Goal: Task Accomplishment & Management: Complete application form

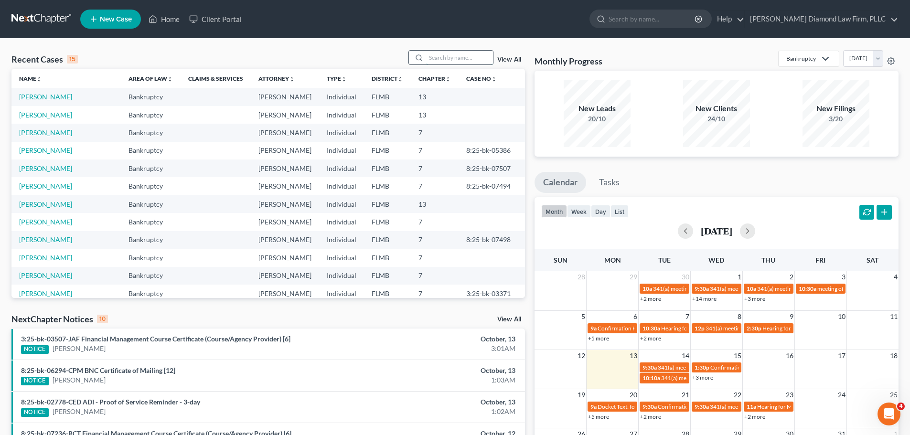
click at [444, 56] on input "search" at bounding box center [459, 58] width 67 height 14
click at [444, 56] on input "bart" at bounding box center [459, 58] width 67 height 14
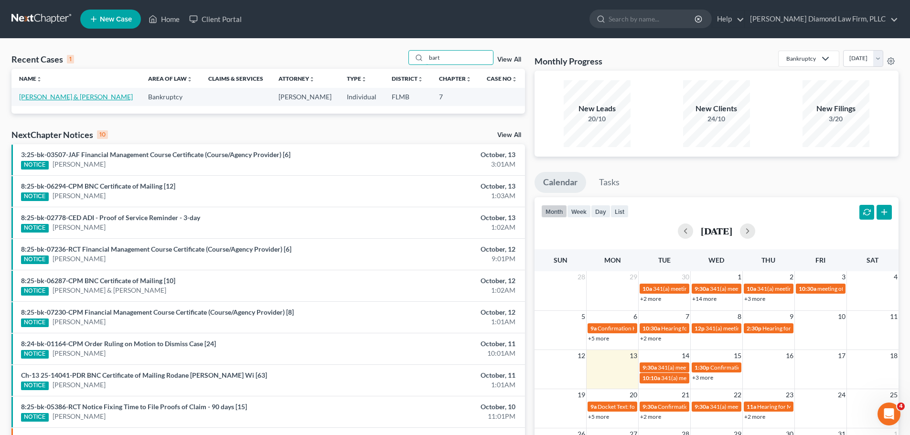
type input "bart"
click at [59, 96] on link "[PERSON_NAME] & [PERSON_NAME]" at bounding box center [76, 97] width 114 height 8
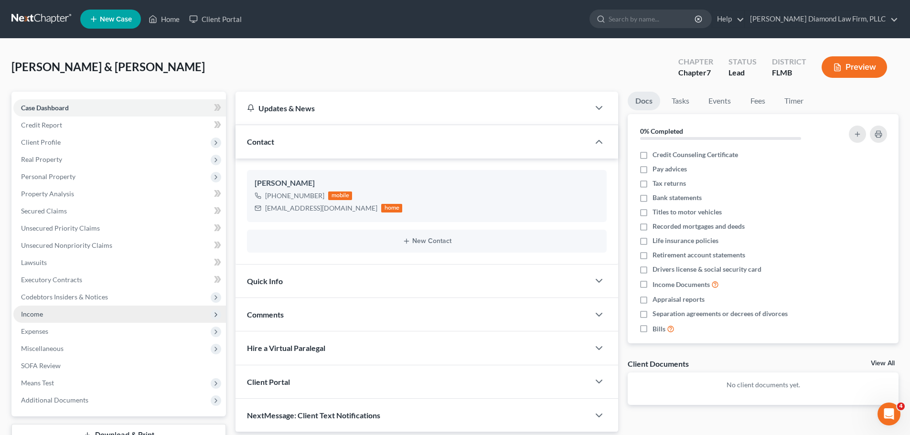
click at [56, 314] on span "Income" at bounding box center [119, 314] width 213 height 17
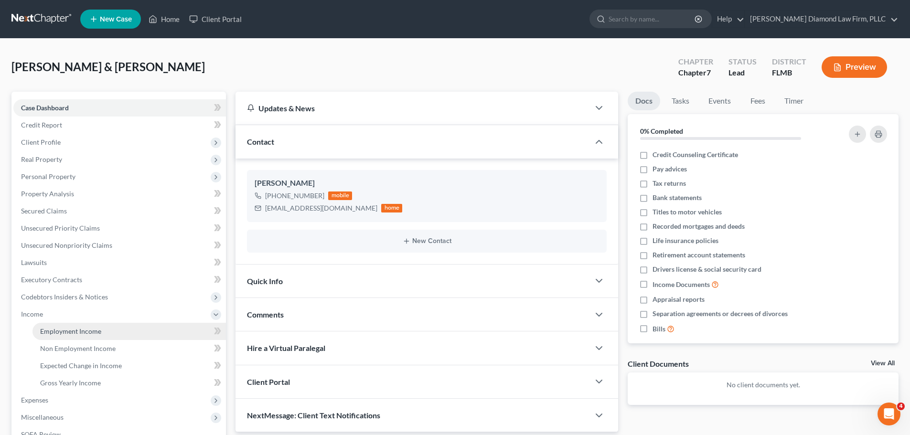
click at [55, 333] on span "Employment Income" at bounding box center [70, 331] width 61 height 8
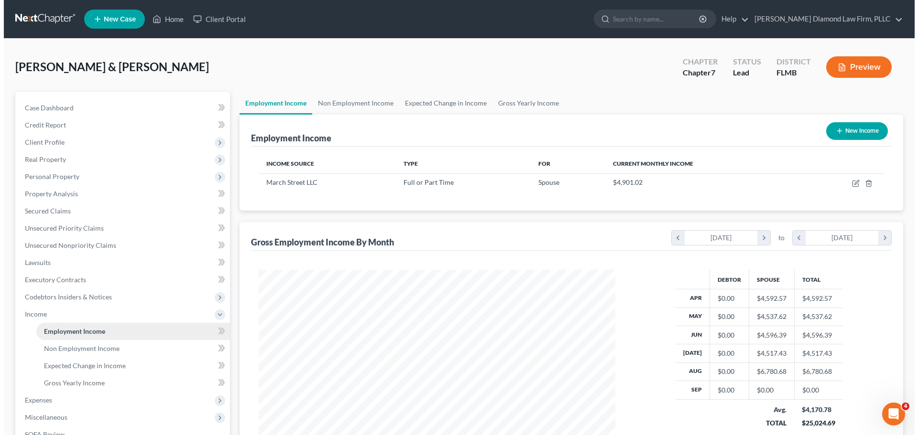
scroll to position [178, 376]
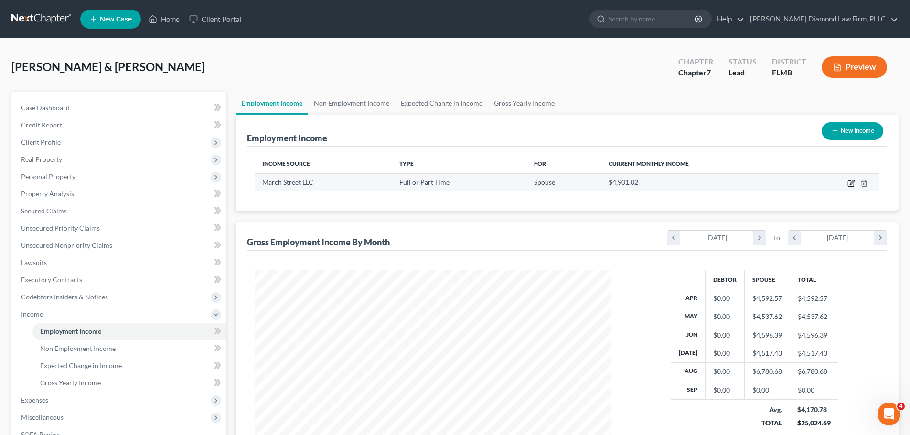
click at [851, 183] on icon "button" at bounding box center [852, 184] width 8 height 8
select select "0"
select select "9"
select select "2"
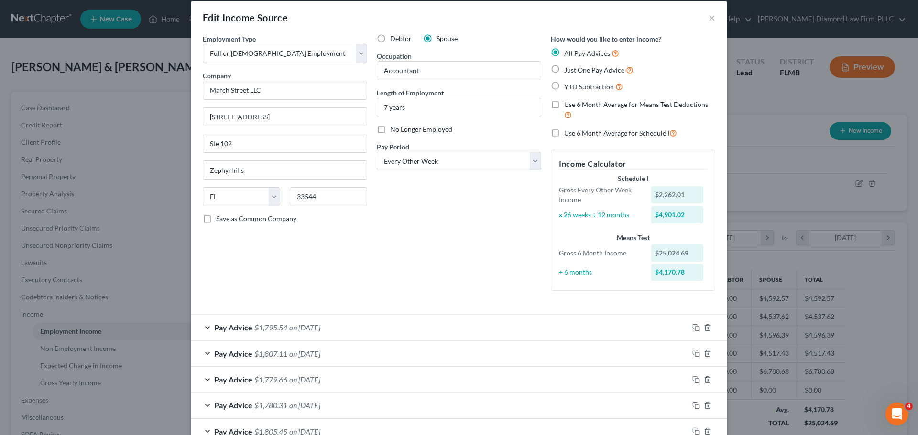
scroll to position [280, 0]
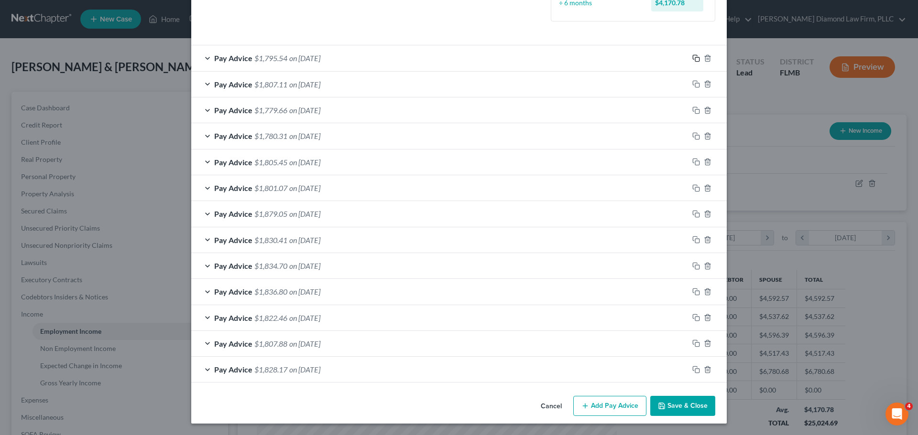
click at [692, 56] on icon "button" at bounding box center [696, 58] width 8 height 8
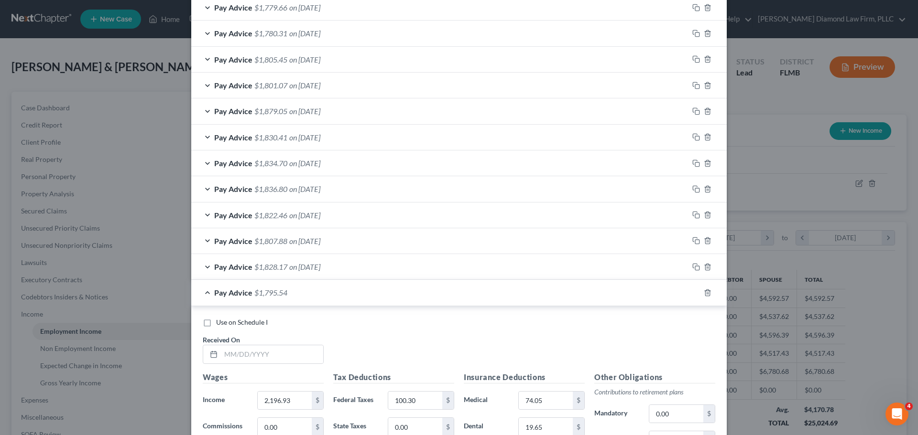
scroll to position [614, 0]
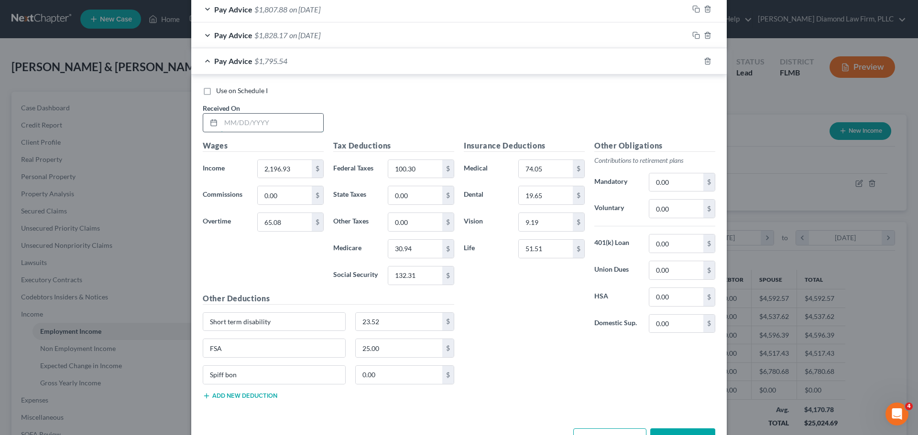
click at [244, 126] on input "text" at bounding box center [272, 123] width 102 height 18
type input "09/12/2025"
click at [295, 192] on input "0.00" at bounding box center [285, 195] width 54 height 18
click at [288, 167] on input "2,196.93" at bounding box center [285, 169] width 54 height 18
type input "2,225.76"
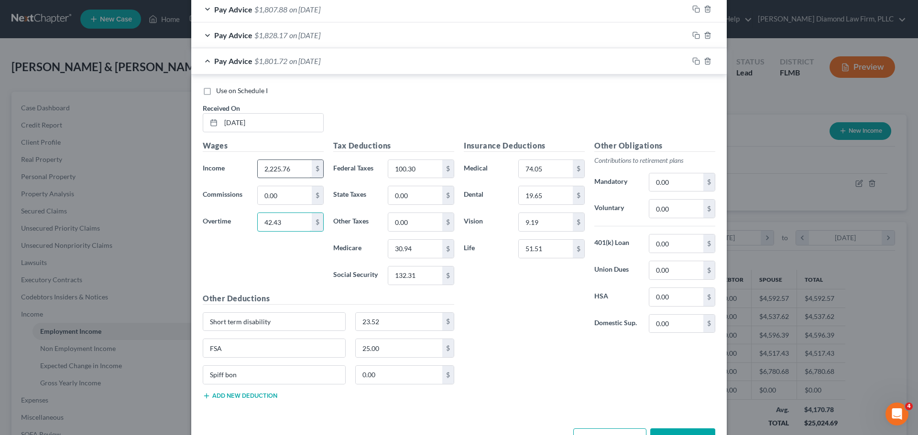
type input "42.43"
type input "101.04"
type input "31.04"
type input "132.70"
click at [558, 172] on input "74.05" at bounding box center [545, 169] width 54 height 18
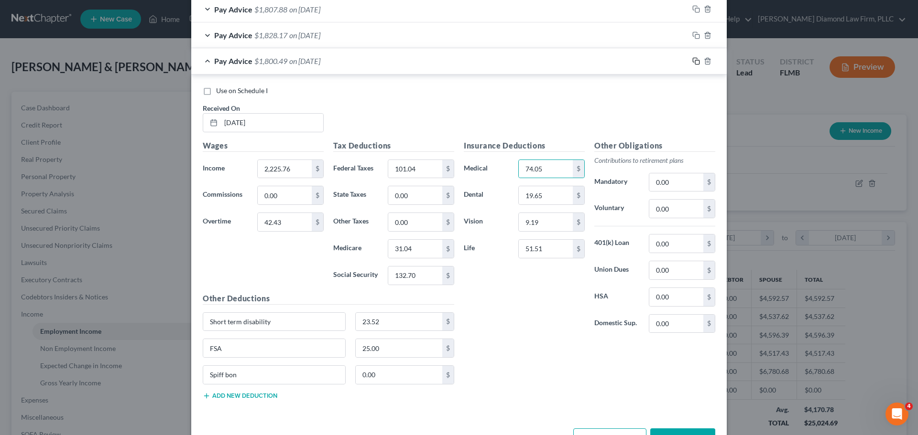
click at [692, 62] on icon "button" at bounding box center [696, 61] width 8 height 8
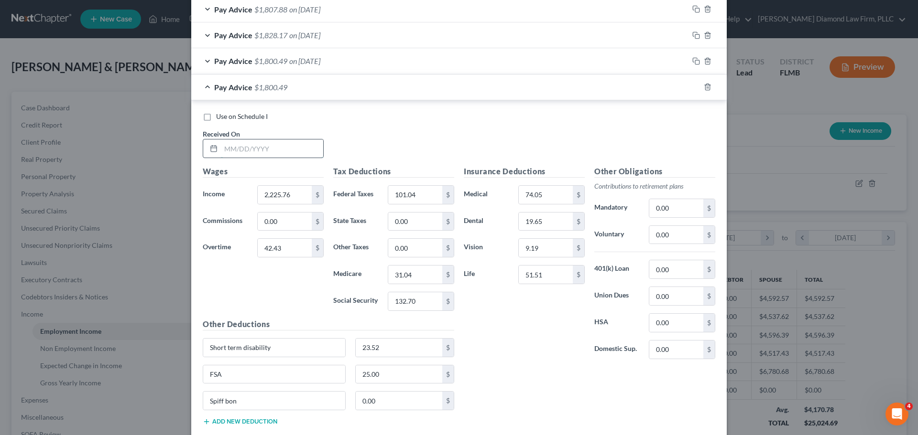
click at [273, 152] on input "text" at bounding box center [272, 149] width 102 height 18
type input "09/26/2025"
drag, startPoint x: 286, startPoint y: 214, endPoint x: 291, endPoint y: 201, distance: 13.1
click at [286, 214] on input "0.00" at bounding box center [285, 222] width 54 height 18
click at [291, 195] on input "2,225.76" at bounding box center [285, 195] width 54 height 18
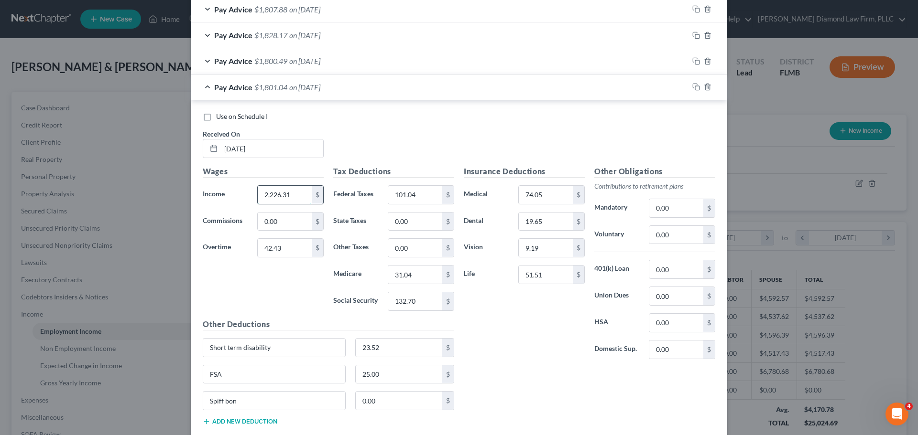
type input "2,226.31"
type input "55.61"
type input "102.68"
type input "31.23"
type input "133.55"
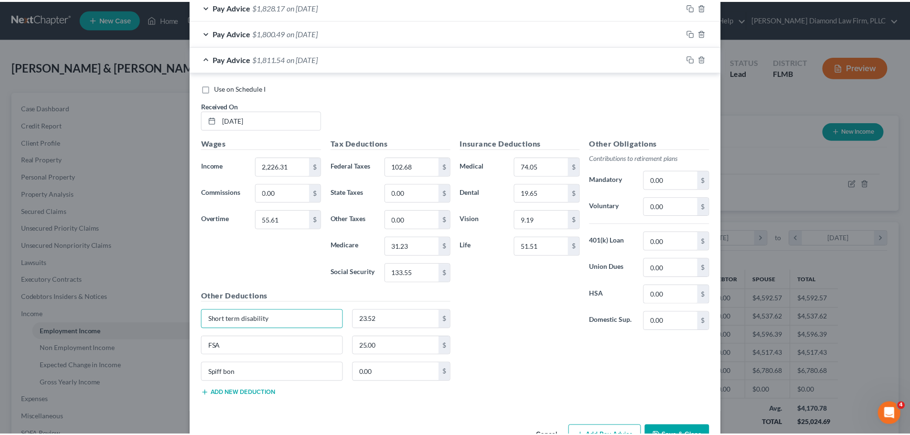
scroll to position [672, 0]
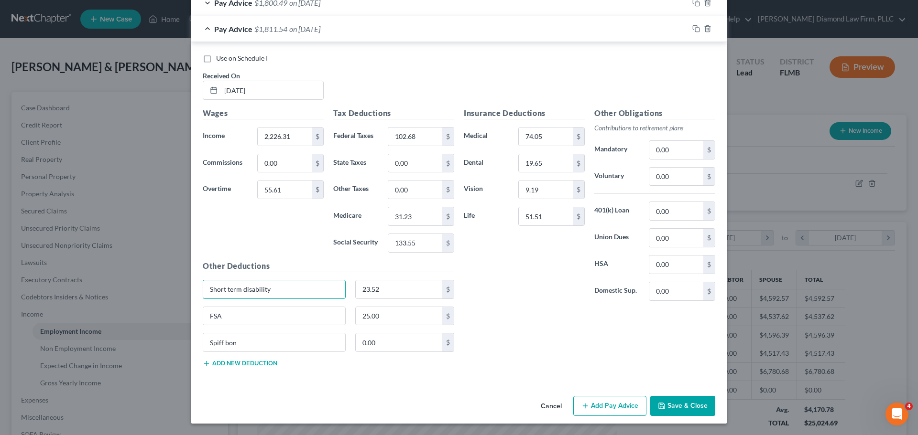
click at [688, 406] on button "Save & Close" at bounding box center [682, 406] width 65 height 20
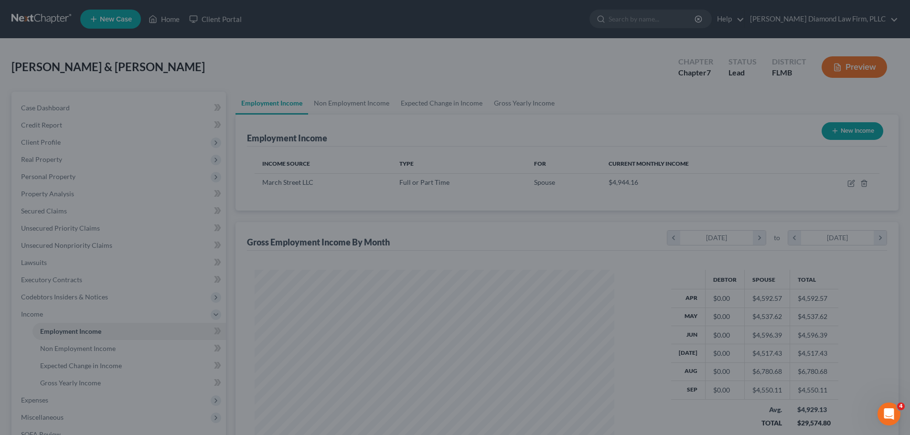
scroll to position [477700, 477502]
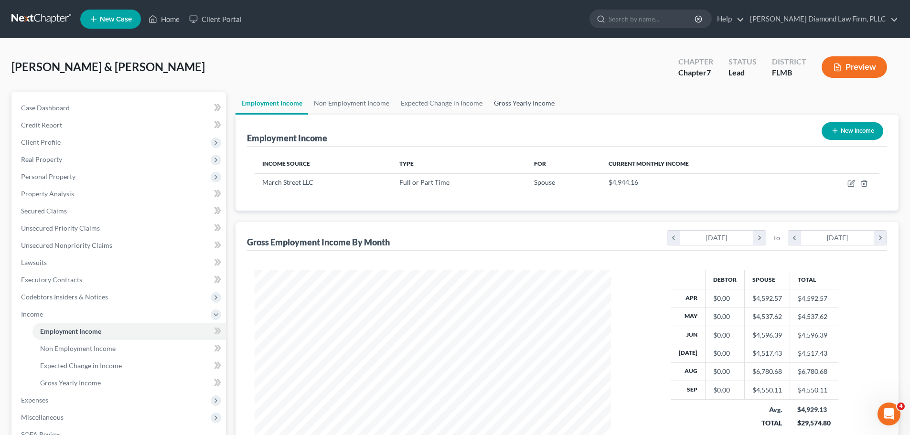
click at [532, 104] on link "Gross Yearly Income" at bounding box center [524, 103] width 72 height 23
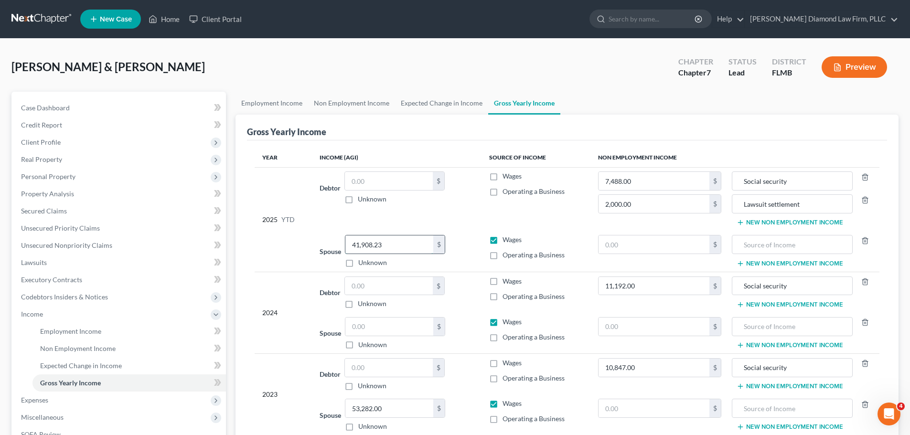
click at [403, 244] on input "41,908.23" at bounding box center [390, 245] width 88 height 18
type input "46,458.34"
click at [323, 104] on link "Non Employment Income" at bounding box center [351, 103] width 87 height 23
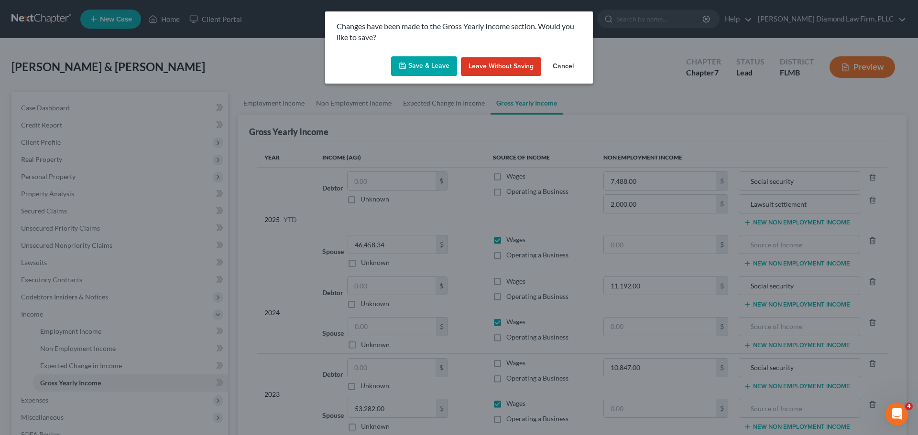
click at [403, 63] on icon "button" at bounding box center [403, 66] width 6 height 6
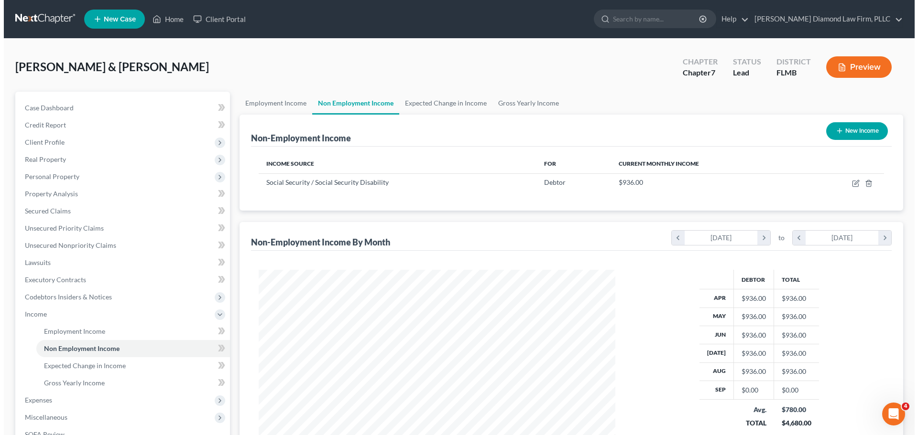
scroll to position [178, 376]
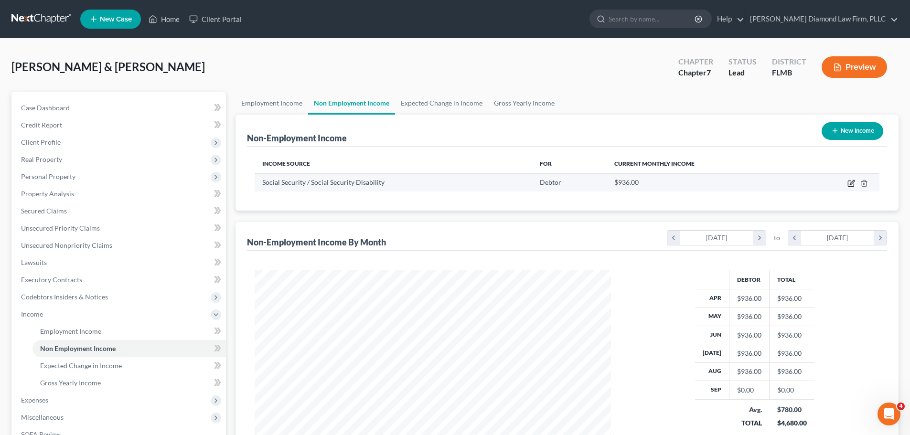
click at [851, 185] on icon "button" at bounding box center [852, 184] width 8 height 8
select select "4"
select select "0"
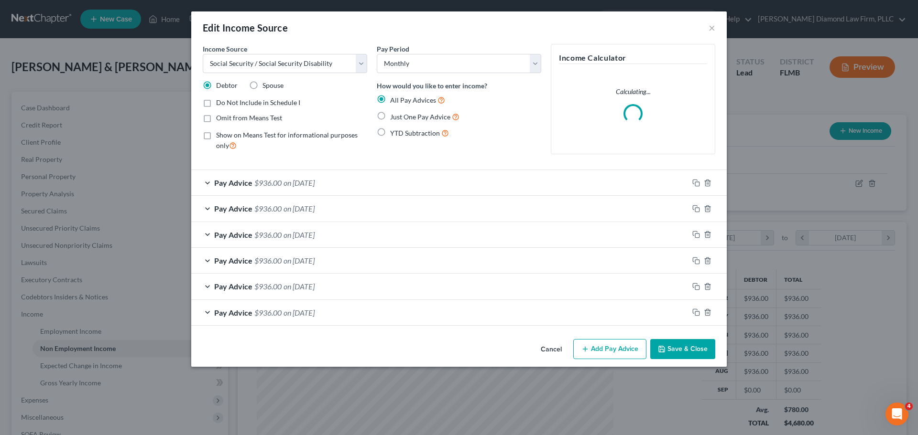
scroll to position [180, 379]
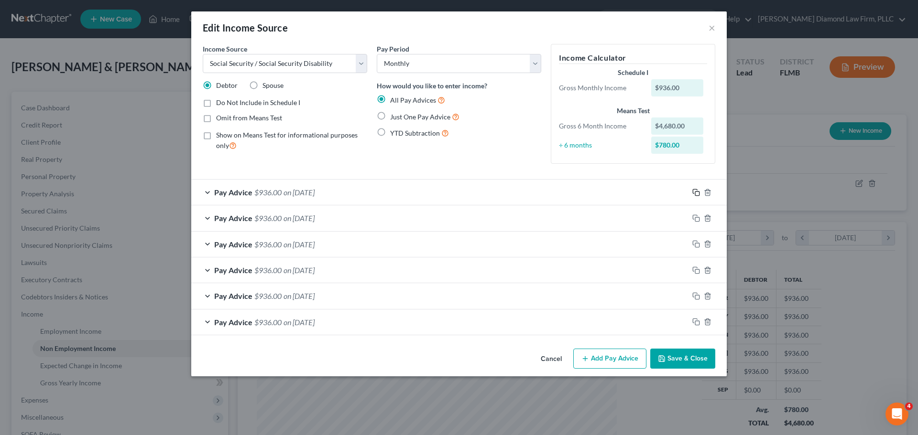
click at [692, 190] on icon "button" at bounding box center [696, 193] width 8 height 8
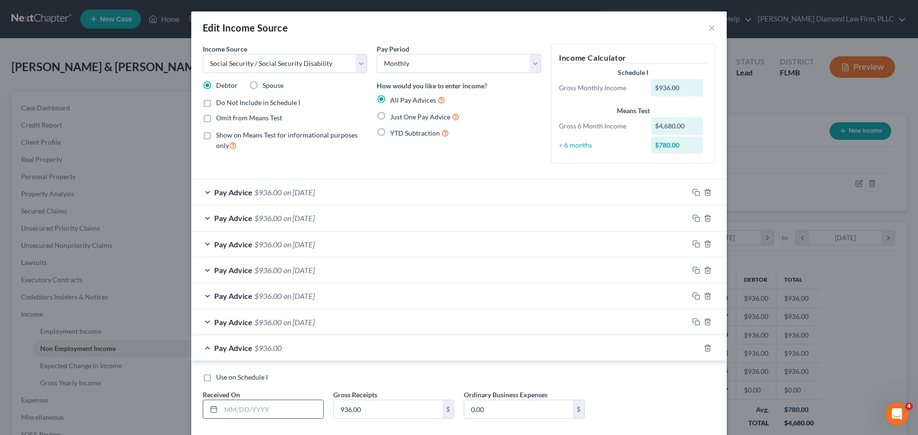
click at [266, 407] on input "text" at bounding box center [272, 409] width 102 height 18
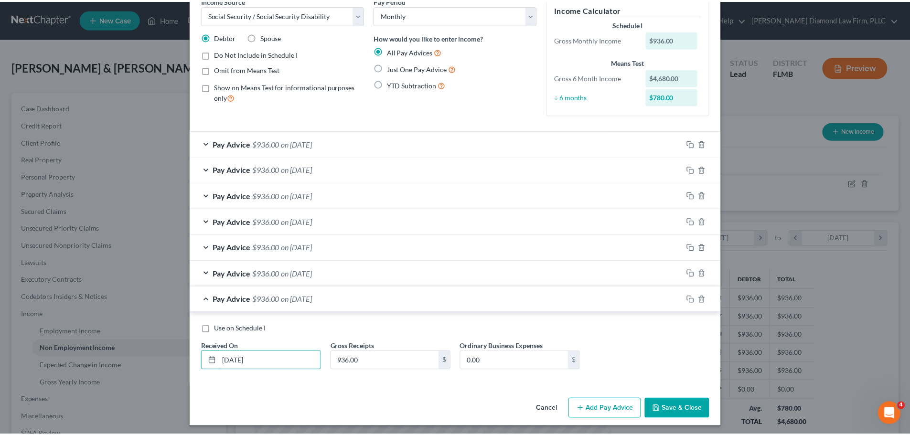
scroll to position [52, 0]
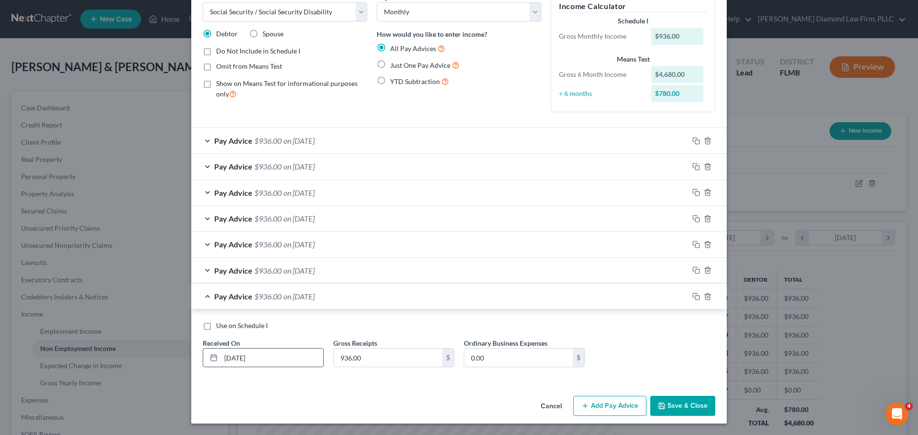
click at [228, 362] on input "06/17/2025" at bounding box center [272, 358] width 102 height 18
type input "09/17/2025"
click at [690, 406] on button "Save & Close" at bounding box center [682, 406] width 65 height 20
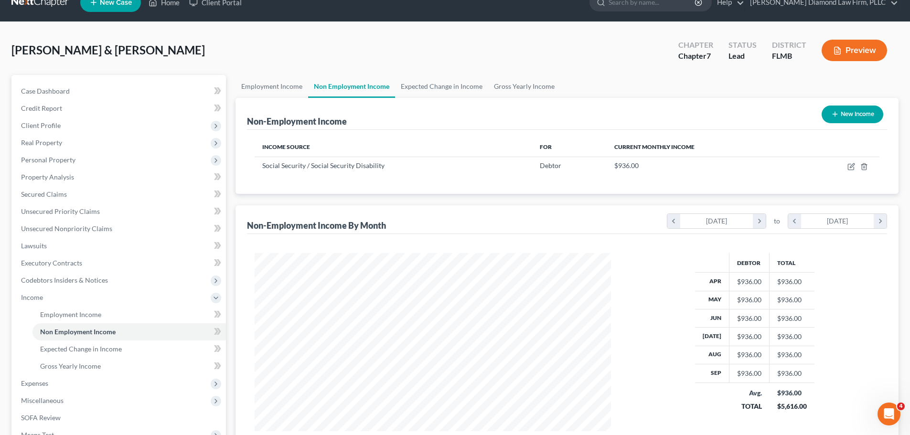
scroll to position [0, 0]
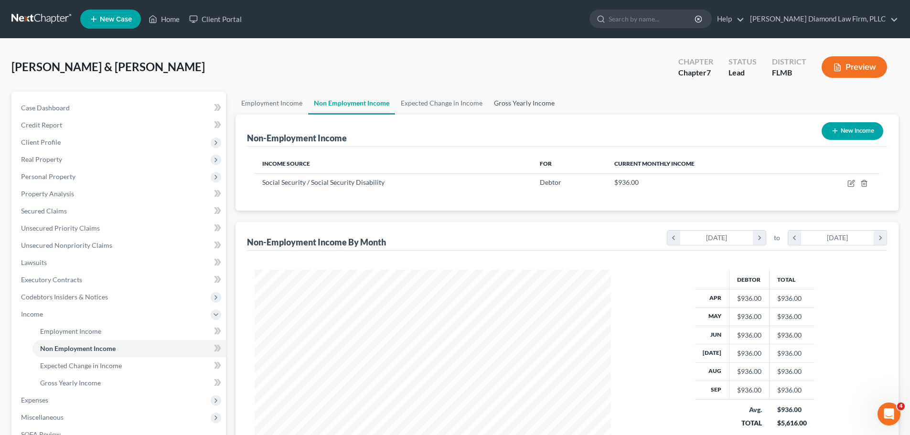
click at [511, 103] on link "Gross Yearly Income" at bounding box center [524, 103] width 72 height 23
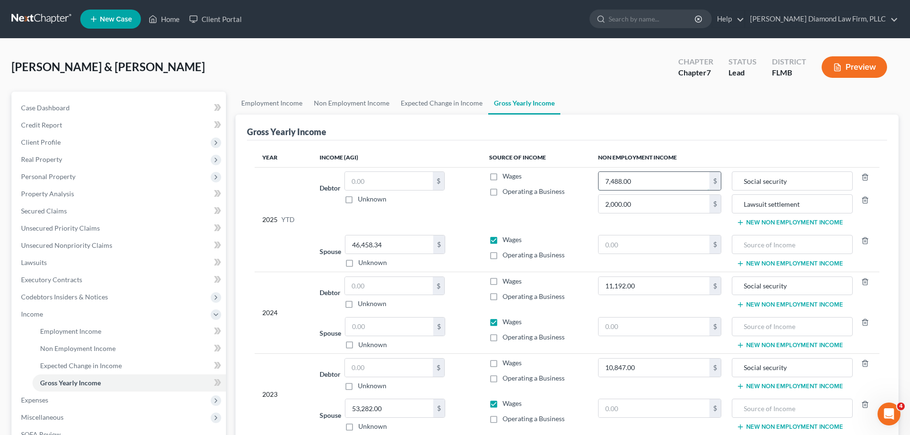
click at [693, 184] on input "7,488.00" at bounding box center [654, 181] width 111 height 18
drag, startPoint x: 350, startPoint y: 103, endPoint x: 391, endPoint y: 104, distance: 40.6
click at [350, 103] on link "Non Employment Income" at bounding box center [351, 103] width 87 height 23
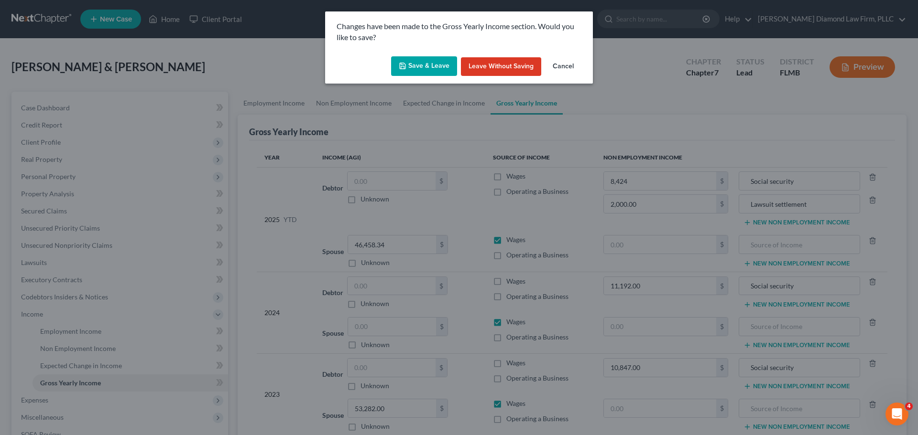
click at [423, 60] on button "Save & Leave" at bounding box center [424, 66] width 66 height 20
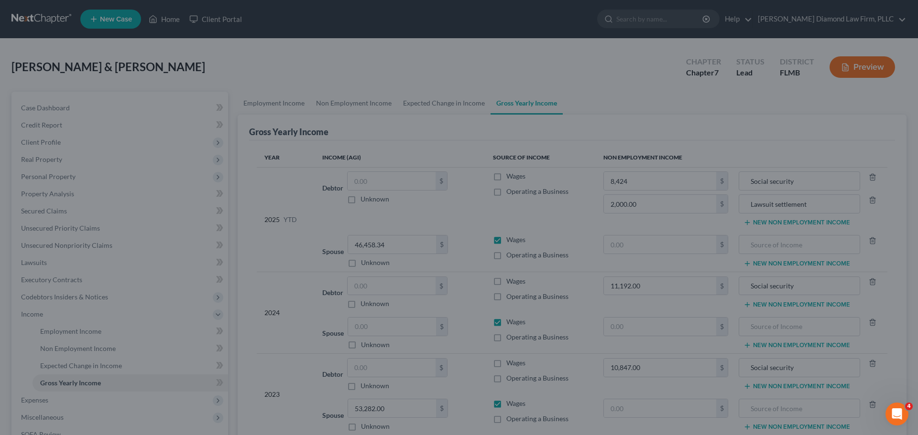
type input "8,424.00"
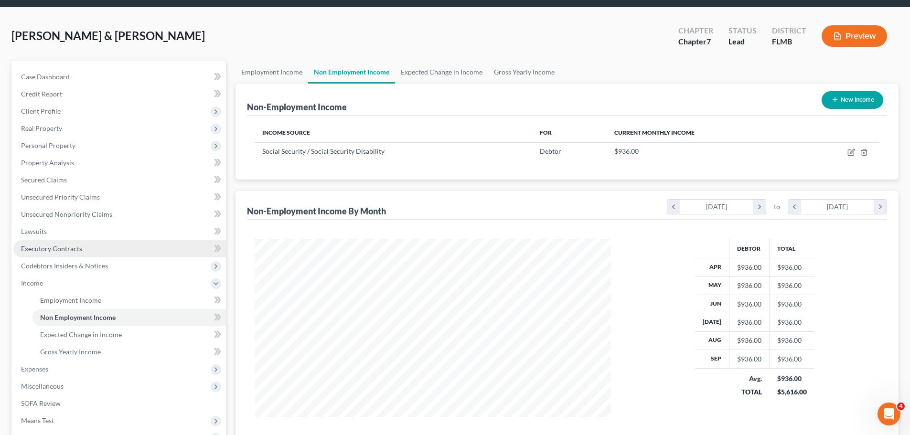
scroll to position [48, 0]
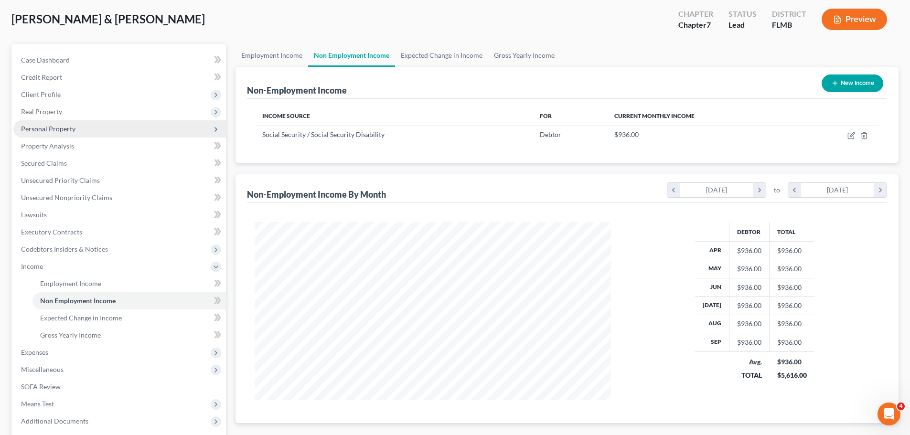
click at [68, 125] on span "Personal Property" at bounding box center [48, 129] width 54 height 8
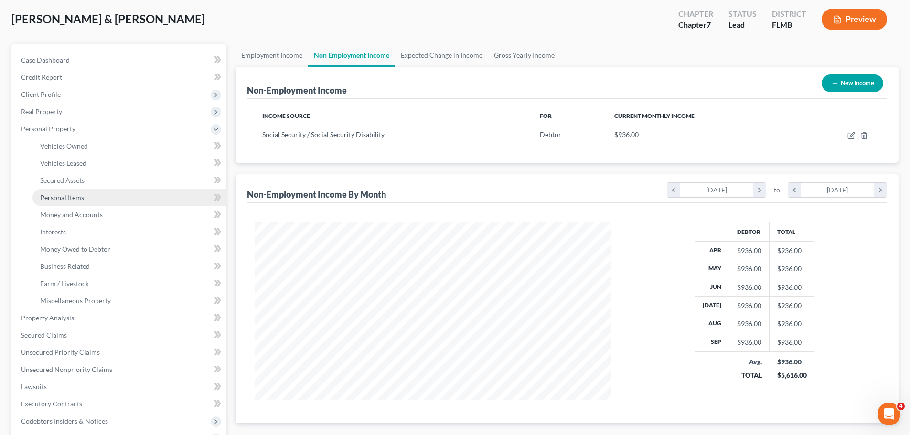
click at [74, 197] on span "Personal Items" at bounding box center [62, 198] width 44 height 8
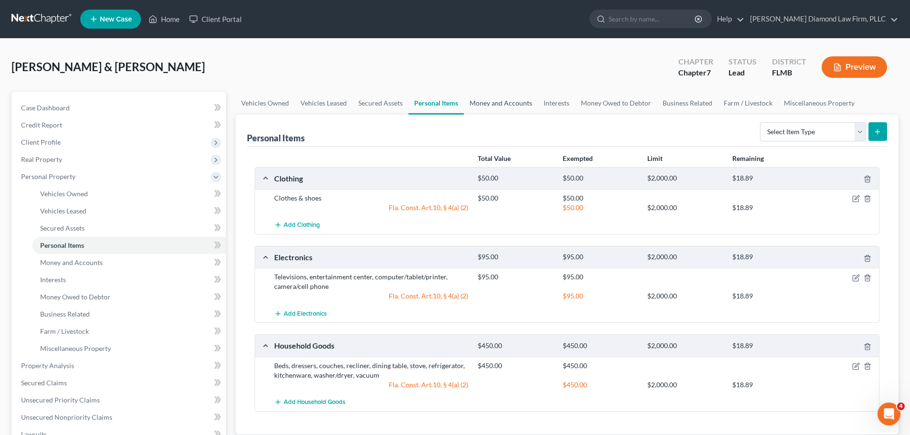
click at [511, 101] on link "Money and Accounts" at bounding box center [501, 103] width 74 height 23
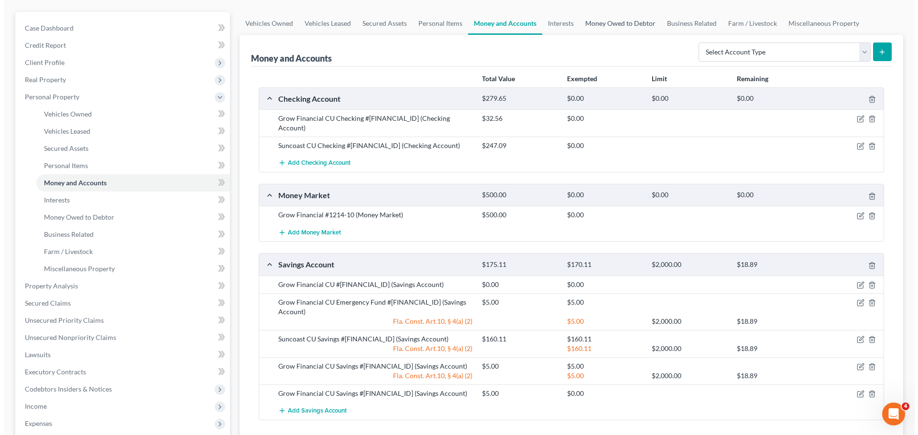
scroll to position [96, 0]
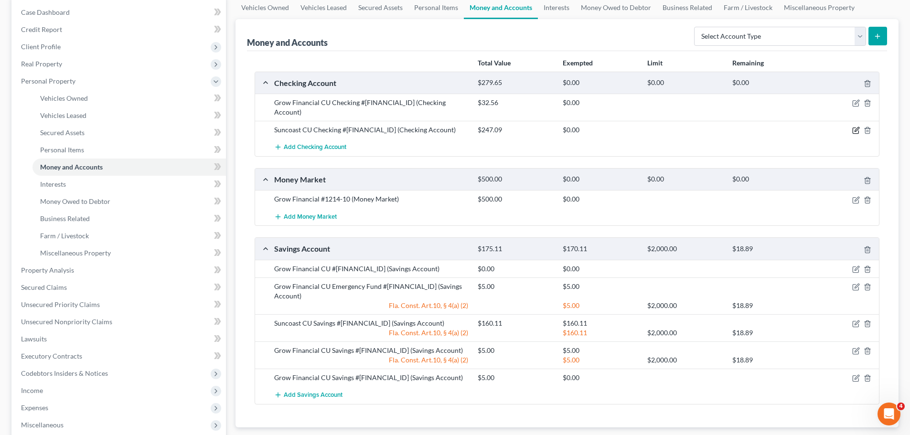
click at [854, 127] on icon "button" at bounding box center [857, 131] width 8 height 8
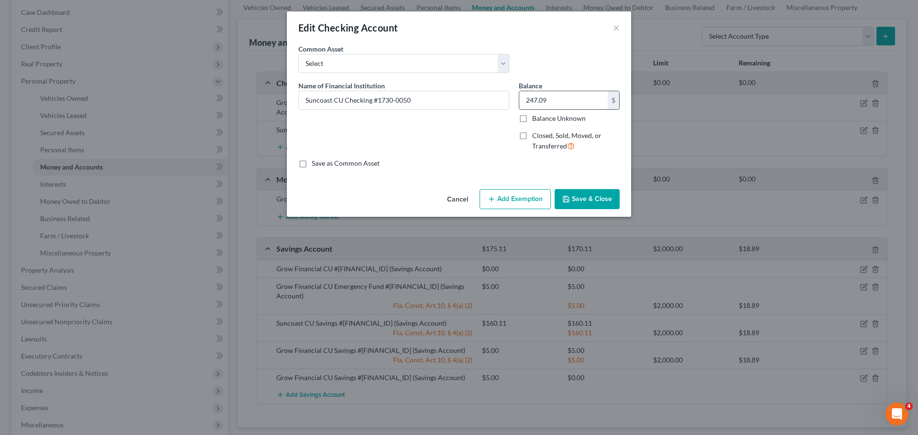
click at [557, 102] on input "247.09" at bounding box center [563, 100] width 88 height 18
type input "729.46"
click at [603, 199] on button "Save & Close" at bounding box center [586, 199] width 65 height 20
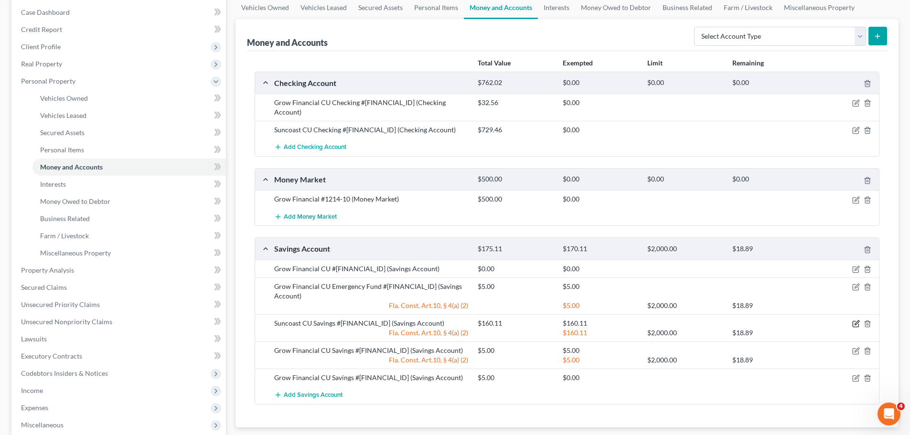
click at [854, 320] on icon "button" at bounding box center [857, 324] width 8 height 8
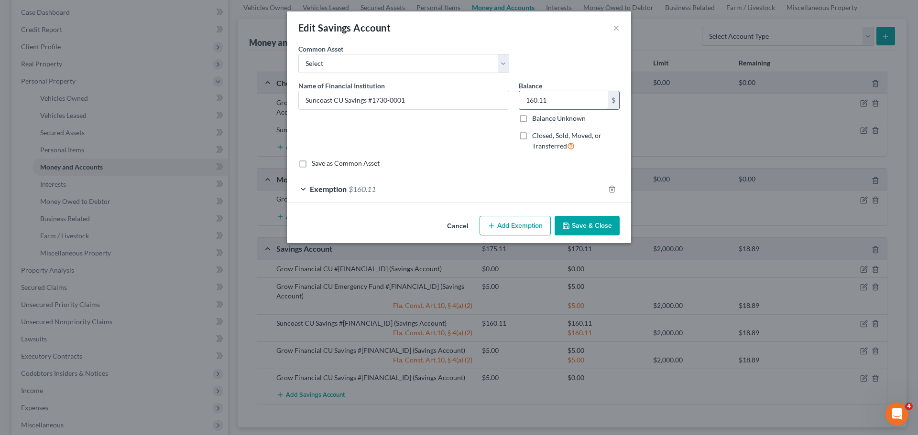
click at [571, 102] on input "160.11" at bounding box center [563, 100] width 88 height 18
type input "1,007.58"
click at [476, 183] on div "Exemption $160.11" at bounding box center [445, 188] width 317 height 25
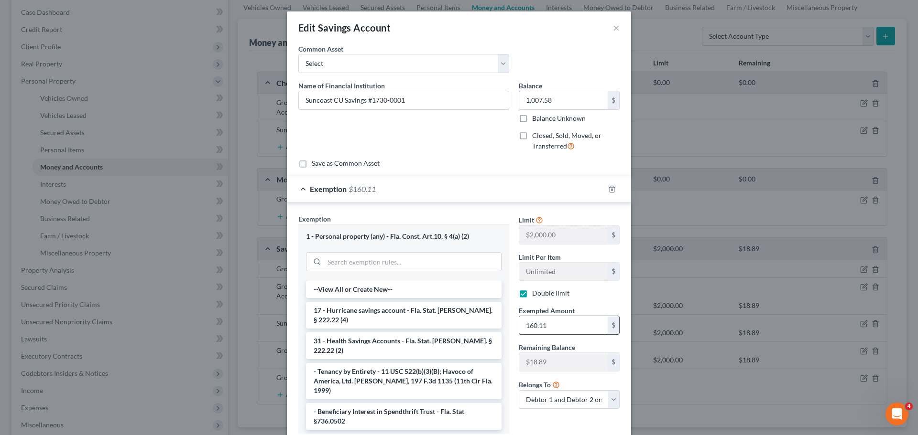
click at [557, 331] on input "160.11" at bounding box center [563, 325] width 88 height 18
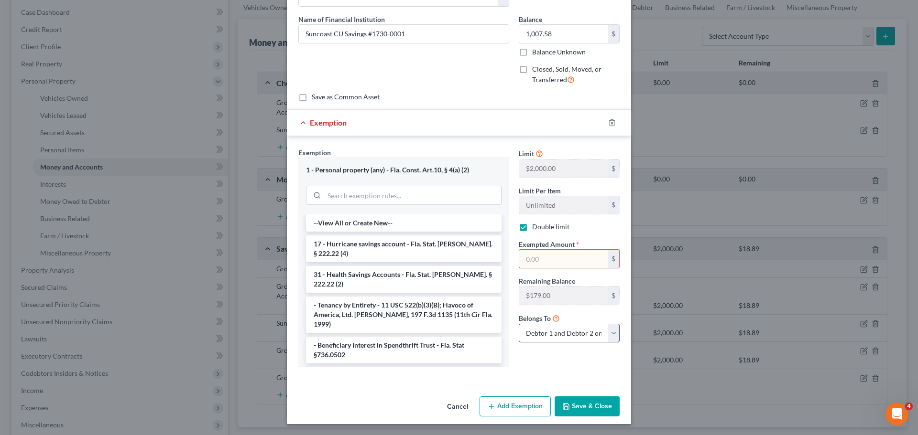
scroll to position [67, 0]
click at [608, 123] on icon "button" at bounding box center [612, 123] width 8 height 8
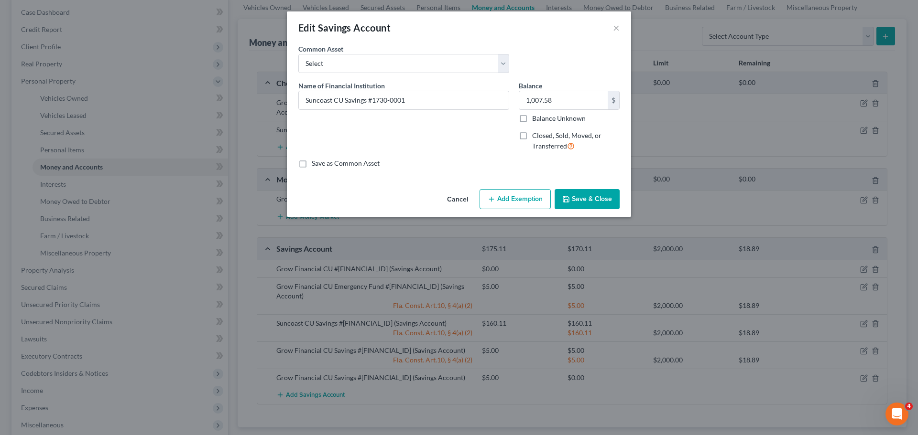
scroll to position [0, 0]
click at [489, 200] on icon "button" at bounding box center [491, 199] width 8 height 8
select select "2"
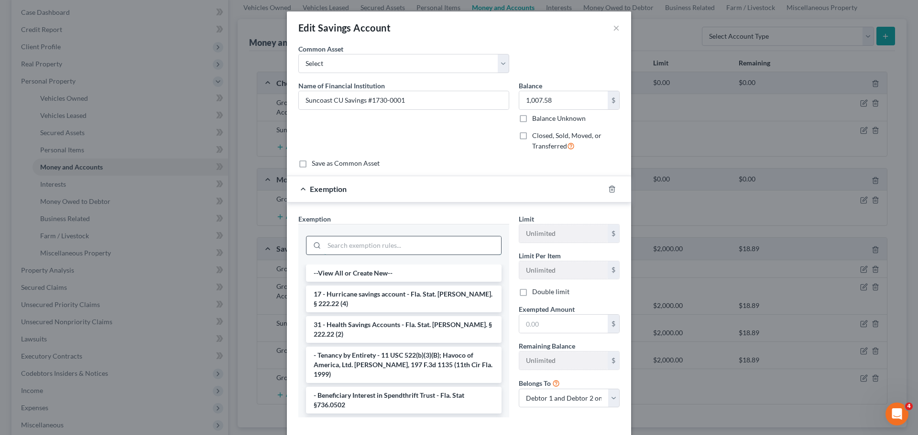
click at [373, 239] on input "search" at bounding box center [412, 246] width 177 height 18
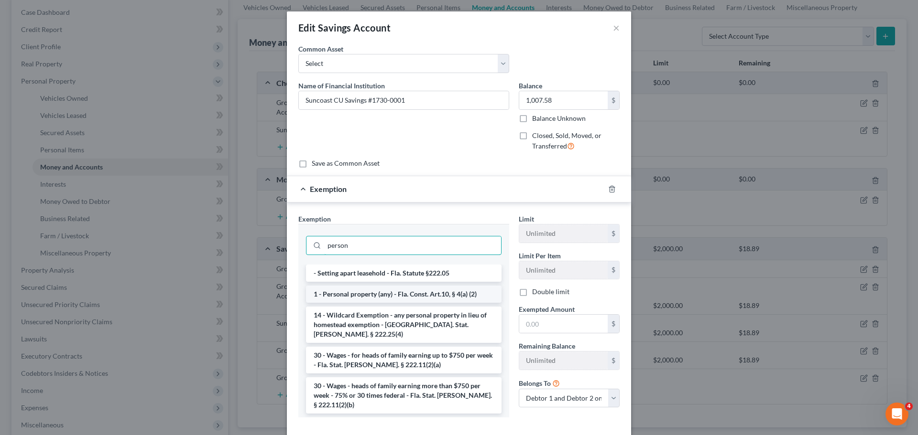
type input "person"
click at [353, 289] on li "1 - Personal property (any) - Fla. Const. Art.10, § 4(a) (2)" at bounding box center [403, 294] width 195 height 17
checkbox input "true"
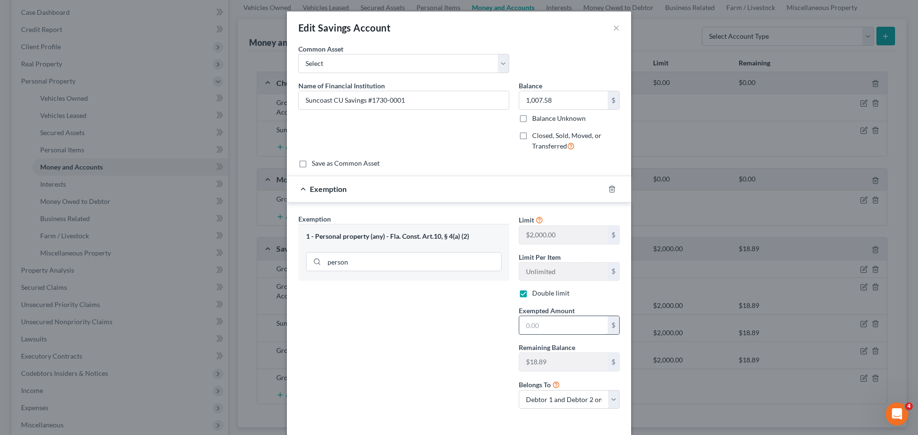
click at [560, 332] on input "text" at bounding box center [563, 325] width 88 height 18
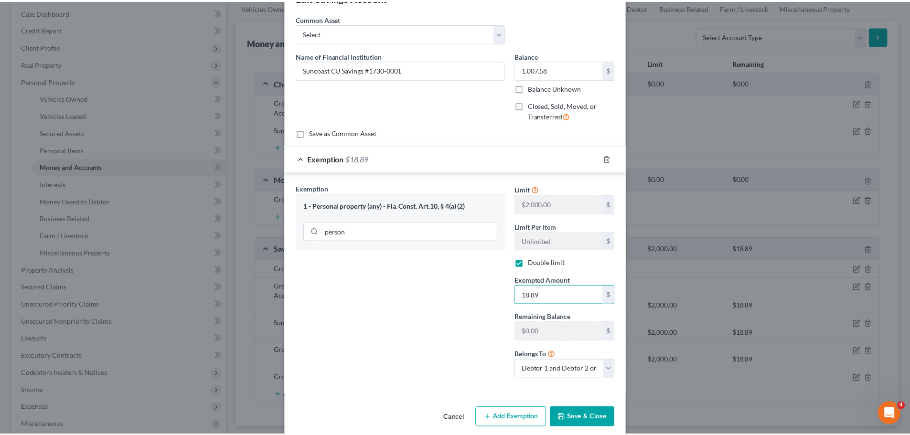
scroll to position [42, 0]
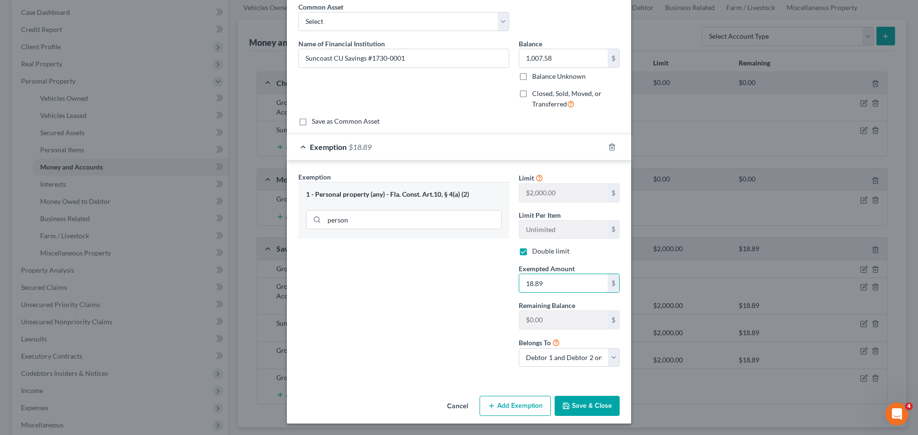
type input "18.89"
click at [592, 406] on button "Save & Close" at bounding box center [586, 406] width 65 height 20
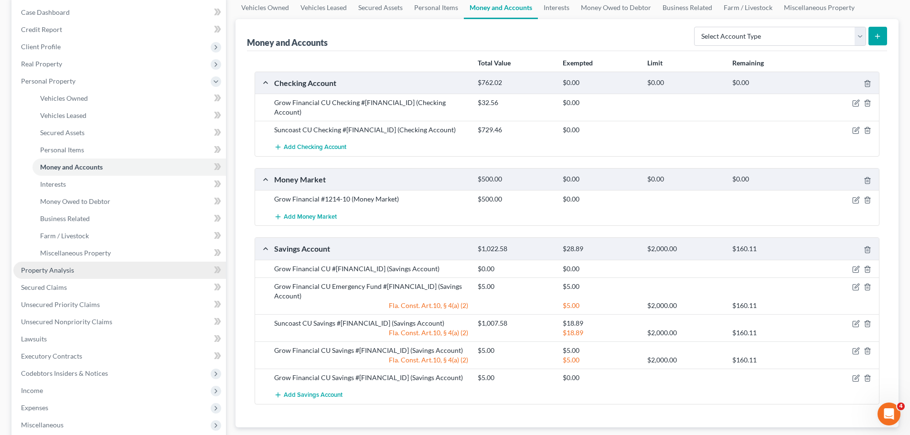
click at [54, 268] on span "Property Analysis" at bounding box center [47, 270] width 53 height 8
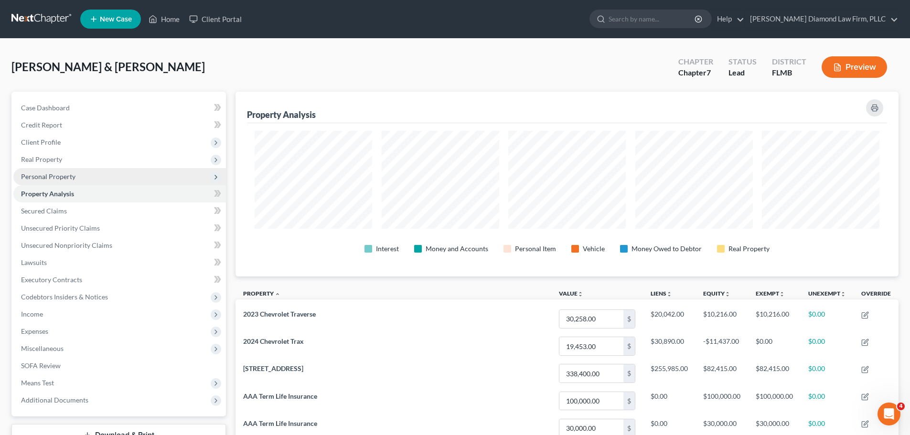
click at [42, 179] on span "Personal Property" at bounding box center [48, 177] width 54 height 8
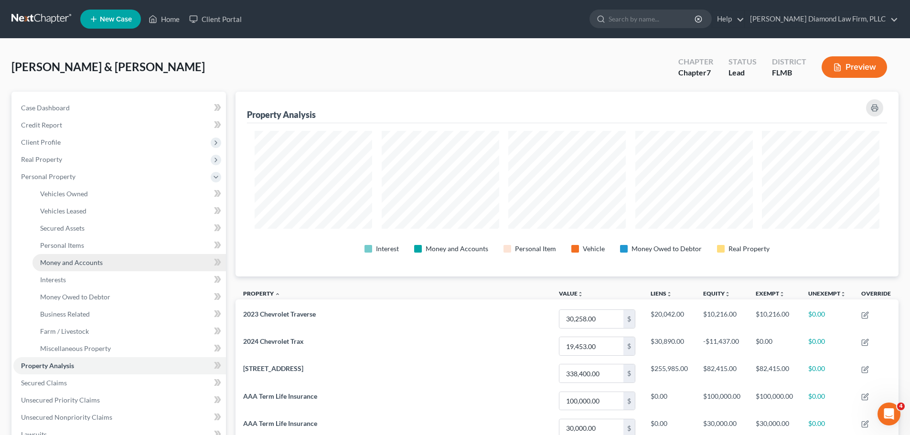
click at [56, 259] on span "Money and Accounts" at bounding box center [71, 263] width 63 height 8
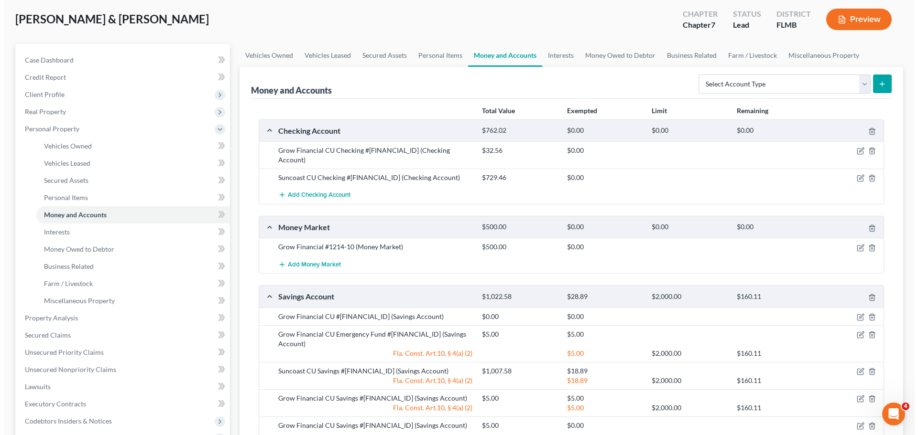
scroll to position [96, 0]
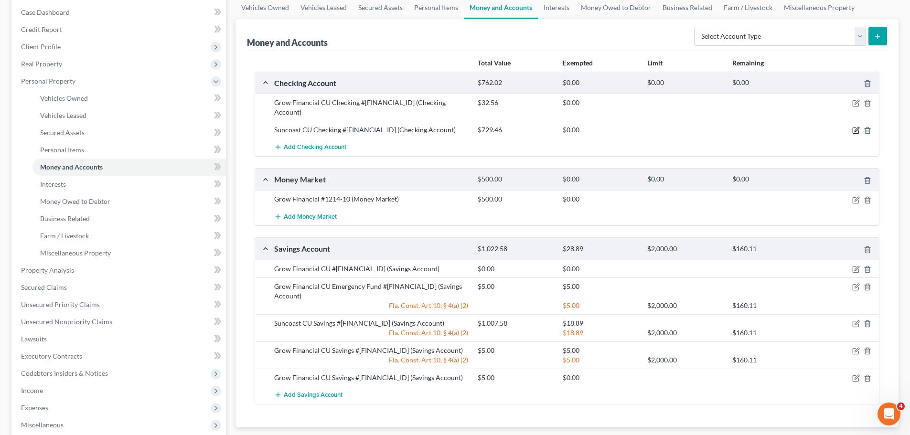
click at [854, 127] on icon "button" at bounding box center [857, 131] width 8 height 8
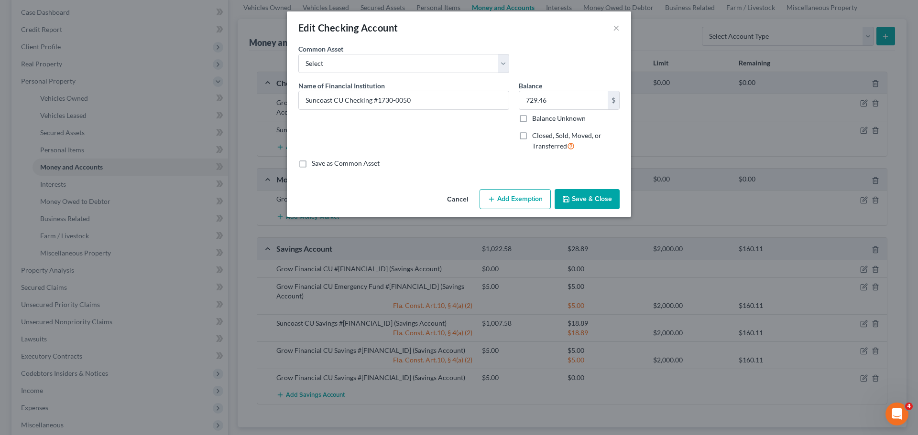
drag, startPoint x: 498, startPoint y: 198, endPoint x: 463, endPoint y: 228, distance: 46.4
click at [499, 198] on button "Add Exemption" at bounding box center [514, 199] width 71 height 20
select select "2"
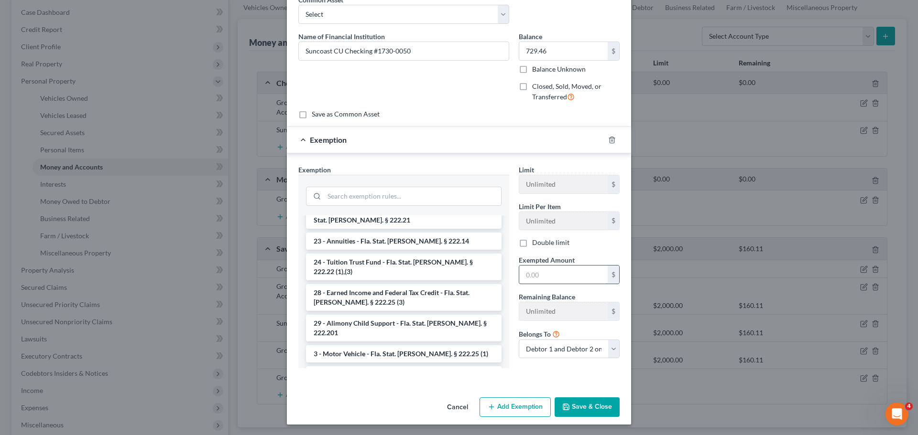
scroll to position [50, 0]
click at [449, 404] on button "Cancel" at bounding box center [457, 407] width 36 height 19
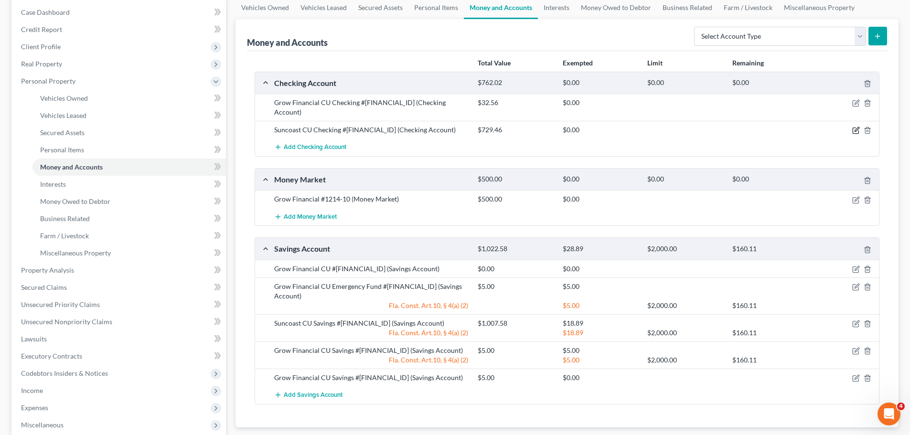
click at [857, 128] on icon "button" at bounding box center [857, 130] width 4 height 4
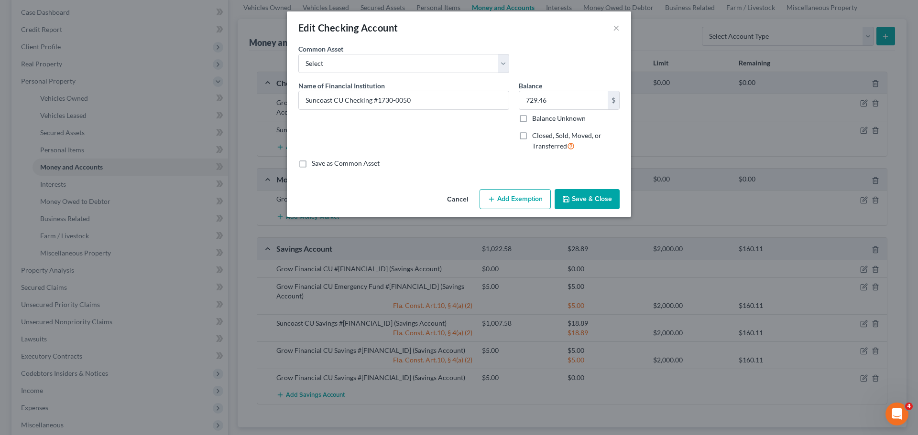
click at [541, 204] on button "Add Exemption" at bounding box center [514, 199] width 71 height 20
select select "2"
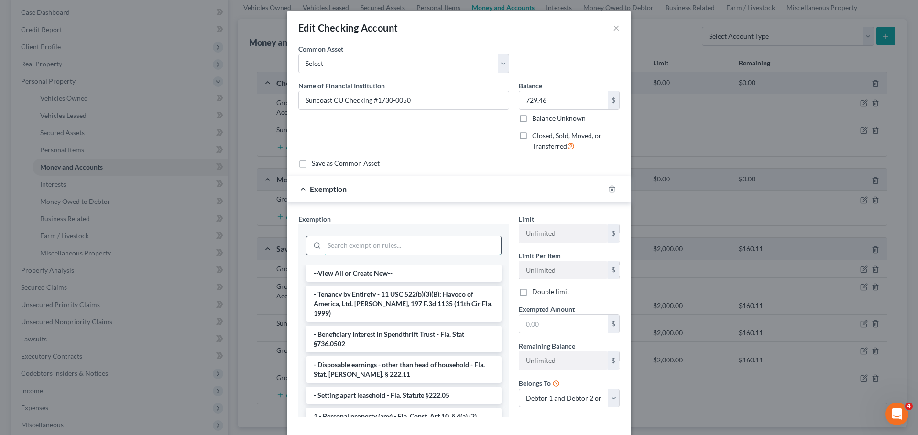
click at [411, 239] on input "search" at bounding box center [412, 246] width 177 height 18
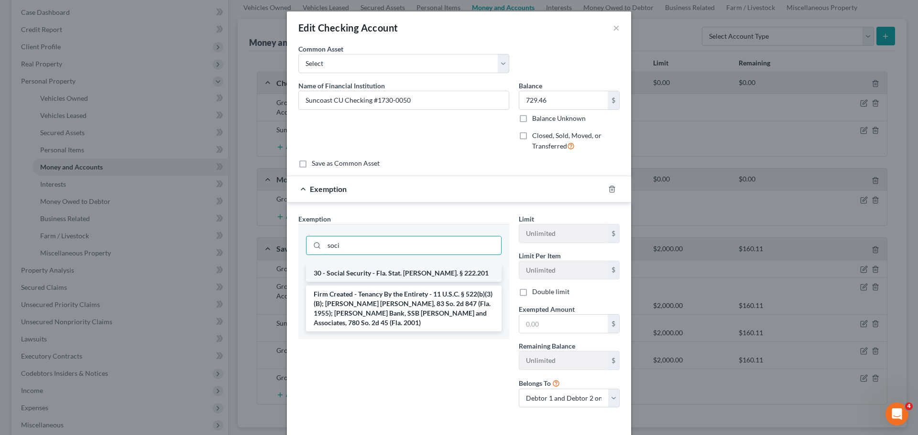
type input "soci"
click at [396, 269] on li "30 - Social Security - Fla. Stat. Ann. § 222.201" at bounding box center [403, 273] width 195 height 17
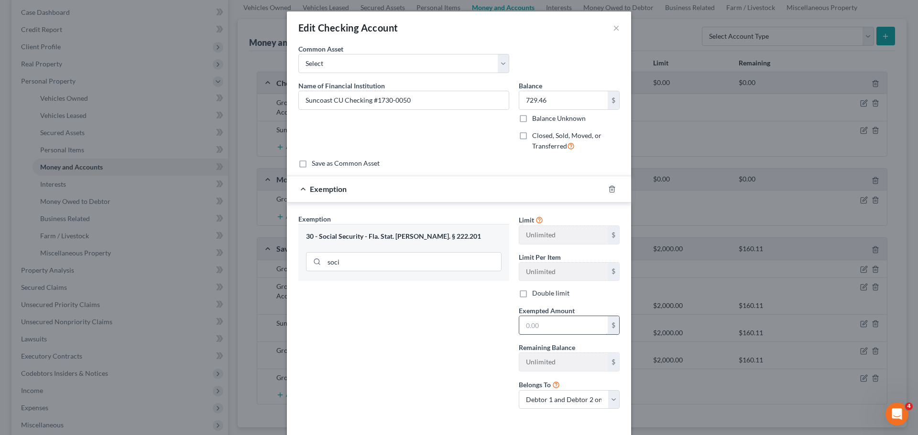
click at [586, 325] on input "text" at bounding box center [563, 325] width 88 height 18
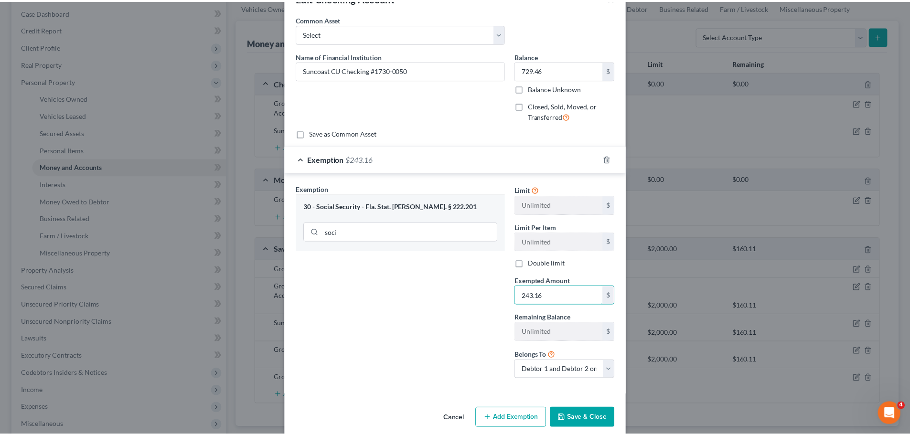
scroll to position [42, 0]
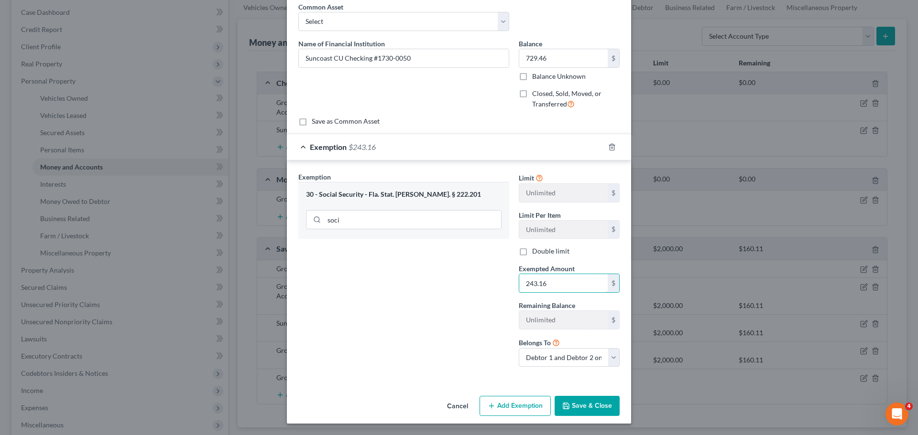
type input "243.16"
click at [575, 404] on button "Save & Close" at bounding box center [586, 406] width 65 height 20
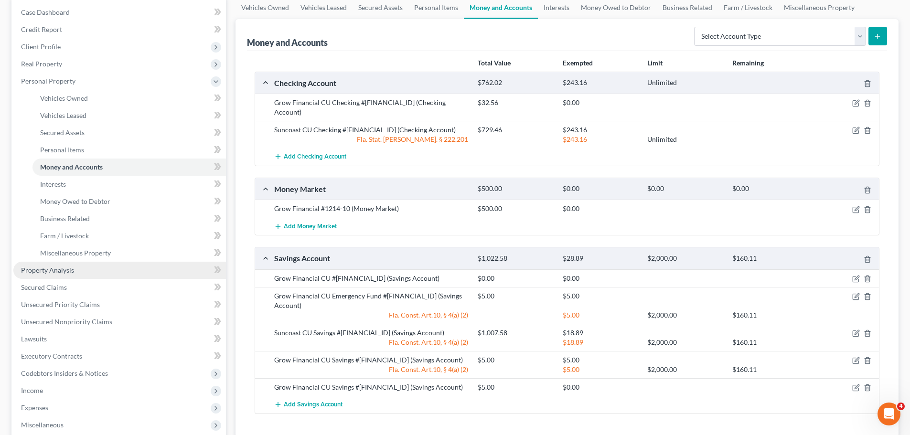
click at [28, 264] on link "Property Analysis" at bounding box center [119, 270] width 213 height 17
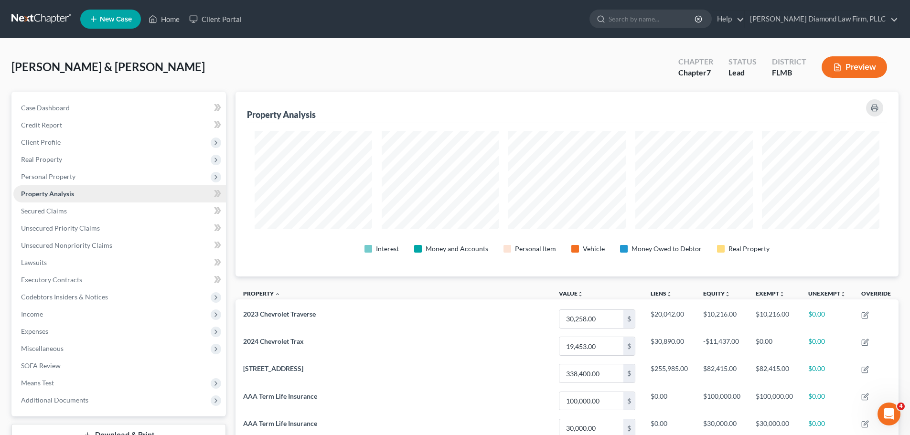
scroll to position [477693, 477215]
click at [51, 218] on link "Secured Claims" at bounding box center [119, 211] width 213 height 17
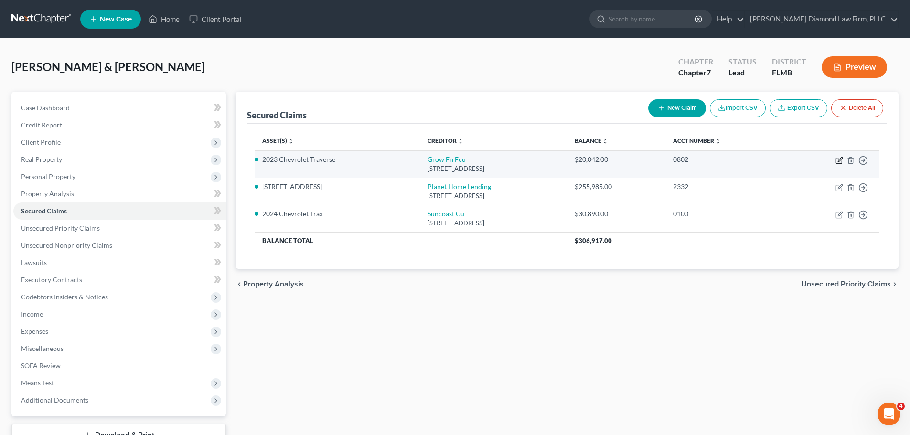
click at [837, 160] on icon "button" at bounding box center [839, 161] width 6 height 6
select select "9"
select select "2"
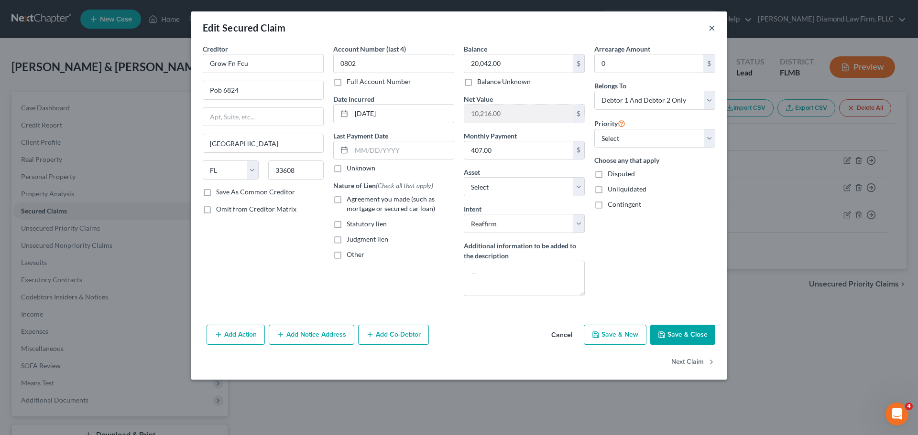
click at [711, 29] on button "×" at bounding box center [711, 27] width 7 height 11
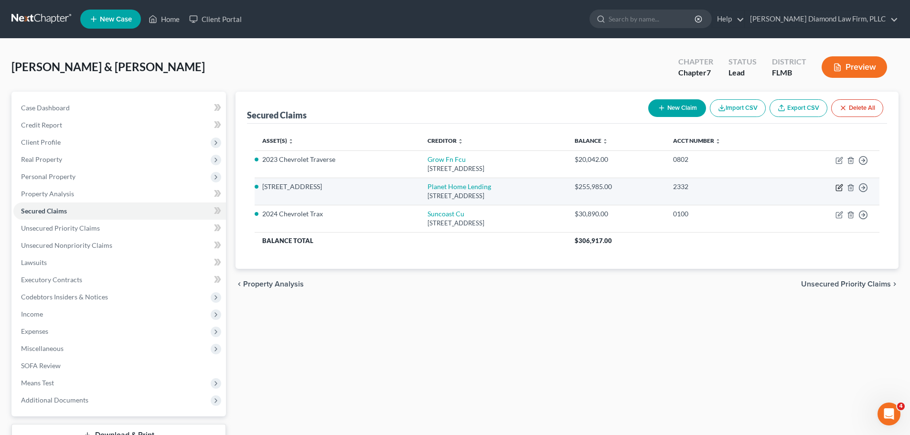
click at [837, 187] on icon "button" at bounding box center [840, 188] width 8 height 8
select select "6"
select select "3"
select select "19"
select select "2"
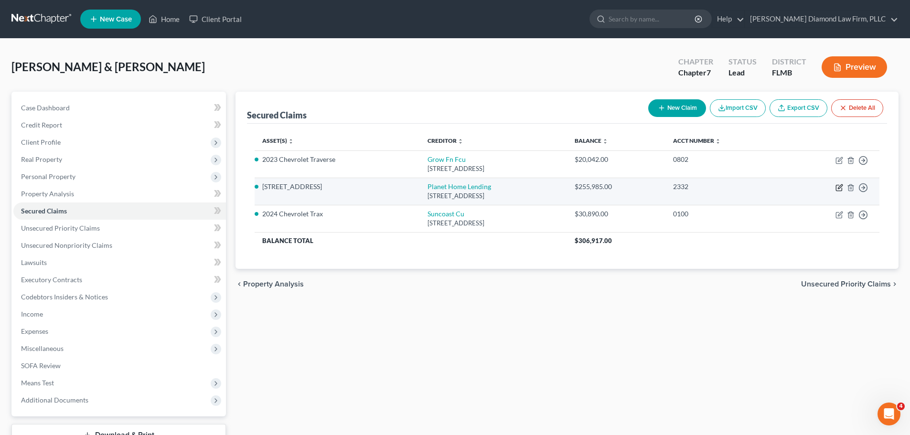
select select "2"
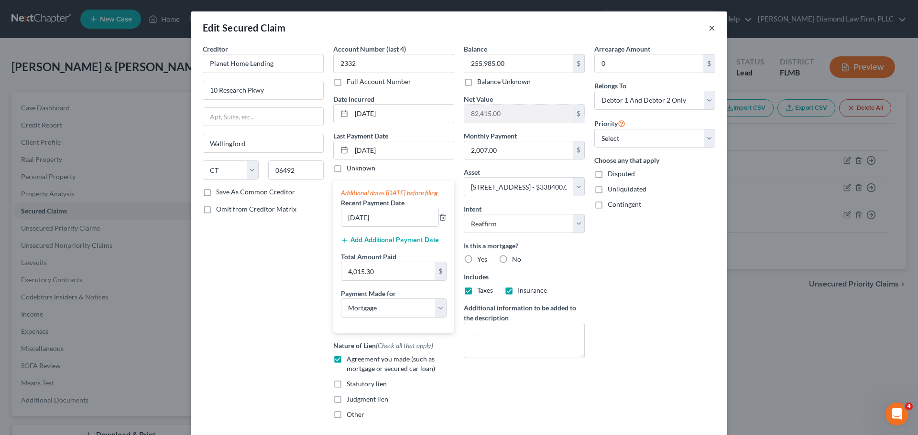
click at [708, 23] on button "×" at bounding box center [711, 27] width 7 height 11
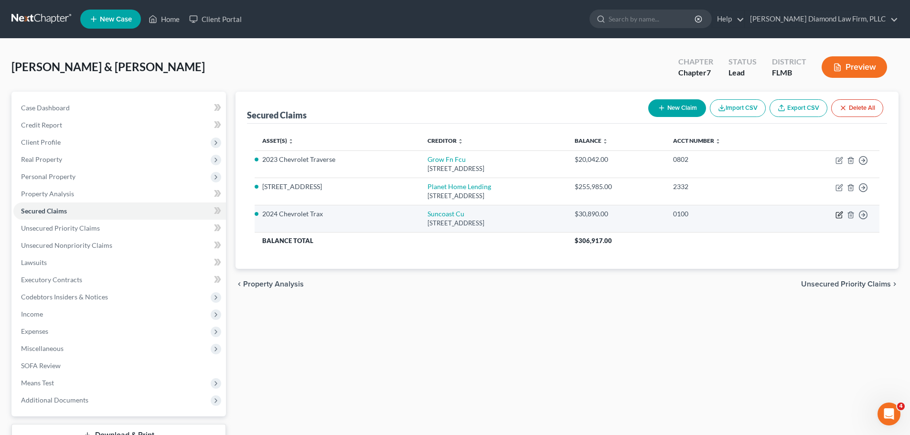
click at [838, 213] on icon "button" at bounding box center [840, 215] width 8 height 8
select select "9"
select select "17"
select select "4"
select select "3"
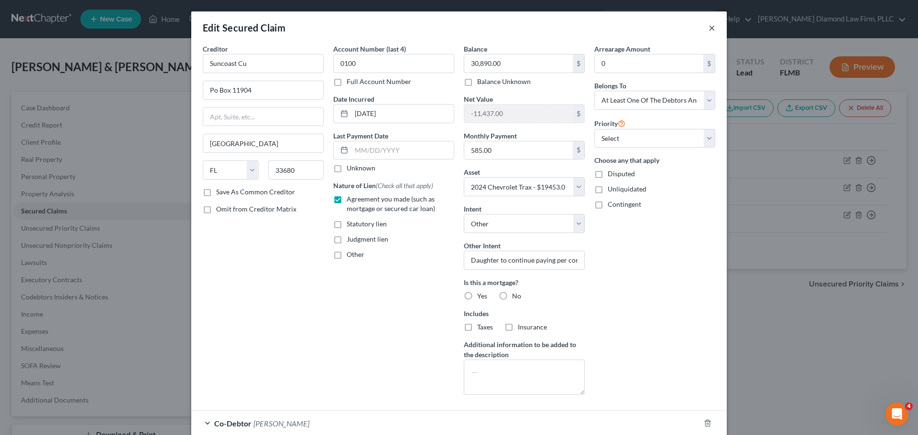
click at [708, 29] on button "×" at bounding box center [711, 27] width 7 height 11
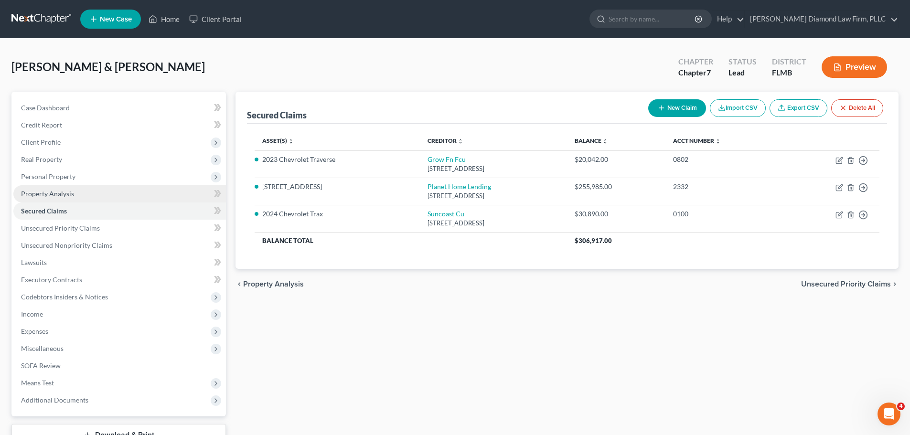
click at [70, 190] on span "Property Analysis" at bounding box center [47, 194] width 53 height 8
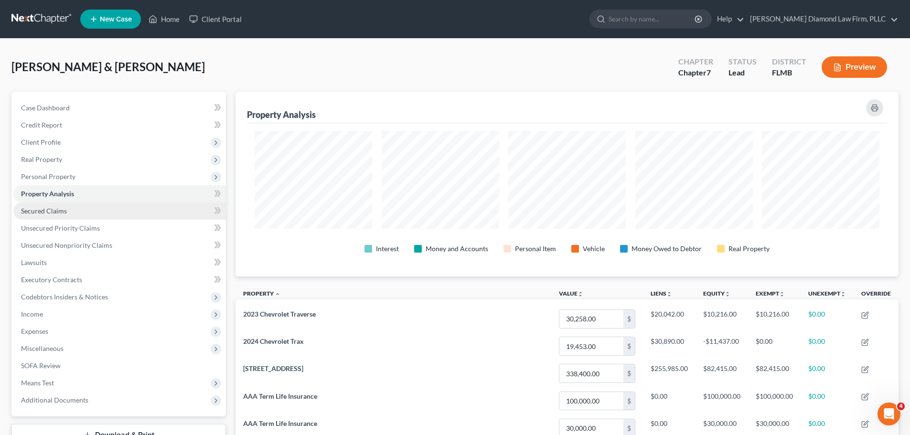
click at [88, 212] on link "Secured Claims" at bounding box center [119, 211] width 213 height 17
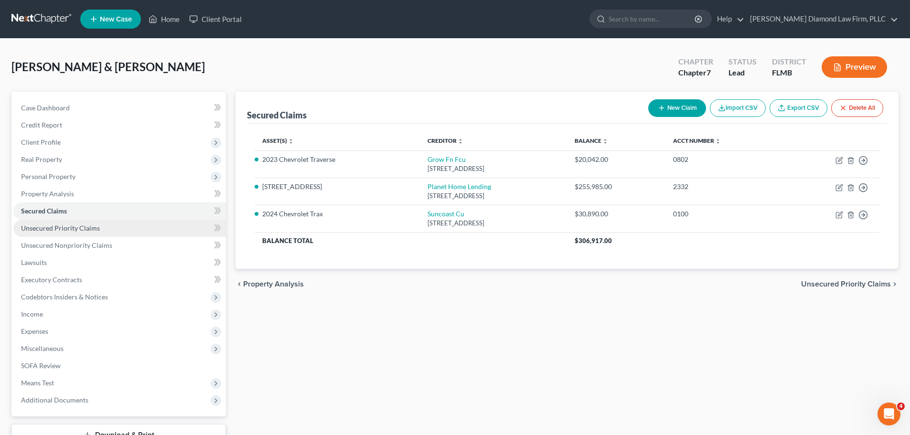
click at [92, 229] on span "Unsecured Priority Claims" at bounding box center [60, 228] width 79 height 8
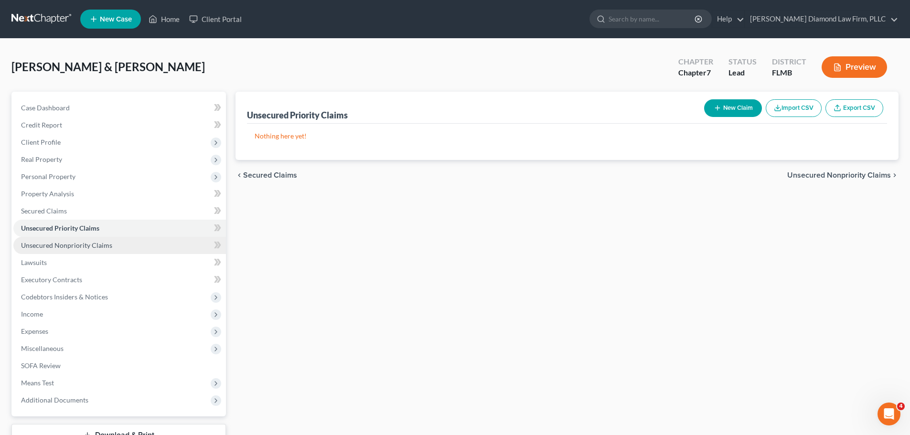
click at [95, 251] on link "Unsecured Nonpriority Claims" at bounding box center [119, 245] width 213 height 17
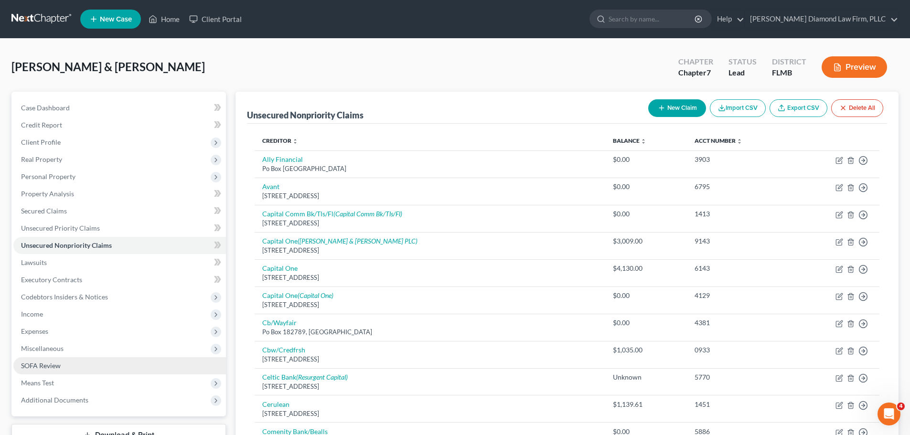
click at [53, 362] on span "SOFA Review" at bounding box center [41, 366] width 40 height 8
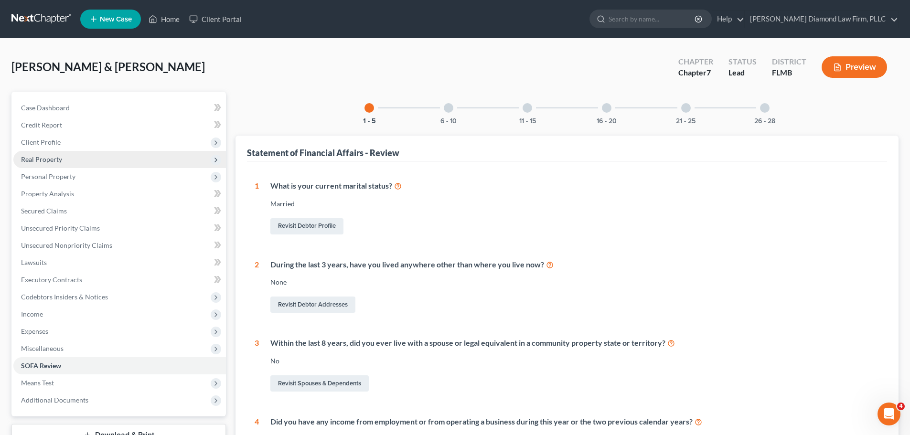
click at [67, 162] on span "Real Property" at bounding box center [119, 159] width 213 height 17
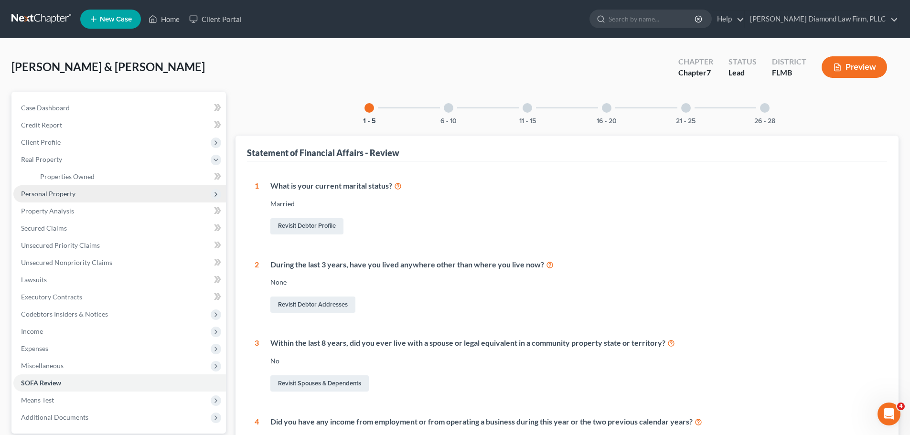
click at [61, 198] on span "Personal Property" at bounding box center [119, 193] width 213 height 17
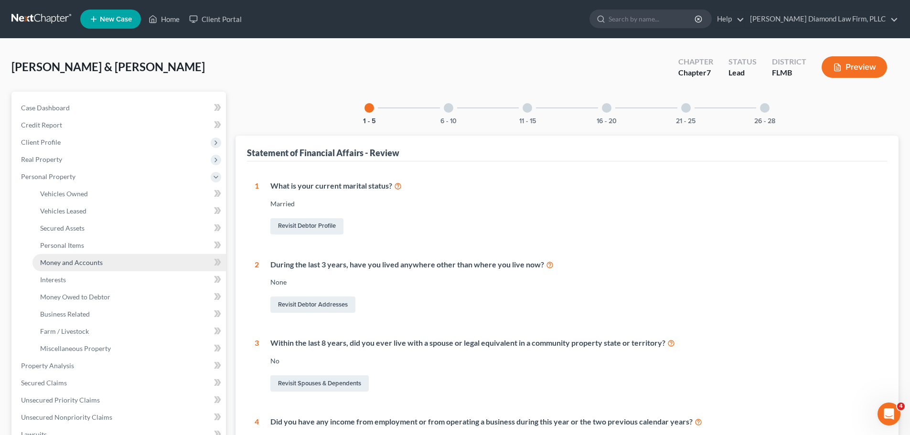
click at [70, 259] on span "Money and Accounts" at bounding box center [71, 263] width 63 height 8
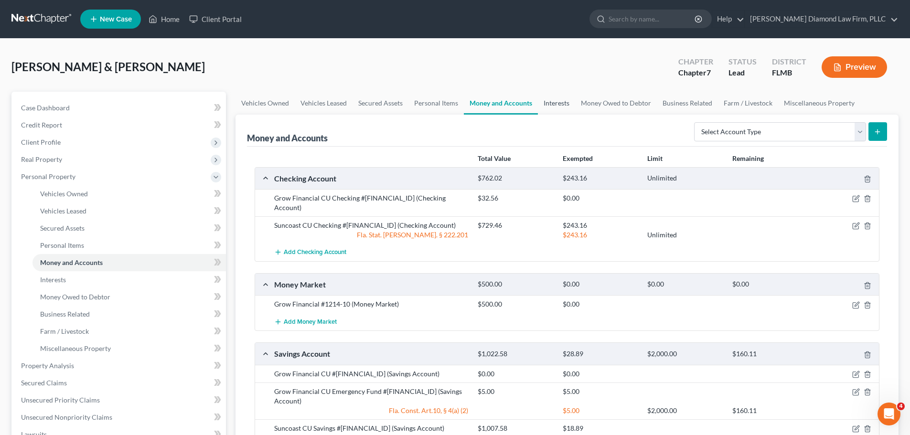
click at [555, 97] on link "Interests" at bounding box center [556, 103] width 37 height 23
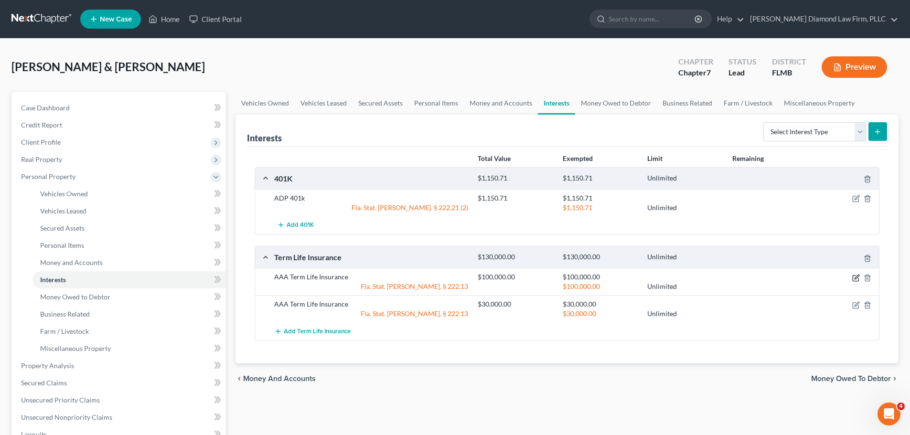
click at [856, 280] on icon "button" at bounding box center [857, 278] width 8 height 8
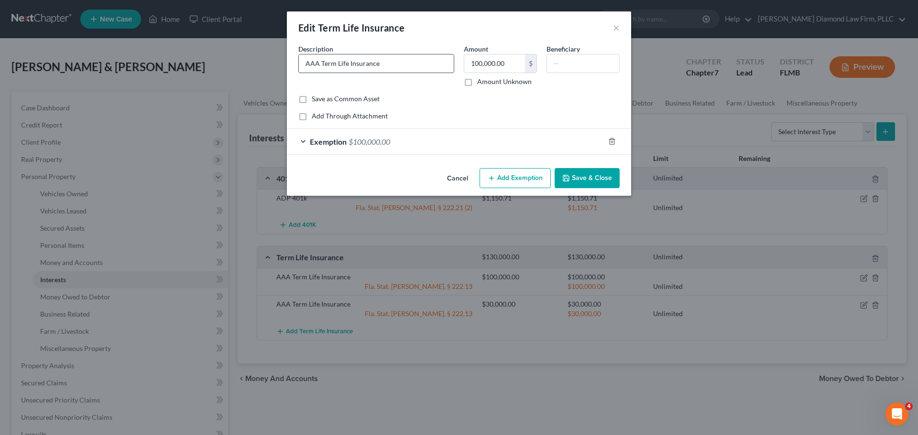
drag, startPoint x: 321, startPoint y: 65, endPoint x: 300, endPoint y: 65, distance: 20.6
click at [300, 65] on input "AAA Term Life Insurance" at bounding box center [376, 63] width 155 height 18
click at [345, 65] on input "Mutual of Ohmaha Term Life Insurance" at bounding box center [376, 63] width 155 height 18
type input "Mutual of Omaha Term Life Insurance"
click at [600, 177] on button "Save & Close" at bounding box center [586, 178] width 65 height 20
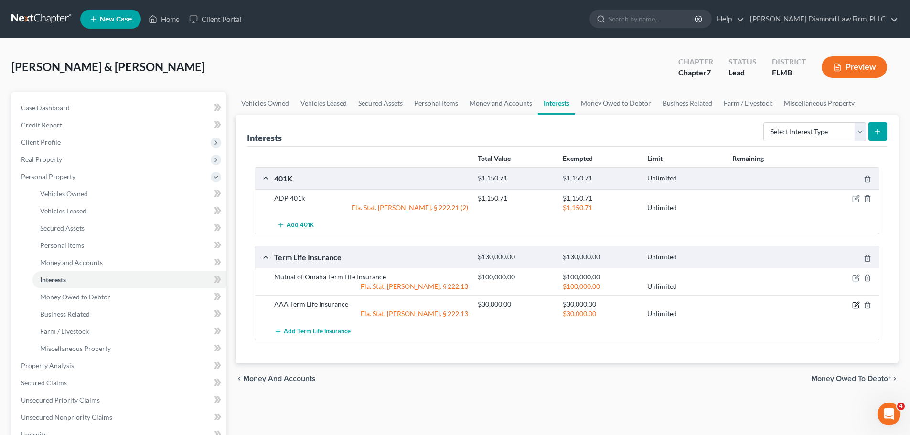
click at [856, 305] on icon "button" at bounding box center [857, 306] width 8 height 8
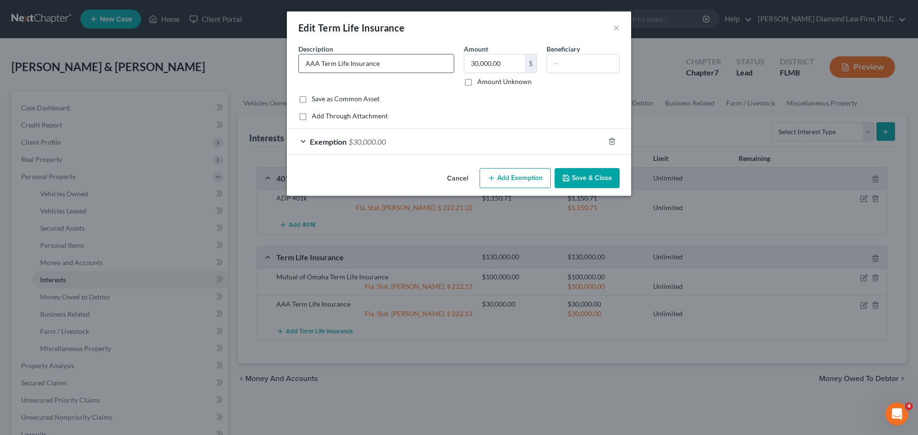
drag, startPoint x: 321, startPoint y: 62, endPoint x: 302, endPoint y: 64, distance: 18.7
click at [302, 64] on input "AAA Term Life Insurance" at bounding box center [376, 63] width 155 height 18
type input "Mutual of Omaha Term Life Insurance"
click at [594, 177] on button "Save & Close" at bounding box center [586, 178] width 65 height 20
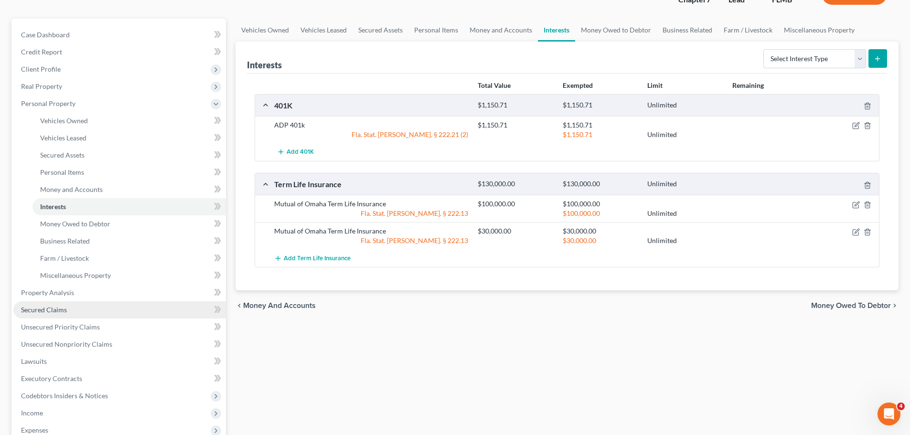
scroll to position [96, 0]
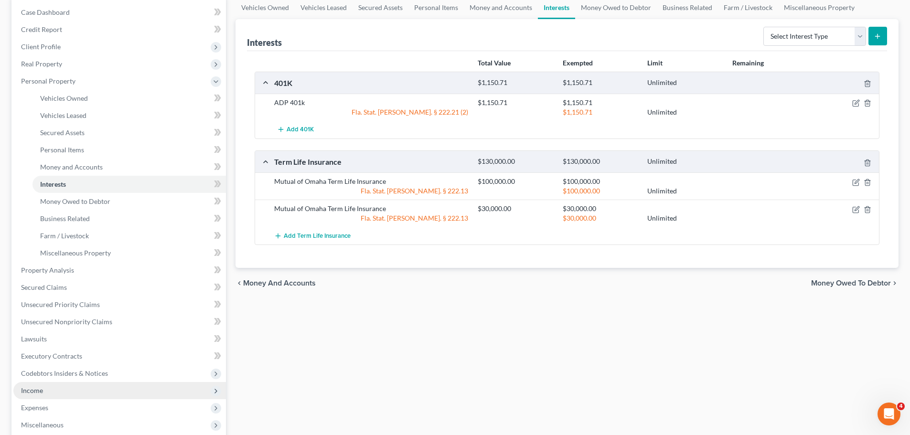
click at [51, 390] on span "Income" at bounding box center [119, 390] width 213 height 17
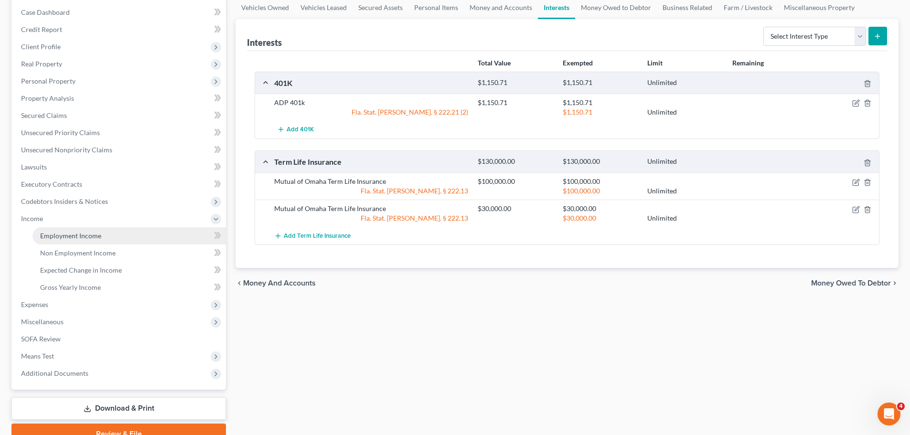
click at [65, 239] on span "Employment Income" at bounding box center [70, 236] width 61 height 8
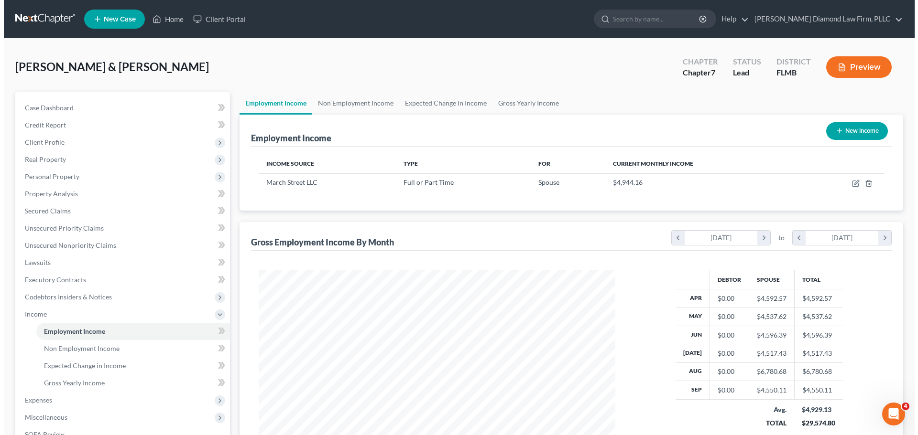
scroll to position [178, 376]
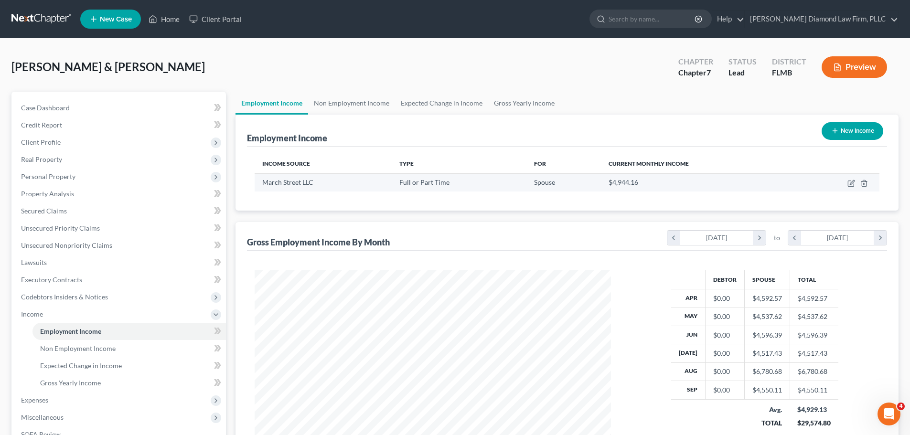
click at [847, 184] on td at bounding box center [839, 182] width 82 height 18
click at [849, 184] on icon "button" at bounding box center [852, 184] width 8 height 8
select select "0"
select select "9"
select select "2"
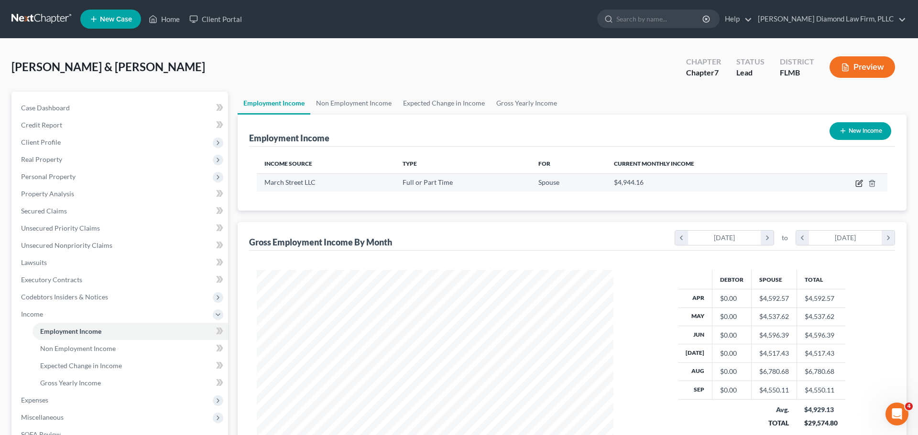
scroll to position [180, 379]
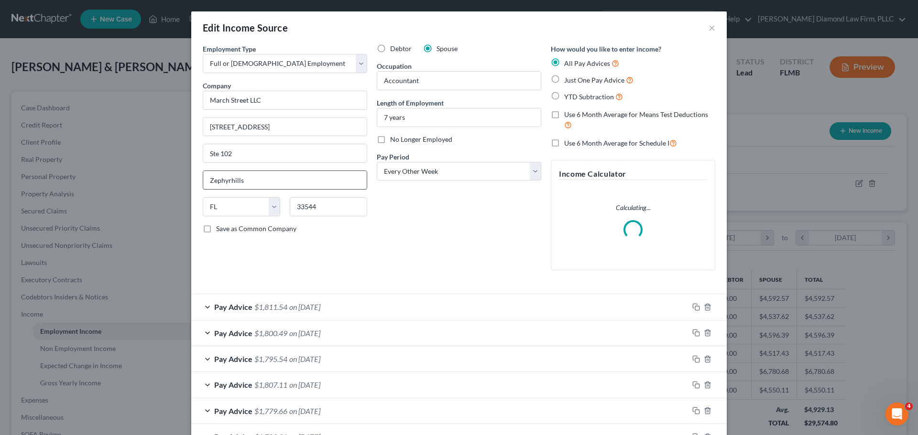
click at [266, 180] on input "Zephyrhills" at bounding box center [284, 180] width 163 height 18
drag, startPoint x: 266, startPoint y: 180, endPoint x: 198, endPoint y: 189, distance: 68.5
click at [198, 189] on div "Employment Type * Select Full or Part Time Employment Self Employment Company *…" at bounding box center [285, 161] width 174 height 234
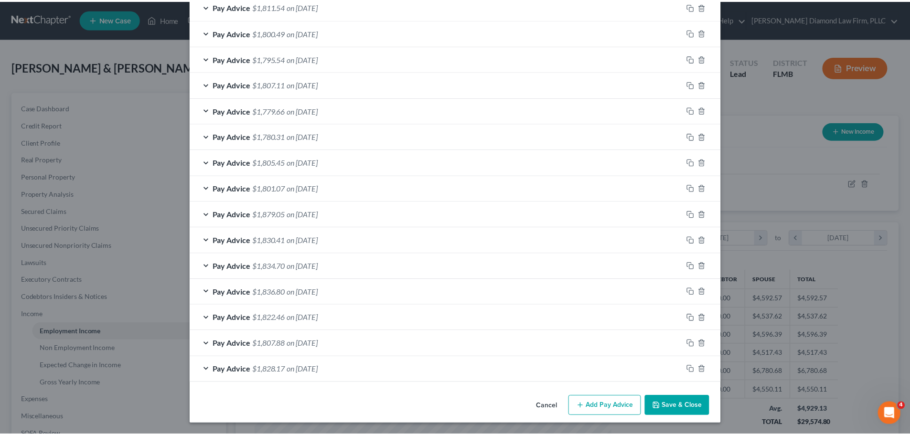
scroll to position [332, 0]
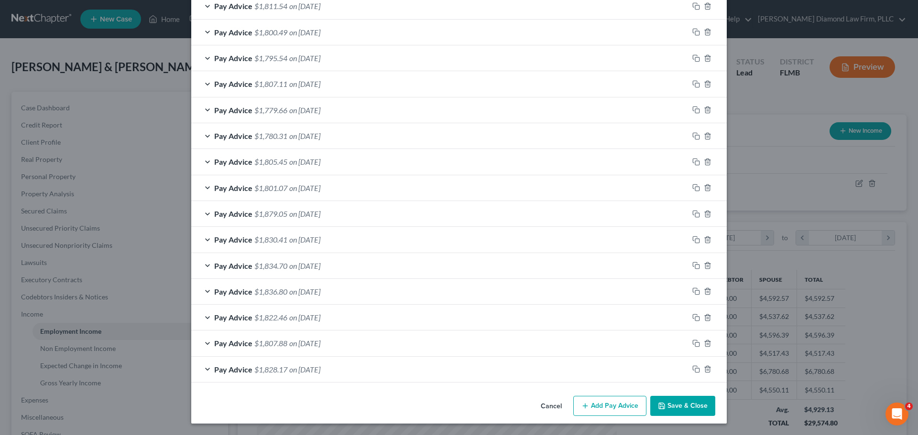
type input "Wesley Chapel"
click at [670, 407] on button "Save & Close" at bounding box center [682, 406] width 65 height 20
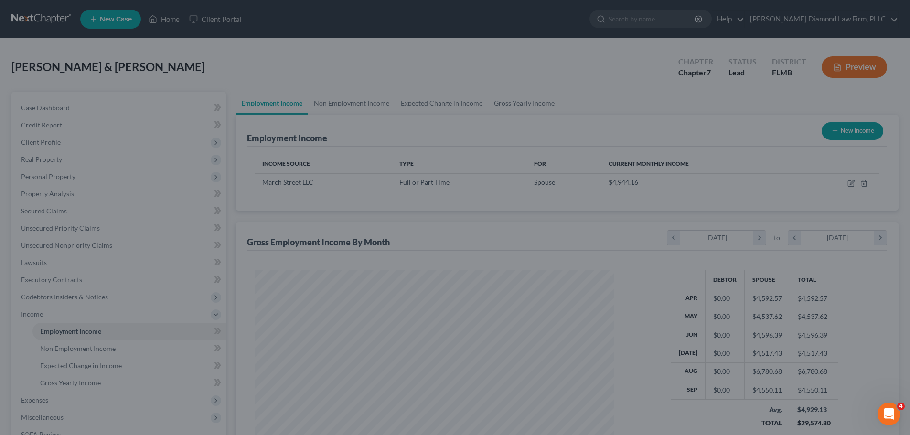
scroll to position [477700, 477502]
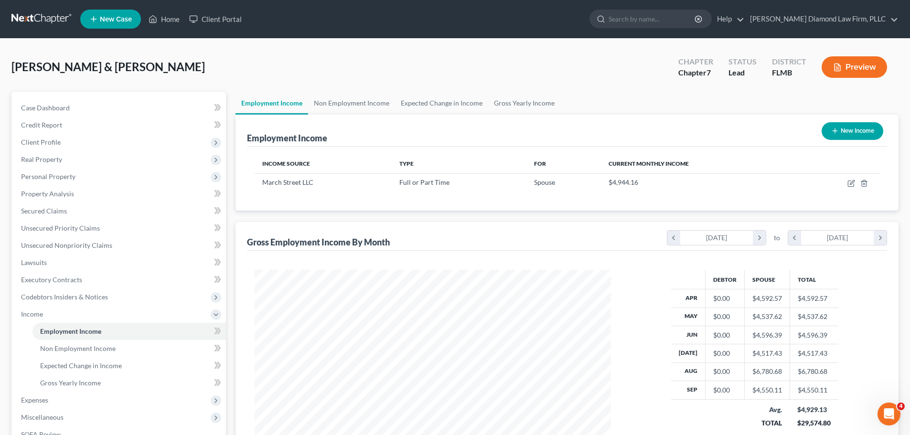
drag, startPoint x: 28, startPoint y: 18, endPoint x: 32, endPoint y: 2, distance: 16.5
click at [28, 18] on link at bounding box center [41, 19] width 61 height 17
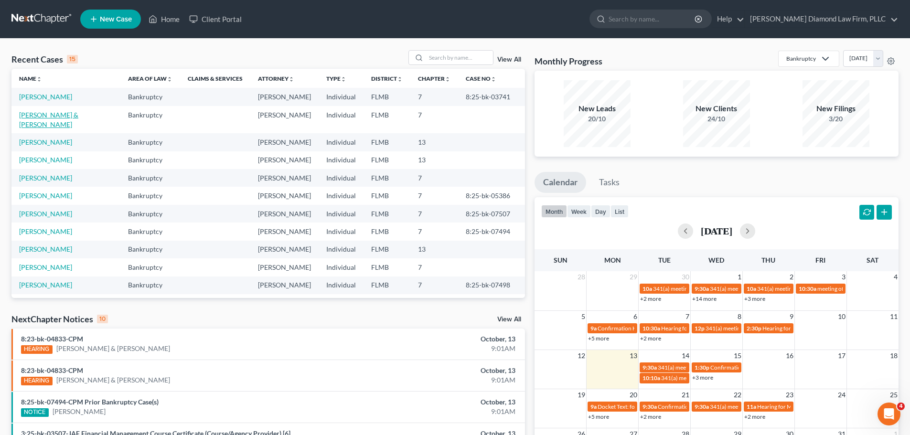
click at [61, 113] on link "[PERSON_NAME] & [PERSON_NAME]" at bounding box center [48, 120] width 59 height 18
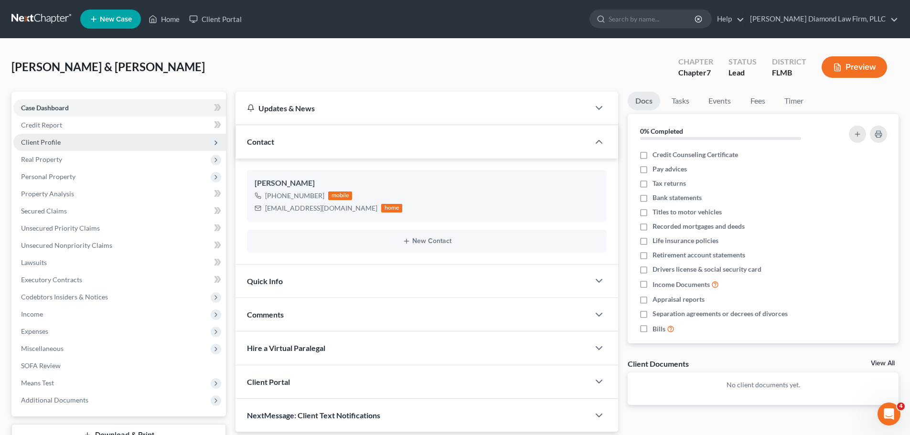
click at [59, 139] on span "Client Profile" at bounding box center [41, 142] width 40 height 8
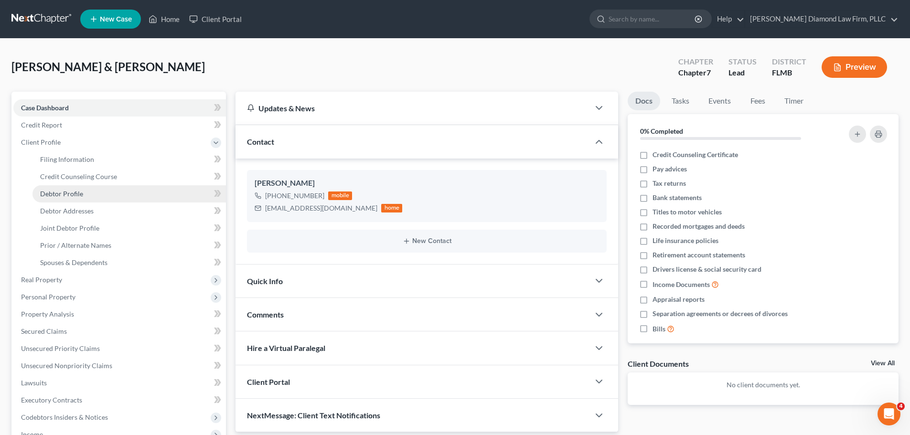
click at [76, 194] on span "Debtor Profile" at bounding box center [61, 194] width 43 height 8
select select "1"
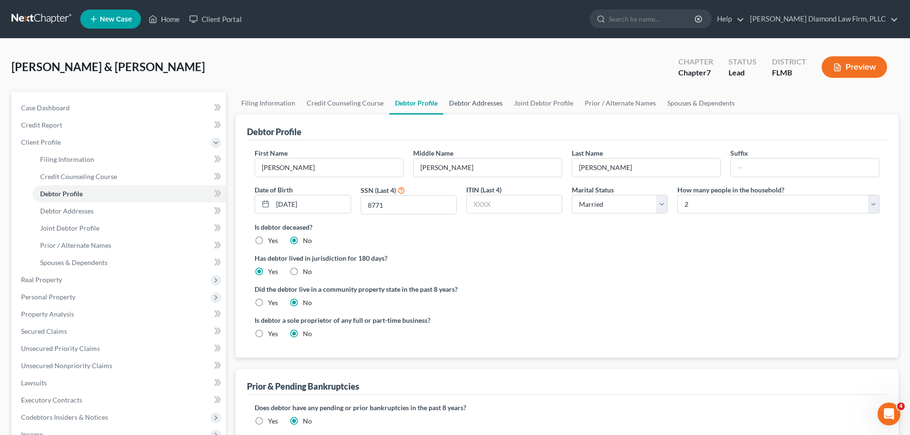
click at [456, 107] on link "Debtor Addresses" at bounding box center [475, 103] width 65 height 23
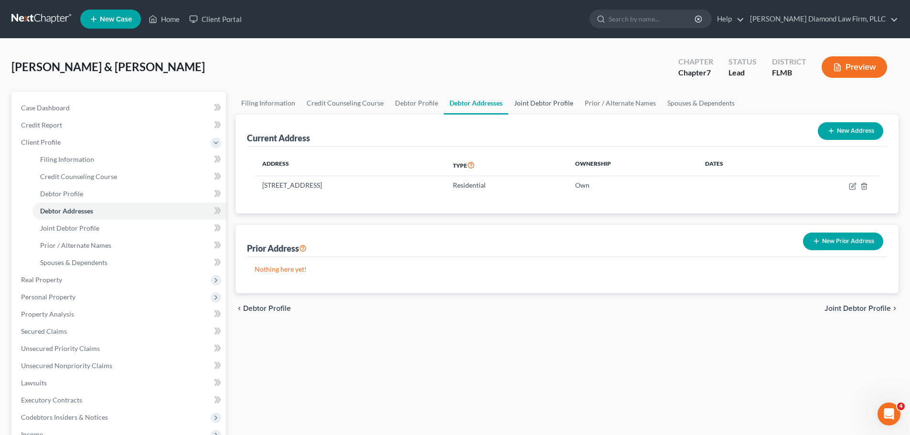
click at [551, 107] on link "Joint Debtor Profile" at bounding box center [543, 103] width 71 height 23
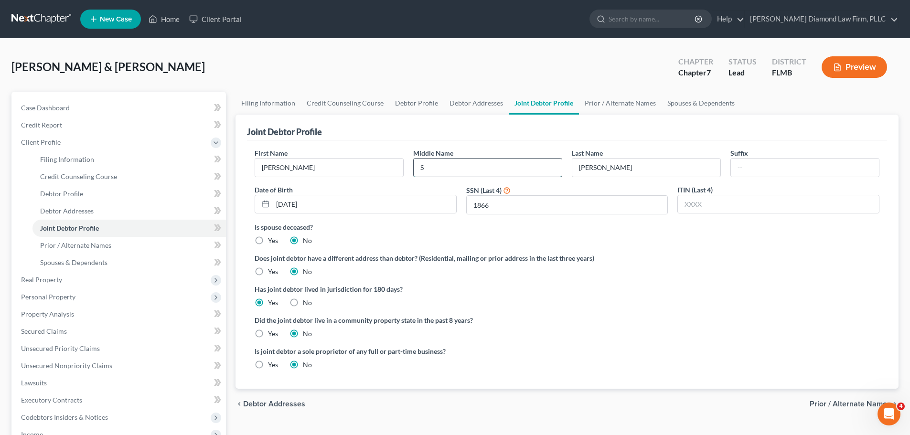
click at [469, 160] on input "S" at bounding box center [488, 168] width 148 height 18
type input "Sue"
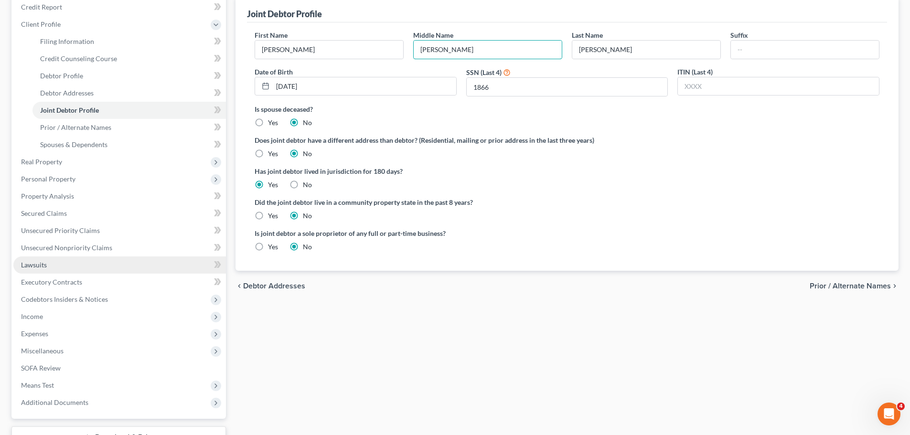
scroll to position [143, 0]
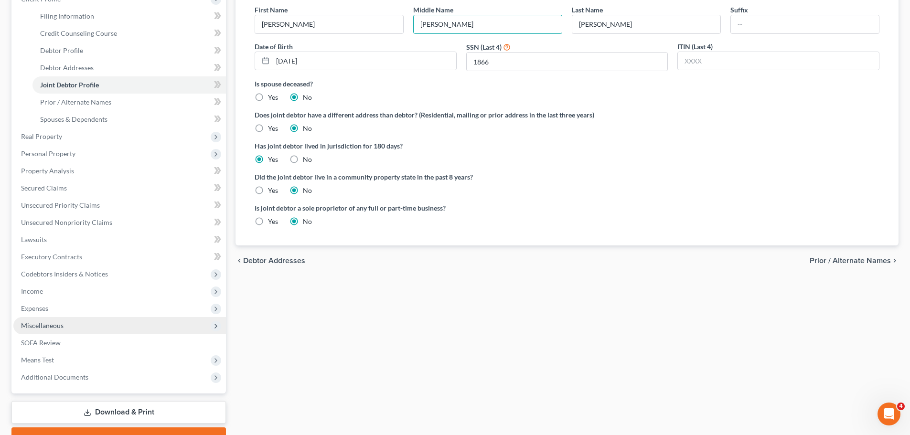
click at [56, 326] on span "Miscellaneous" at bounding box center [42, 326] width 43 height 8
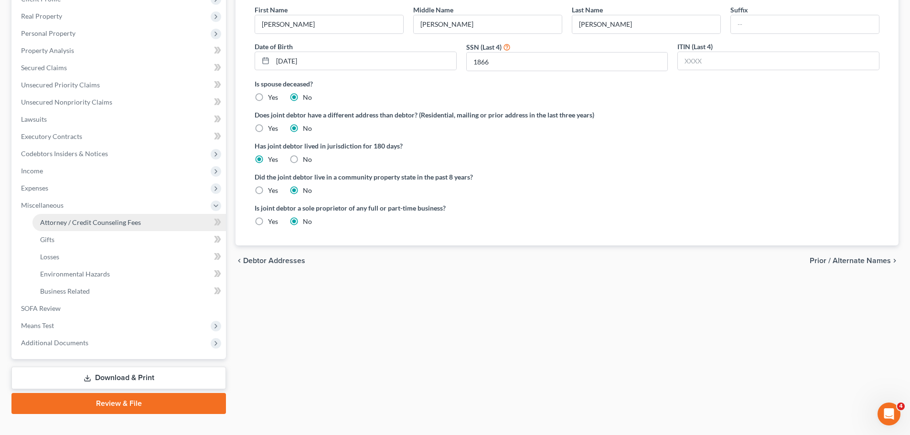
click at [74, 218] on span "Attorney / Credit Counseling Fees" at bounding box center [90, 222] width 101 height 8
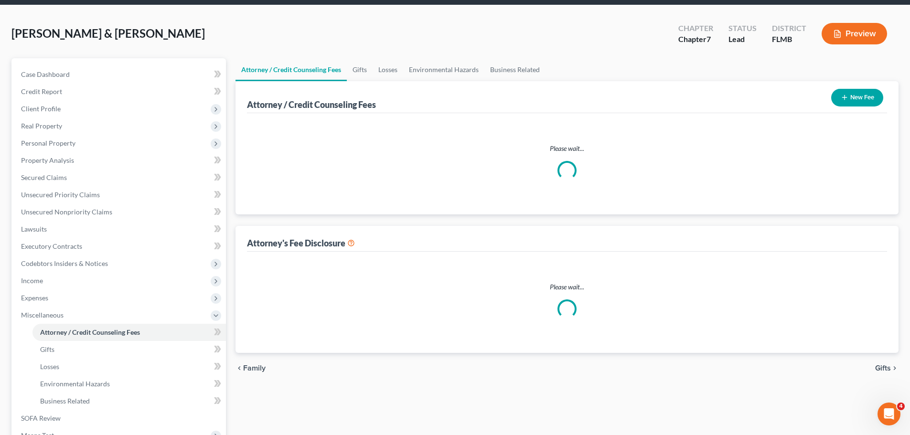
scroll to position [0, 0]
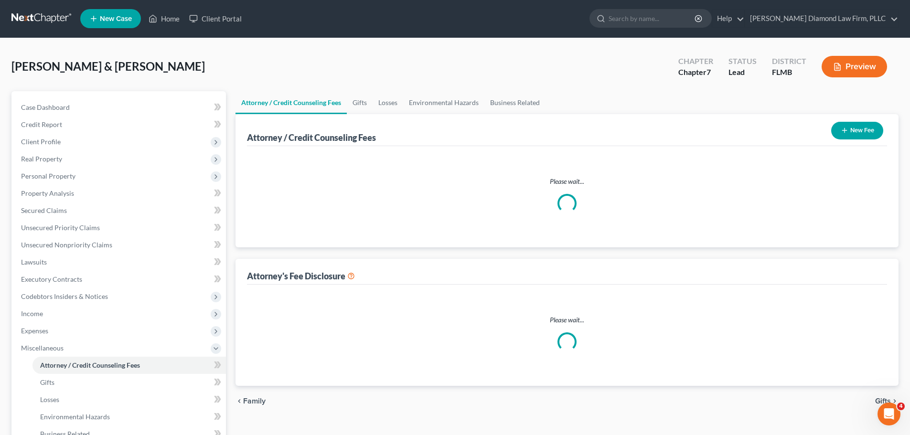
select select "2"
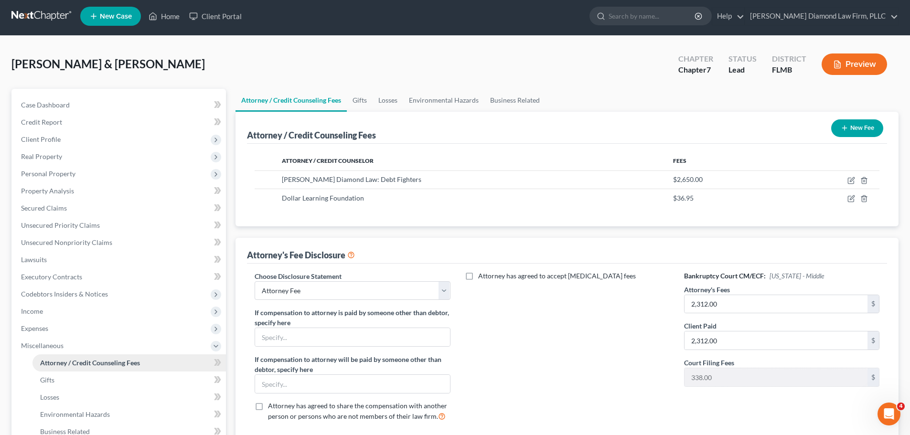
scroll to position [96, 0]
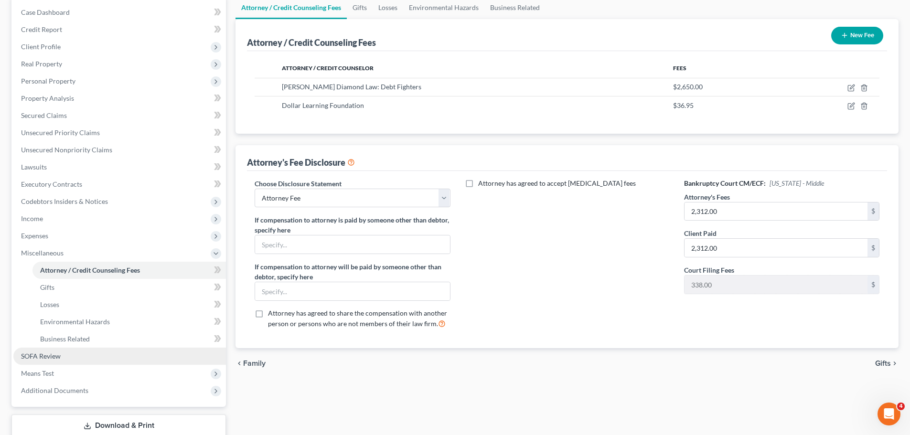
click at [65, 355] on link "SOFA Review" at bounding box center [119, 356] width 213 height 17
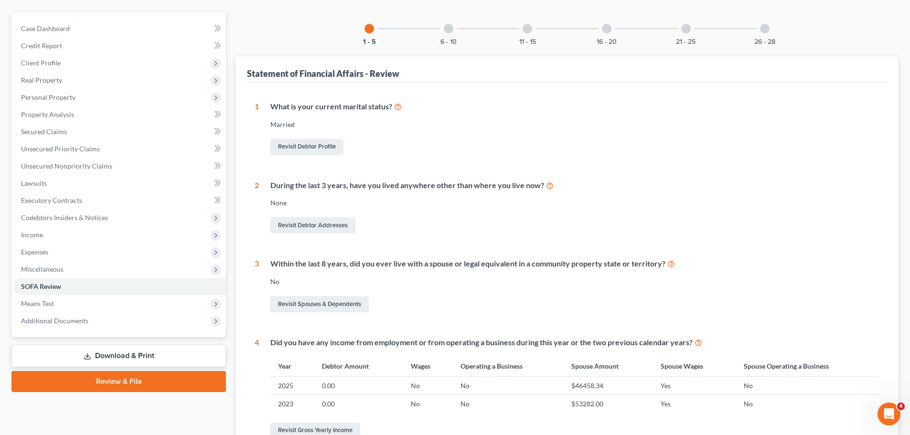
scroll to position [63, 0]
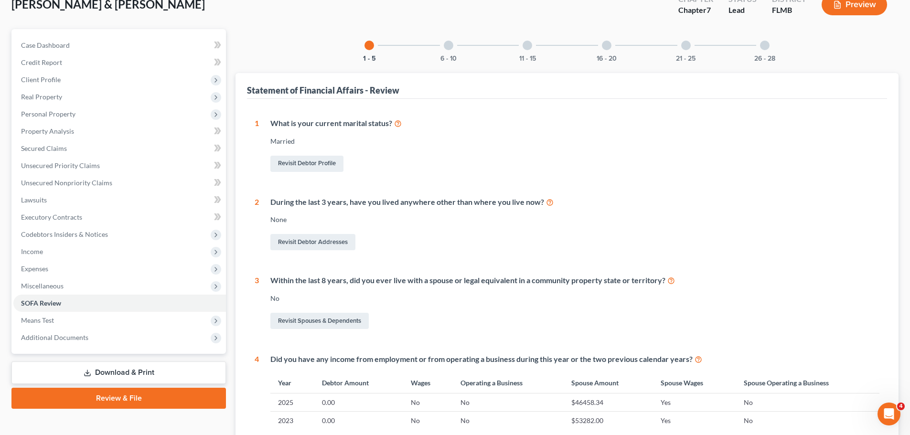
click at [450, 48] on div at bounding box center [449, 46] width 10 height 10
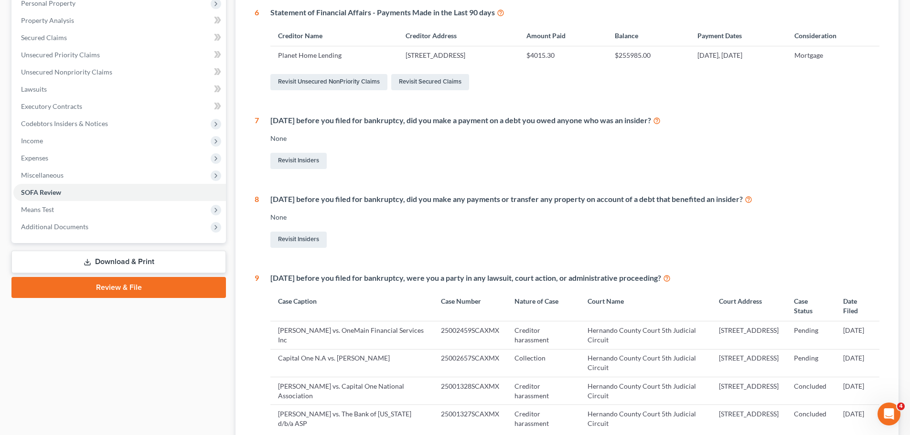
scroll to position [206, 0]
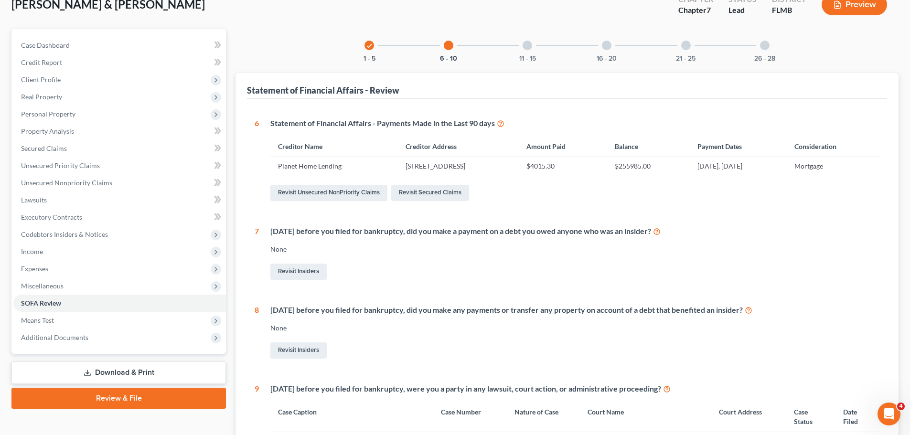
click at [521, 39] on div "11 - 15" at bounding box center [527, 45] width 32 height 32
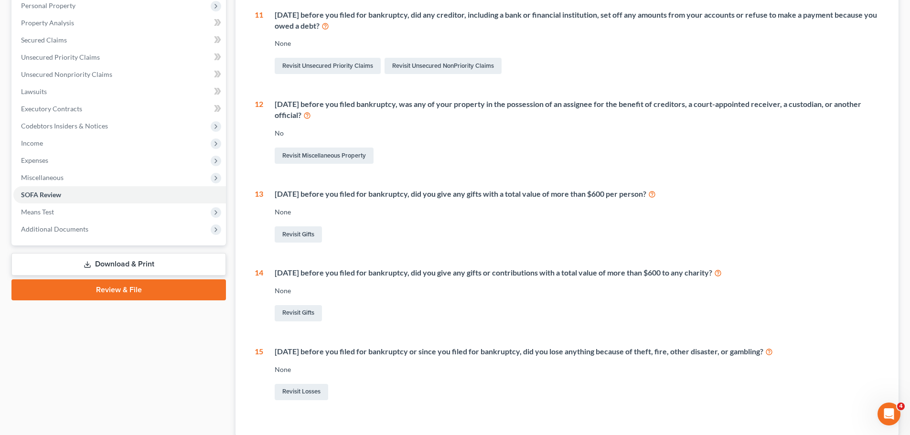
scroll to position [96, 0]
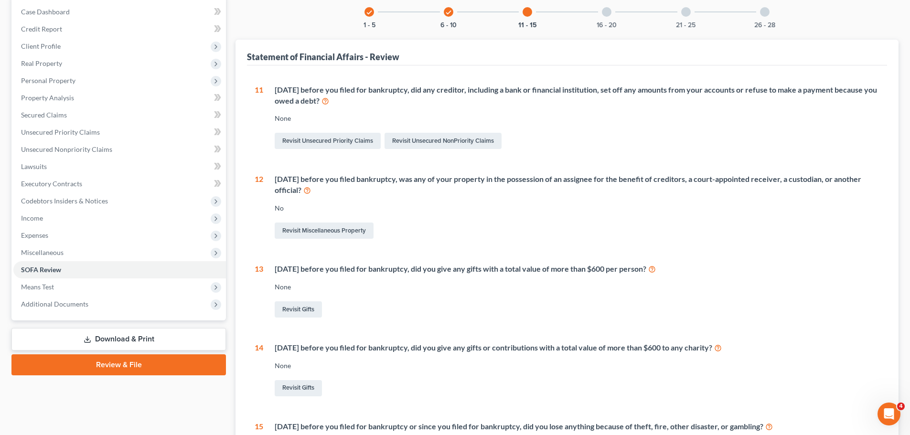
click at [599, 20] on div "16 - 20" at bounding box center [607, 12] width 32 height 32
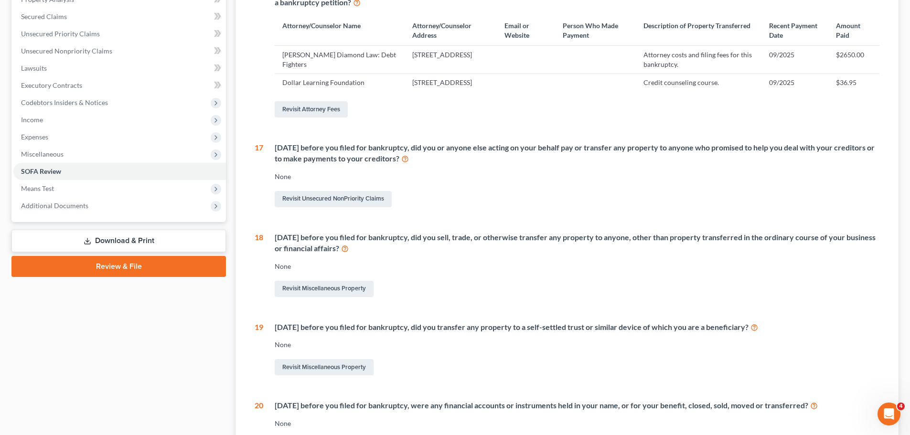
scroll to position [87, 0]
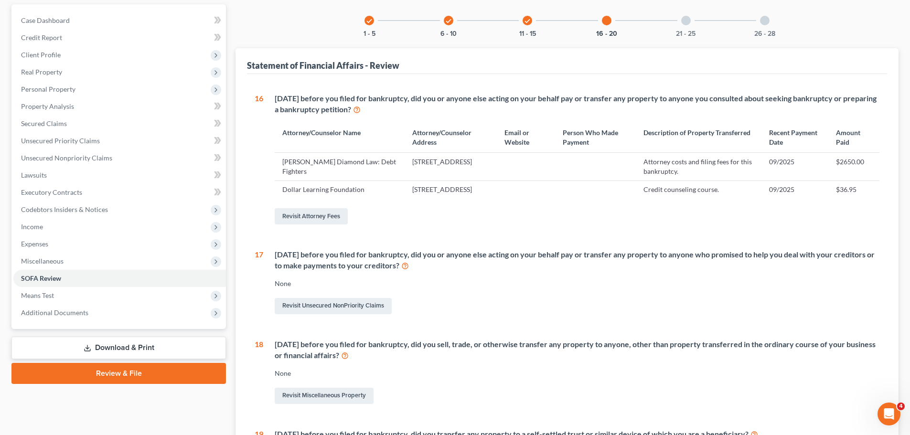
click at [678, 21] on div "21 - 25" at bounding box center [686, 20] width 32 height 32
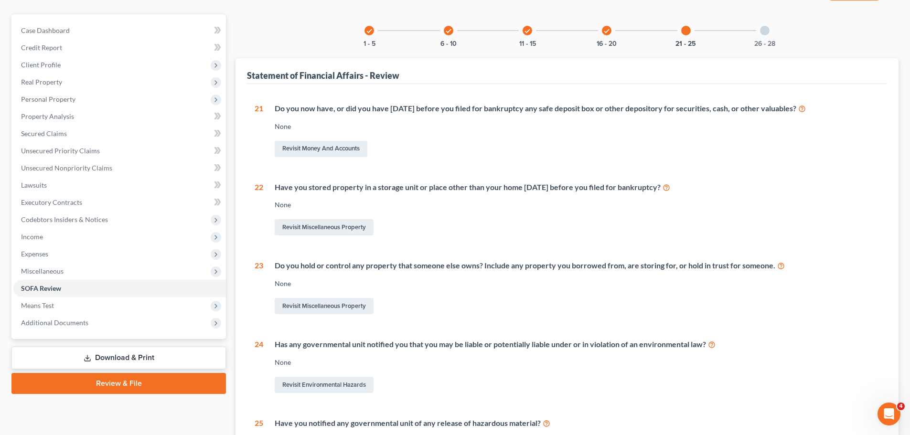
scroll to position [0, 0]
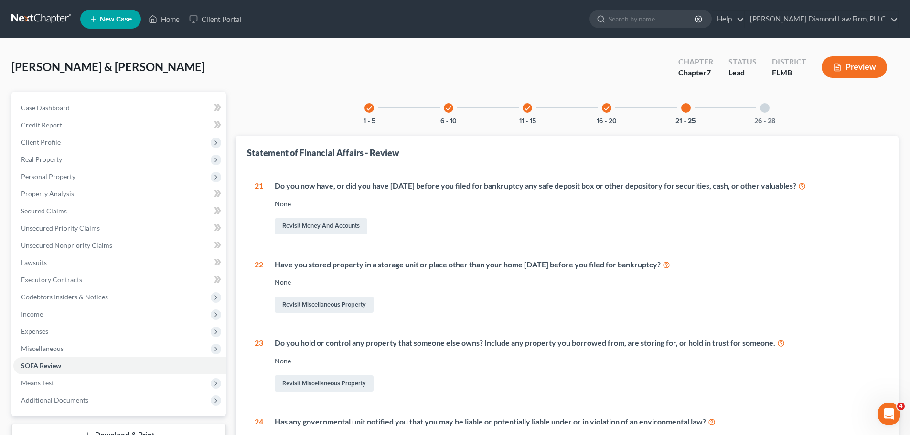
click at [769, 107] on div at bounding box center [765, 108] width 10 height 10
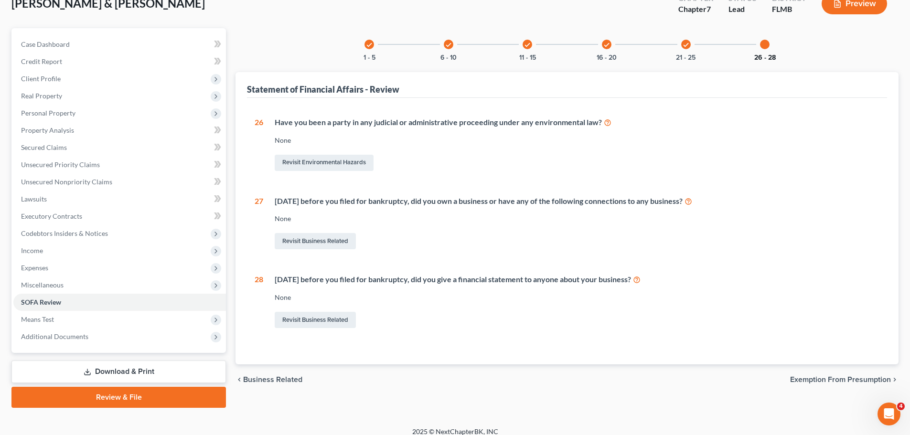
scroll to position [73, 0]
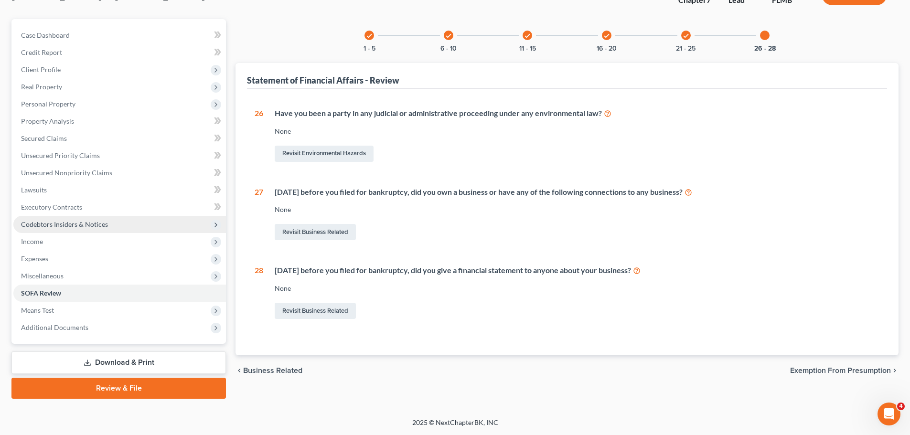
click at [75, 227] on span "Codebtors Insiders & Notices" at bounding box center [64, 224] width 87 height 8
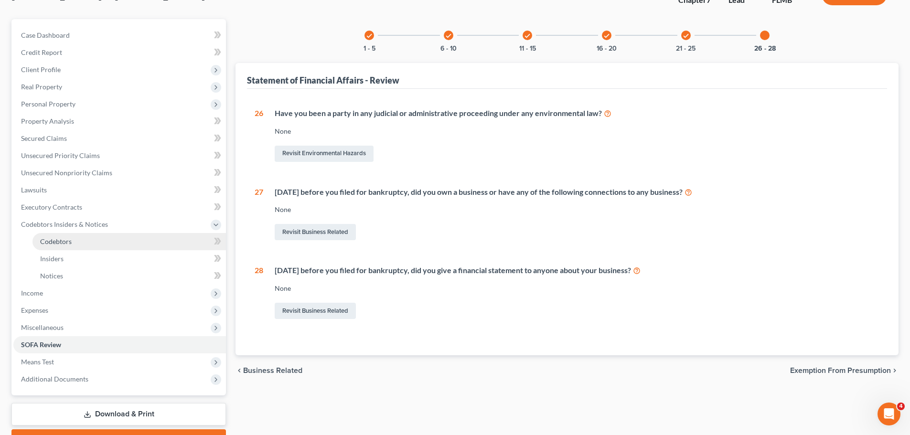
click at [70, 243] on span "Codebtors" at bounding box center [56, 242] width 32 height 8
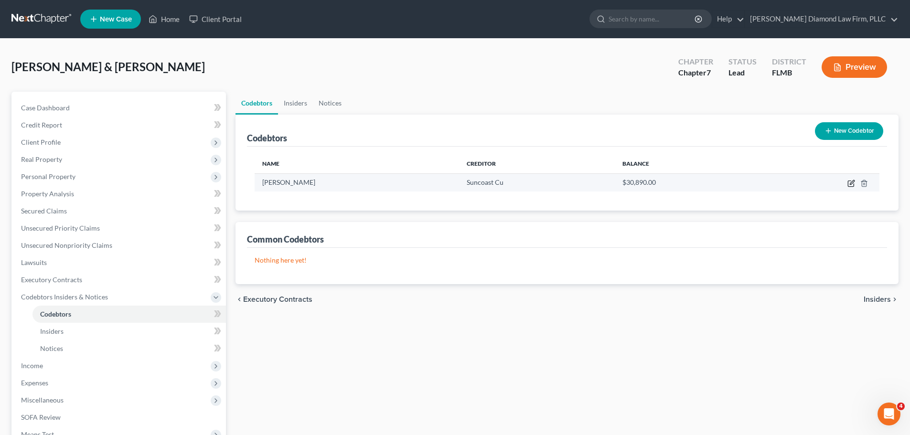
click at [850, 184] on icon "button" at bounding box center [852, 184] width 8 height 8
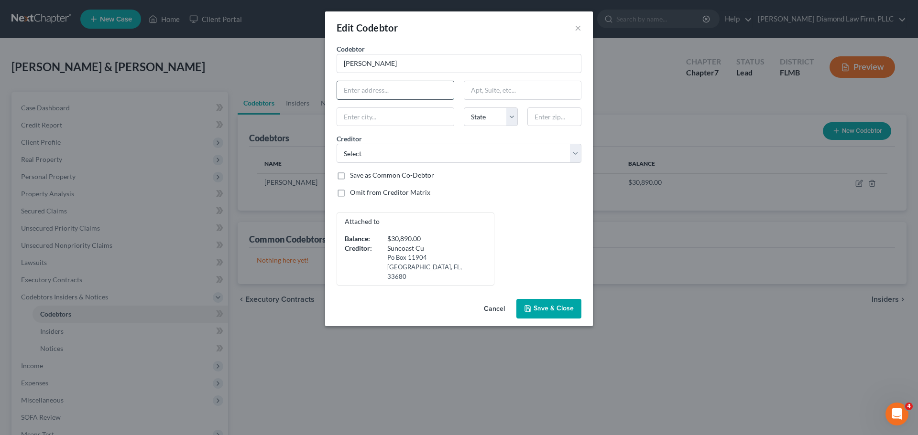
click at [389, 96] on input "text" at bounding box center [395, 90] width 117 height 18
type input "8401 Vicksburg Rd"
type input "Springhill"
select select "9"
type input "34608"
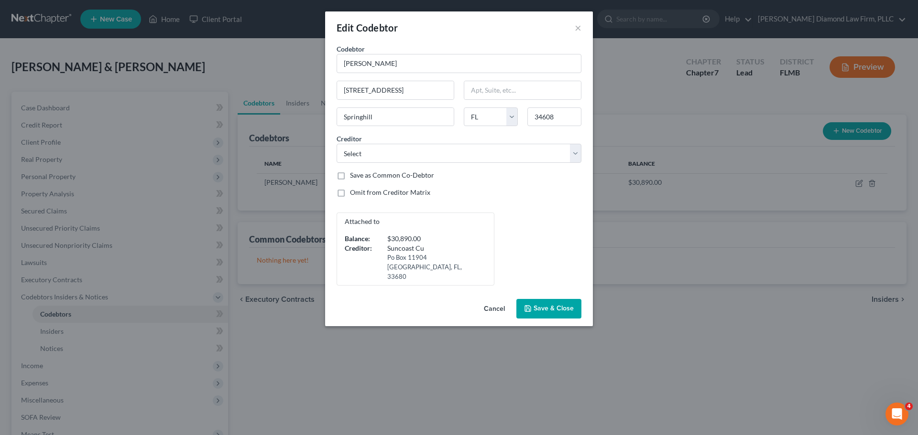
click at [567, 303] on button "Save & Close" at bounding box center [548, 309] width 65 height 20
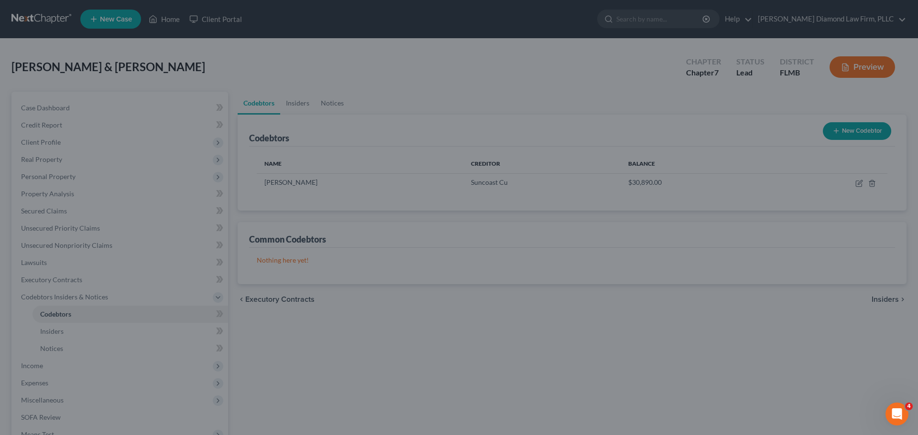
type input "Spring Hill"
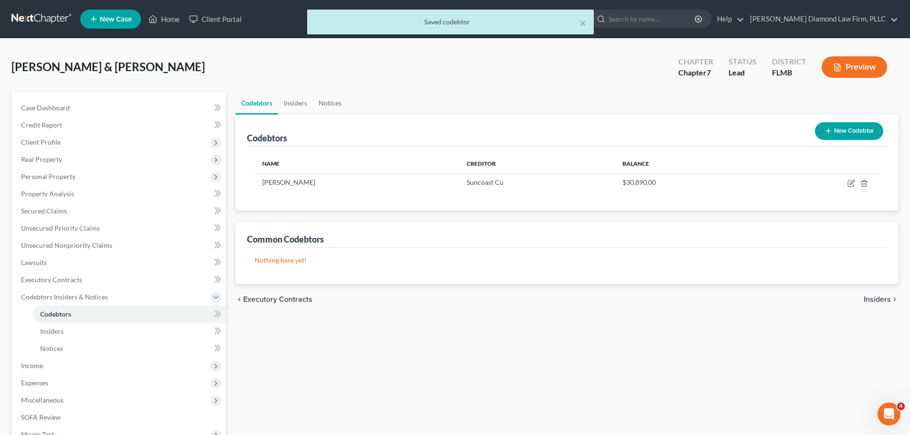
click at [27, 22] on div "× Saved codebtor" at bounding box center [450, 25] width 910 height 30
click at [28, 13] on div "× Saved codebtor" at bounding box center [450, 25] width 910 height 30
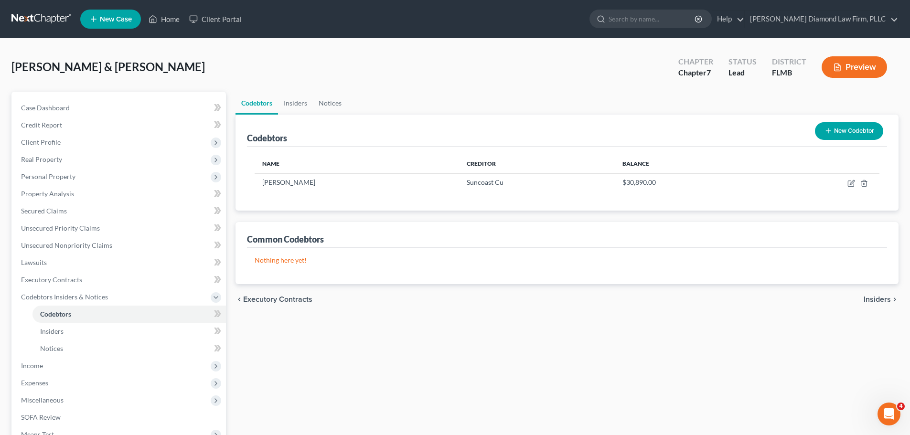
click at [29, 18] on link at bounding box center [41, 19] width 61 height 17
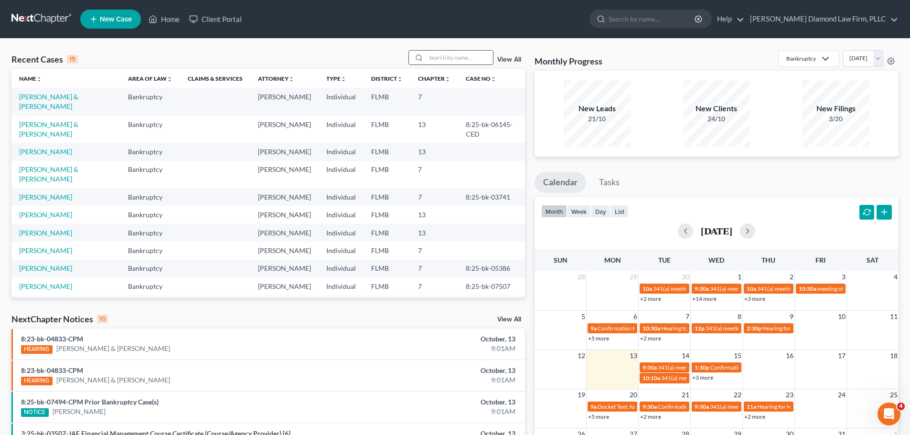
click at [471, 56] on input "search" at bounding box center [459, 58] width 67 height 14
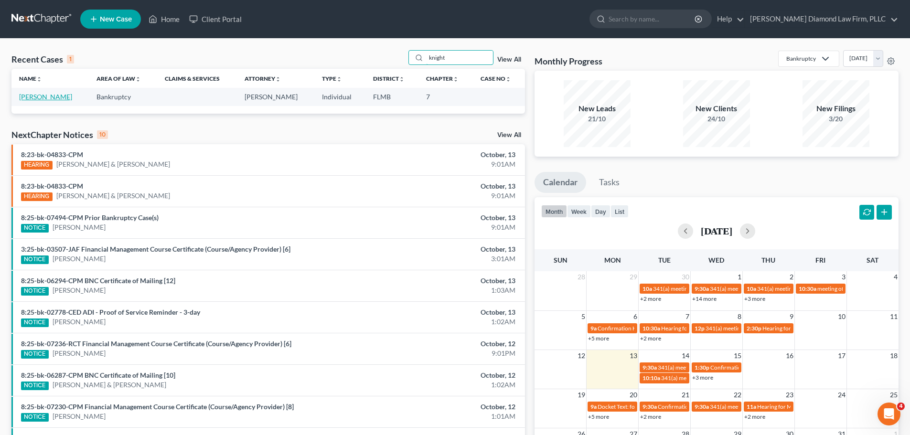
type input "knight"
click at [54, 96] on link "[PERSON_NAME]" at bounding box center [45, 97] width 53 height 8
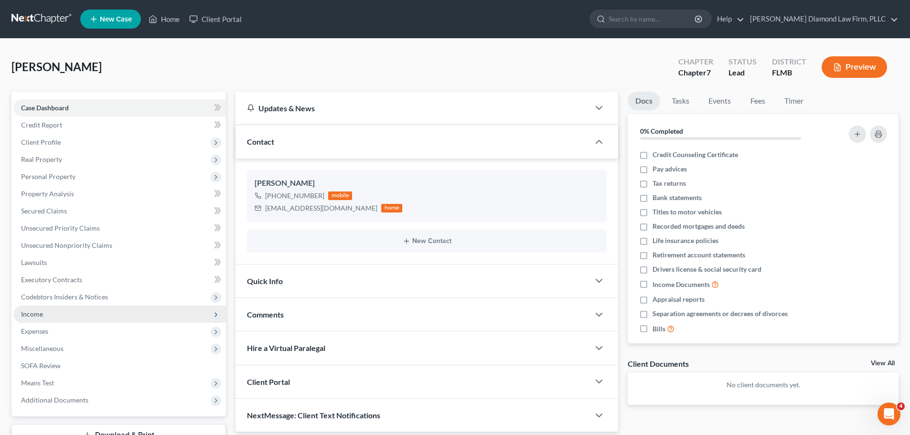
drag, startPoint x: 70, startPoint y: 310, endPoint x: 67, endPoint y: 316, distance: 7.1
click at [70, 310] on span "Income" at bounding box center [119, 314] width 213 height 17
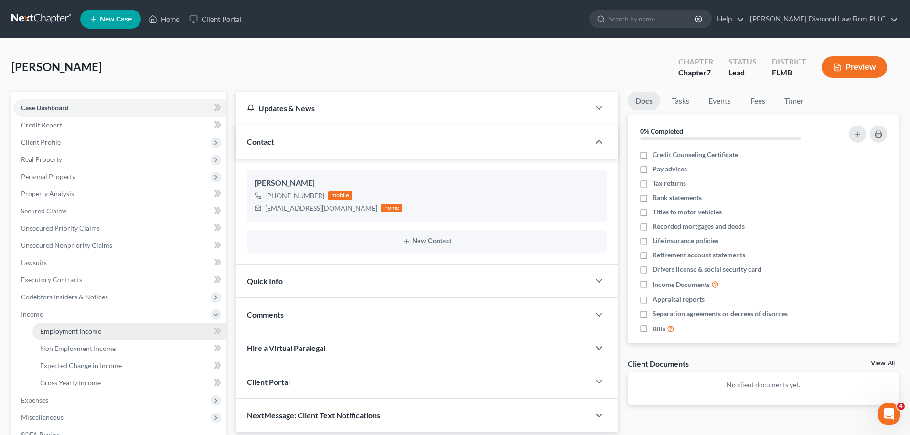
click at [59, 326] on link "Employment Income" at bounding box center [129, 331] width 194 height 17
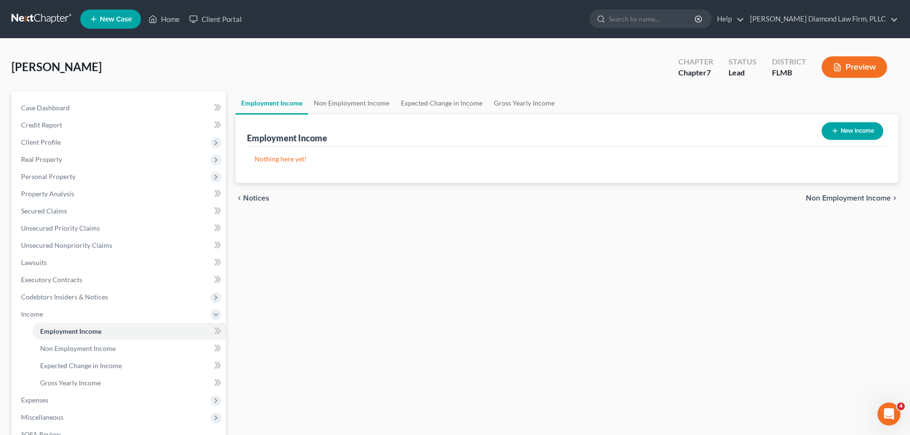
click at [842, 134] on button "New Income" at bounding box center [853, 131] width 62 height 18
select select "0"
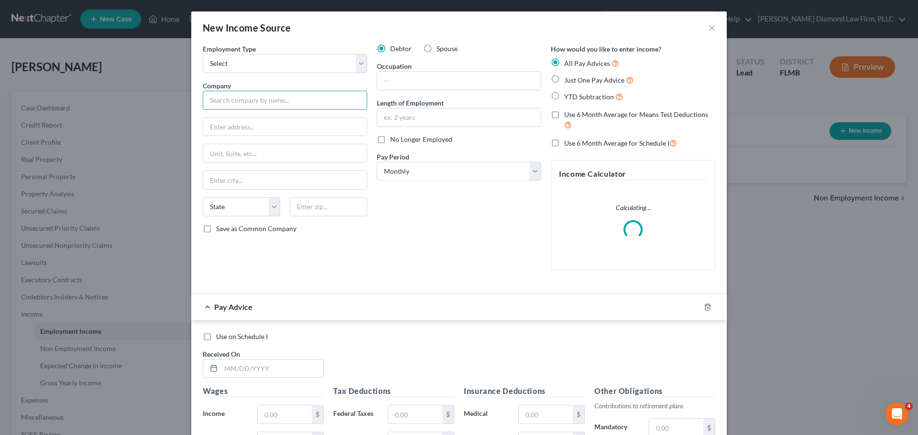
click at [260, 108] on input "text" at bounding box center [285, 100] width 164 height 19
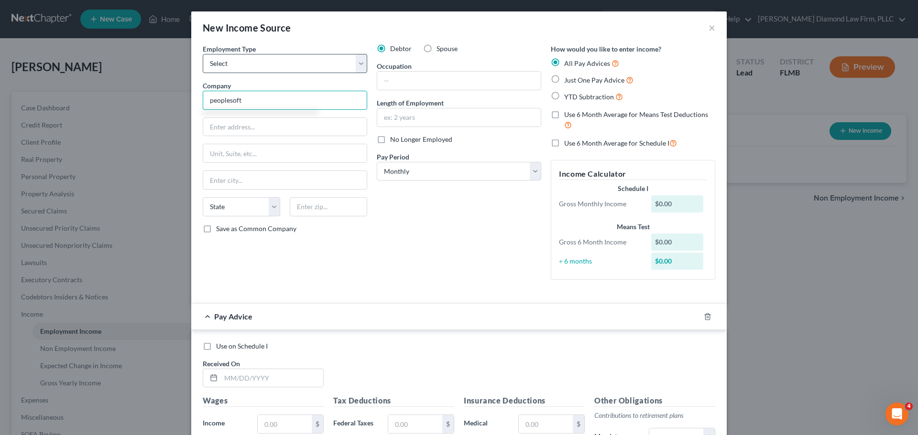
type input "peoplesoft"
click at [257, 60] on select "Select Full or Part Time Employment Self Employment" at bounding box center [285, 63] width 164 height 19
select select "0"
click at [203, 54] on select "Select Full or Part Time Employment Self Employment" at bounding box center [285, 63] width 164 height 19
click at [454, 81] on input "text" at bounding box center [458, 81] width 163 height 18
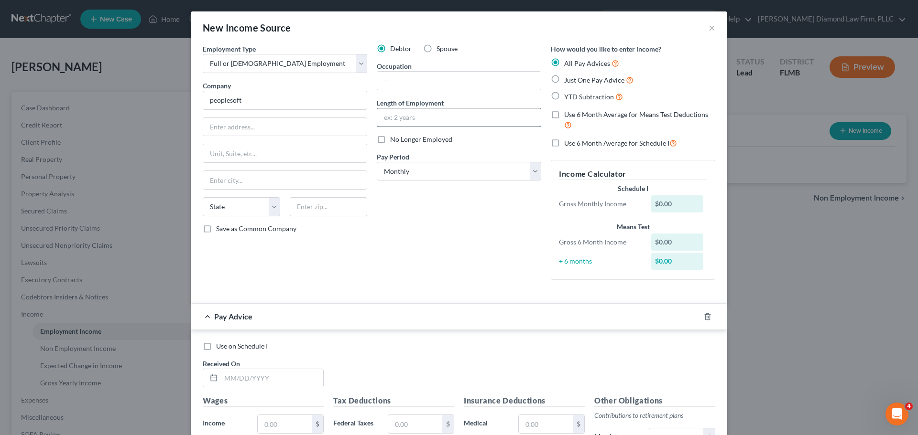
click at [442, 121] on input "text" at bounding box center [458, 117] width 163 height 18
click at [445, 171] on select "Select Monthly Twice Monthly Every Other Week Weekly" at bounding box center [459, 171] width 164 height 19
select select "2"
click at [377, 162] on select "Select Monthly Twice Monthly Every Other Week Weekly" at bounding box center [459, 171] width 164 height 19
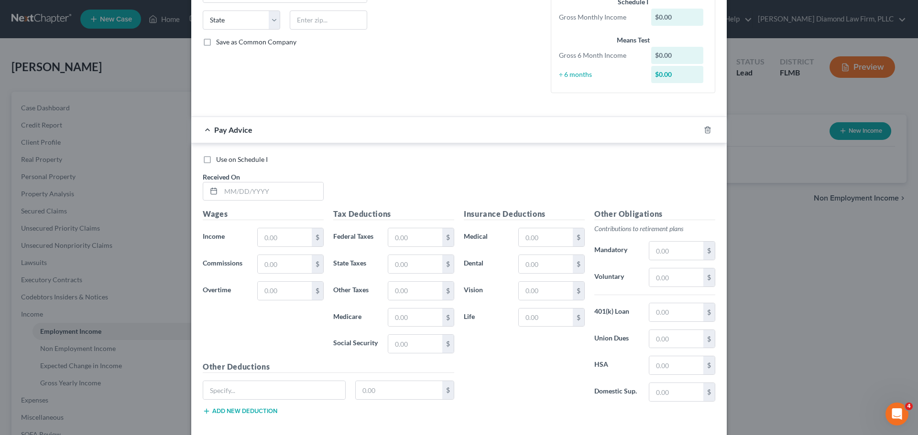
scroll to position [191, 0]
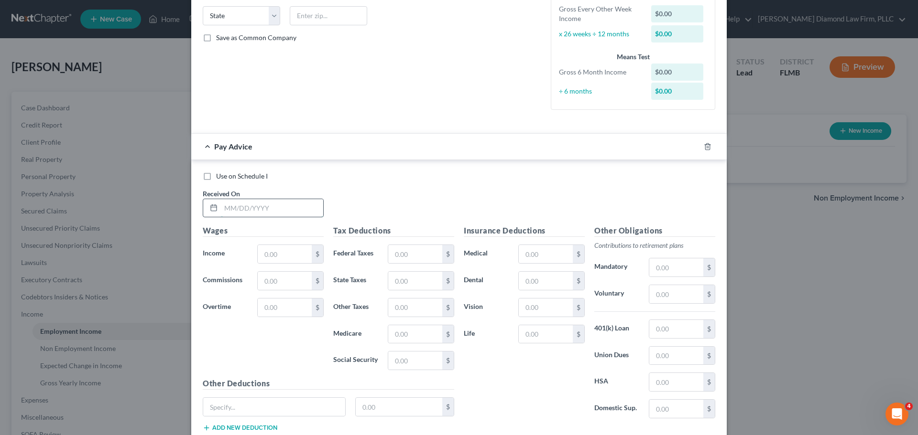
click at [251, 211] on input "text" at bounding box center [272, 208] width 102 height 18
type input "07/12/2025"
type input "1,612.80"
type input "86.43"
type input "20.62"
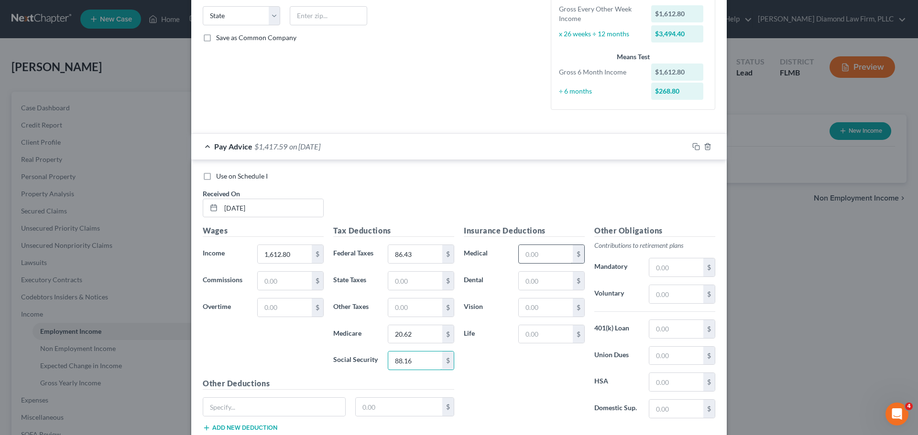
type input "88.16"
click at [540, 259] on input "text" at bounding box center [545, 254] width 54 height 18
type input "129.26"
type input "46.58"
type input "14.94"
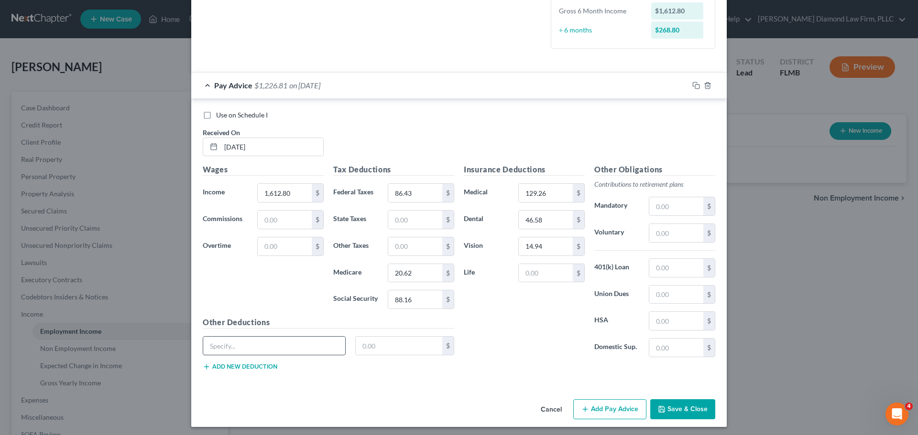
scroll to position [256, 0]
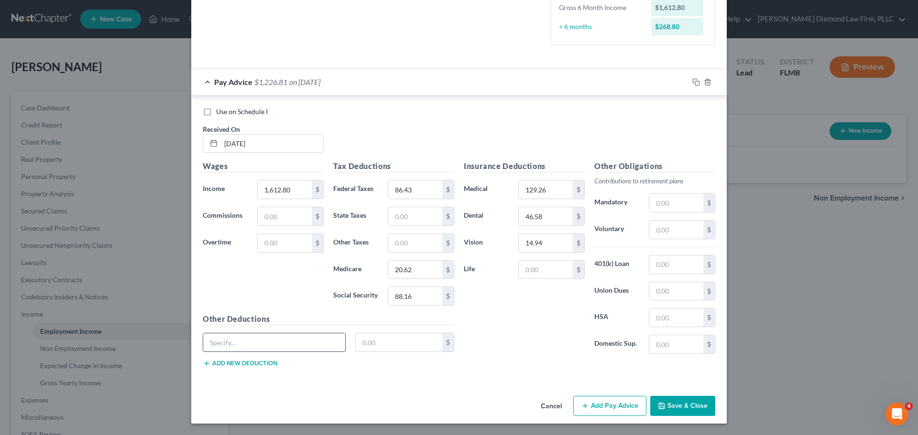
click at [278, 346] on input "text" at bounding box center [274, 343] width 142 height 18
type input "Other"
type input "83.57"
click at [541, 267] on input "text" at bounding box center [545, 270] width 54 height 18
type input "50.94"
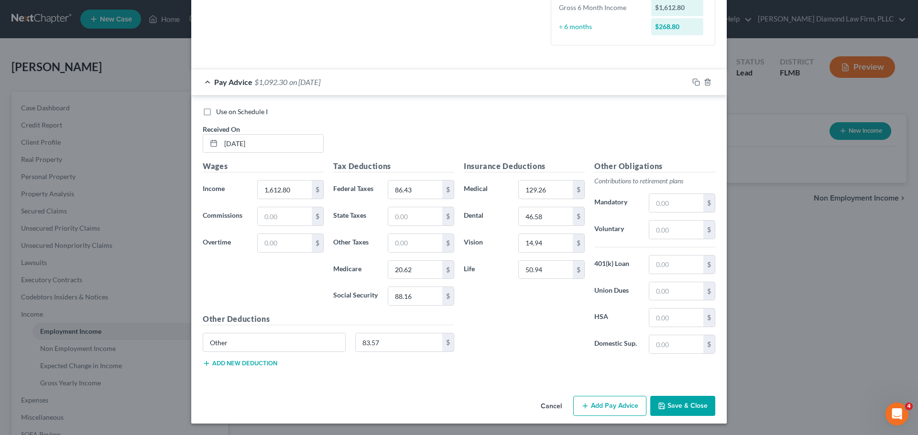
click at [234, 361] on button "Add new deduction" at bounding box center [240, 364] width 75 height 8
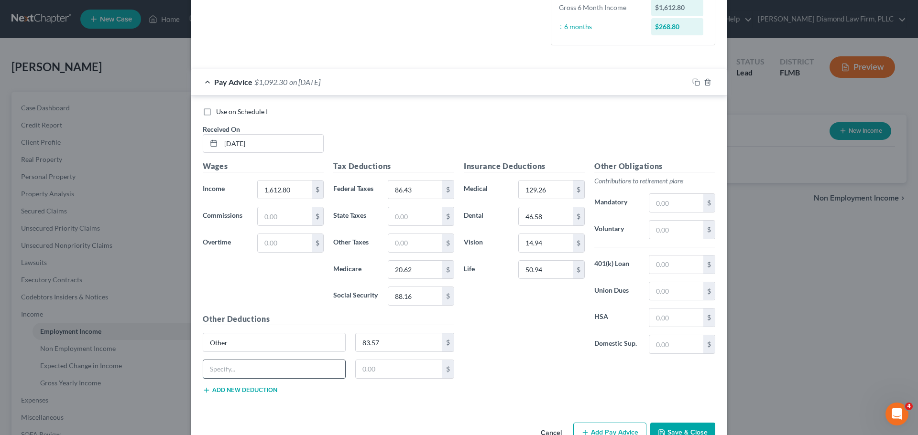
click at [238, 365] on input "text" at bounding box center [274, 369] width 142 height 18
type input "STD"
type input "10.48"
click at [635, 235] on label "Voluntary" at bounding box center [616, 229] width 54 height 19
click at [667, 234] on input "text" at bounding box center [676, 230] width 54 height 18
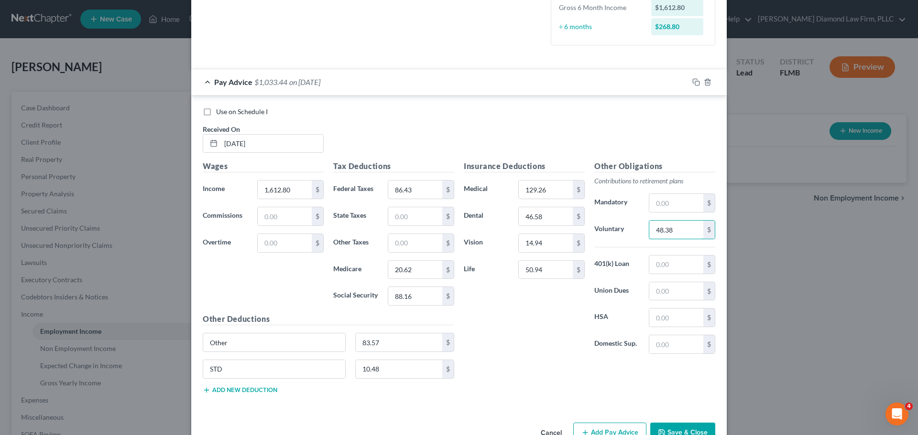
type input "48.38"
click at [558, 275] on input "50.94" at bounding box center [545, 270] width 54 height 18
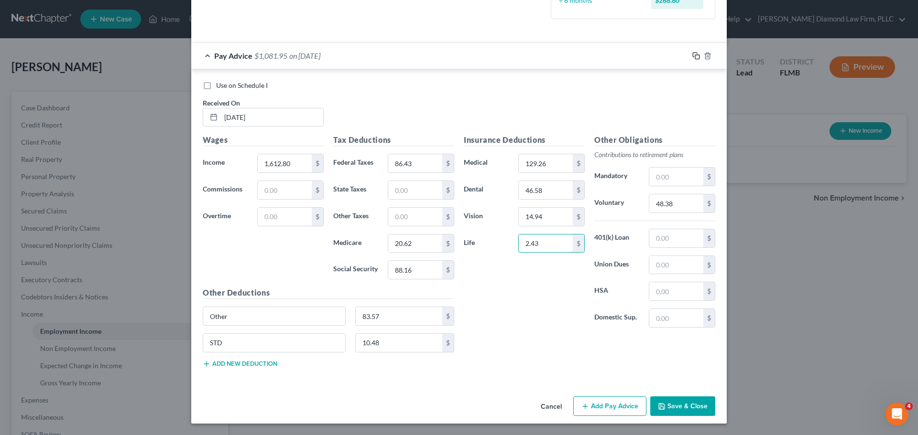
type input "2.43"
click at [695, 57] on rect "button" at bounding box center [697, 57] width 4 height 4
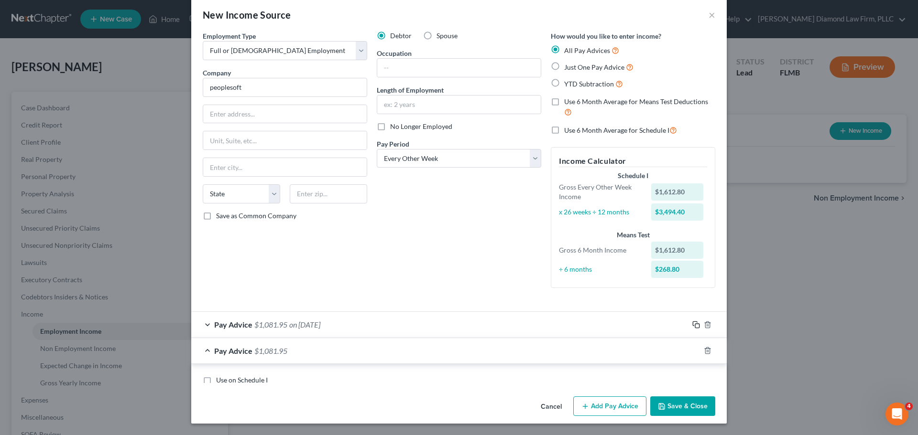
scroll to position [282, 0]
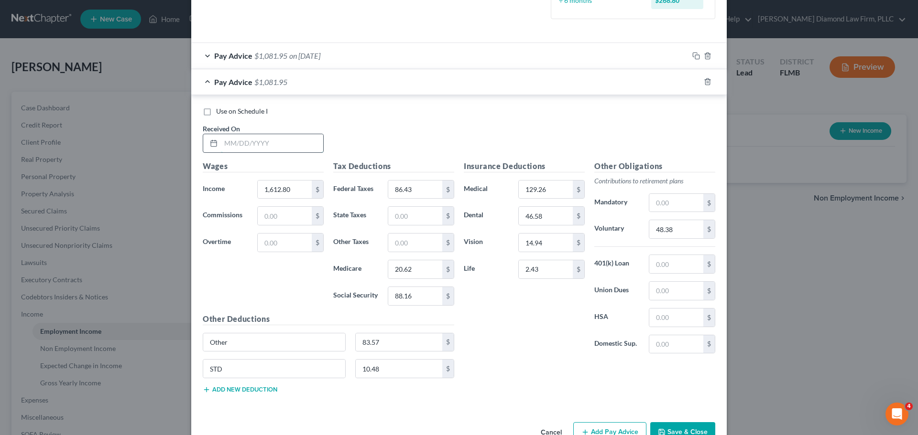
click at [274, 143] on input "text" at bounding box center [272, 143] width 102 height 18
type input "07/12/2025"
type input "1,152"
type input "15.90"
type input "11.17"
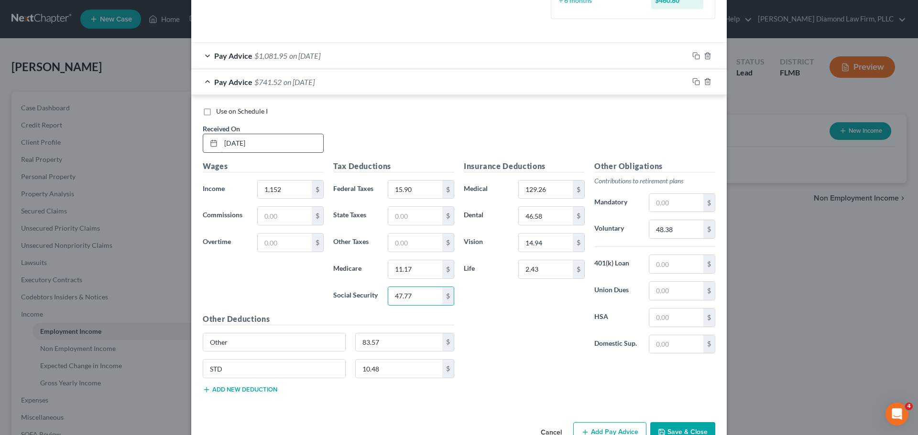
type input "47.77"
click at [679, 224] on input "48.38" at bounding box center [676, 229] width 54 height 18
type input "34.56"
click at [407, 346] on input "83.57" at bounding box center [399, 343] width 87 height 18
type input "135.27"
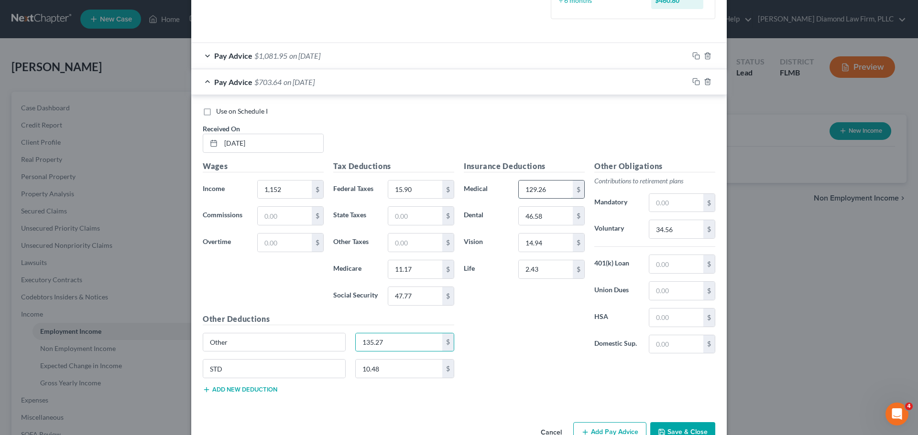
click at [540, 193] on input "129.26" at bounding box center [545, 190] width 54 height 18
type input "258.52"
type input "93.16"
type input "29.88"
click at [542, 268] on input "2.43" at bounding box center [545, 269] width 54 height 18
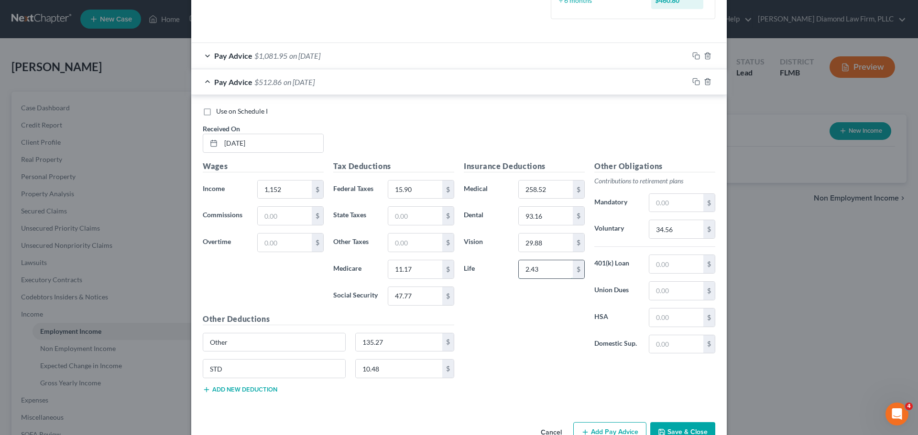
drag, startPoint x: 542, startPoint y: 268, endPoint x: 514, endPoint y: 272, distance: 28.6
click at [518, 272] on div "2.43 $" at bounding box center [551, 269] width 66 height 19
type input "4.86"
click at [379, 340] on input "135.27" at bounding box center [399, 343] width 87 height 18
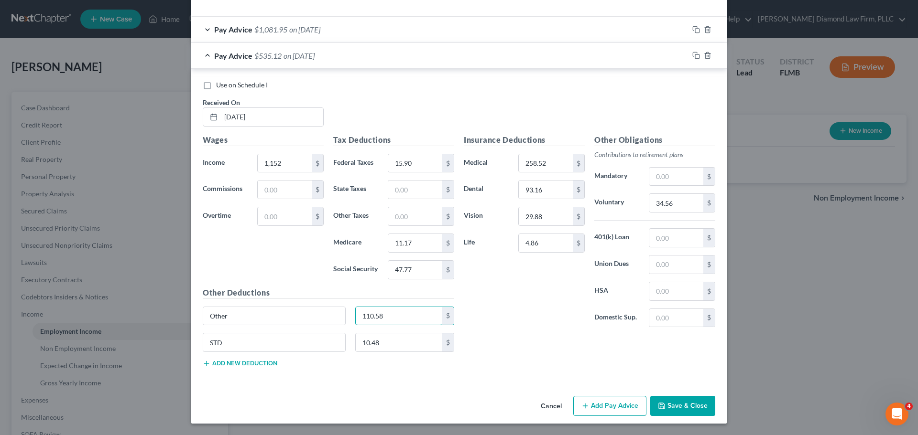
type input "110.58"
click at [679, 406] on button "Save & Close" at bounding box center [682, 406] width 65 height 20
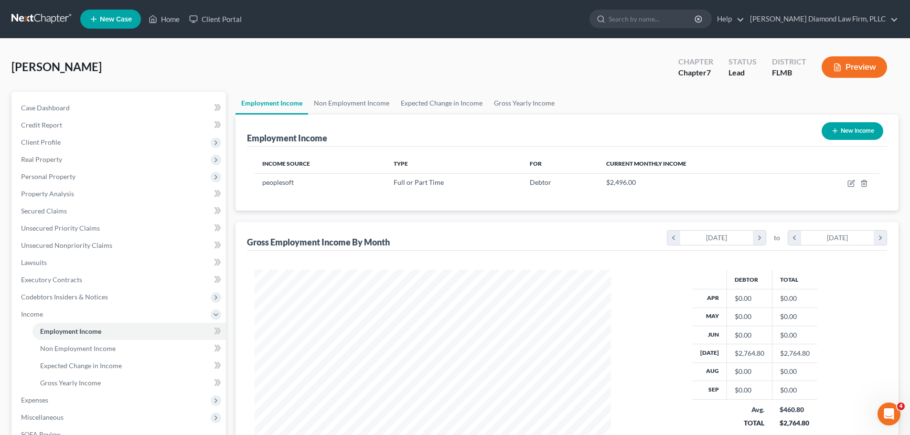
scroll to position [477700, 477502]
click at [517, 108] on link "Gross Yearly Income" at bounding box center [524, 103] width 72 height 23
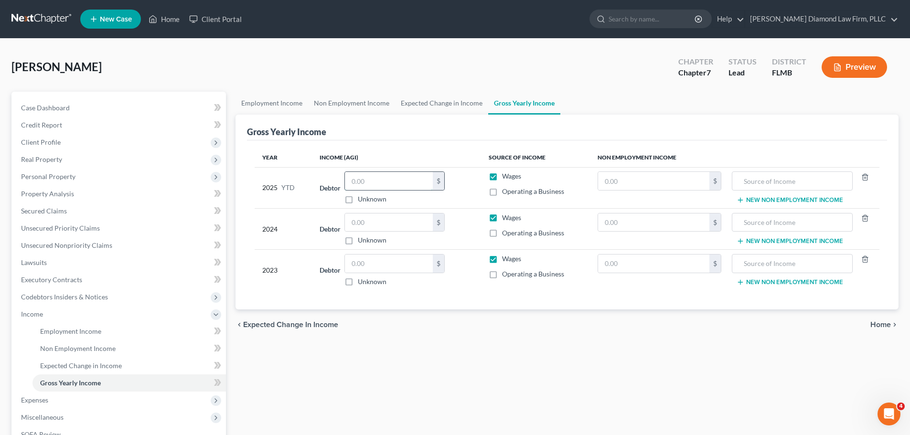
click at [404, 187] on input "text" at bounding box center [389, 181] width 88 height 18
click at [388, 183] on input "text" at bounding box center [389, 181] width 88 height 18
type input "2,807.93"
click at [433, 104] on link "Expected Change in Income" at bounding box center [441, 103] width 93 height 23
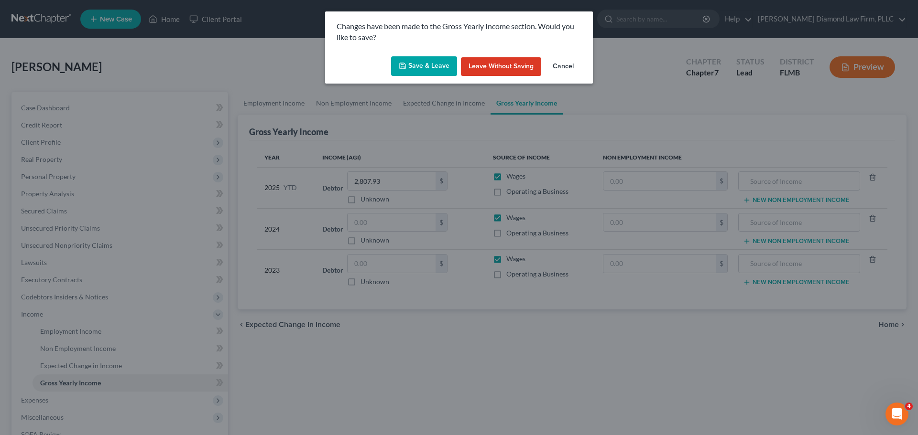
click at [417, 70] on button "Save & Leave" at bounding box center [424, 66] width 66 height 20
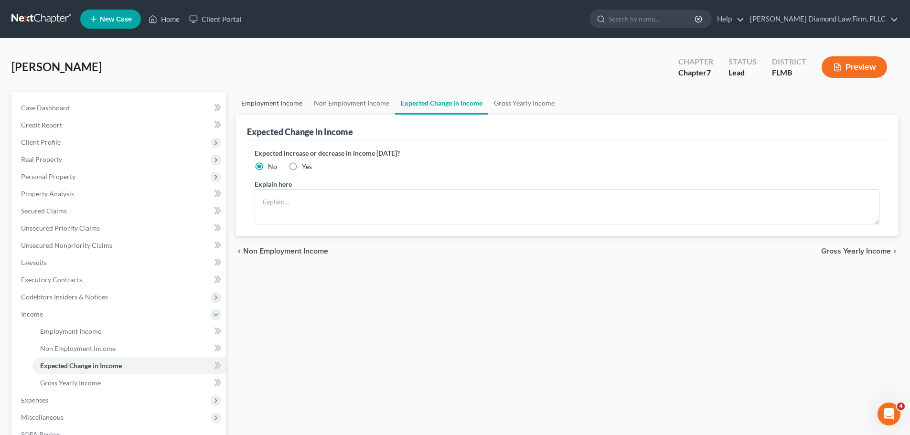
click at [265, 107] on link "Employment Income" at bounding box center [272, 103] width 73 height 23
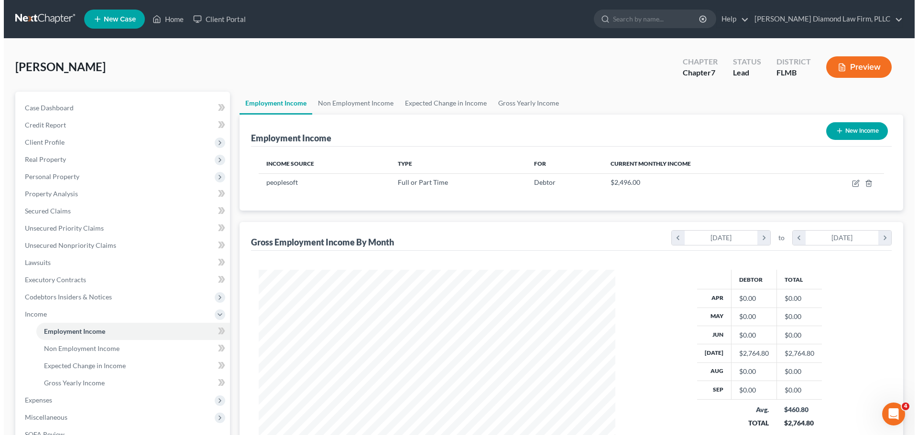
scroll to position [178, 376]
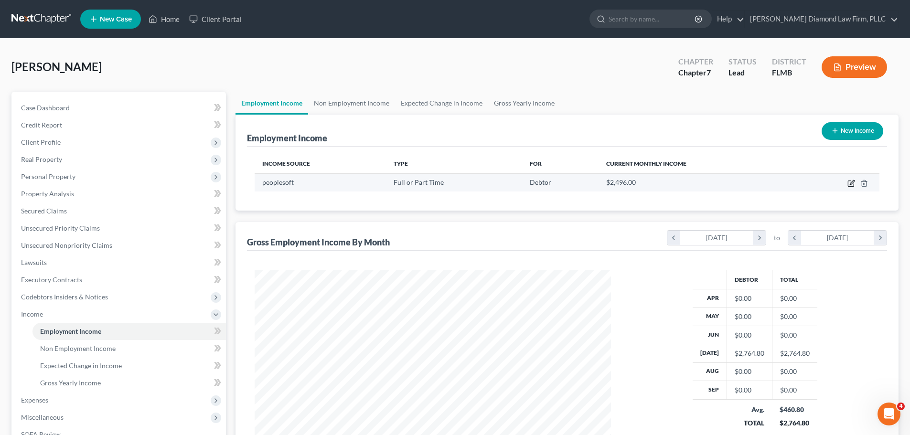
click at [849, 185] on icon "button" at bounding box center [852, 184] width 8 height 8
select select "0"
select select "2"
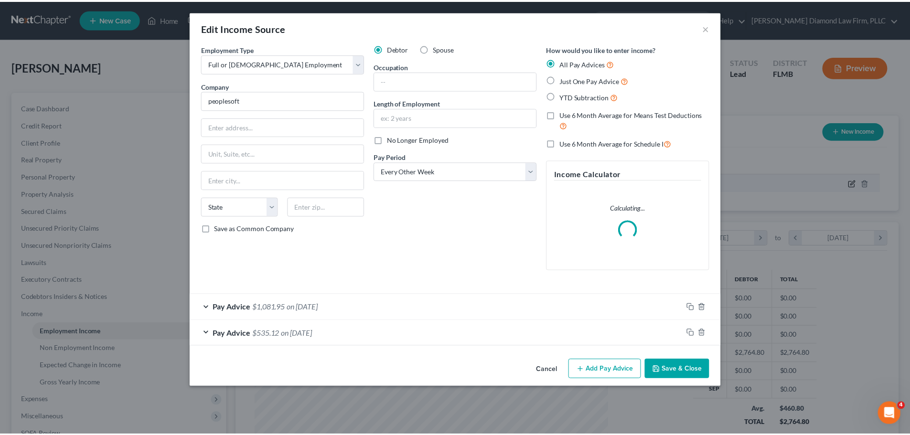
scroll to position [180, 379]
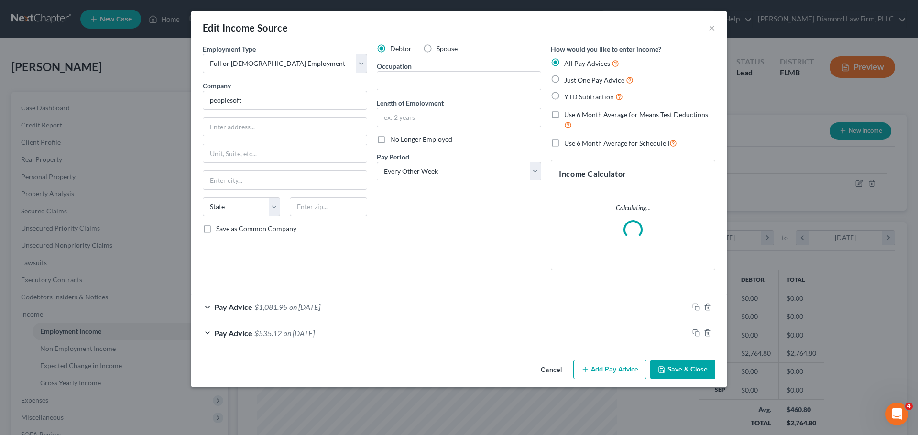
click at [421, 142] on span "No Longer Employed" at bounding box center [421, 139] width 62 height 8
click at [400, 141] on input "No Longer Employed" at bounding box center [397, 138] width 6 height 6
checkbox input "true"
click at [693, 369] on button "Save & Close" at bounding box center [682, 370] width 65 height 20
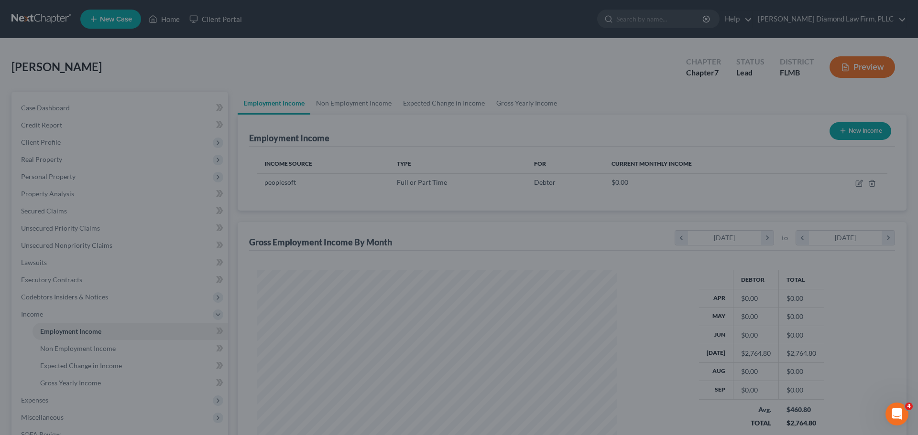
scroll to position [477700, 477502]
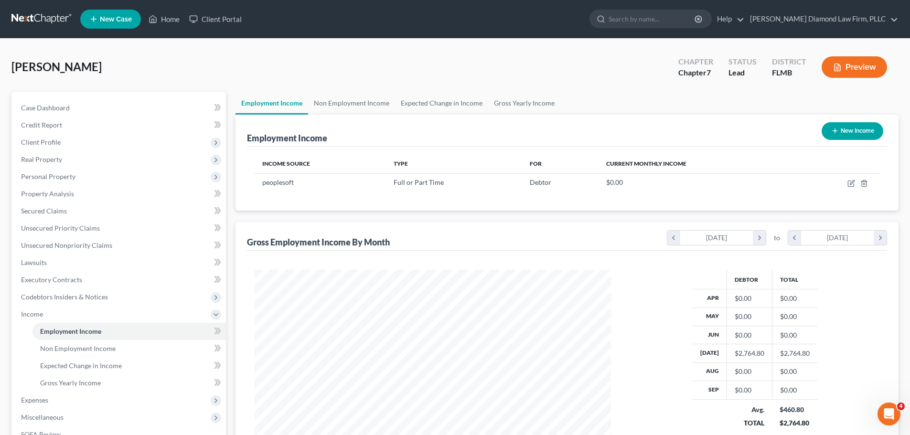
click at [849, 129] on button "New Income" at bounding box center [853, 131] width 62 height 18
select select "0"
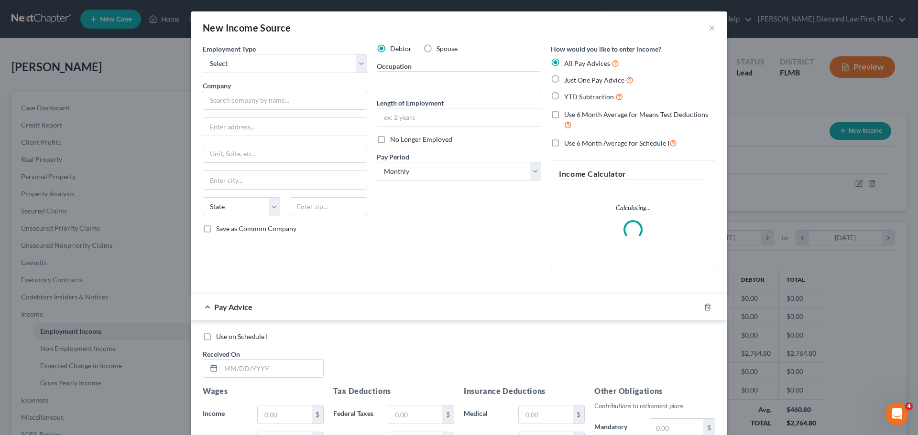
scroll to position [180, 379]
click at [300, 69] on select "Select Full or Part Time Employment Self Employment" at bounding box center [285, 63] width 164 height 19
select select "0"
click at [203, 54] on select "Select Full or Part Time Employment Self Employment" at bounding box center [285, 63] width 164 height 19
click at [280, 102] on input "text" at bounding box center [285, 100] width 164 height 19
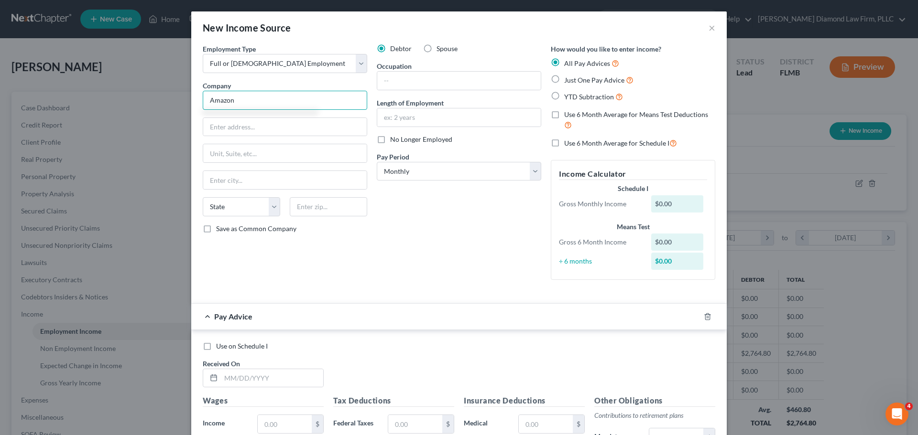
type input "Amazon"
click at [276, 121] on input "text" at bounding box center [284, 127] width 163 height 18
type input "676C Fred Jones Blvd"
type input "Auburndale"
select select "9"
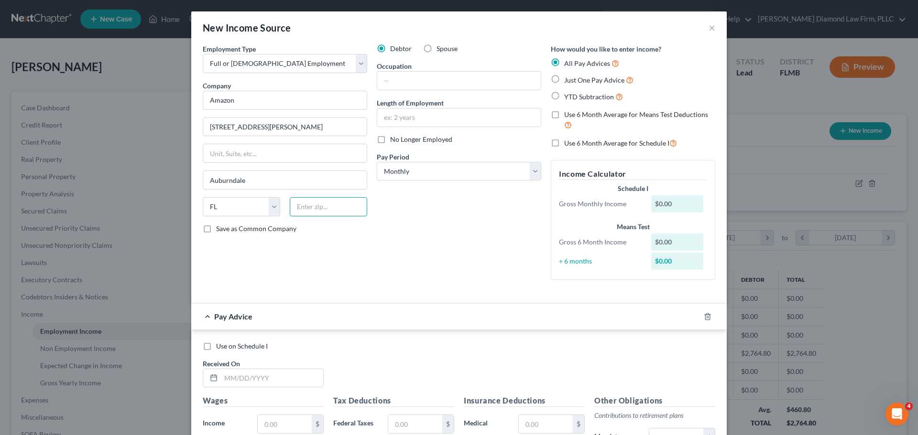
click at [303, 206] on input "text" at bounding box center [328, 206] width 77 height 19
paste input "33823"
type input "33823"
click at [219, 127] on input "676C Fred Jones Blvd" at bounding box center [284, 127] width 163 height 18
click at [225, 128] on input "676 C Fred Jones Blvd" at bounding box center [284, 127] width 163 height 18
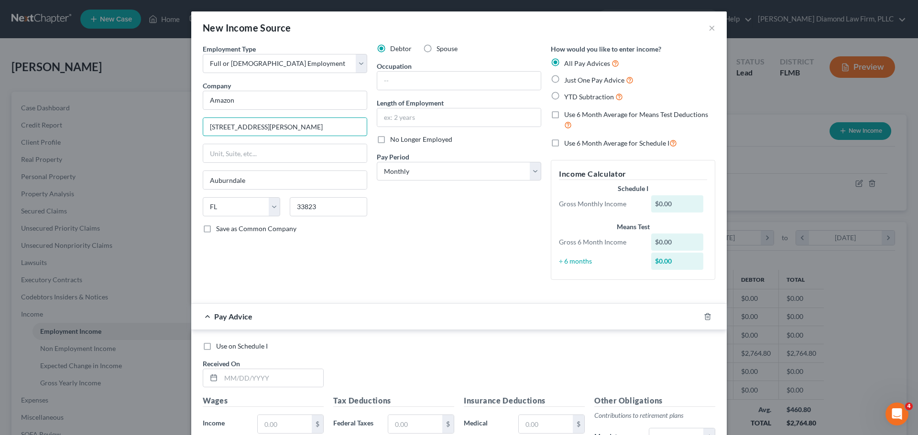
type input "676 C. Fred Jones Blvd"
click at [440, 78] on input "text" at bounding box center [458, 81] width 163 height 18
type input "EMT"
click at [432, 120] on input "text" at bounding box center [458, 117] width 163 height 18
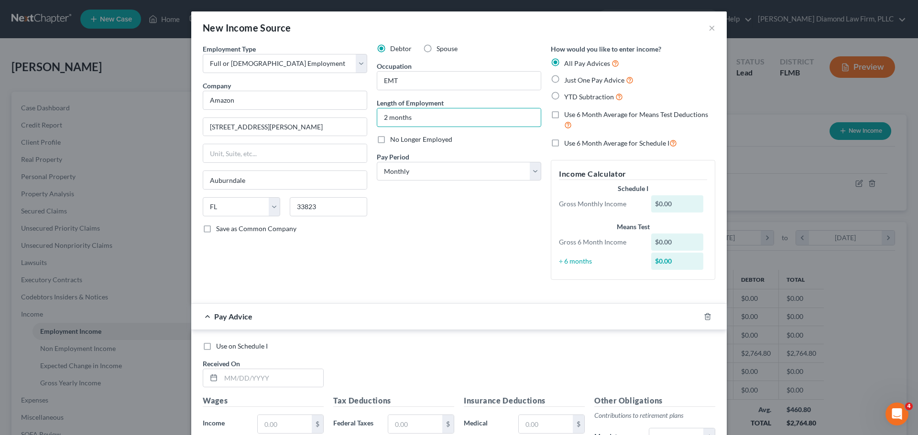
type input "2 months"
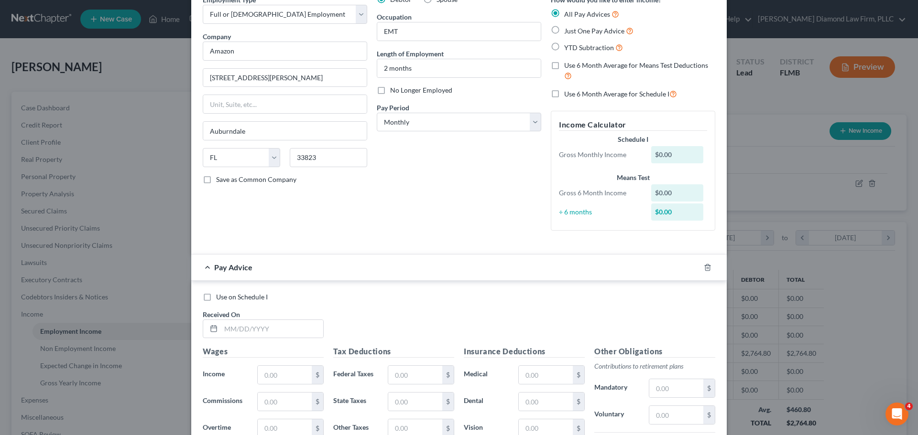
scroll to position [48, 0]
click at [486, 130] on select "Select Monthly Twice Monthly Every Other Week Weekly" at bounding box center [459, 123] width 164 height 19
select select "3"
click at [377, 114] on select "Select Monthly Twice Monthly Every Other Week Weekly" at bounding box center [459, 123] width 164 height 19
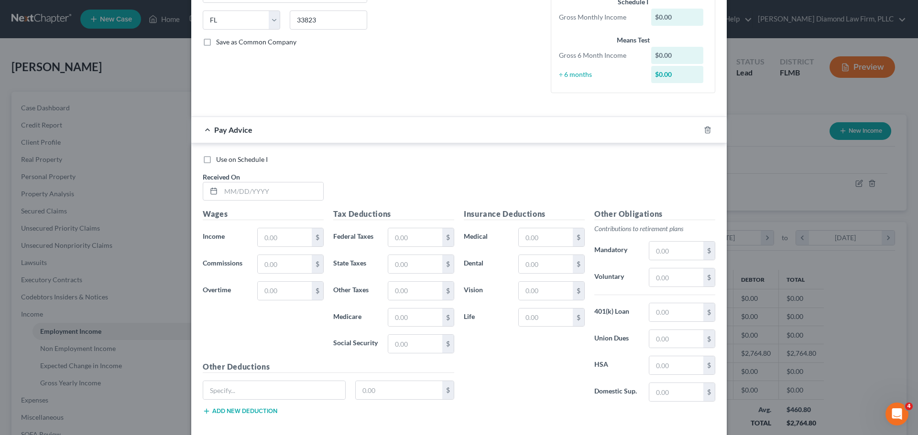
scroll to position [191, 0]
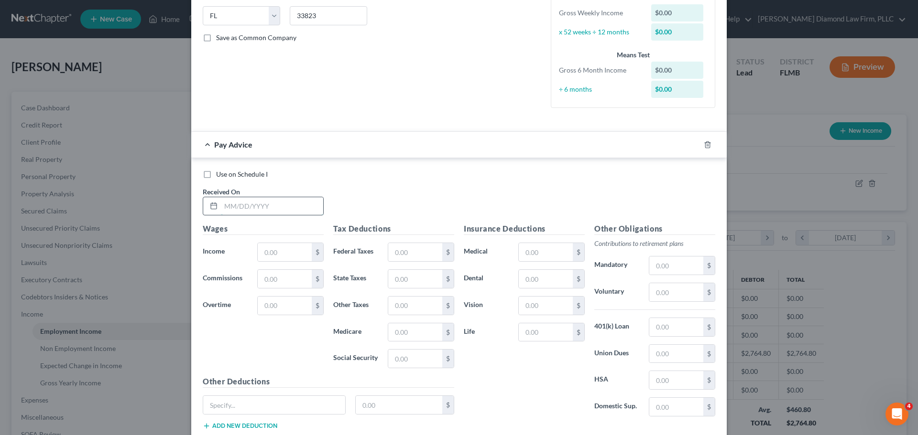
click at [259, 208] on input "text" at bounding box center [272, 206] width 102 height 18
type input "08/29/2025"
type input "1,076.80"
type input "36.34"
type input "1,375.18"
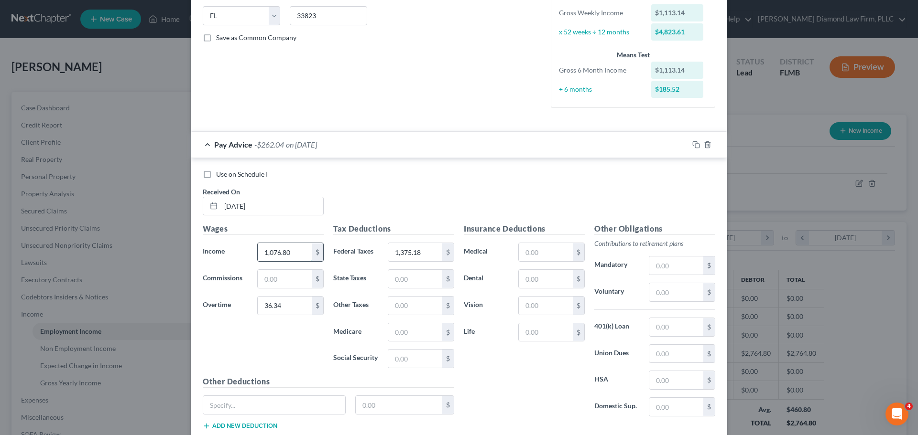
click at [282, 249] on input "1,076.80" at bounding box center [285, 252] width 54 height 18
type input "1"
type input "7,076.8"
click at [419, 316] on div "Tax Deductions Federal Taxes 1,375.18 $ State Taxes $ Other Taxes $ Medicare $ …" at bounding box center [393, 299] width 130 height 153
click at [419, 309] on input "text" at bounding box center [415, 306] width 54 height 18
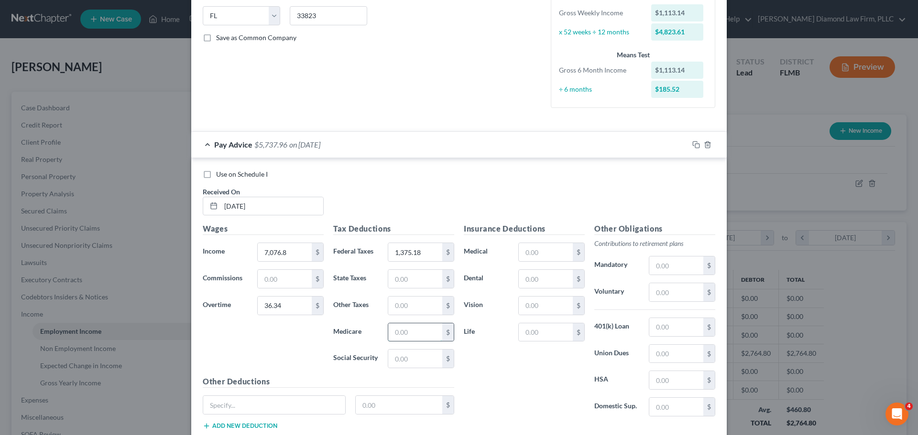
click at [399, 335] on input "text" at bounding box center [415, 333] width 54 height 18
type input "103.14"
type input "441.01"
click at [553, 253] on input "text" at bounding box center [545, 252] width 54 height 18
click at [695, 145] on rect "button" at bounding box center [697, 146] width 4 height 4
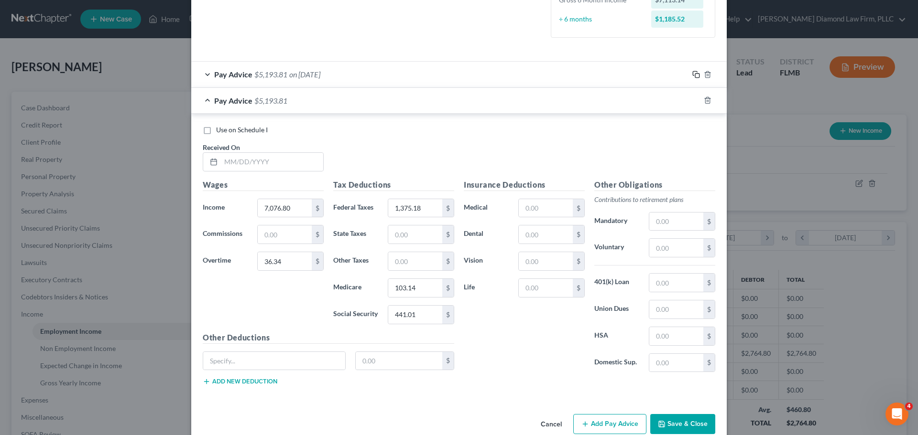
scroll to position [280, 0]
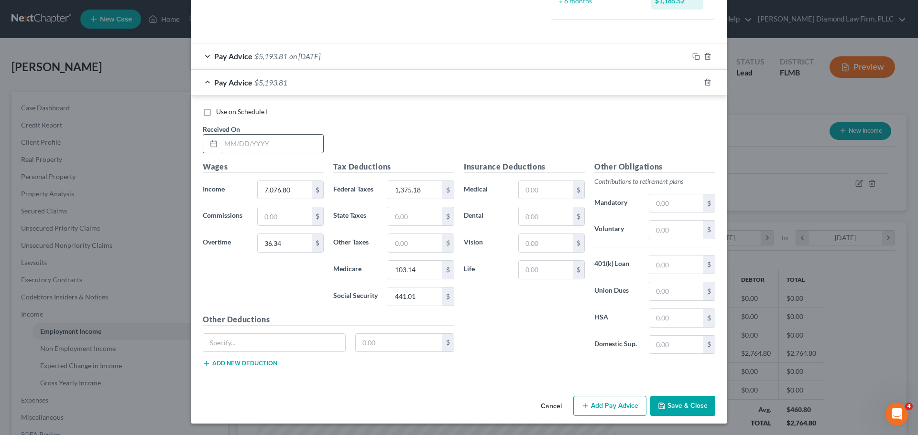
click at [270, 148] on input "text" at bounding box center [272, 144] width 102 height 18
type input "1"
type input "09/05/2025"
type input "1,076.80"
click at [288, 247] on input "36.34" at bounding box center [285, 243] width 54 height 18
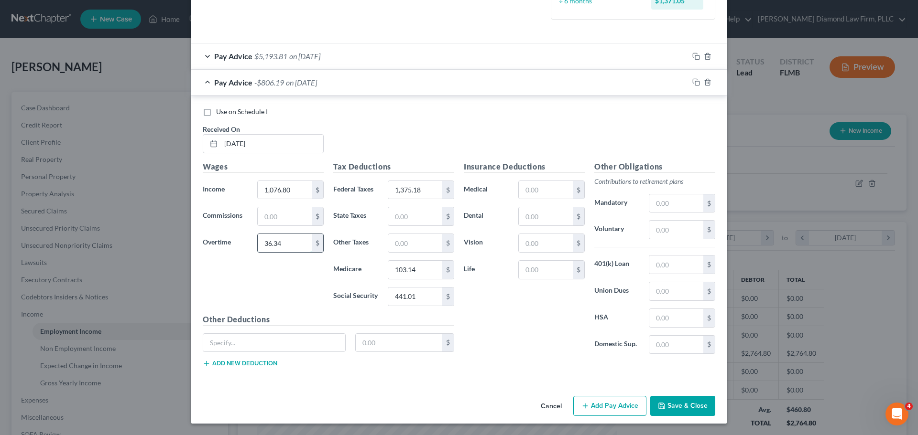
drag, startPoint x: 288, startPoint y: 247, endPoint x: 255, endPoint y: 245, distance: 33.0
click at [258, 247] on input "36.34" at bounding box center [285, 243] width 54 height 18
type input "24.69"
type input "53.78"
type input "15.99"
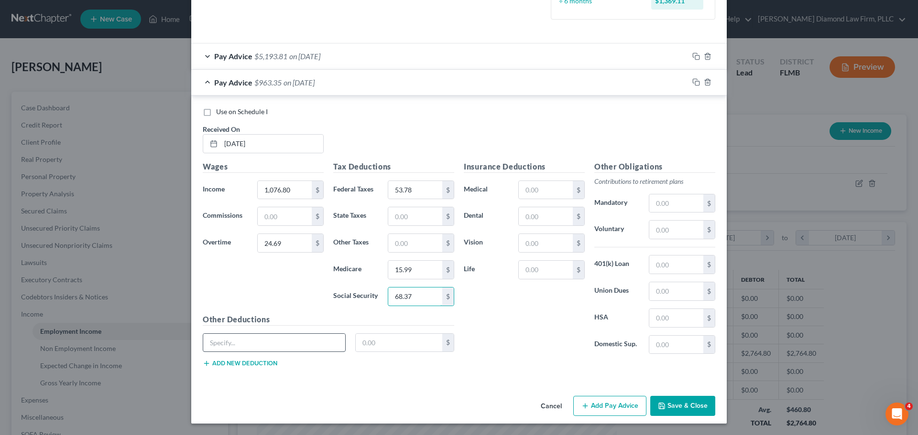
type input "68.37"
click at [284, 337] on input "text" at bounding box center [274, 343] width 142 height 18
type input "Anytime Pay"
type input "550"
click at [694, 78] on div at bounding box center [707, 82] width 38 height 15
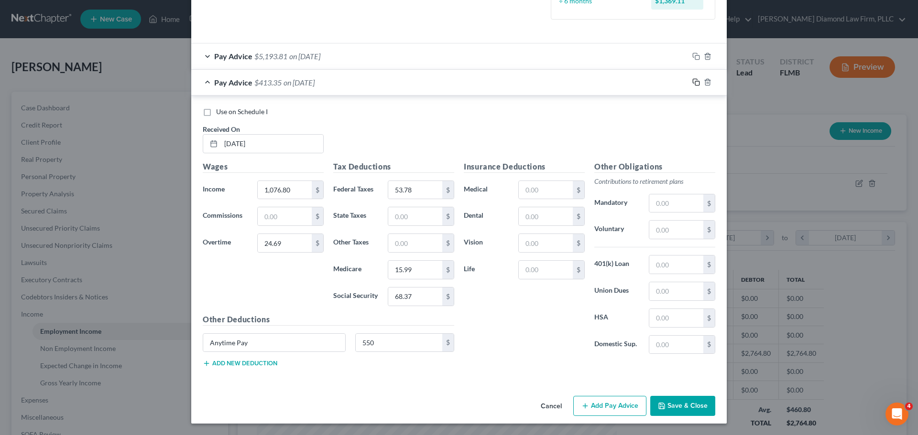
click at [692, 79] on icon "button" at bounding box center [694, 81] width 4 height 4
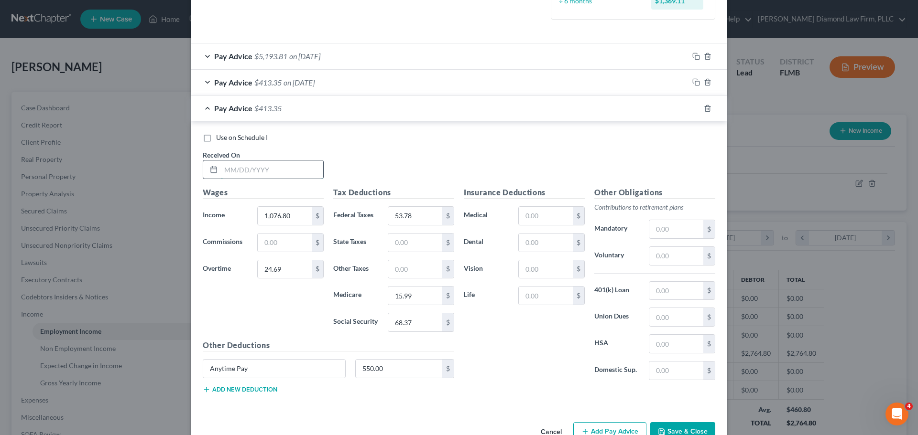
click at [261, 168] on input "text" at bounding box center [272, 170] width 102 height 18
type input "09/12/2025"
drag, startPoint x: 274, startPoint y: 239, endPoint x: 286, endPoint y: 220, distance: 22.5
click at [274, 239] on input "text" at bounding box center [285, 243] width 54 height 18
click at [286, 217] on input "1,076.80" at bounding box center [285, 216] width 54 height 18
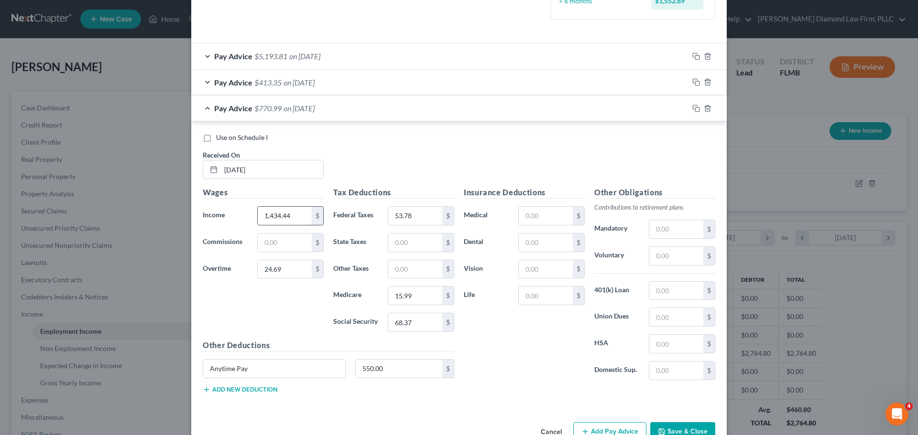
type input "1,434.44"
type input "35.53"
type input "58.51"
type input "16.56"
type input "70.80"
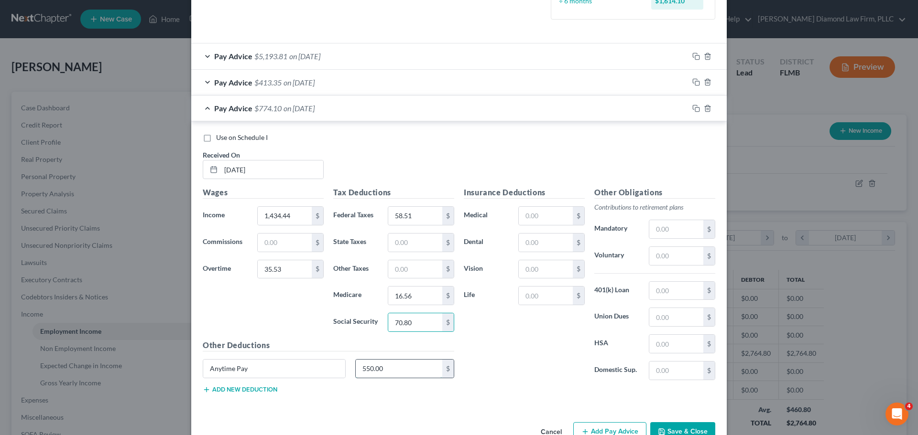
click at [381, 370] on input "550.00" at bounding box center [399, 369] width 87 height 18
type input "271.83"
click at [533, 245] on input "text" at bounding box center [545, 243] width 54 height 18
type input "36.92"
click at [540, 220] on input "text" at bounding box center [545, 216] width 54 height 18
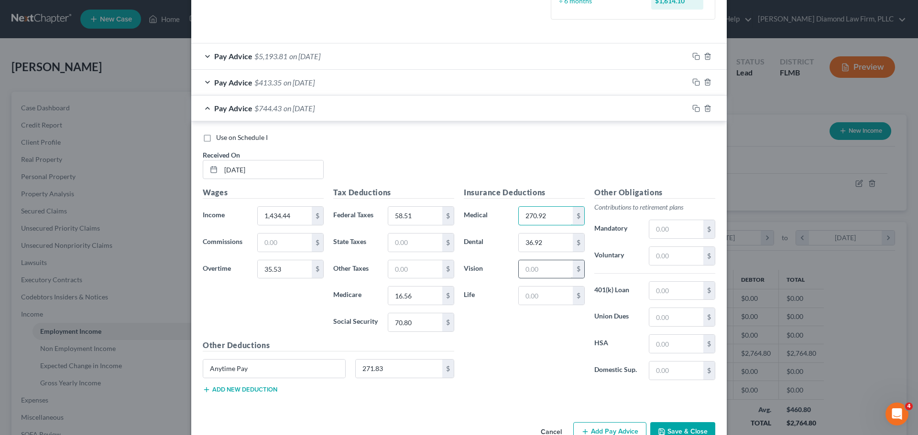
type input "270.92"
click at [543, 265] on input "text" at bounding box center [545, 269] width 54 height 18
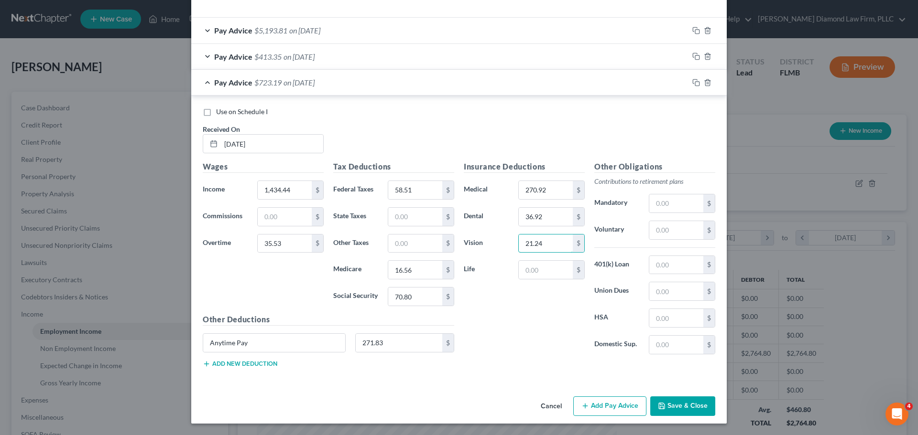
type input "21.24"
click at [242, 364] on button "Add new deduction" at bounding box center [240, 364] width 75 height 8
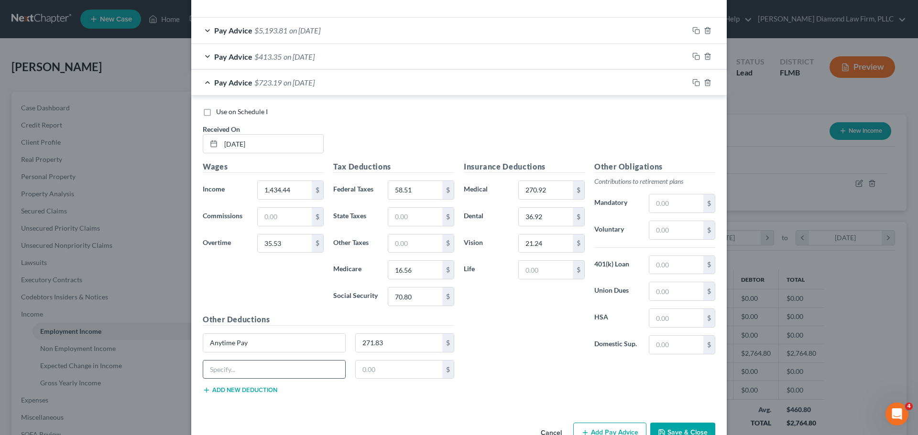
click at [227, 361] on input "text" at bounding box center [274, 370] width 142 height 18
type input "Group legal plan"
type input "6.96"
click at [231, 390] on button "Add new deduction" at bounding box center [240, 391] width 75 height 8
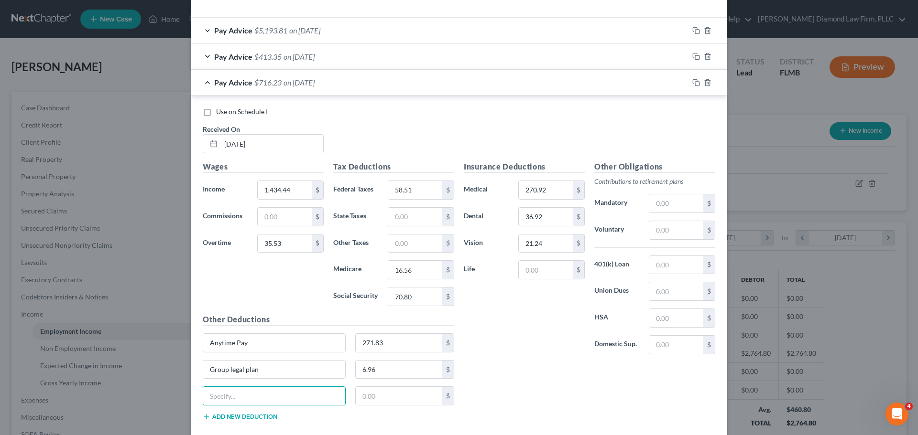
click at [231, 390] on input "text" at bounding box center [274, 396] width 142 height 18
type input "Other"
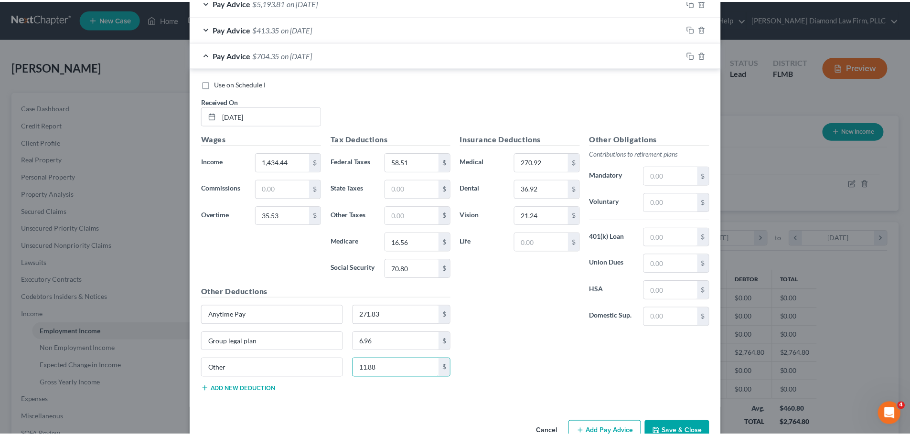
scroll to position [359, 0]
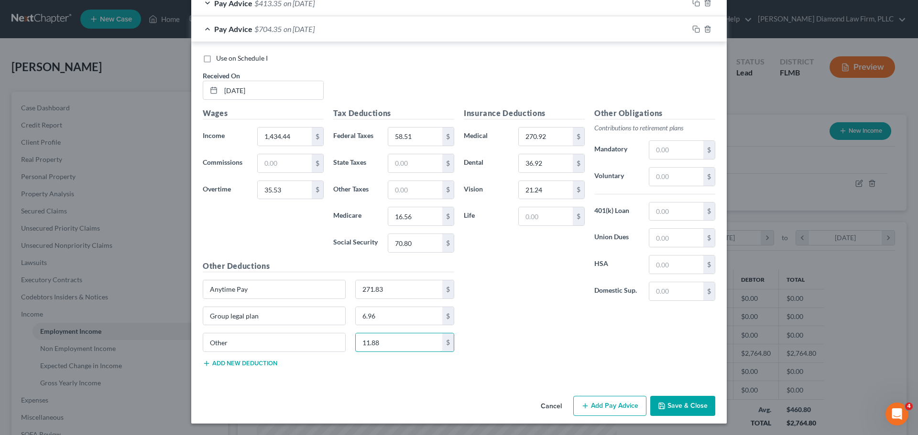
type input "11.88"
click at [677, 401] on button "Save & Close" at bounding box center [682, 406] width 65 height 20
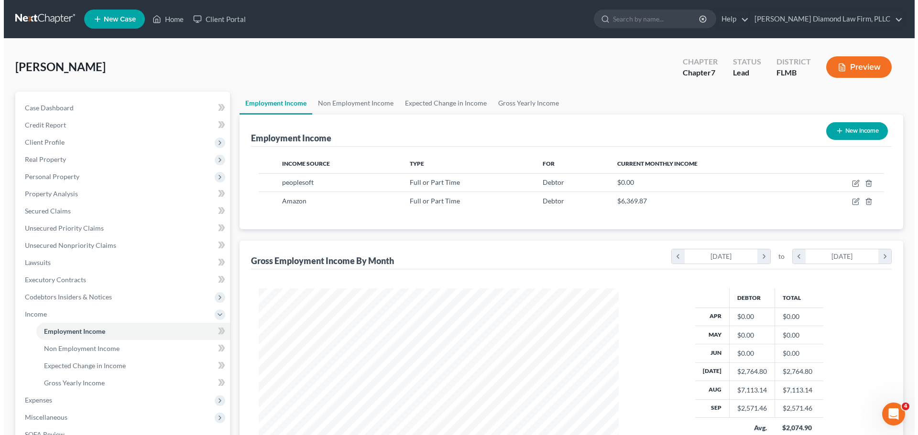
scroll to position [477700, 477502]
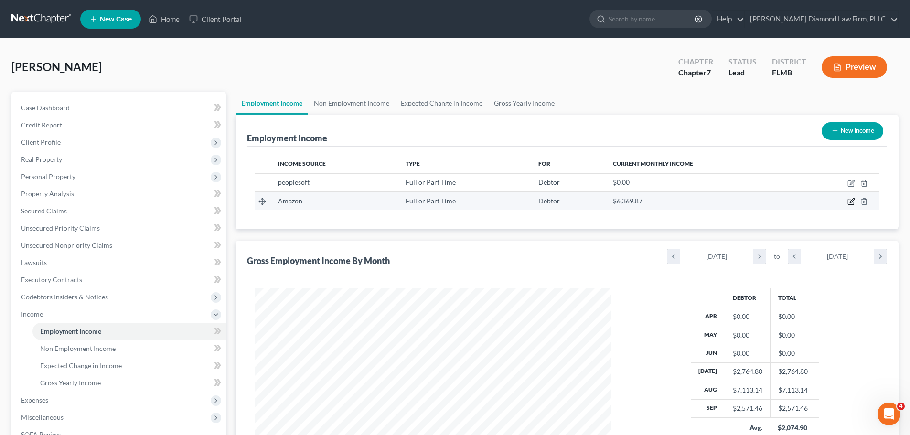
click at [848, 202] on icon "button" at bounding box center [852, 202] width 8 height 8
select select "0"
select select "9"
select select "3"
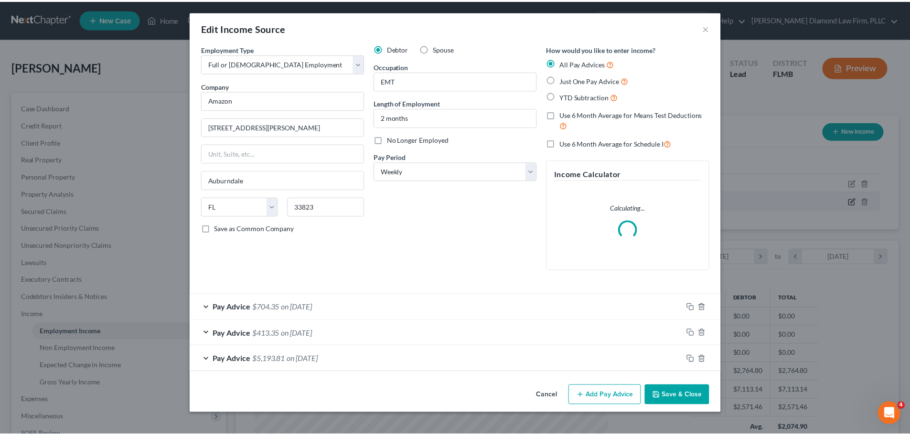
scroll to position [180, 379]
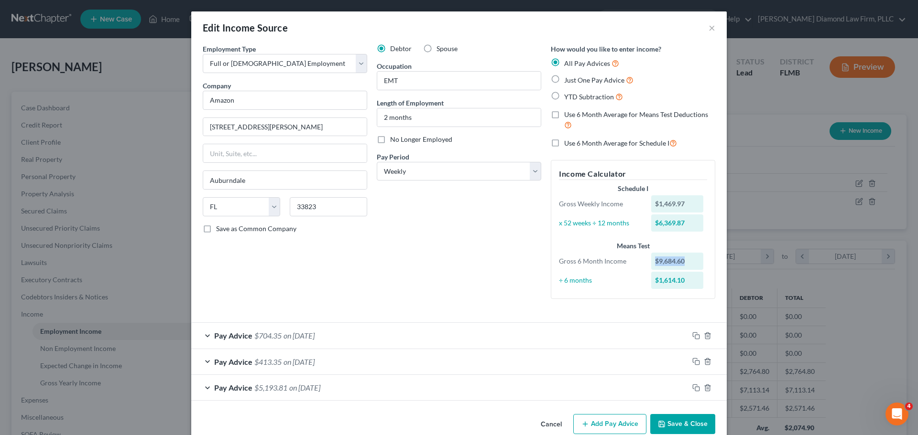
drag, startPoint x: 681, startPoint y: 262, endPoint x: 629, endPoint y: 263, distance: 52.6
click at [629, 263] on div "Gross 6 Month Income $9,684.60" at bounding box center [633, 261] width 158 height 17
copy div "$9,684.60"
click at [662, 420] on button "Save & Close" at bounding box center [682, 424] width 65 height 20
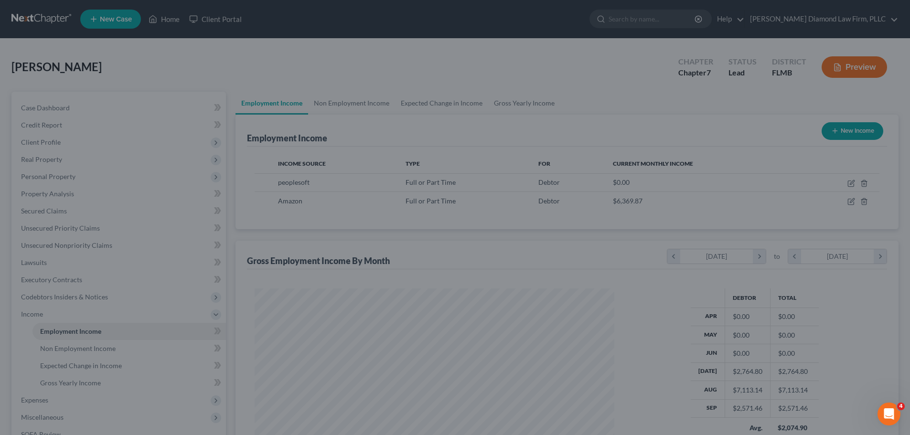
scroll to position [477700, 477502]
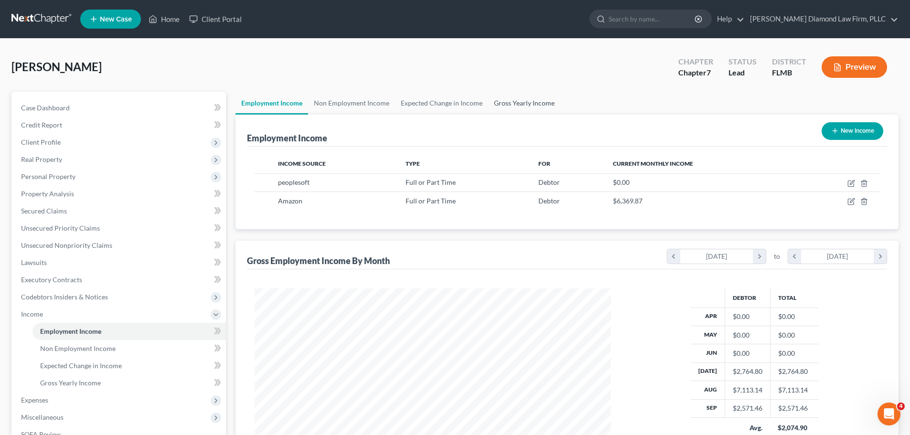
click at [502, 105] on link "Gross Yearly Income" at bounding box center [524, 103] width 72 height 23
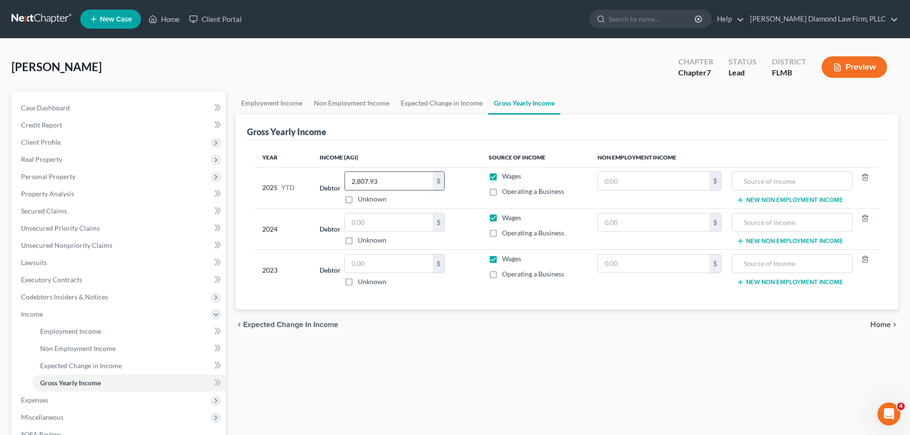
click at [414, 186] on input "2,807.93" at bounding box center [389, 181] width 88 height 18
type input "12,492.53"
click at [366, 105] on link "Non Employment Income" at bounding box center [351, 103] width 87 height 23
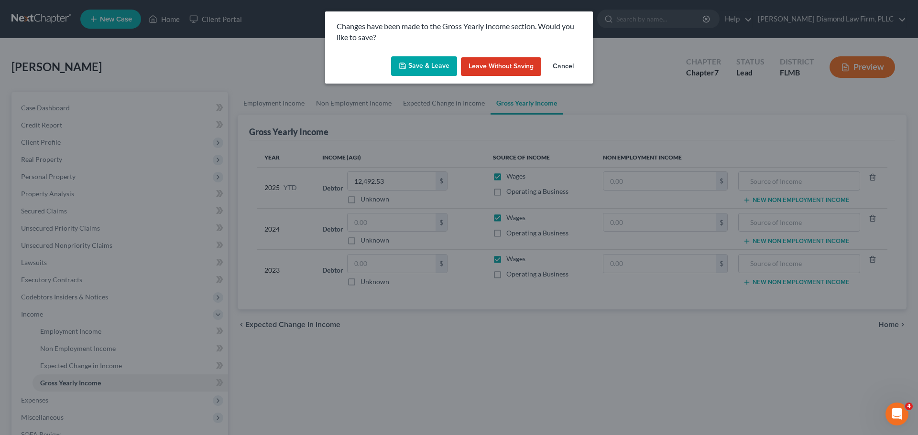
click at [425, 58] on button "Save & Leave" at bounding box center [424, 66] width 66 height 20
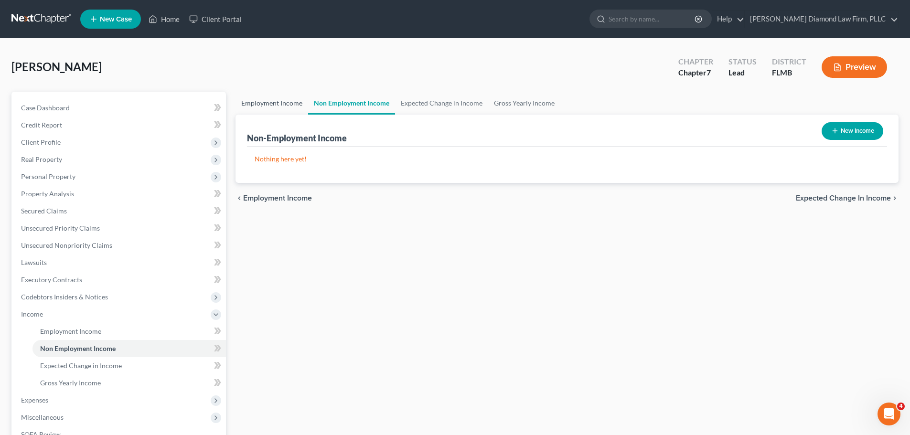
click at [265, 100] on link "Employment Income" at bounding box center [272, 103] width 73 height 23
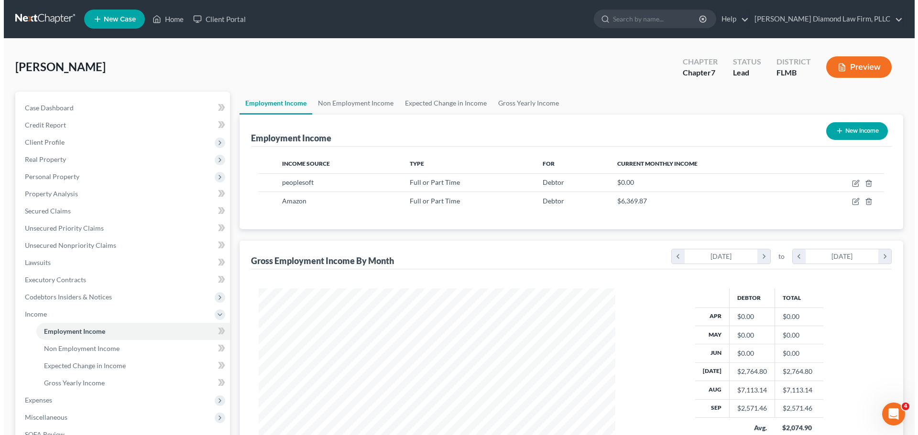
scroll to position [178, 376]
click at [870, 130] on button "New Income" at bounding box center [853, 131] width 62 height 18
select select "0"
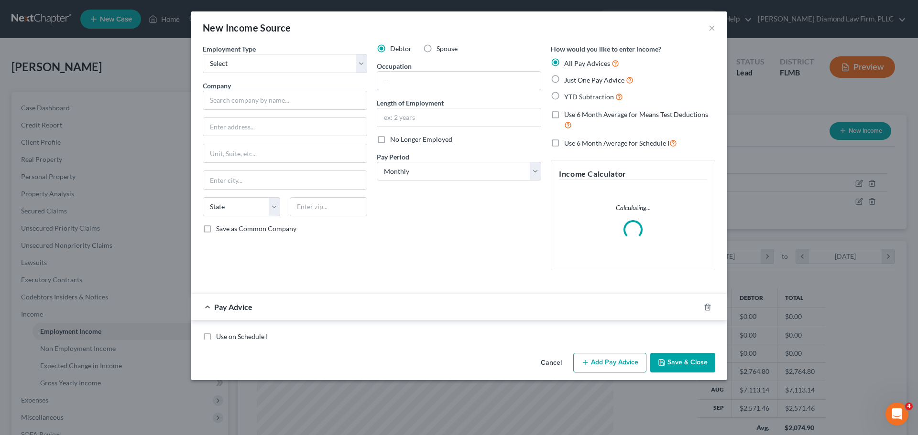
scroll to position [180, 379]
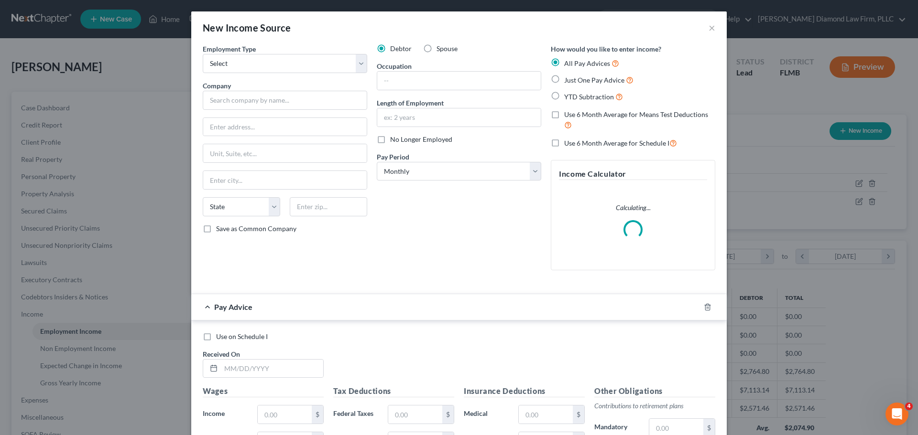
click at [447, 46] on span "Spouse" at bounding box center [446, 48] width 21 height 8
click at [446, 46] on input "Spouse" at bounding box center [443, 47] width 6 height 6
radio input "true"
click at [282, 67] on select "Select Full or Part Time Employment Self Employment" at bounding box center [285, 63] width 164 height 19
select select "0"
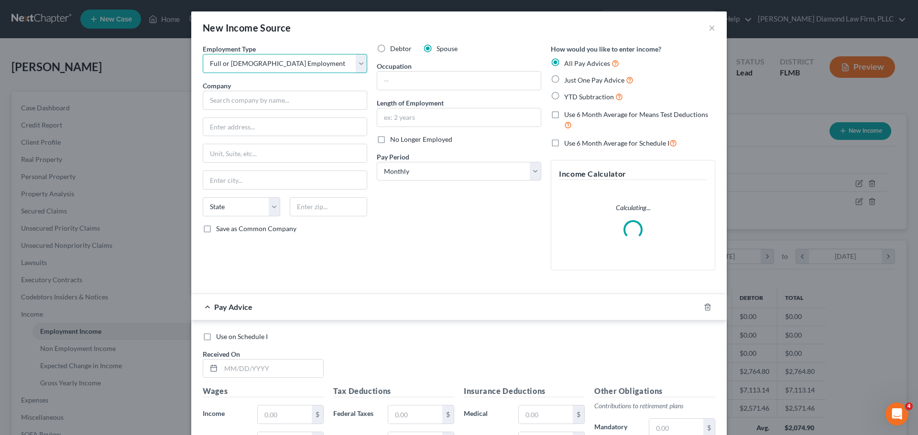
click at [203, 54] on select "Select Full or Part Time Employment Self Employment" at bounding box center [285, 63] width 164 height 19
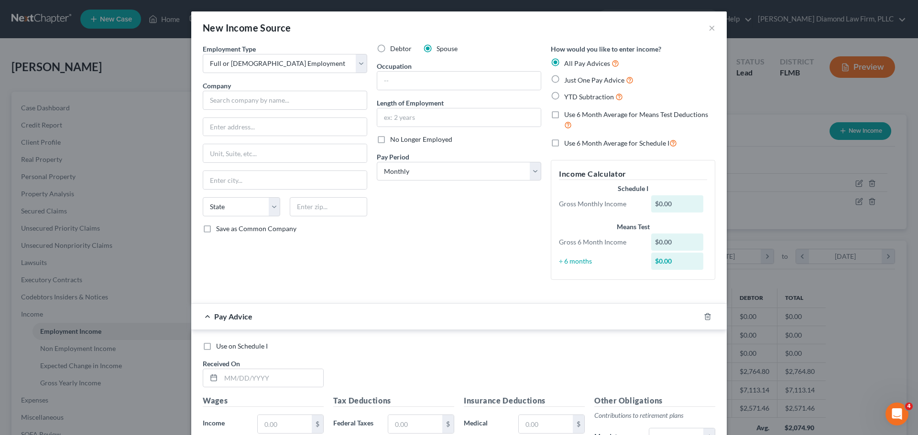
click at [227, 111] on div "Employment Type * Select Full or Part Time Employment Self Employment Company *…" at bounding box center [285, 166] width 174 height 244
click at [227, 104] on input "text" at bounding box center [285, 100] width 164 height 19
type input "FreshPoint Central Florida"
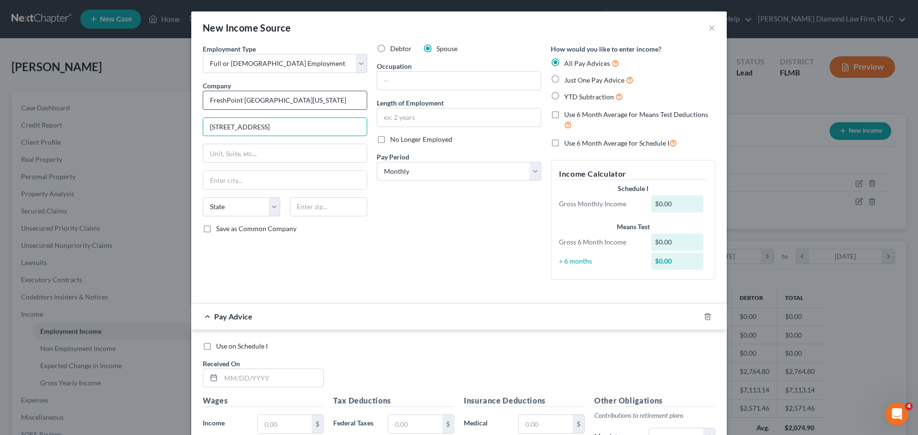
type input "8801 Exchange Dr"
type input "Orlando"
select select "9"
type input "32809"
click at [436, 75] on input "text" at bounding box center [458, 81] width 163 height 18
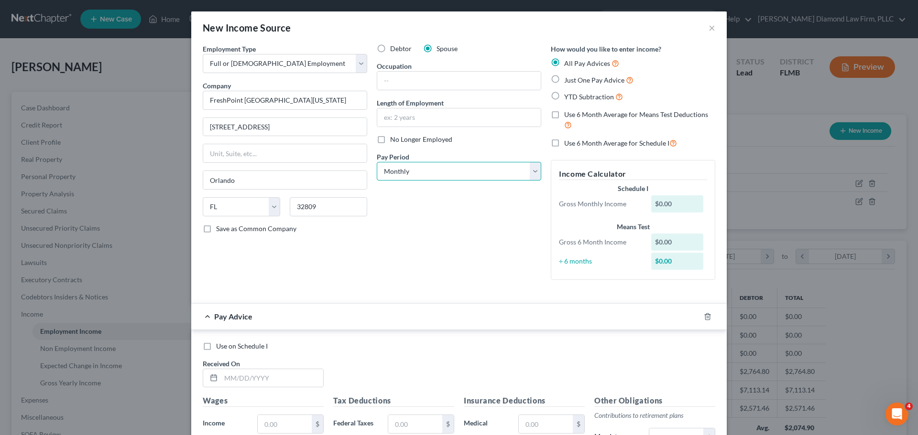
click at [433, 178] on select "Select Monthly Twice Monthly Every Other Week Weekly" at bounding box center [459, 171] width 164 height 19
select select "2"
click at [377, 162] on select "Select Monthly Twice Monthly Every Other Week Weekly" at bounding box center [459, 171] width 164 height 19
click at [396, 140] on span "No Longer Employed" at bounding box center [421, 139] width 62 height 8
click at [396, 140] on input "No Longer Employed" at bounding box center [397, 138] width 6 height 6
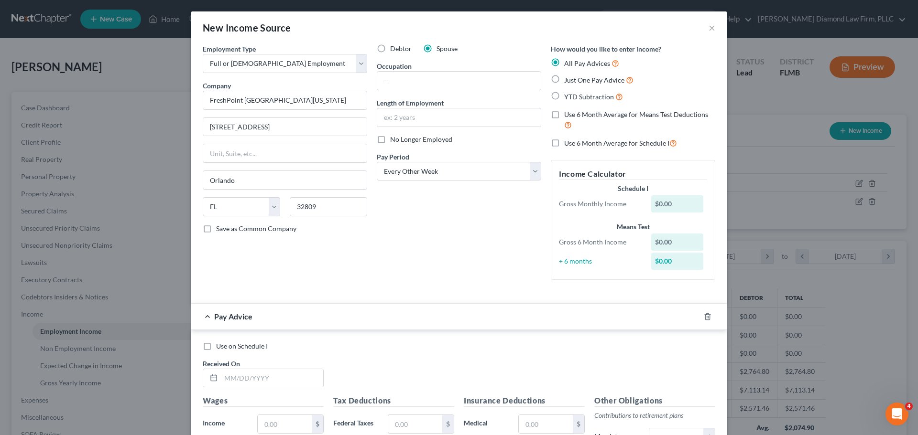
checkbox input "true"
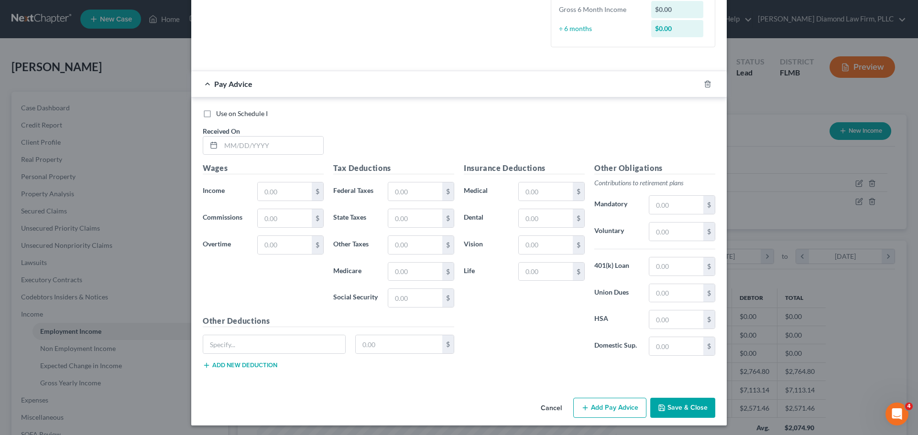
scroll to position [235, 0]
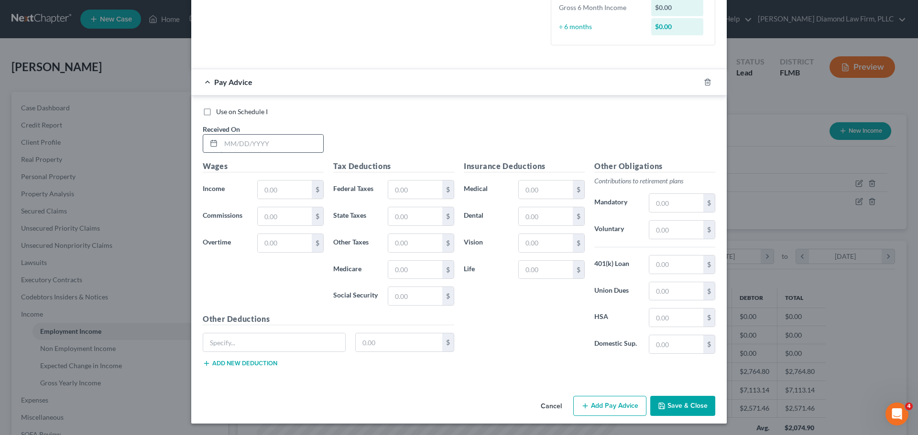
click at [266, 146] on input "text" at bounding box center [272, 144] width 102 height 18
type input "3"
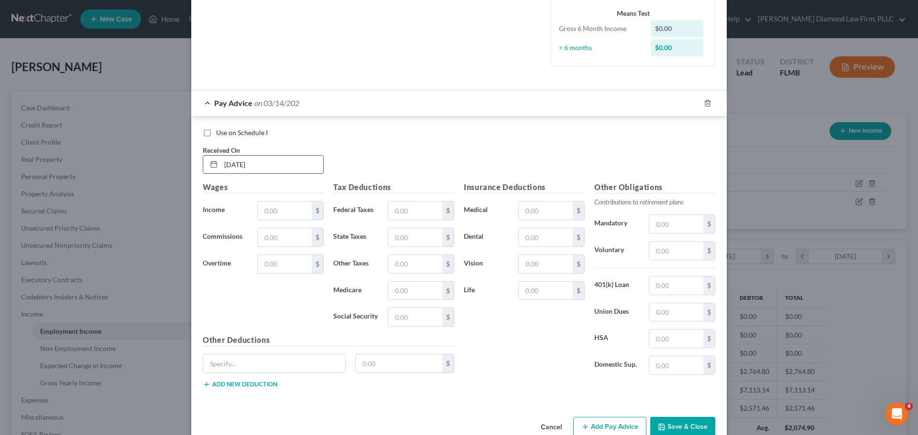
type input "03/14/2025"
type input "1,352.46"
type input "19.61"
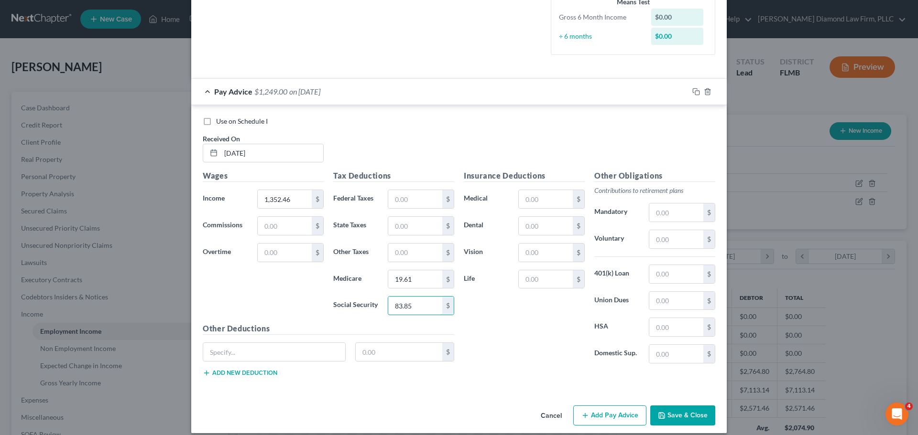
scroll to position [256, 0]
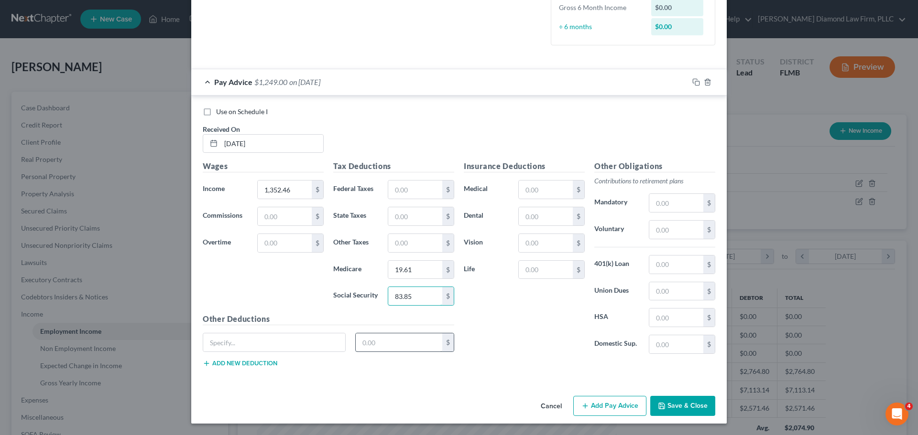
type input "83.85"
click at [390, 341] on input "text" at bounding box center [399, 343] width 87 height 18
type input "1"
click at [676, 233] on input "text" at bounding box center [676, 230] width 54 height 18
type input "40.57"
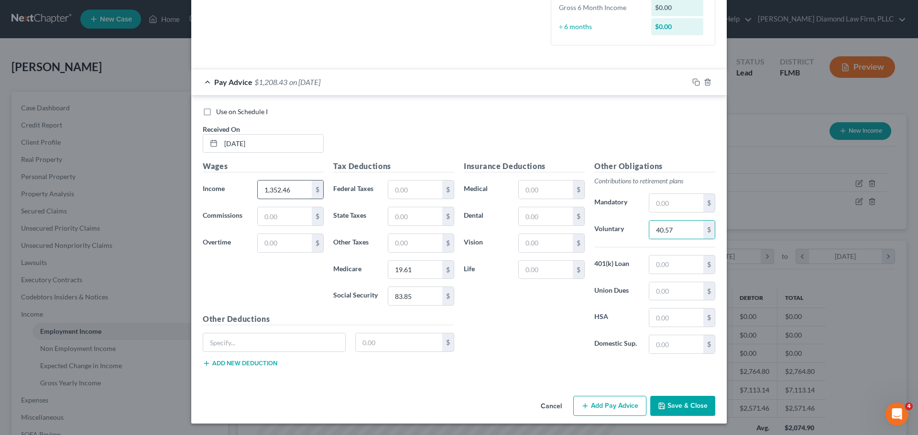
click at [290, 193] on input "1,352.46" at bounding box center [285, 190] width 54 height 18
click at [286, 188] on input "1,352.46" at bounding box center [285, 190] width 54 height 18
type input "1,352.24"
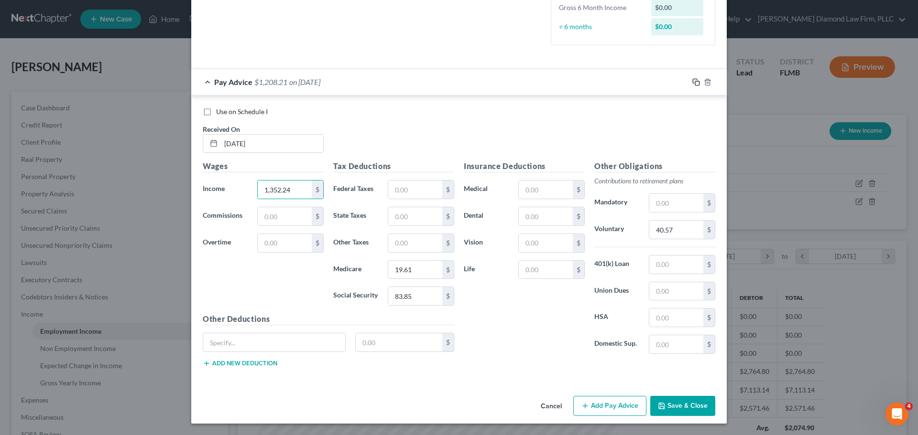
click at [692, 80] on icon "button" at bounding box center [696, 82] width 8 height 8
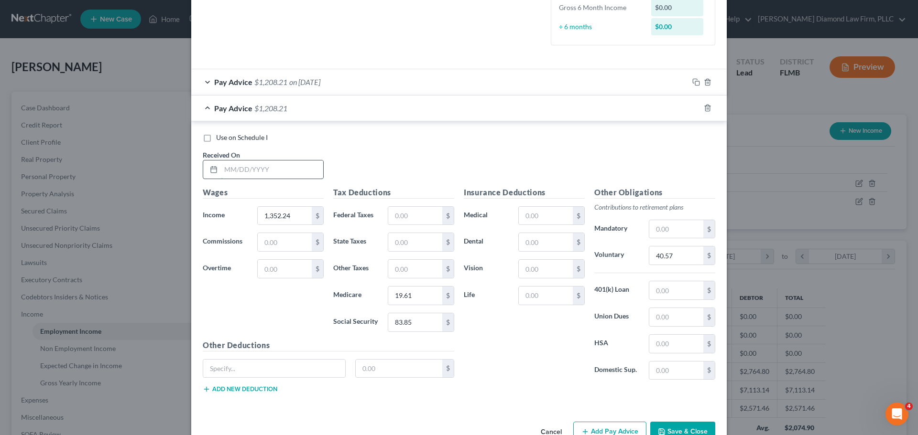
click at [263, 165] on input "text" at bounding box center [272, 170] width 102 height 18
type input "03/28/2025"
type input "1,734"
click at [269, 89] on div "Pay Advice $1,208.21 on 03/14/2025" at bounding box center [439, 81] width 497 height 25
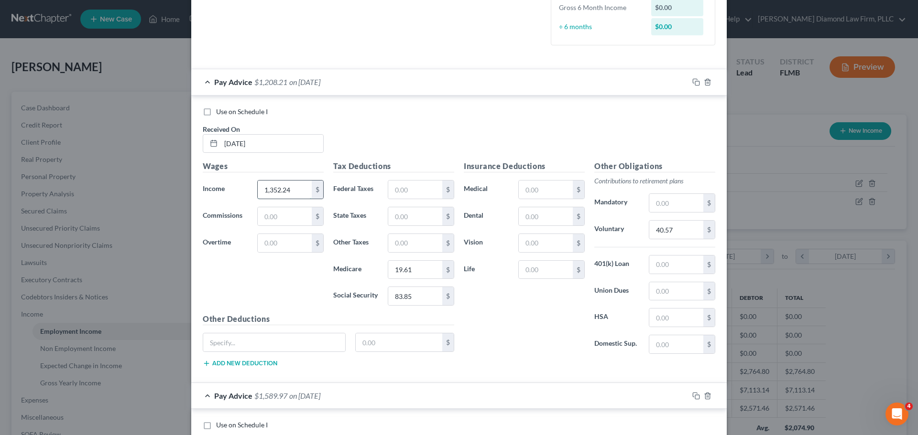
click at [283, 193] on input "1,352.24" at bounding box center [285, 190] width 54 height 18
type input "1,352.46"
click at [275, 347] on input "text" at bounding box center [274, 343] width 142 height 18
type input "Basic Life GTL"
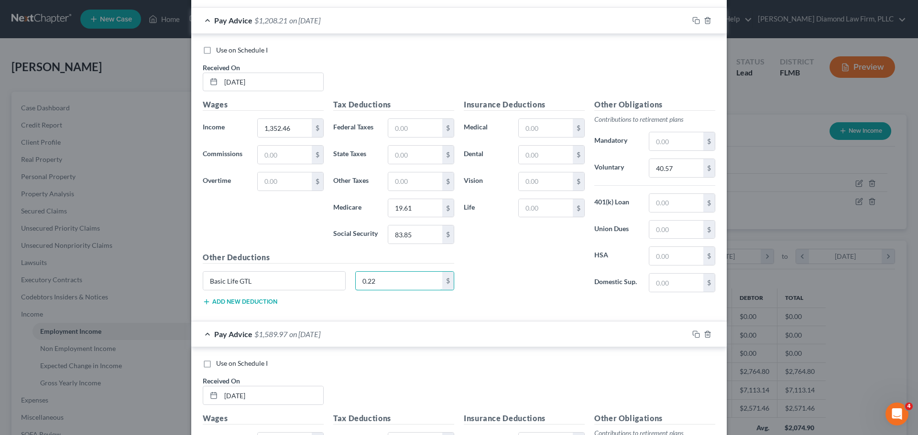
scroll to position [303, 0]
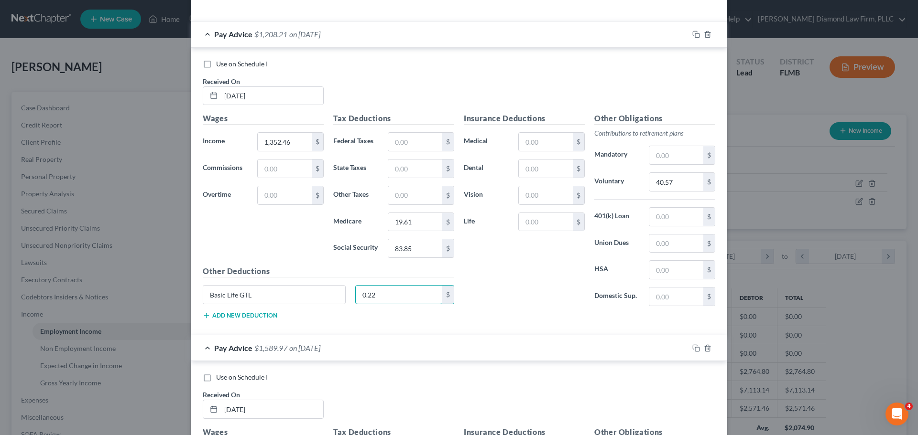
type input "0.22"
click at [283, 46] on div "Pay Advice $1,208.21 on 03/14/2025" at bounding box center [439, 34] width 497 height 25
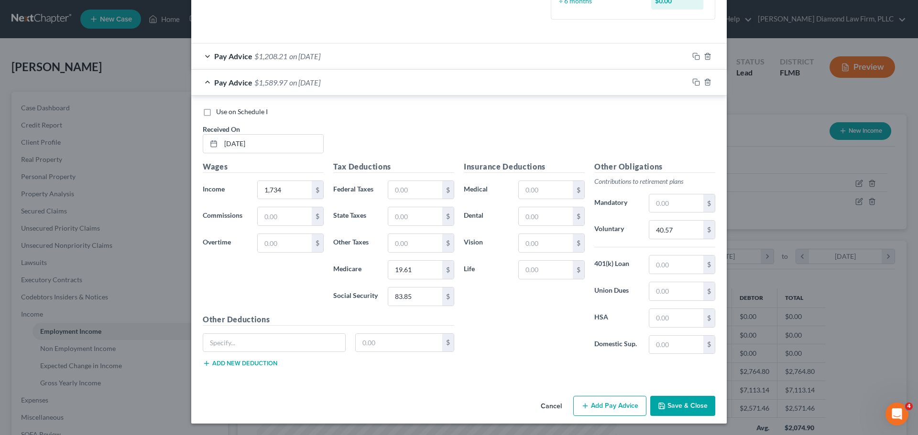
scroll to position [281, 0]
click at [270, 336] on input "text" at bounding box center [274, 343] width 142 height 18
type input "Basic Life GTL"
type input "0.22"
click at [290, 194] on input "1,734" at bounding box center [285, 190] width 54 height 18
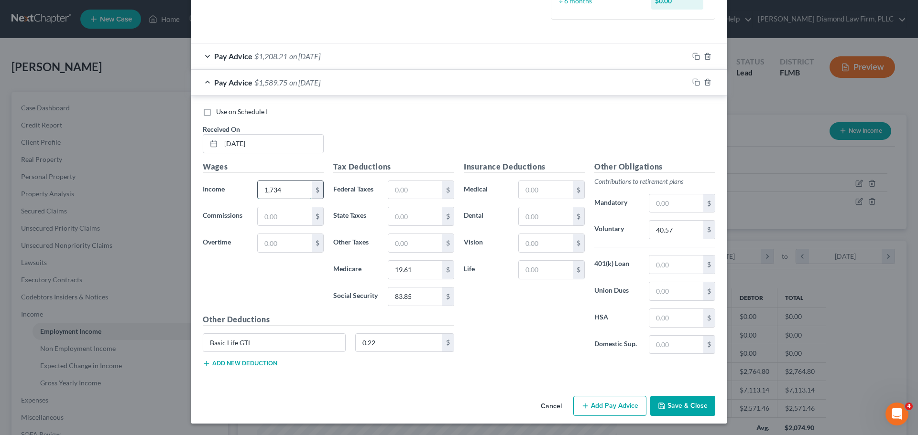
click at [290, 194] on input "1,734" at bounding box center [285, 190] width 54 height 18
click at [285, 192] on input "1,734" at bounding box center [285, 190] width 54 height 18
type input "1"
type input "1,649.52"
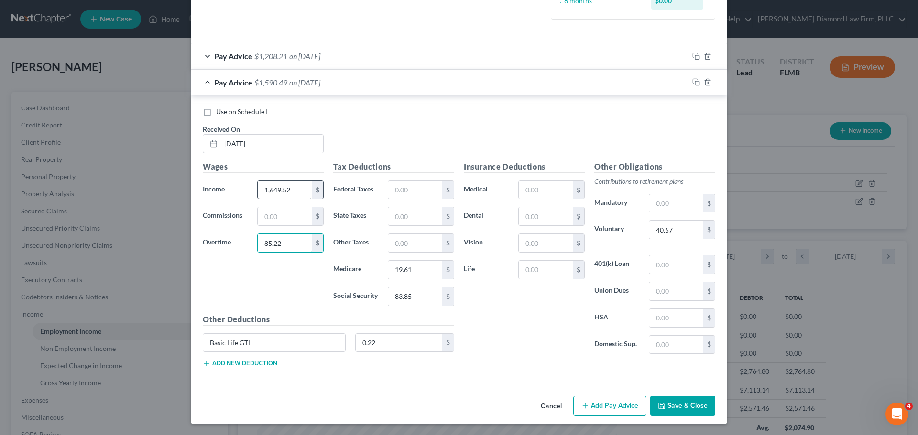
type input "85.22"
type input "25.15"
type input "107.56"
click at [686, 220] on div "40.57 $" at bounding box center [681, 229] width 66 height 19
click at [680, 226] on input "40.57" at bounding box center [676, 230] width 54 height 18
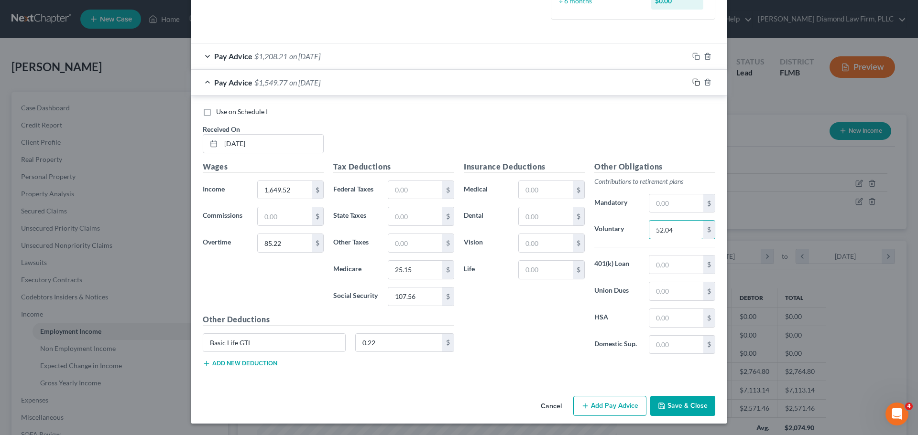
type input "52.04"
click at [695, 81] on rect "button" at bounding box center [697, 83] width 4 height 4
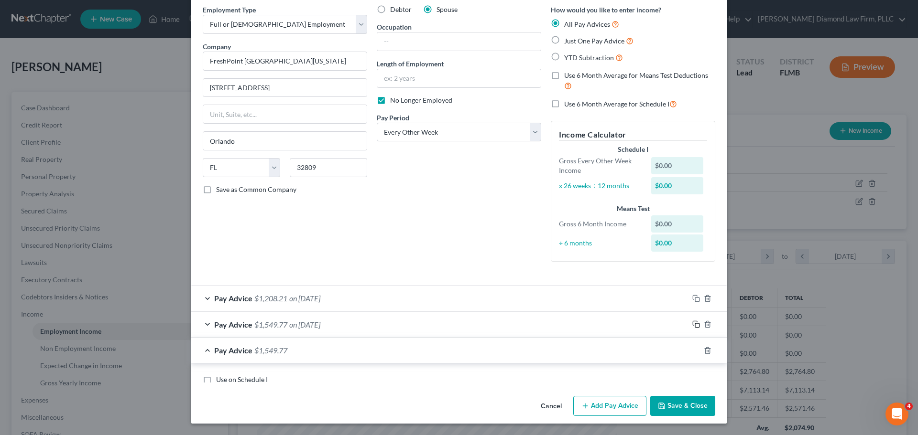
scroll to position [281, 0]
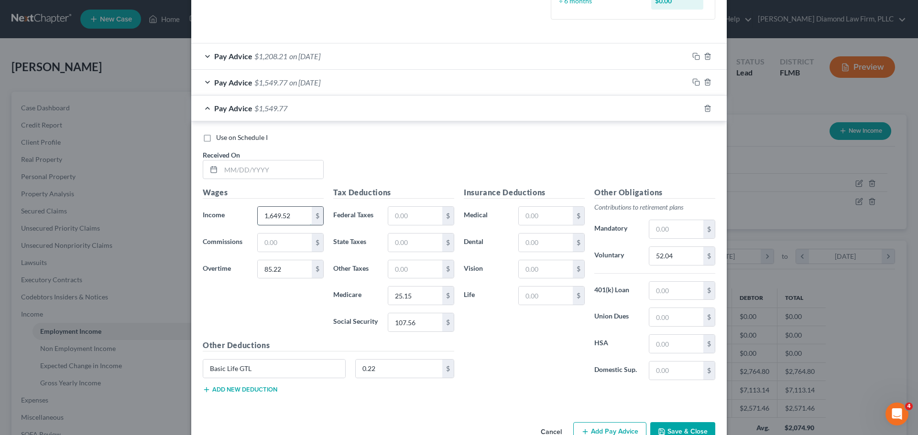
click at [276, 218] on input "1,649.52" at bounding box center [285, 216] width 54 height 18
click at [253, 176] on input "text" at bounding box center [272, 170] width 102 height 18
type input "04/11/2025"
type input "1,276.55"
type input "18.52"
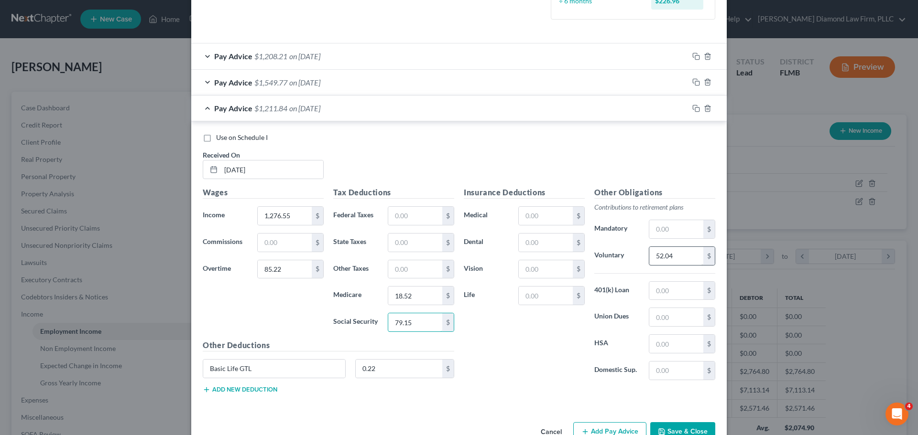
type input "79.15"
click at [670, 256] on input "52.04" at bounding box center [676, 256] width 54 height 18
type input "38.30"
click at [414, 325] on input "79.15" at bounding box center [415, 322] width 54 height 18
click at [420, 300] on input "18.52" at bounding box center [415, 296] width 54 height 18
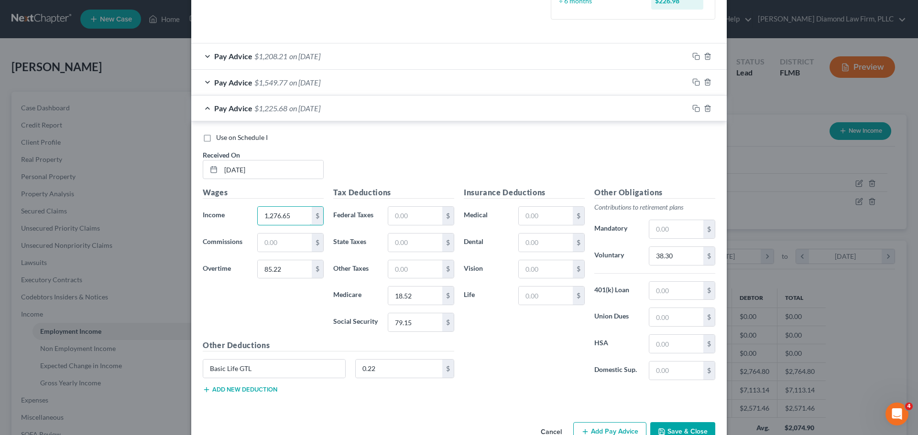
scroll to position [307, 0]
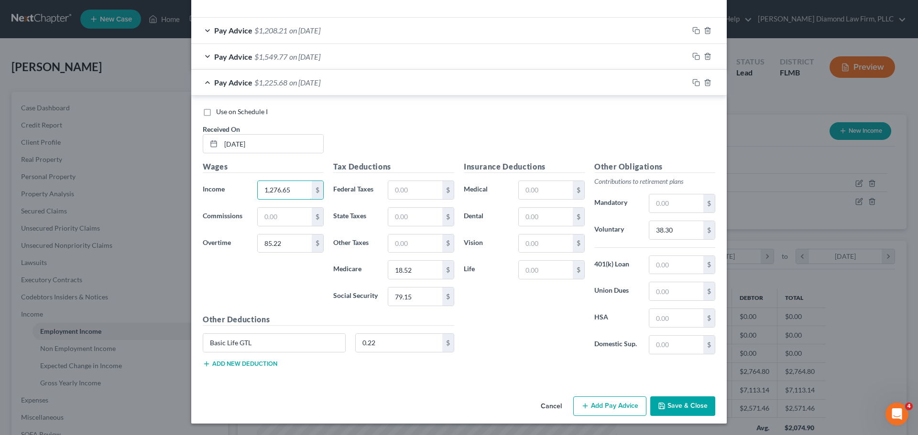
type input "1,276.65"
click at [232, 366] on button "Add new deduction" at bounding box center [240, 364] width 75 height 8
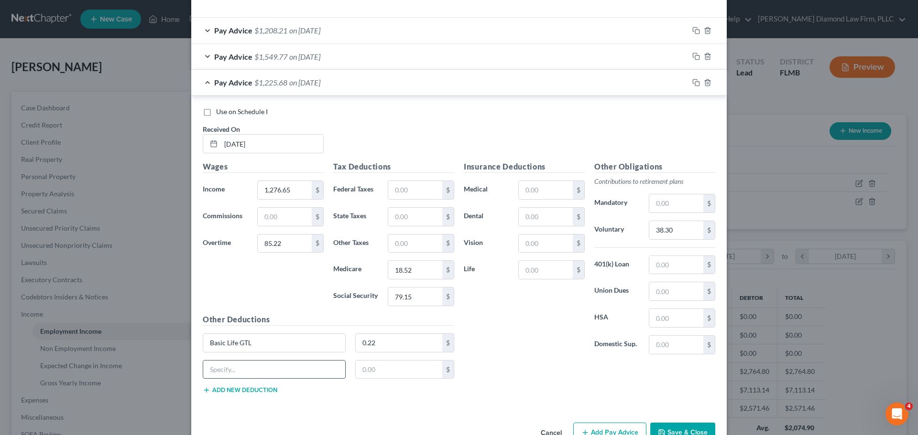
click at [232, 368] on input "text" at bounding box center [274, 370] width 142 height 18
type input "Vacation Time off Plan"
type input "53.33"
type input "Vacation Time off Plan"
drag, startPoint x: 259, startPoint y: 365, endPoint x: 177, endPoint y: 371, distance: 82.0
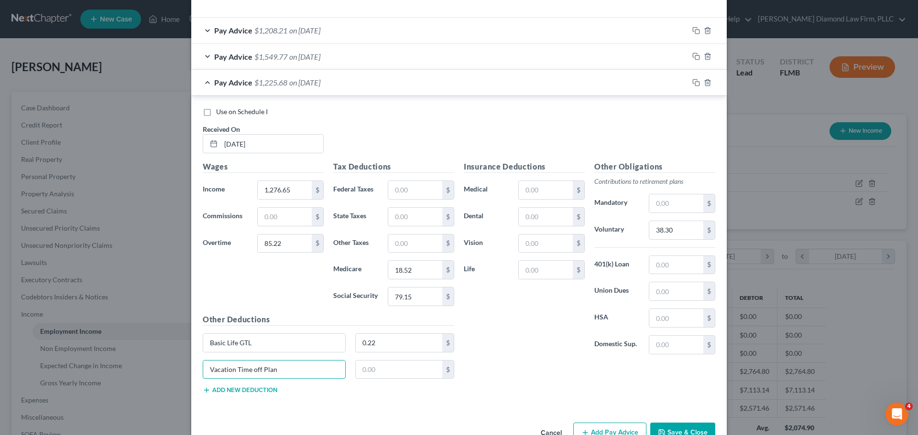
click at [177, 371] on div "New Income Source × Employment Type * Select Full or Part Time Employment Self …" at bounding box center [459, 217] width 918 height 435
click at [302, 246] on input "85.22" at bounding box center [285, 244] width 54 height 18
type input "0"
click at [693, 84] on icon "button" at bounding box center [696, 83] width 8 height 8
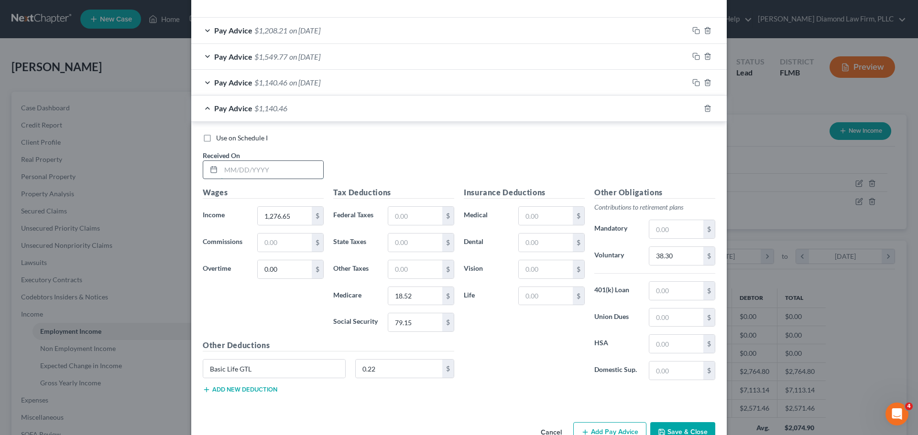
click at [248, 178] on input "text" at bounding box center [272, 170] width 102 height 18
type input "04/25/2025"
click at [293, 212] on input "1,276.65" at bounding box center [285, 216] width 54 height 18
drag, startPoint x: 293, startPoint y: 212, endPoint x: 267, endPoint y: 215, distance: 26.4
click at [267, 215] on input "1,276.65" at bounding box center [285, 216] width 54 height 18
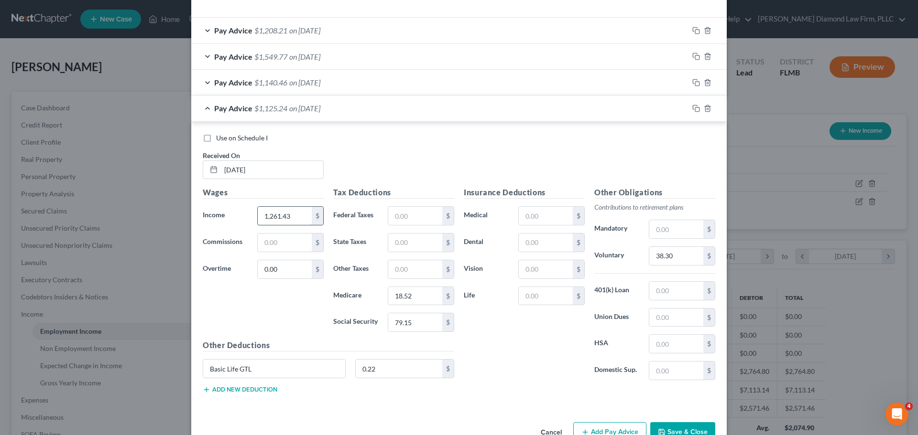
type input "1,261.43"
type input "18.29"
type input "78.21"
click at [670, 260] on input "38.30" at bounding box center [676, 256] width 54 height 18
type input "37.84"
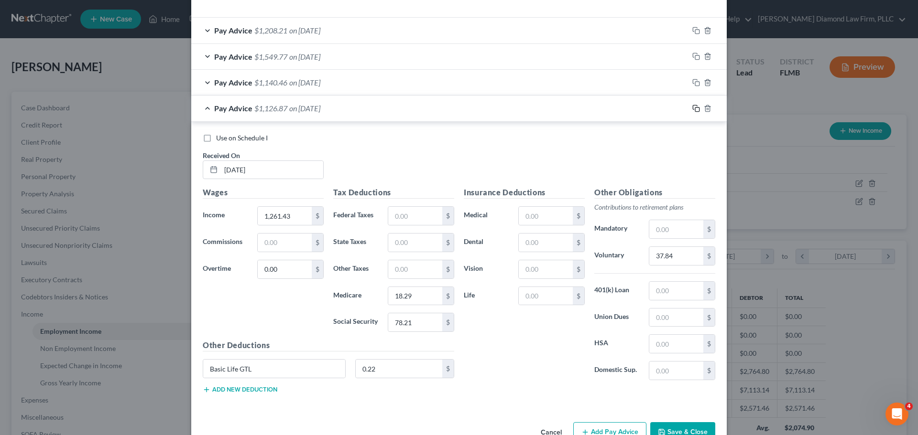
click at [695, 111] on rect "button" at bounding box center [697, 110] width 4 height 4
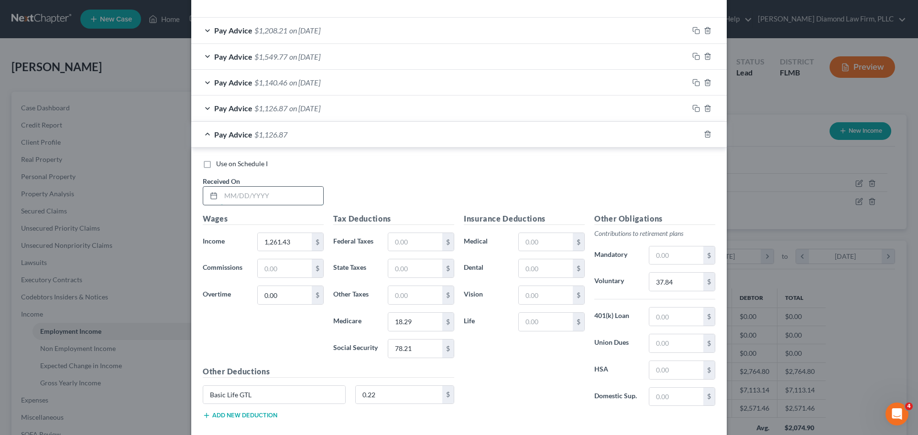
click at [280, 199] on input "text" at bounding box center [272, 196] width 102 height 18
type input "05/09/2025"
type input "1,049.63"
type input "15.22"
type input "65.08"
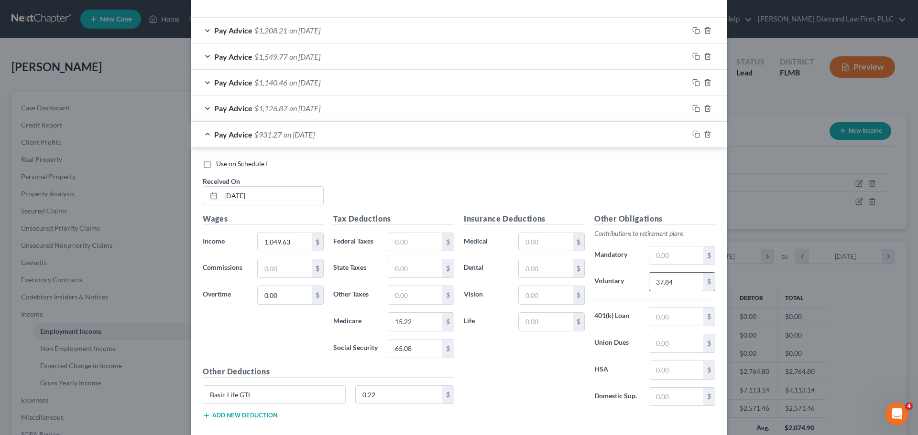
click at [680, 284] on input "37.84" at bounding box center [676, 282] width 54 height 18
type input "31.49"
click at [692, 134] on icon "button" at bounding box center [696, 134] width 8 height 8
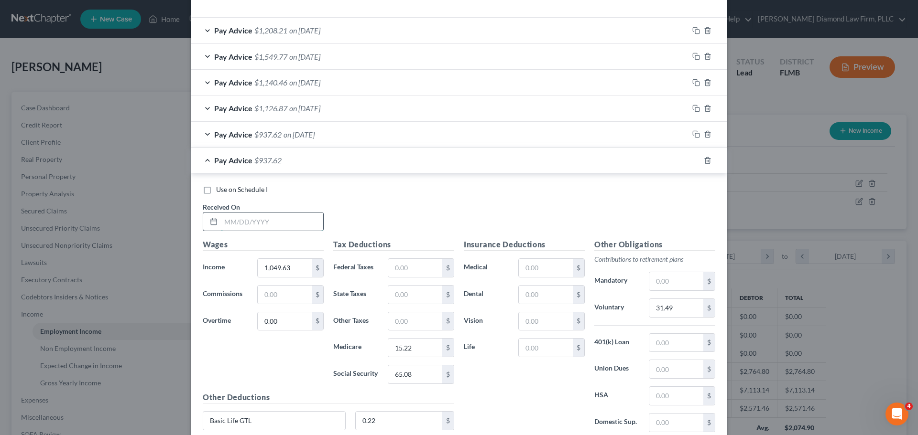
click at [293, 221] on input "text" at bounding box center [272, 222] width 102 height 18
type input "05/23/2025"
type input "1,480.22"
type input "21.46"
type input "91.77"
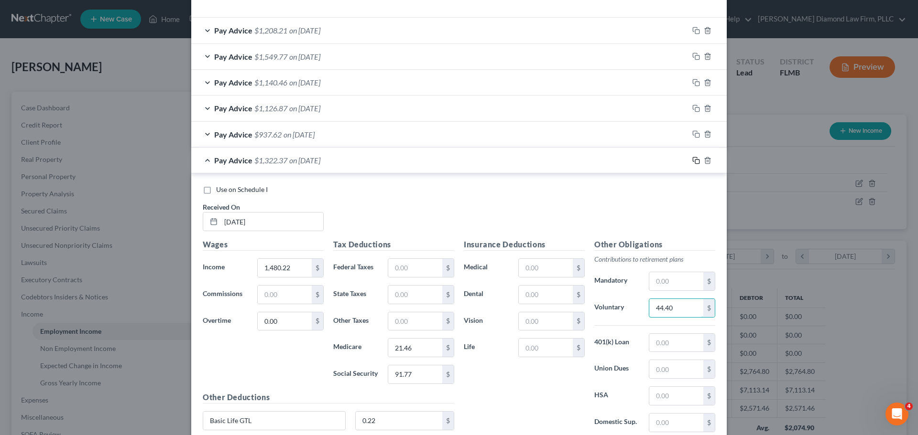
type input "44.40"
click at [692, 162] on icon "button" at bounding box center [696, 161] width 8 height 8
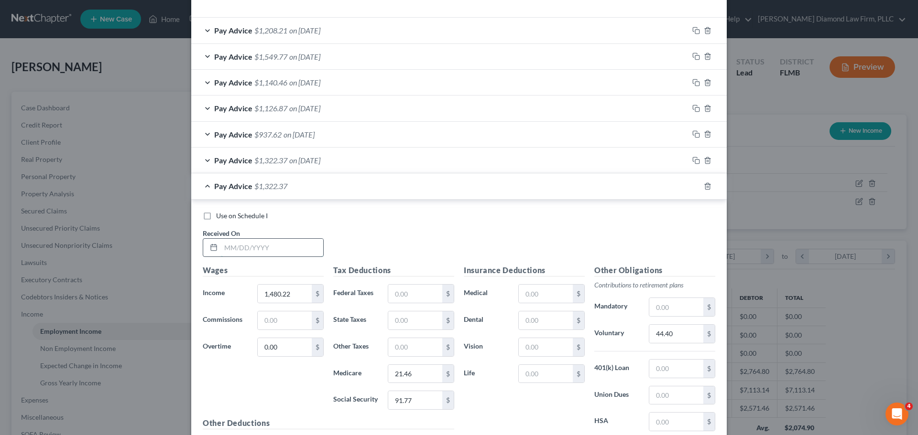
click at [265, 245] on input "text" at bounding box center [272, 248] width 102 height 18
type input "06/06/2025"
type input "343.61"
type input "2"
type input "4.98"
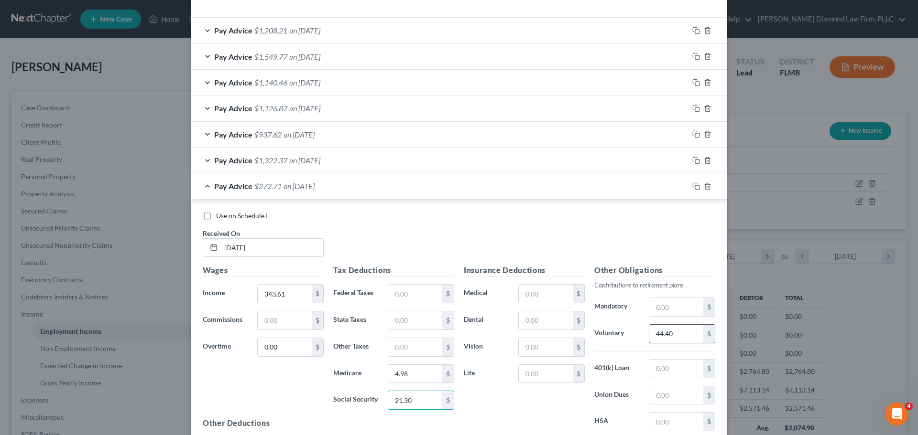
type input "21.30"
click at [684, 332] on input "44.40" at bounding box center [676, 334] width 54 height 18
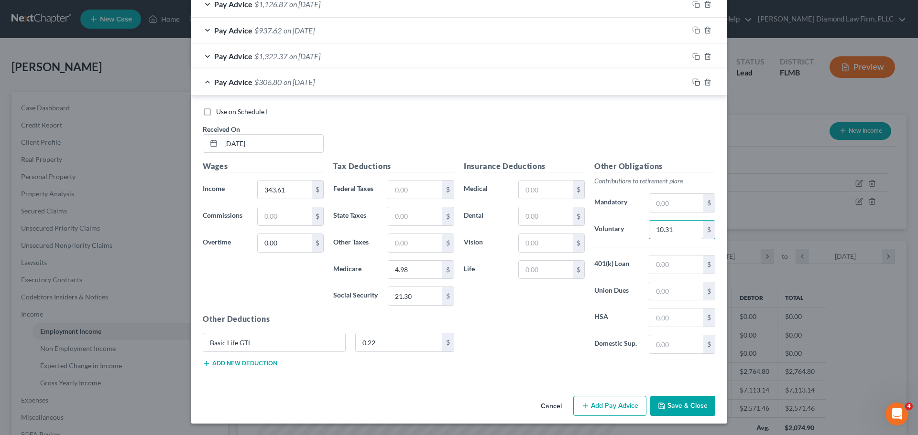
type input "10.31"
click at [695, 82] on rect "button" at bounding box center [697, 83] width 4 height 4
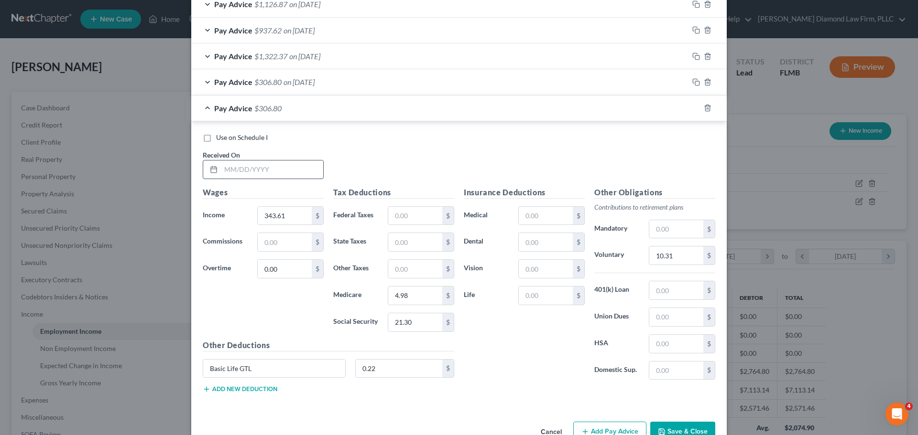
click at [255, 173] on input "text" at bounding box center [272, 170] width 102 height 18
click at [266, 168] on input "text" at bounding box center [272, 170] width 102 height 18
type input "06/20/2025"
type input "198.02"
type input "2.87"
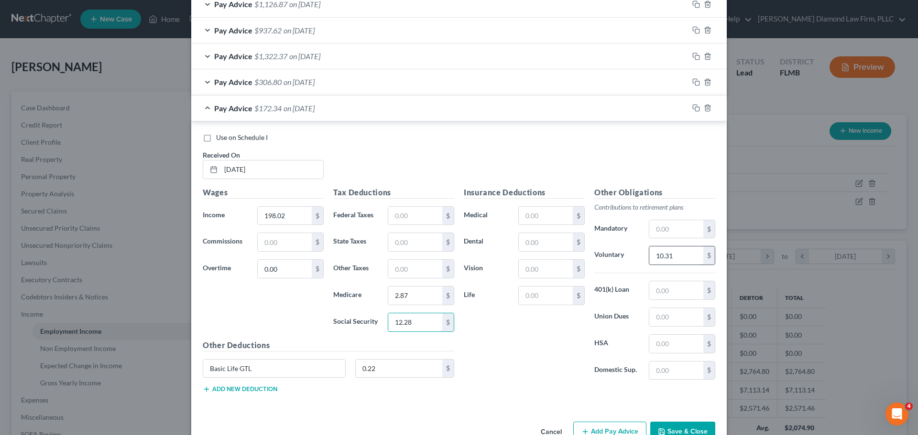
type input "12.28"
click at [663, 250] on input "10.31" at bounding box center [676, 256] width 54 height 18
type input "5.94"
click at [693, 106] on icon "button" at bounding box center [694, 107] width 4 height 4
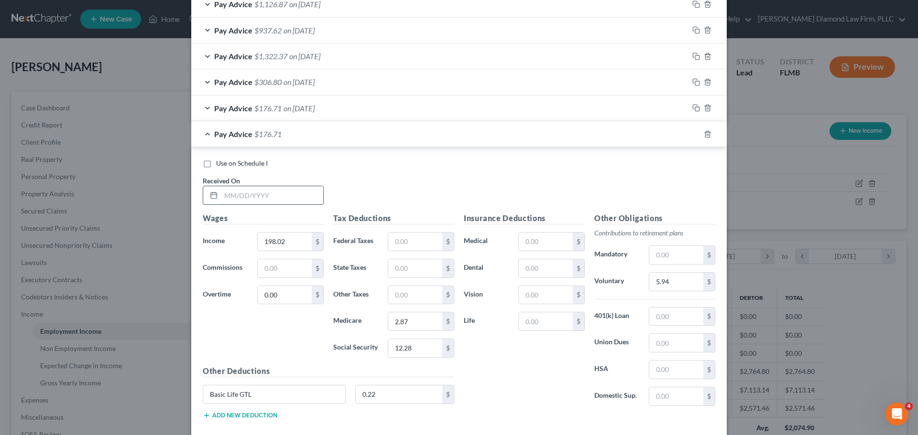
click at [275, 188] on input "text" at bounding box center [272, 195] width 102 height 18
type input "07/03/2025"
type input "199.61"
type input "2.90"
type input "12.38"
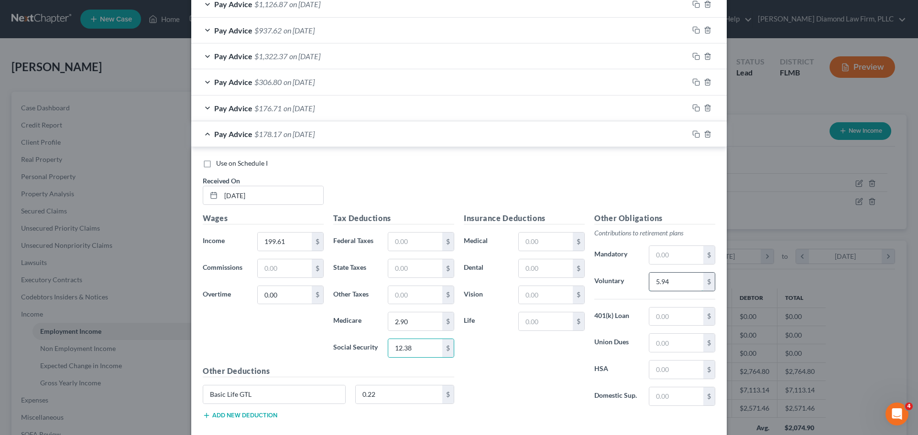
click at [669, 282] on input "5.94" at bounding box center [676, 282] width 54 height 18
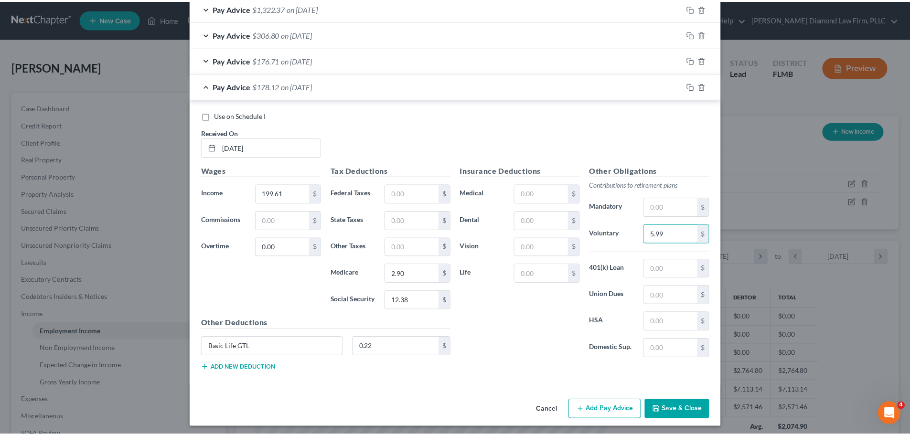
scroll to position [463, 0]
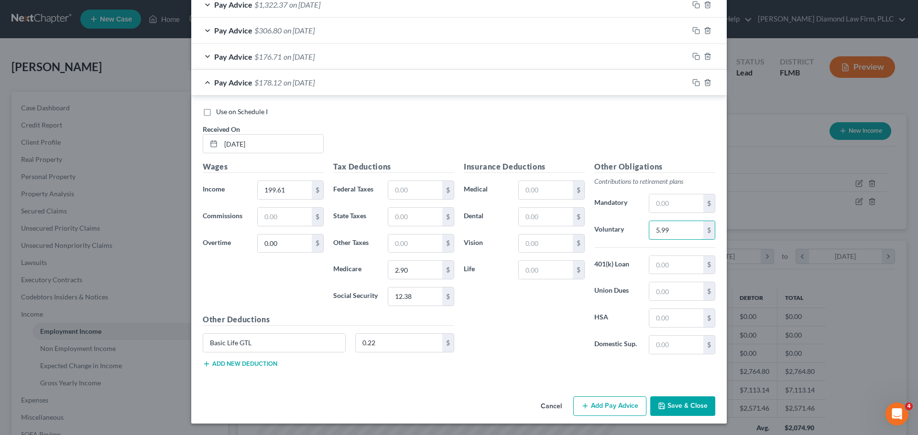
type input "5.99"
click at [691, 404] on button "Save & Close" at bounding box center [682, 407] width 65 height 20
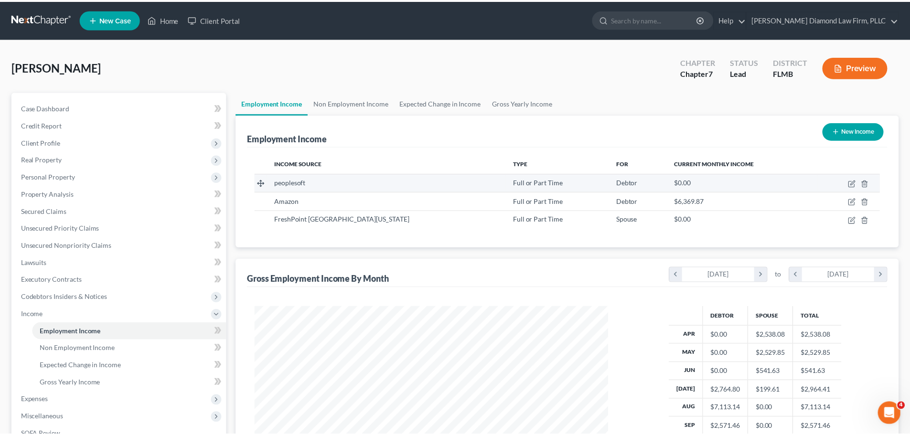
scroll to position [477700, 477502]
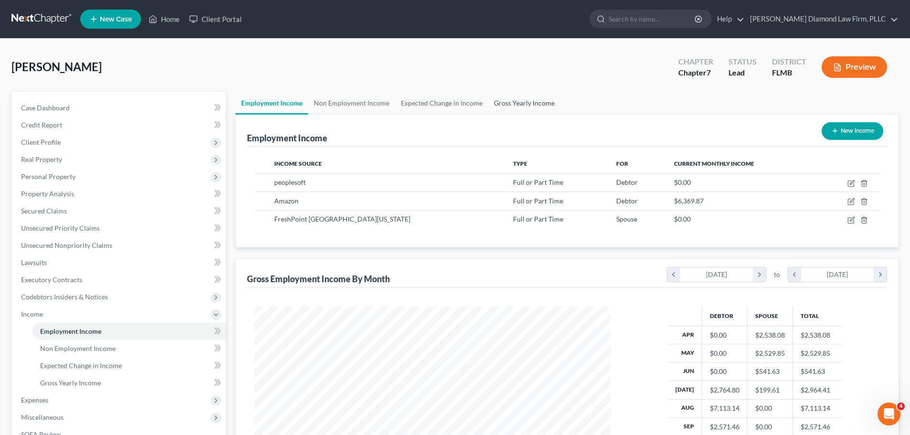
click at [530, 104] on link "Gross Yearly Income" at bounding box center [524, 103] width 72 height 23
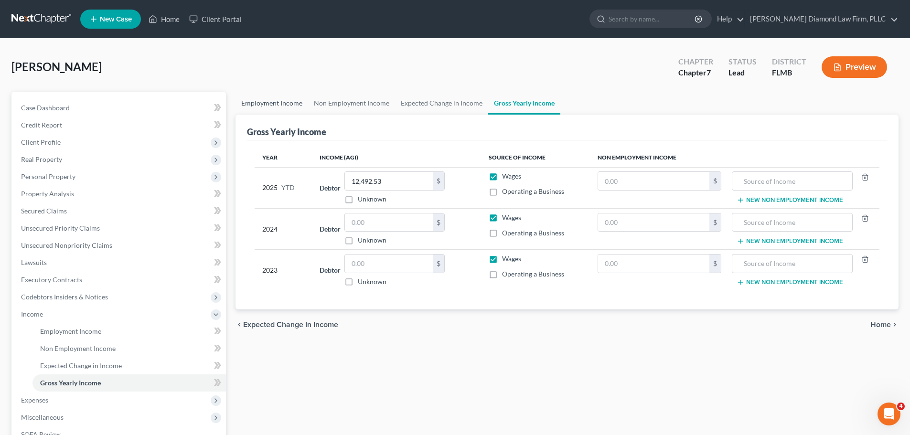
click at [261, 104] on link "Employment Income" at bounding box center [272, 103] width 73 height 23
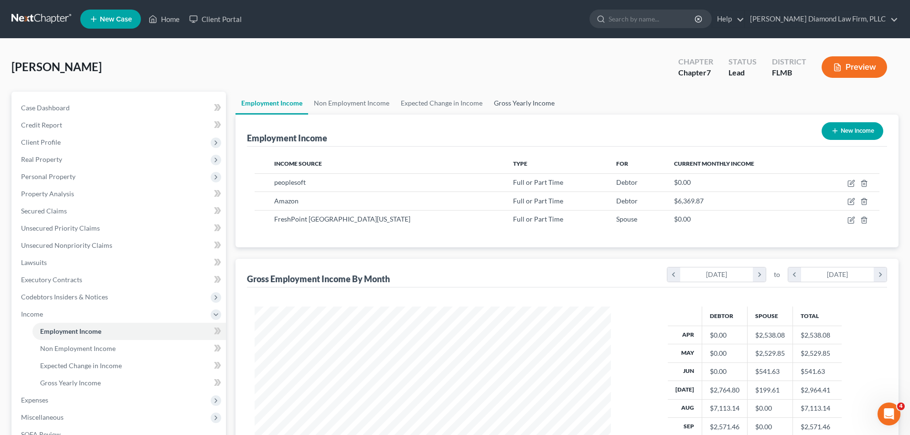
click at [528, 99] on link "Gross Yearly Income" at bounding box center [524, 103] width 72 height 23
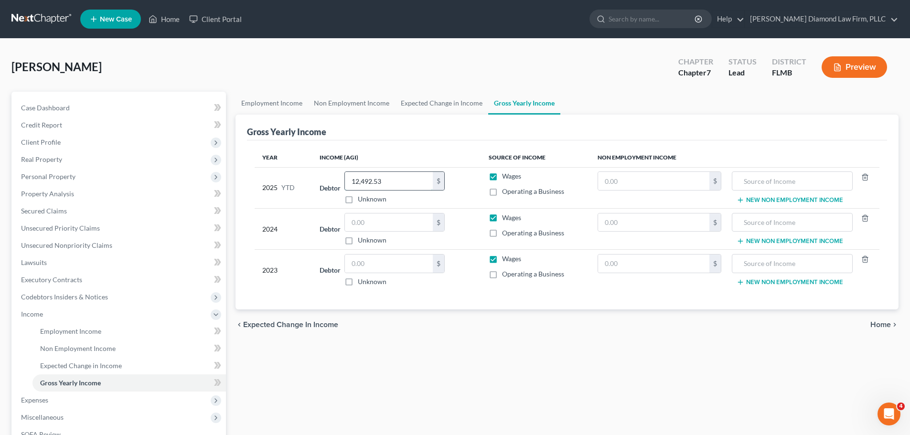
drag, startPoint x: 382, startPoint y: 179, endPoint x: 381, endPoint y: 174, distance: 5.3
click at [382, 179] on input "12,492.53" at bounding box center [389, 181] width 88 height 18
type input "28,857.84"
click at [341, 100] on link "Non Employment Income" at bounding box center [351, 103] width 87 height 23
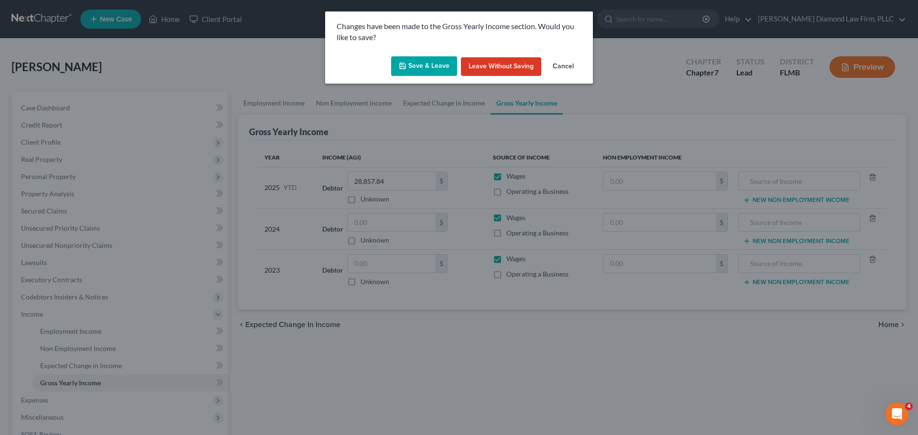
click at [411, 65] on button "Save & Leave" at bounding box center [424, 66] width 66 height 20
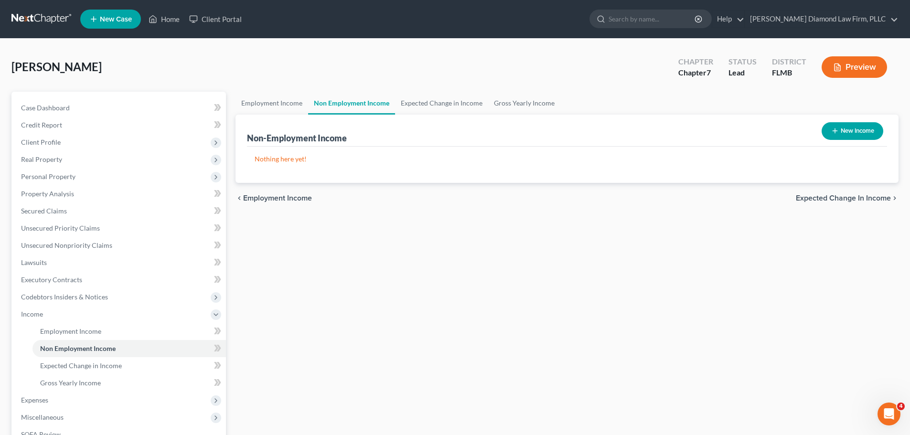
click at [843, 128] on button "New Income" at bounding box center [853, 131] width 62 height 18
select select "0"
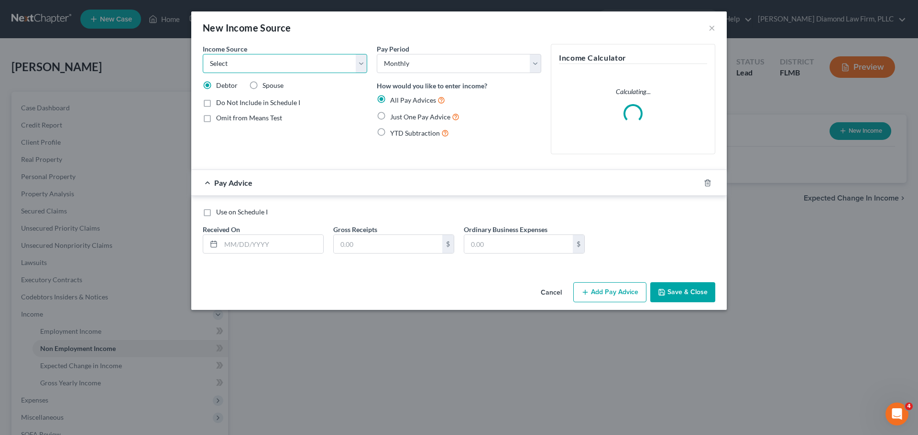
click at [283, 58] on select "Select Unemployment Disability (from employer) Pension Retirement Social Securi…" at bounding box center [285, 63] width 164 height 19
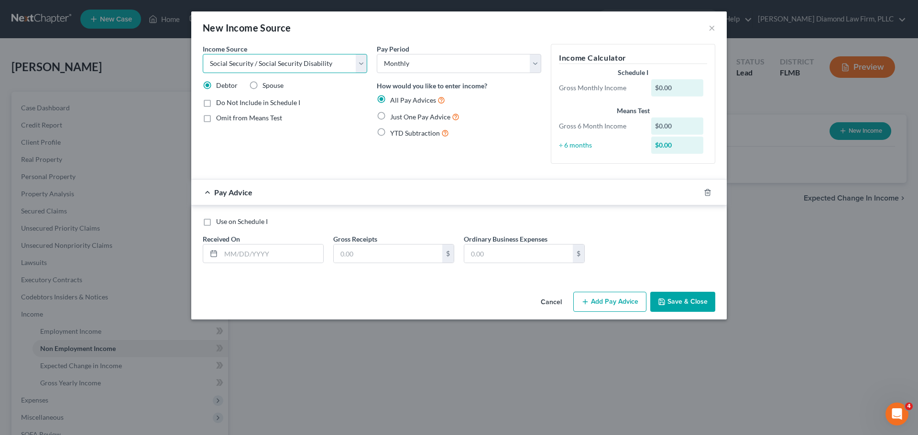
click at [203, 54] on select "Select Unemployment Disability (from employer) Pension Retirement Social Securi…" at bounding box center [285, 63] width 164 height 19
click at [318, 67] on select "Select Unemployment Disability (from employer) Pension Retirement Social Securi…" at bounding box center [285, 63] width 164 height 19
select select "13"
click at [203, 54] on select "Select Unemployment Disability (from employer) Pension Retirement Social Securi…" at bounding box center [285, 63] width 164 height 19
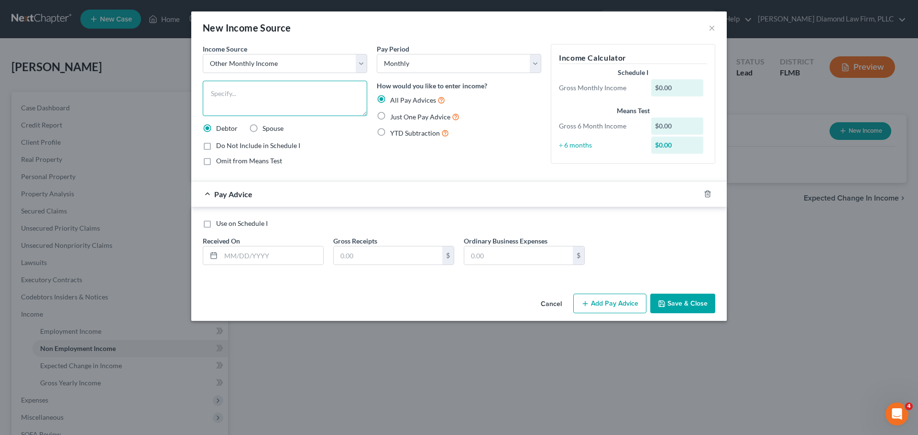
click at [283, 94] on textarea at bounding box center [285, 98] width 164 height 35
type textarea "GoFundMe"
click at [248, 254] on input "text" at bounding box center [272, 256] width 102 height 18
type input "07/01/2025"
click at [280, 257] on input "07/01/2025" at bounding box center [272, 256] width 102 height 18
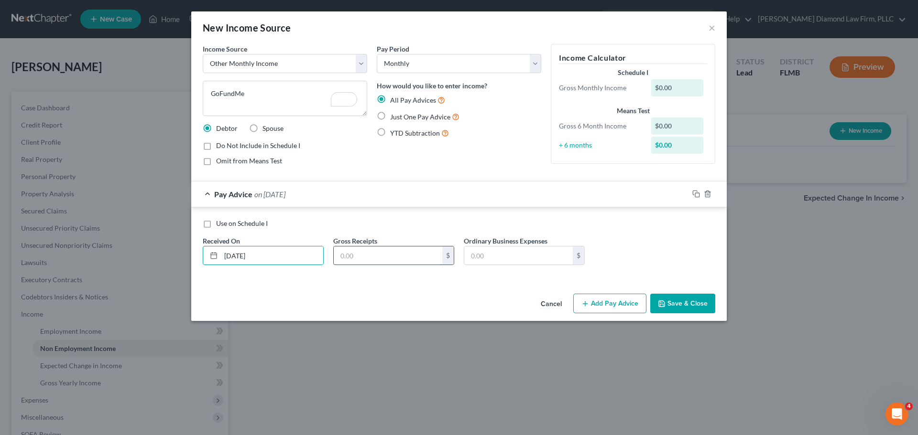
click at [364, 252] on input "text" at bounding box center [388, 256] width 108 height 18
type input "285.36"
click at [244, 145] on span "Do Not Include in Schedule I" at bounding box center [258, 145] width 84 height 8
click at [226, 145] on input "Do Not Include in Schedule I" at bounding box center [223, 144] width 6 height 6
checkbox input "true"
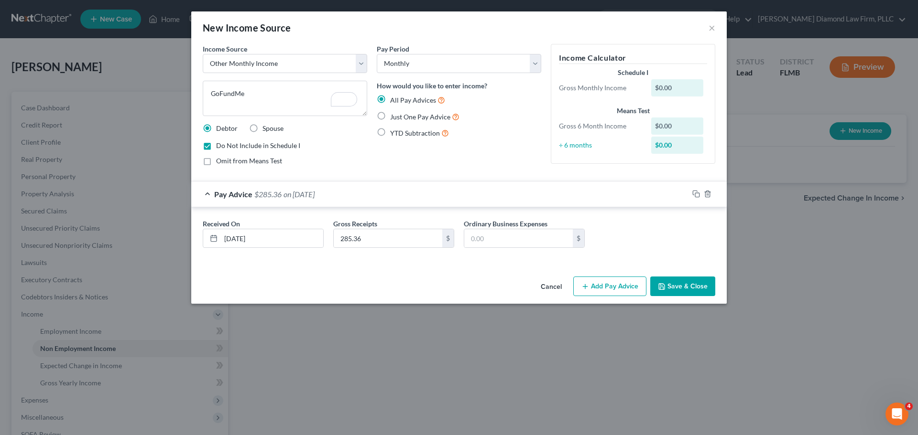
click at [682, 291] on button "Save & Close" at bounding box center [682, 287] width 65 height 20
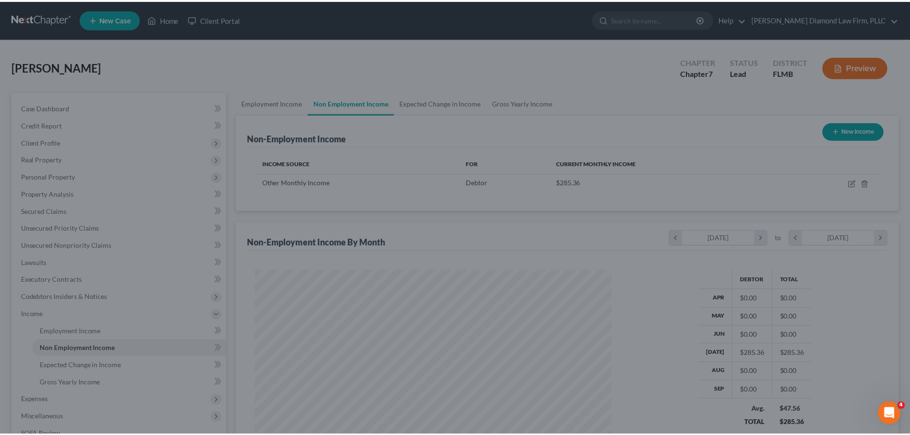
scroll to position [178, 376]
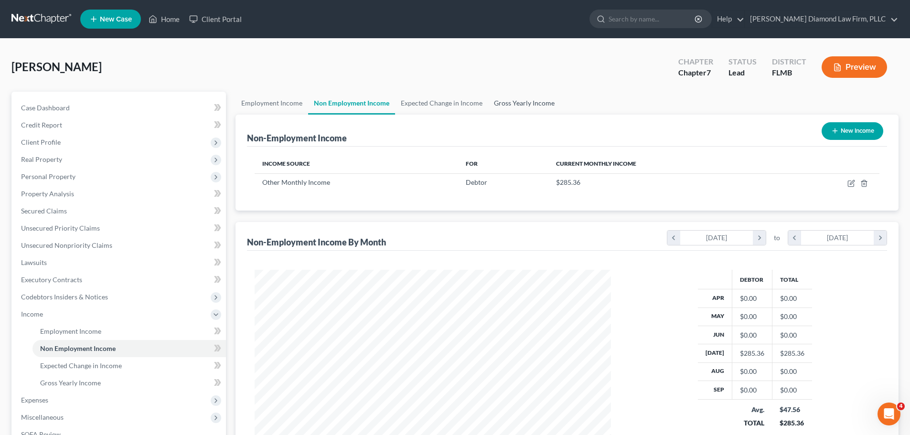
click at [524, 100] on link "Gross Yearly Income" at bounding box center [524, 103] width 72 height 23
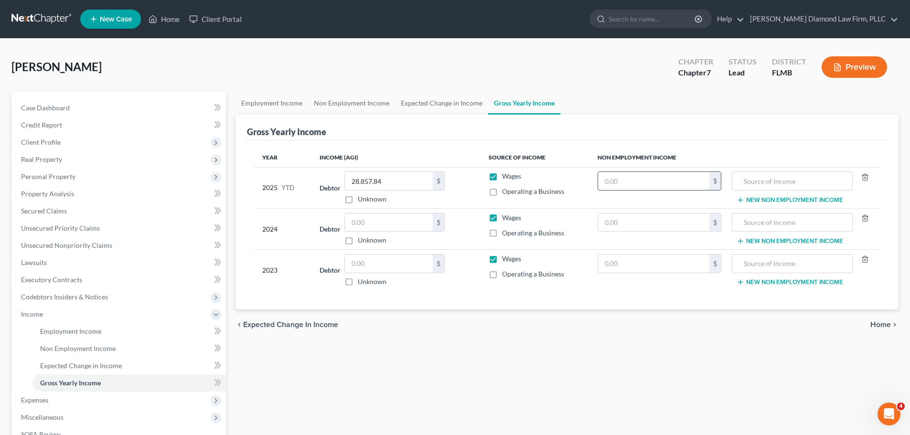
click at [636, 176] on input "text" at bounding box center [653, 181] width 111 height 18
type input "285.36"
type input "GoFundMe"
click at [369, 106] on link "Non Employment Income" at bounding box center [351, 103] width 87 height 23
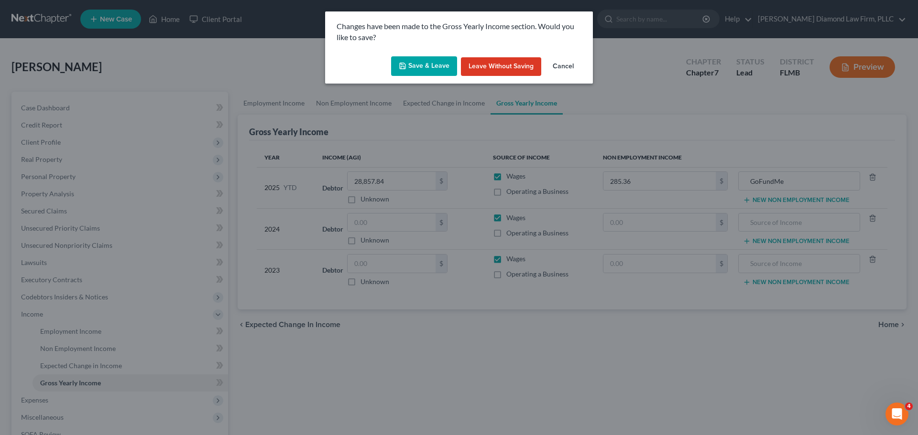
click at [426, 68] on button "Save & Leave" at bounding box center [424, 66] width 66 height 20
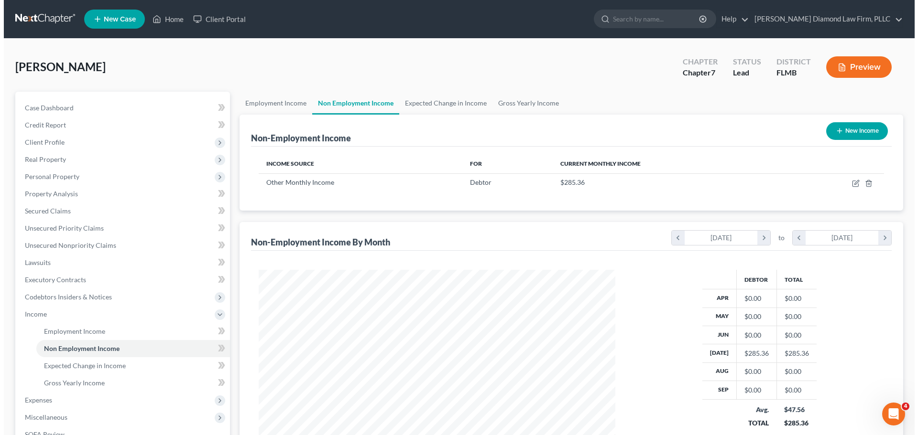
scroll to position [178, 376]
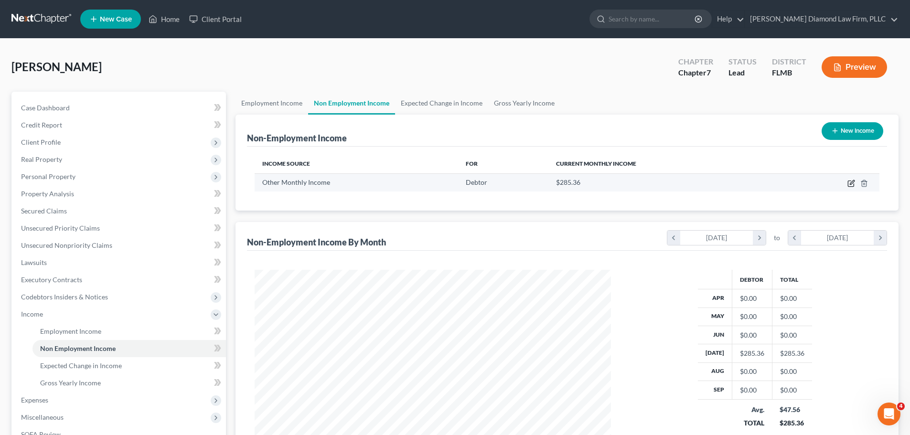
click at [851, 184] on icon "button" at bounding box center [852, 182] width 4 height 4
select select "13"
select select "0"
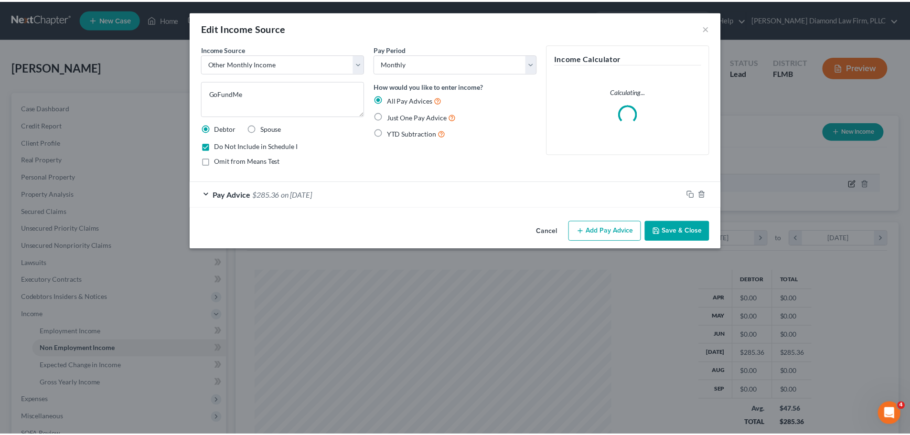
scroll to position [180, 379]
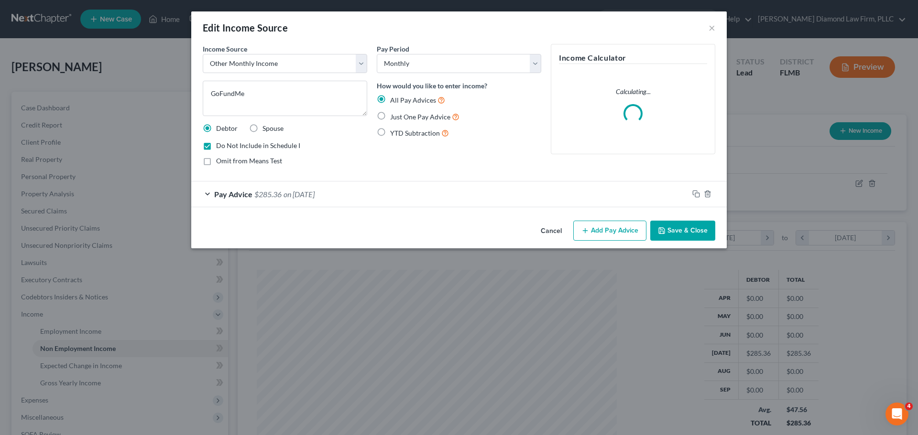
click at [554, 227] on button "Cancel" at bounding box center [551, 231] width 36 height 19
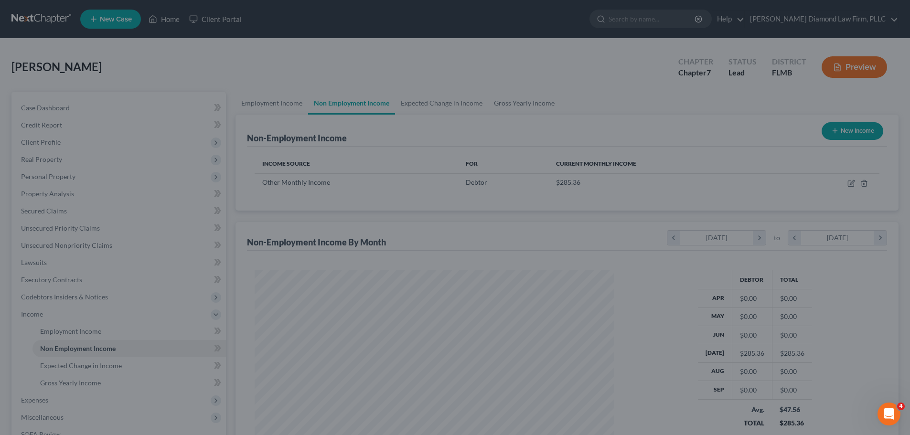
scroll to position [178, 376]
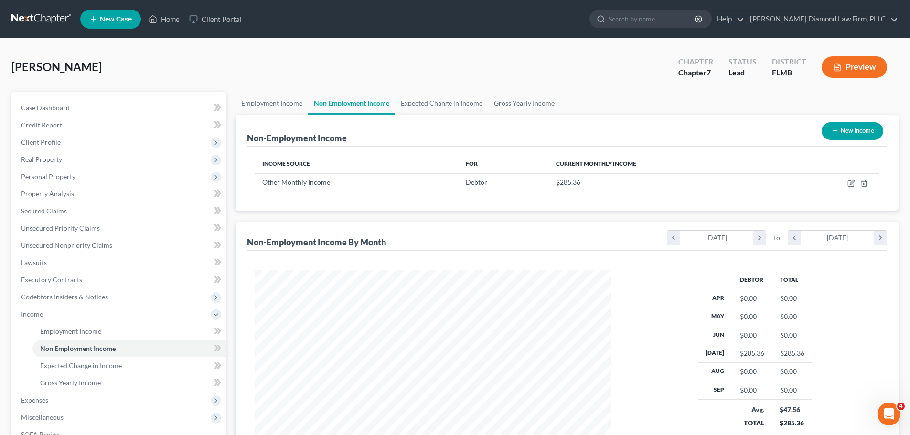
click at [854, 131] on button "New Income" at bounding box center [853, 131] width 62 height 18
select select "0"
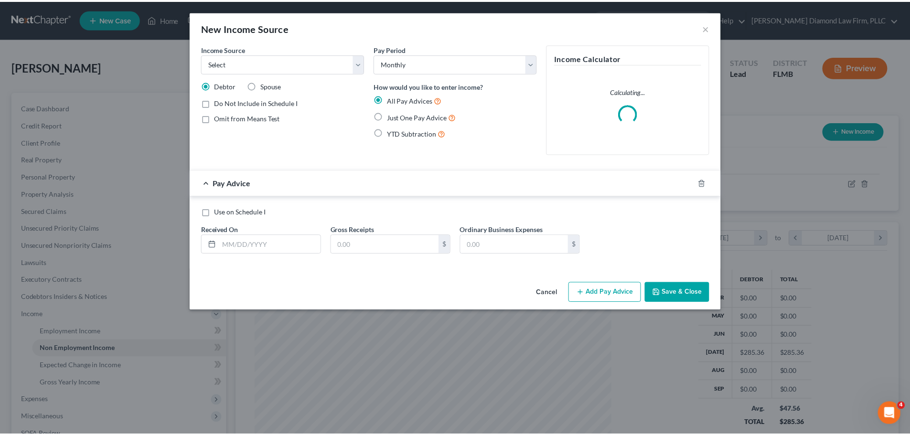
scroll to position [180, 379]
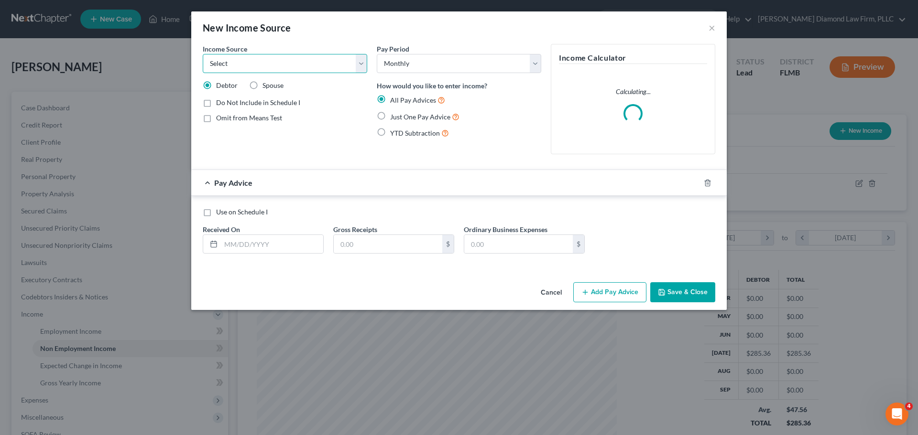
click at [273, 64] on select "Select Unemployment Disability (from employer) Pension Retirement Social Securi…" at bounding box center [285, 63] width 164 height 19
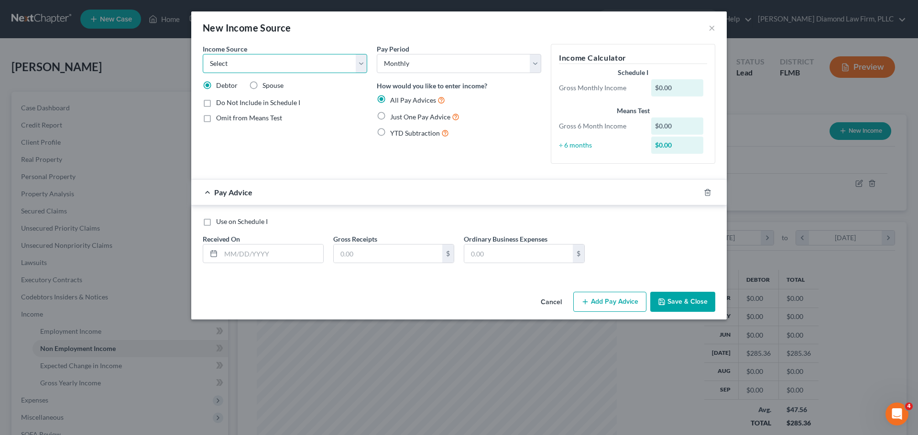
select select "4"
click at [203, 54] on select "Select Unemployment Disability (from employer) Pension Retirement Social Securi…" at bounding box center [285, 63] width 164 height 19
click at [263, 259] on input "text" at bounding box center [272, 254] width 102 height 18
type input "09/08/2025"
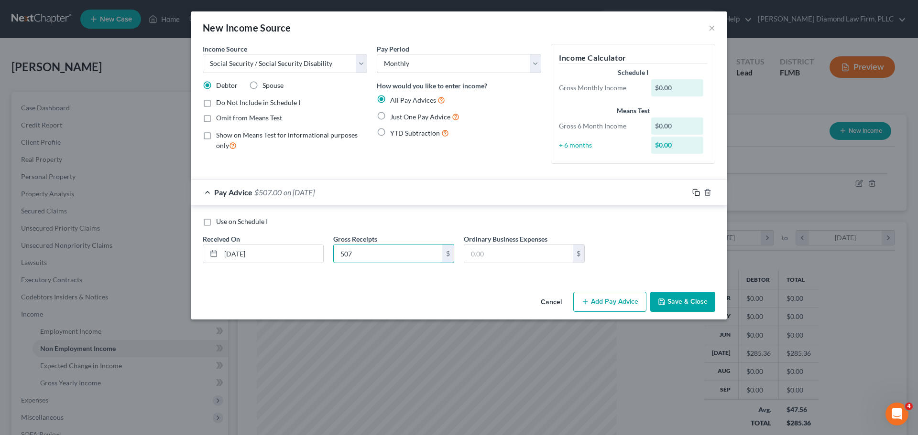
type input "507"
click at [698, 189] on icon "button" at bounding box center [696, 193] width 8 height 8
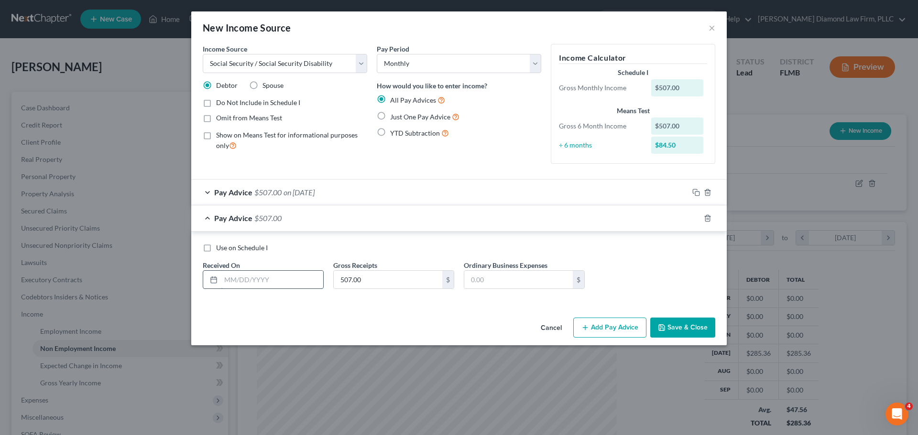
drag, startPoint x: 304, startPoint y: 279, endPoint x: 308, endPoint y: 275, distance: 5.4
click at [304, 279] on input "text" at bounding box center [272, 280] width 102 height 18
type input "08/11/2025"
drag, startPoint x: 701, startPoint y: 330, endPoint x: 810, endPoint y: 318, distance: 110.1
click at [701, 330] on button "Save & Close" at bounding box center [682, 328] width 65 height 20
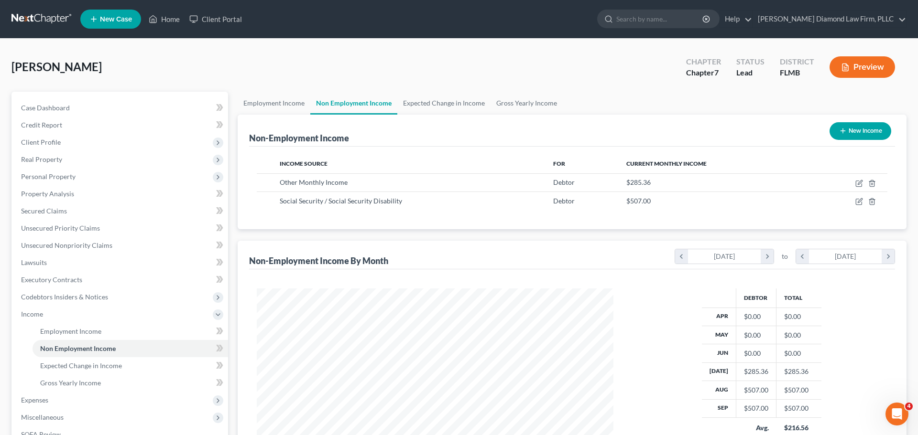
scroll to position [477700, 477502]
click at [843, 137] on button "New Income" at bounding box center [853, 131] width 62 height 18
select select "0"
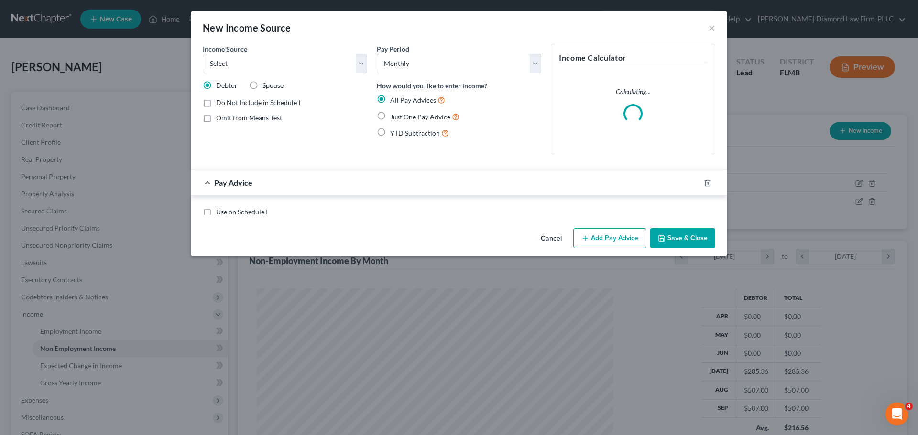
scroll to position [180, 379]
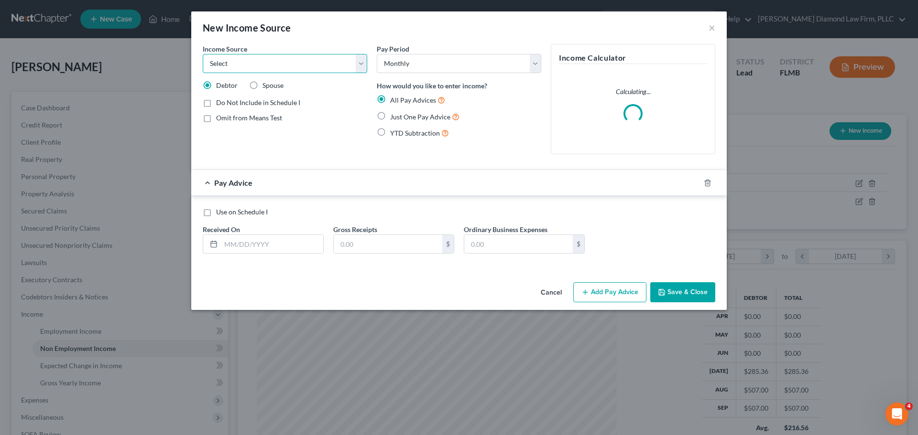
click at [244, 65] on select "Select Unemployment Disability (from employer) Pension Retirement Social Securi…" at bounding box center [285, 63] width 164 height 19
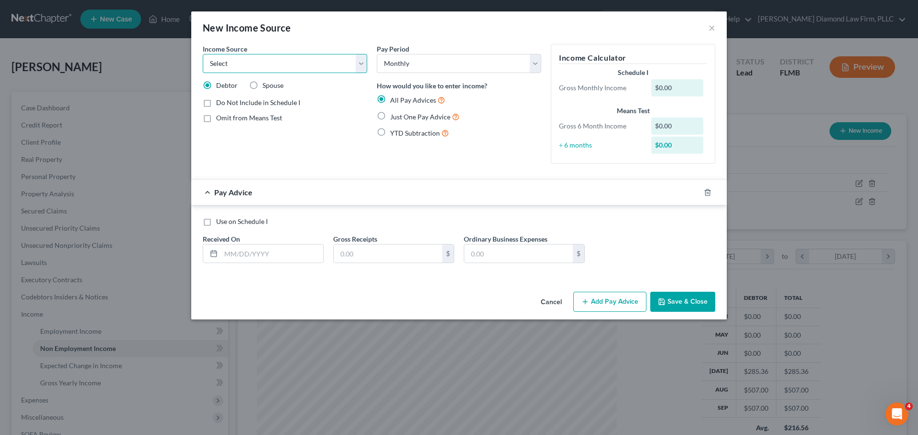
select select "13"
click at [203, 54] on select "Select Unemployment Disability (from employer) Pension Retirement Social Securi…" at bounding box center [285, 63] width 164 height 19
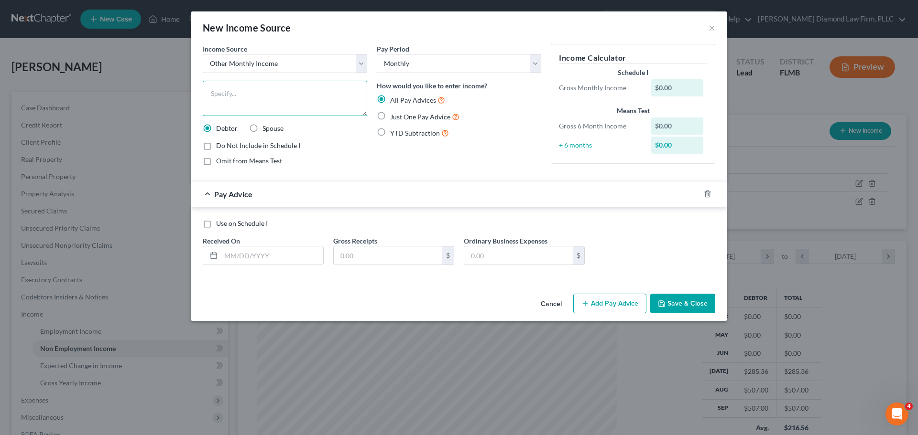
click at [236, 97] on textarea at bounding box center [285, 98] width 164 height 35
type textarea "Workman's Comp"
click at [247, 250] on input "text" at bounding box center [272, 256] width 102 height 18
type input "04/14/2025"
type input "858.94"
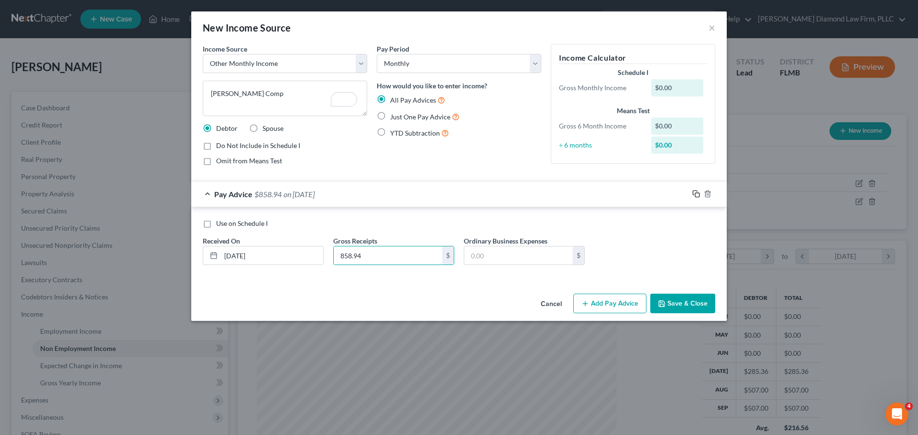
click at [694, 192] on icon "button" at bounding box center [696, 194] width 8 height 8
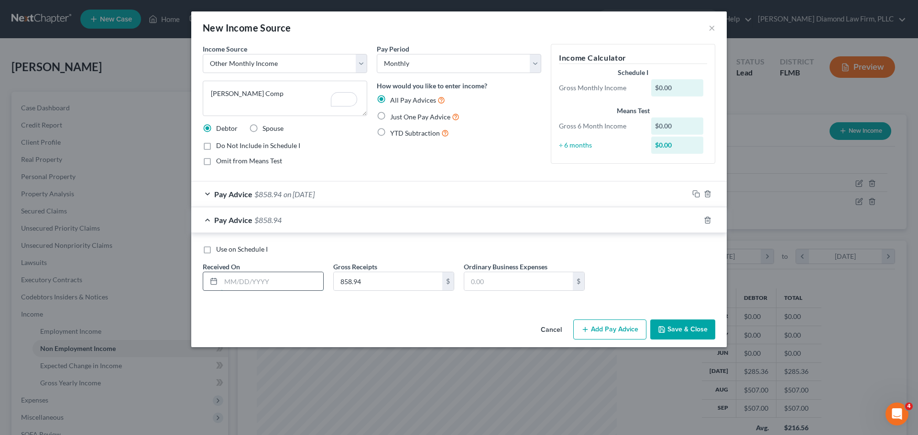
click at [274, 288] on input "text" at bounding box center [272, 281] width 102 height 18
type input "04/29/2025"
click at [695, 221] on rect "button" at bounding box center [697, 221] width 4 height 4
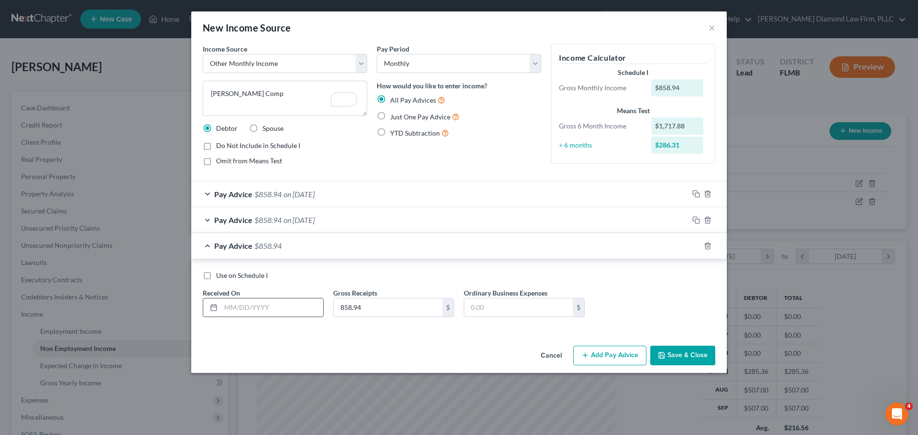
click at [268, 305] on input "text" at bounding box center [272, 308] width 102 height 18
type input "05/05/2025"
type input "447.38"
click at [695, 244] on icon "button" at bounding box center [696, 246] width 8 height 8
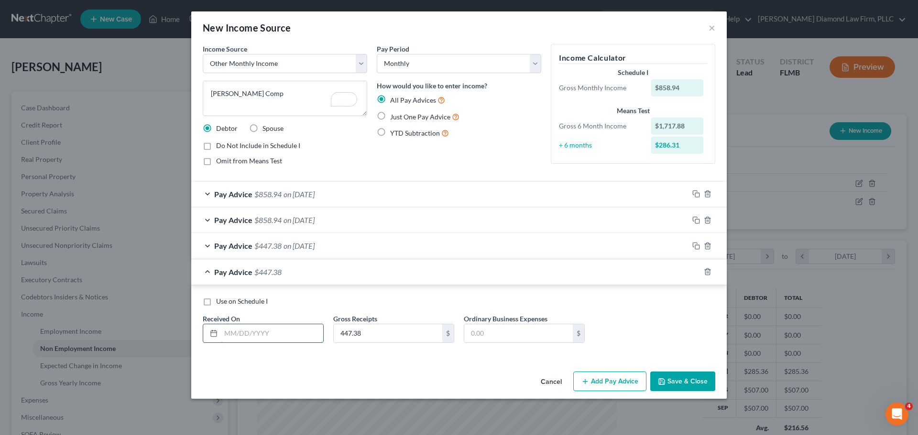
click at [267, 340] on input "text" at bounding box center [272, 333] width 102 height 18
type input "07/18/2025"
drag, startPoint x: 374, startPoint y: 333, endPoint x: 337, endPoint y: 334, distance: 36.8
click at [337, 334] on input "585.94" at bounding box center [388, 333] width 108 height 18
type input "585.94"
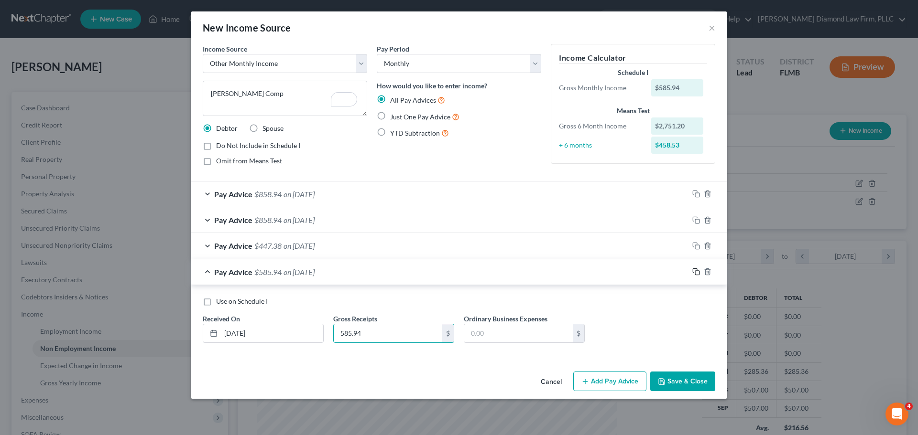
click at [695, 274] on icon "button" at bounding box center [696, 272] width 8 height 8
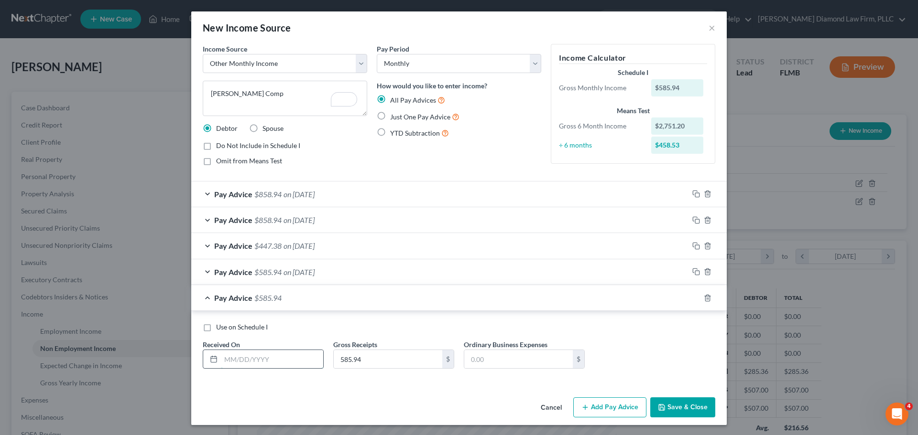
click at [266, 360] on input "text" at bounding box center [272, 359] width 102 height 18
type input "07/31/2025"
type input "858.94"
click at [314, 268] on span "on 07/18/2025" at bounding box center [298, 272] width 31 height 9
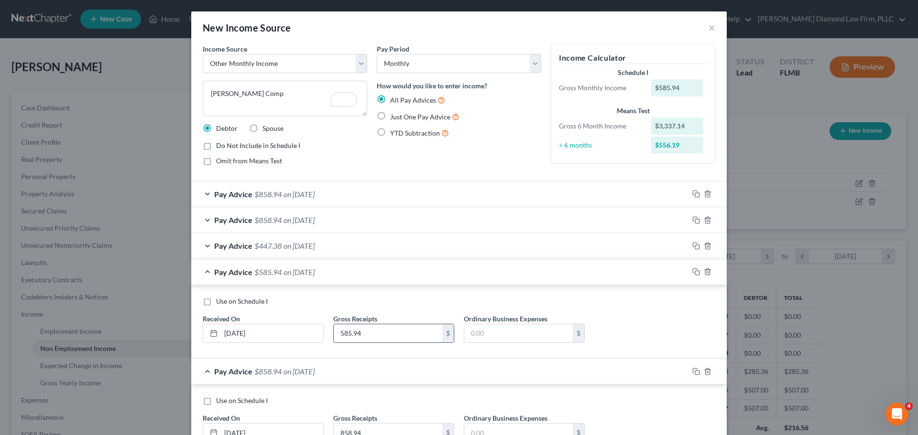
click at [372, 336] on input "585.94" at bounding box center [388, 333] width 108 height 18
type input "858.94"
click at [277, 268] on span "$858.94" at bounding box center [267, 272] width 27 height 9
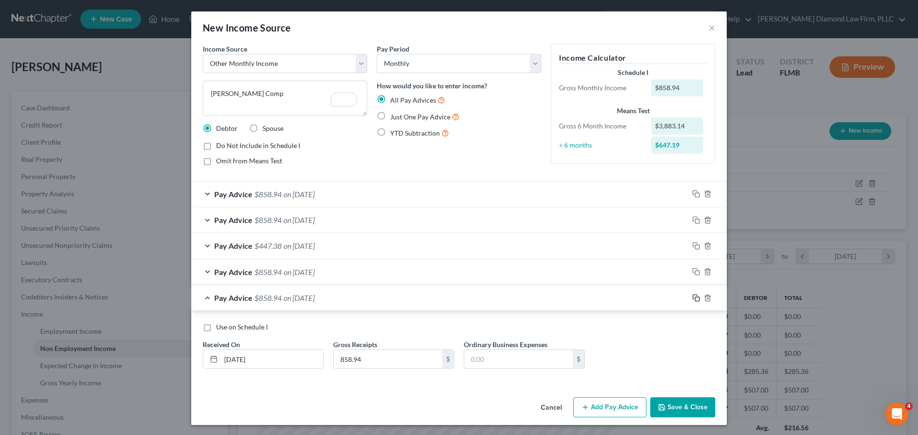
click at [692, 299] on icon "button" at bounding box center [696, 298] width 8 height 8
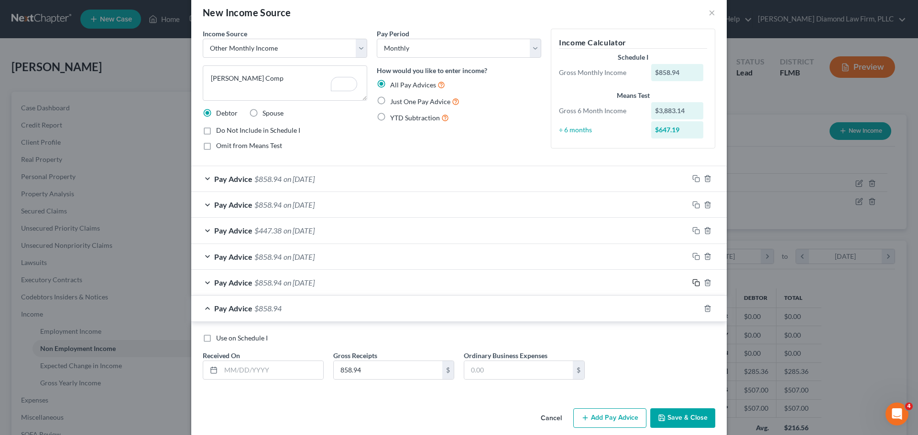
scroll to position [27, 0]
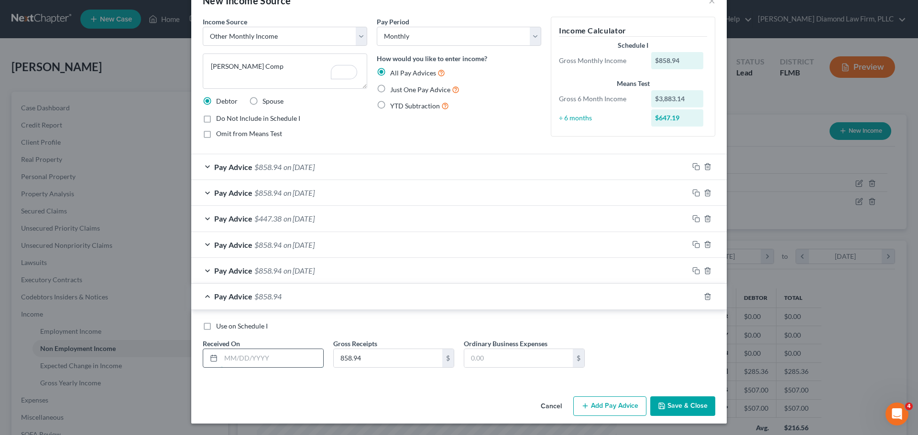
click at [285, 363] on input "text" at bounding box center [272, 358] width 102 height 18
type input "08/14/2025"
click at [692, 295] on icon "button" at bounding box center [694, 295] width 4 height 4
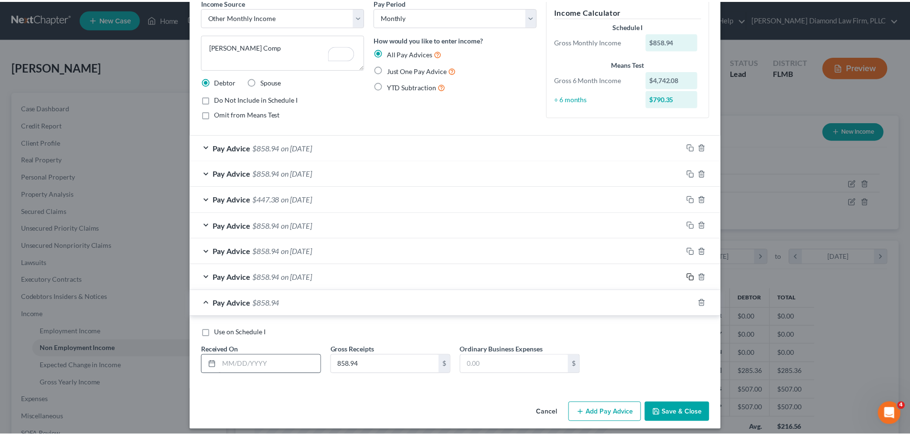
scroll to position [53, 0]
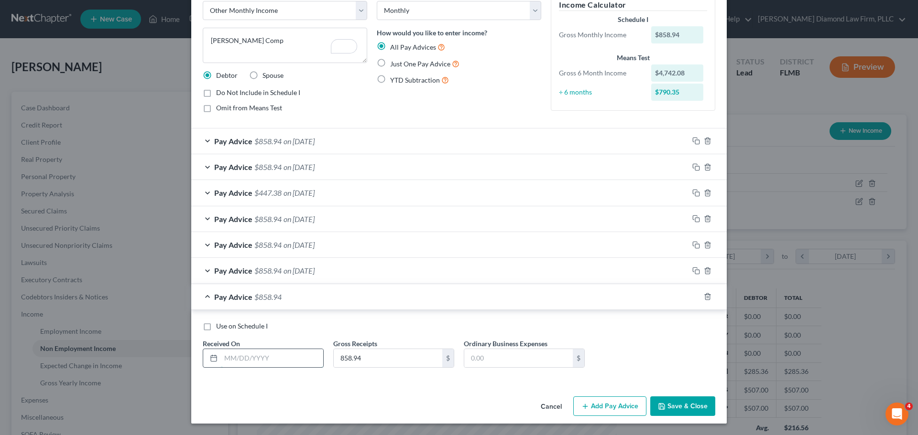
click at [270, 362] on input "text" at bounding box center [272, 358] width 102 height 18
click at [227, 359] on input "09/29/2025" at bounding box center [272, 358] width 102 height 18
type input "08/29/2025"
click at [691, 411] on button "Save & Close" at bounding box center [682, 407] width 65 height 20
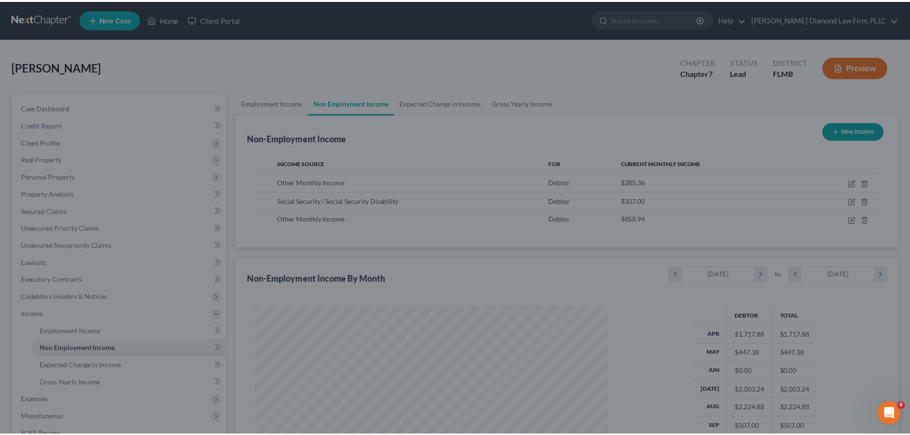
scroll to position [477700, 477502]
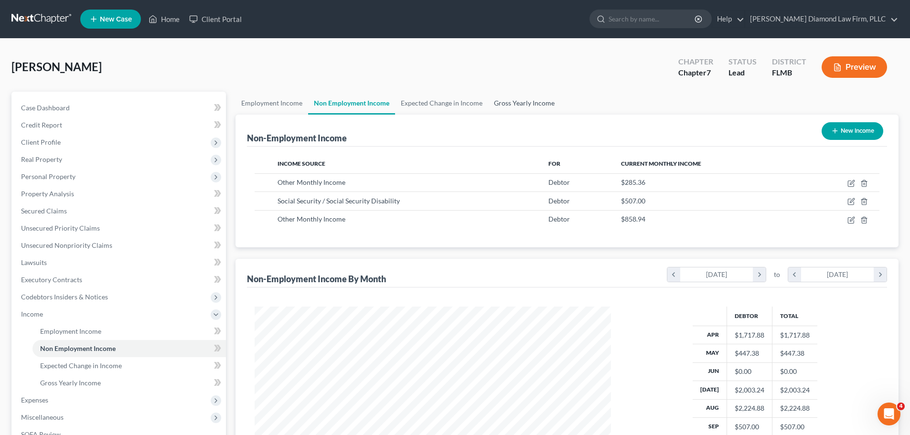
click at [520, 103] on link "Gross Yearly Income" at bounding box center [524, 103] width 72 height 23
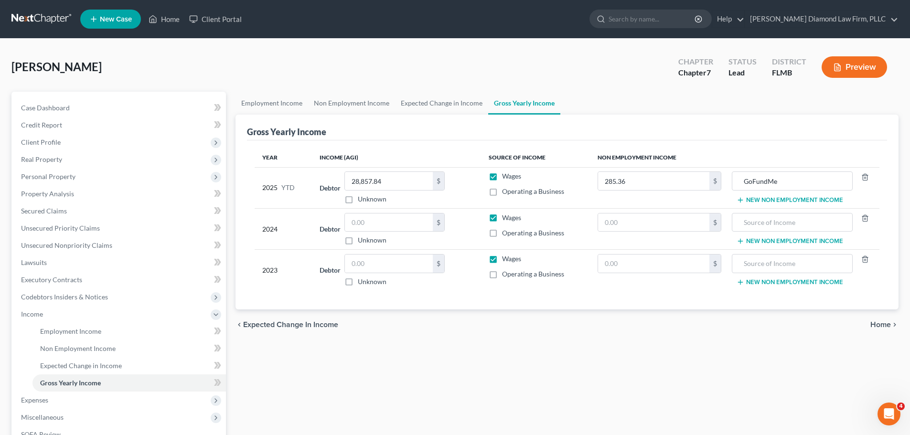
click at [765, 202] on button "New Non Employment Income" at bounding box center [790, 200] width 107 height 8
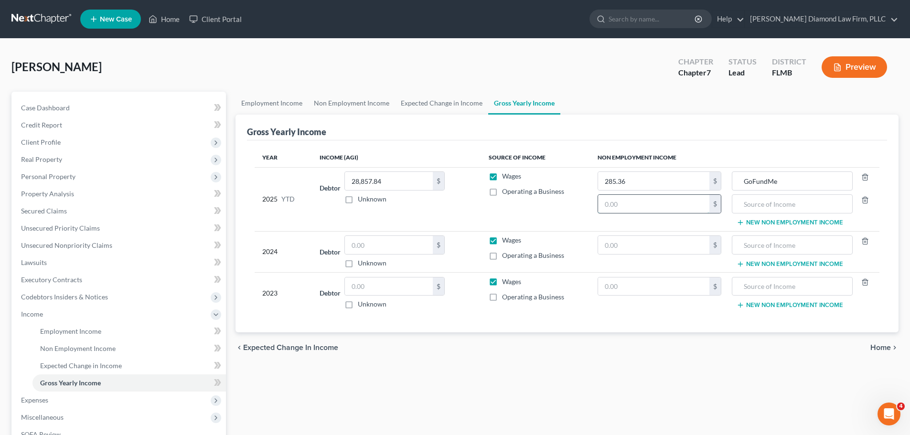
click at [653, 204] on input "text" at bounding box center [653, 204] width 111 height 18
type input "11,649.42"
type input "Worker's Comp"
click at [347, 95] on link "Non Employment Income" at bounding box center [351, 103] width 87 height 23
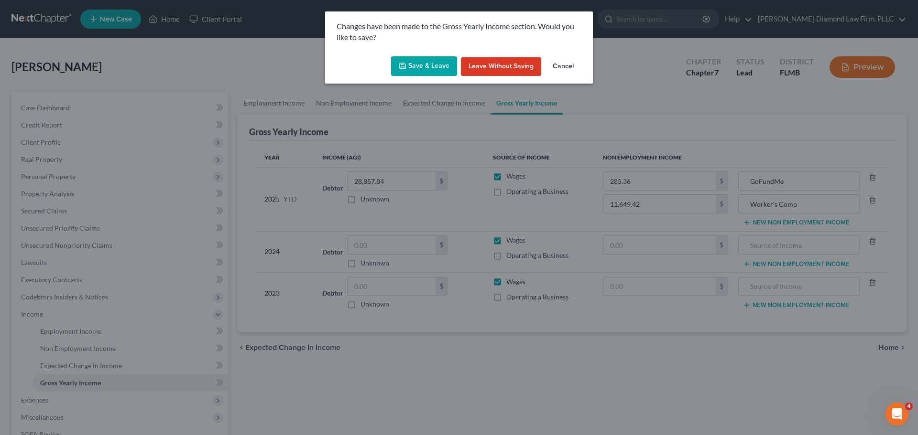
click at [414, 65] on button "Save & Leave" at bounding box center [424, 66] width 66 height 20
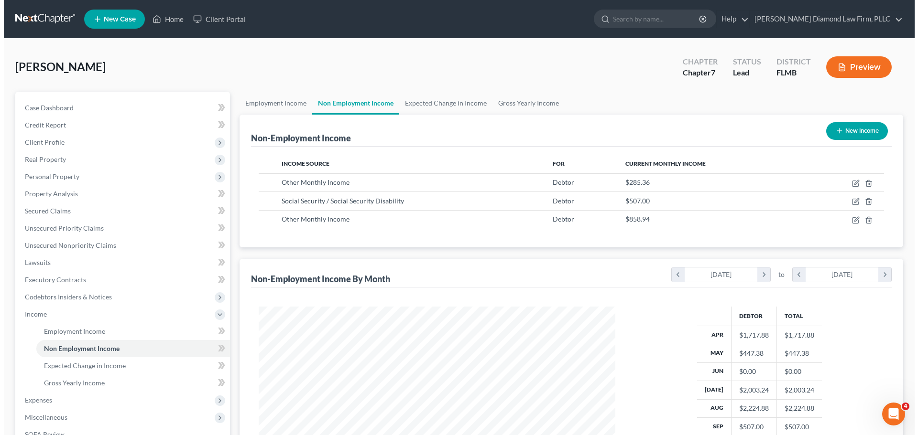
scroll to position [178, 376]
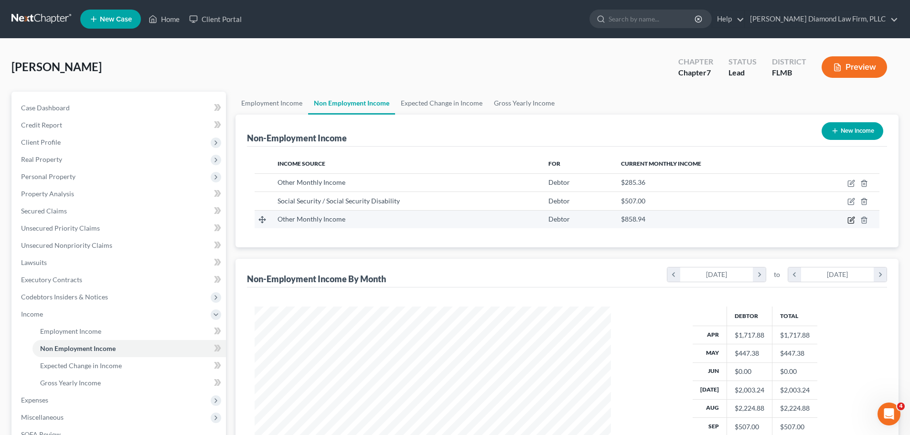
click at [850, 220] on icon "button" at bounding box center [852, 220] width 8 height 8
select select "13"
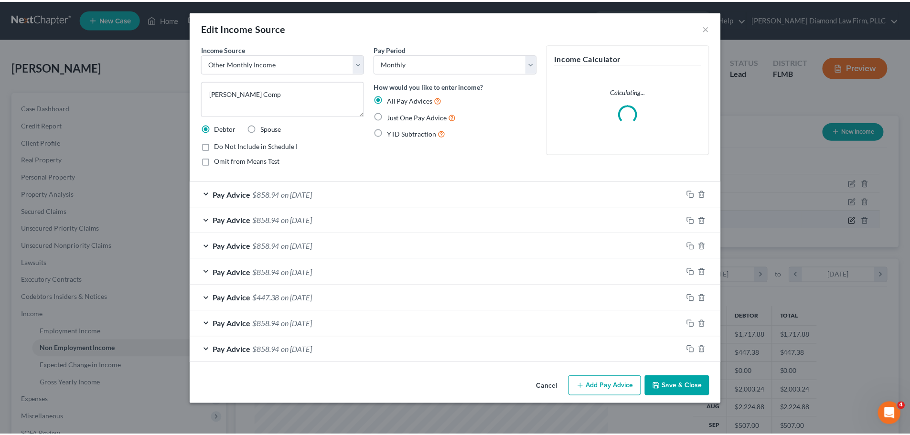
scroll to position [180, 379]
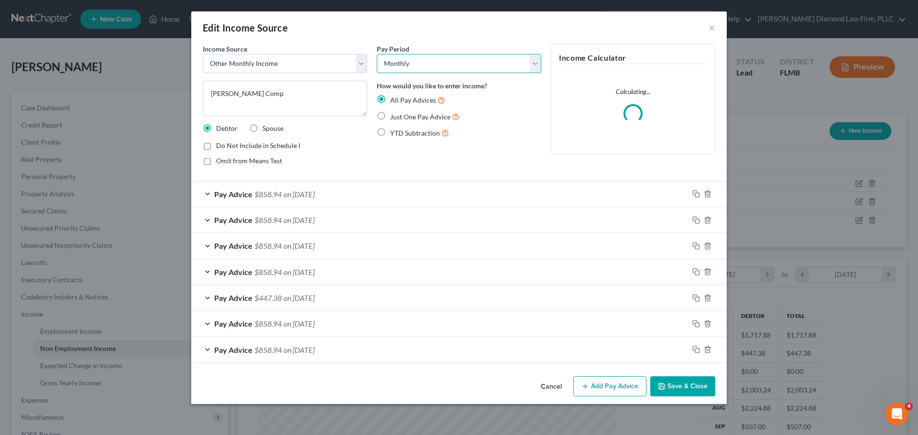
click at [452, 65] on select "Select Monthly Twice Monthly Every Other Week Weekly" at bounding box center [459, 63] width 164 height 19
select select "2"
click at [377, 54] on select "Select Monthly Twice Monthly Every Other Week Weekly" at bounding box center [459, 63] width 164 height 19
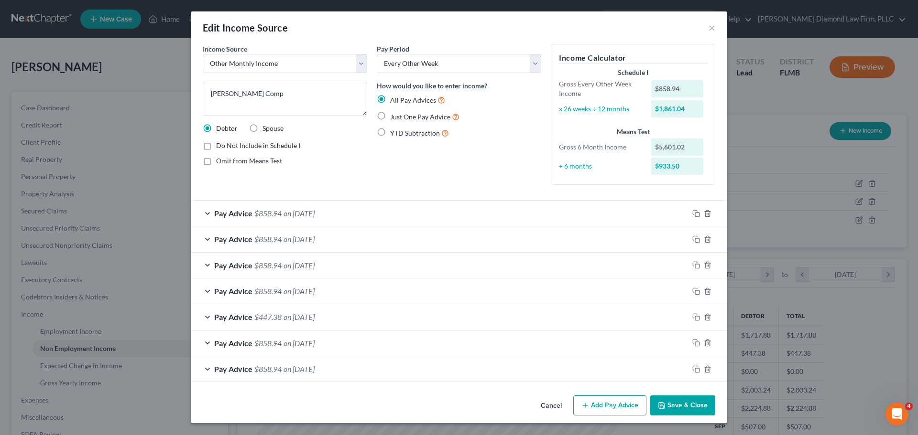
click at [671, 407] on button "Save & Close" at bounding box center [682, 406] width 65 height 20
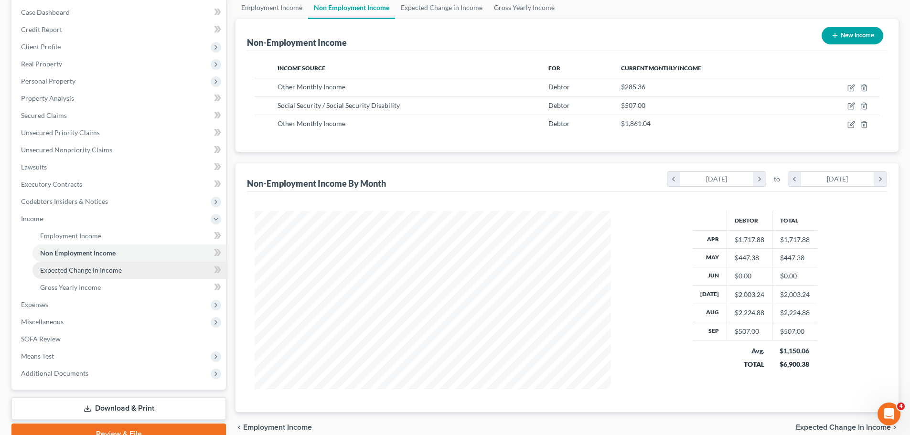
scroll to position [141, 0]
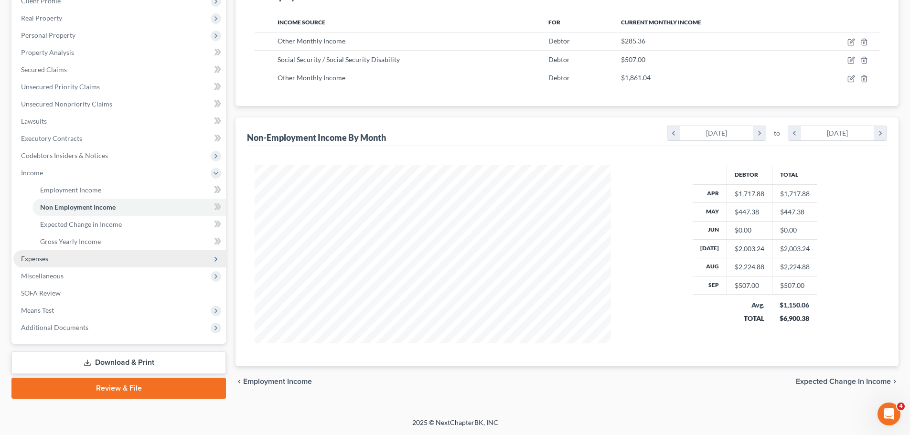
click at [60, 256] on span "Expenses" at bounding box center [119, 258] width 213 height 17
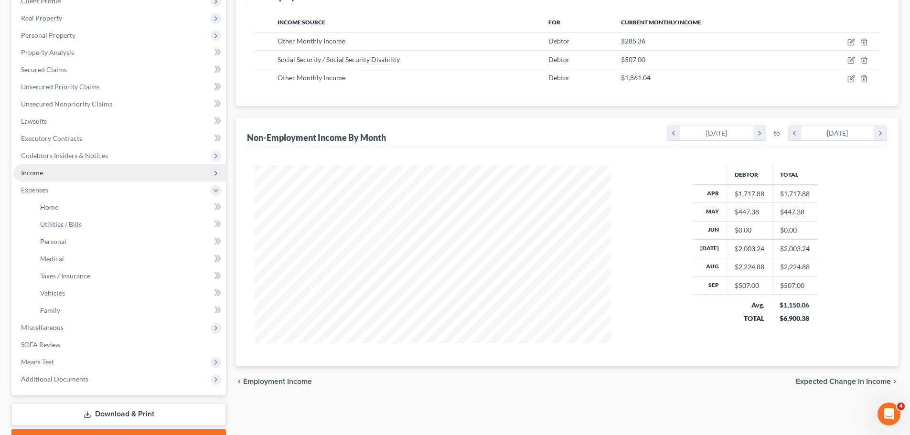
click at [53, 167] on span "Income" at bounding box center [119, 172] width 213 height 17
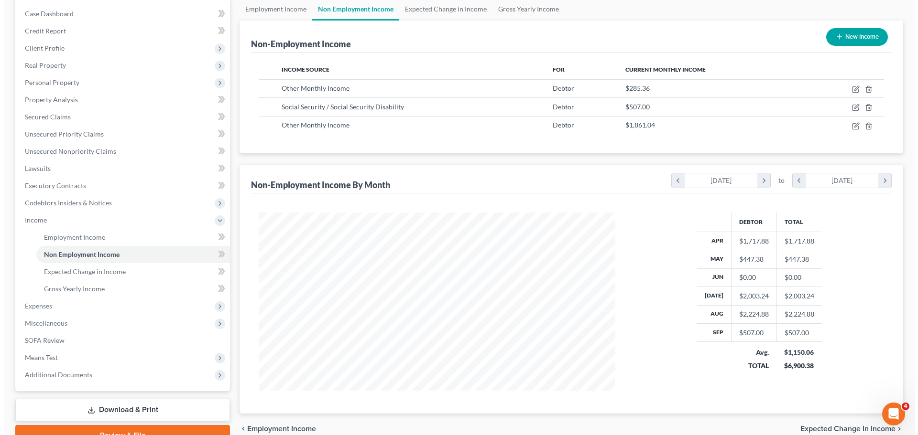
scroll to position [94, 0]
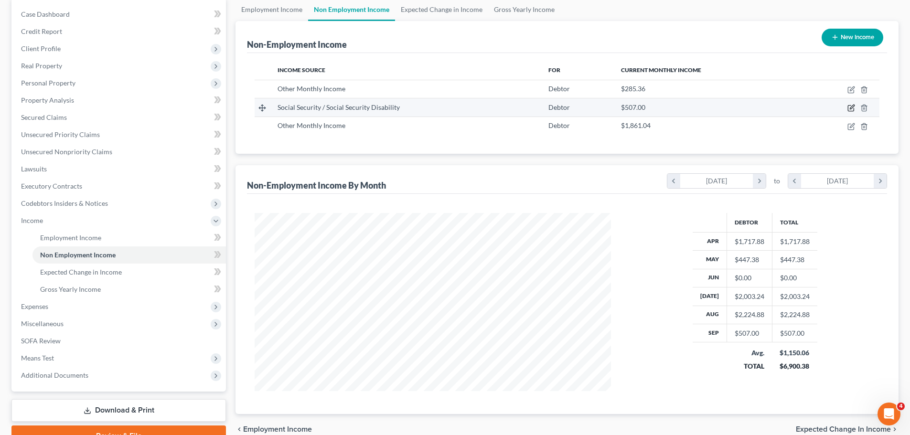
click at [853, 108] on icon "button" at bounding box center [852, 108] width 8 height 8
select select "4"
select select "0"
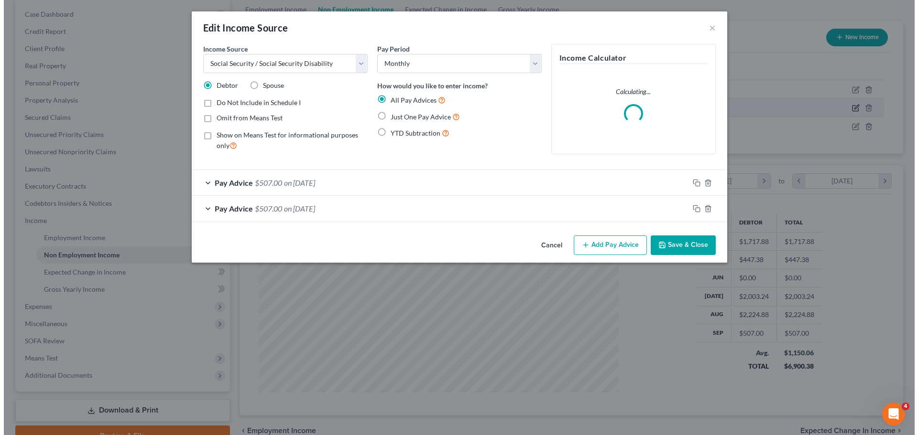
scroll to position [180, 379]
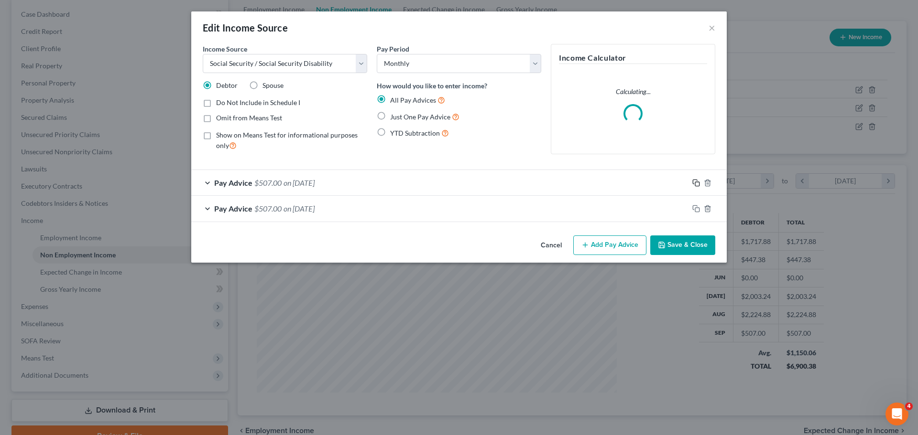
click at [693, 181] on icon "button" at bounding box center [694, 182] width 4 height 4
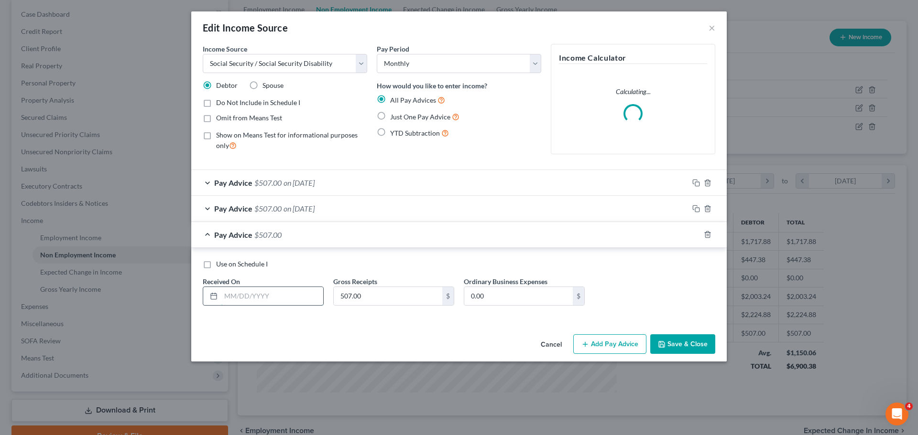
click at [282, 292] on input "text" at bounding box center [272, 296] width 102 height 18
type input "07/01/2025"
click at [689, 233] on div at bounding box center [707, 234] width 38 height 15
click at [694, 230] on div at bounding box center [707, 234] width 38 height 15
click at [696, 235] on div "Pay Advice $507.00 on 07/01/2025" at bounding box center [458, 235] width 535 height 26
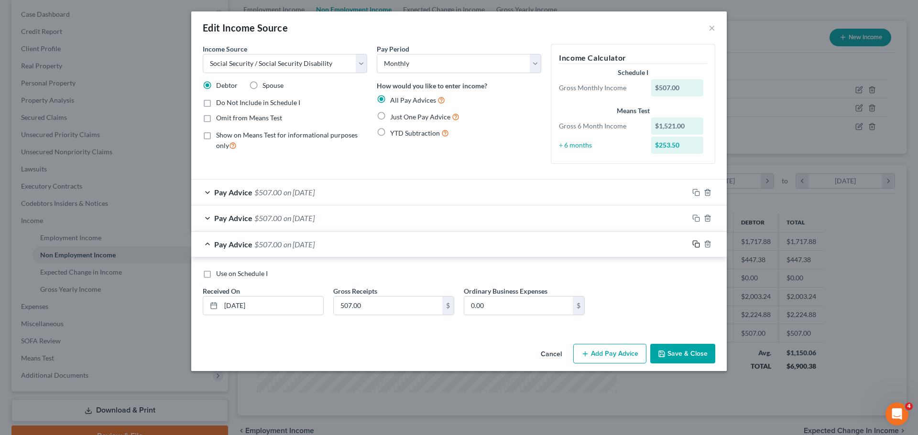
click at [695, 243] on rect "button" at bounding box center [697, 245] width 4 height 4
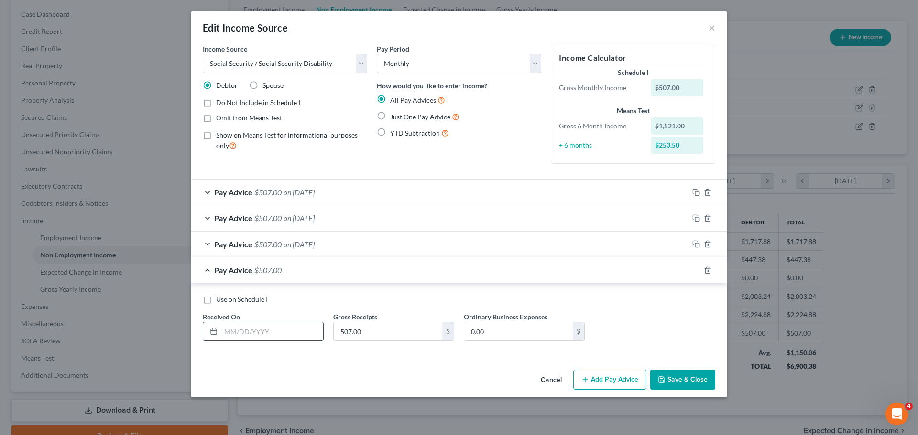
click at [281, 334] on input "text" at bounding box center [272, 332] width 102 height 18
type input "06/01/2025"
click at [694, 268] on icon "button" at bounding box center [696, 271] width 8 height 8
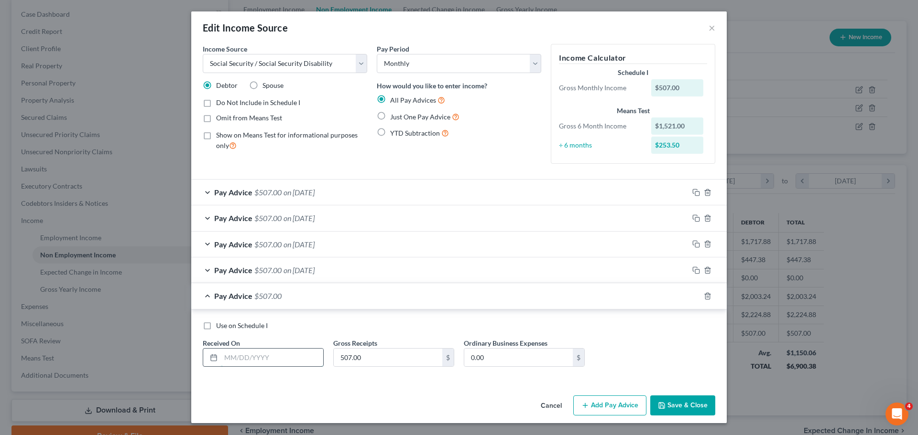
click at [301, 359] on input "text" at bounding box center [272, 358] width 102 height 18
type input "05/01/2025"
click at [694, 298] on icon "button" at bounding box center [696, 296] width 8 height 8
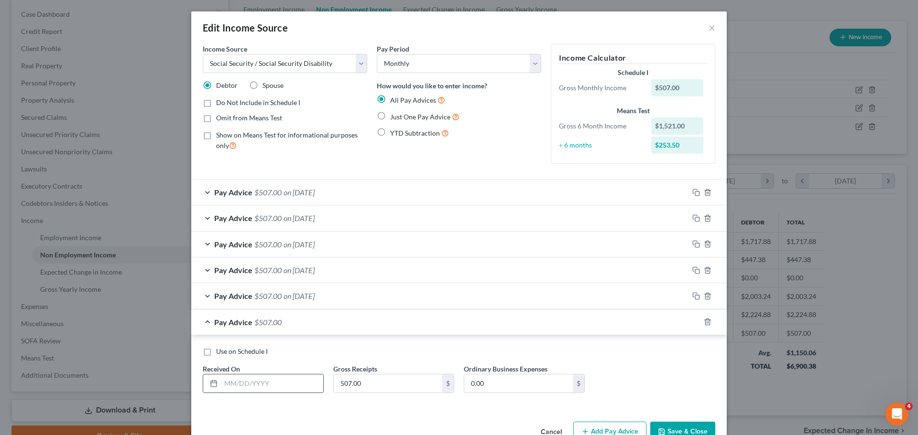
click at [263, 382] on input "text" at bounding box center [272, 384] width 102 height 18
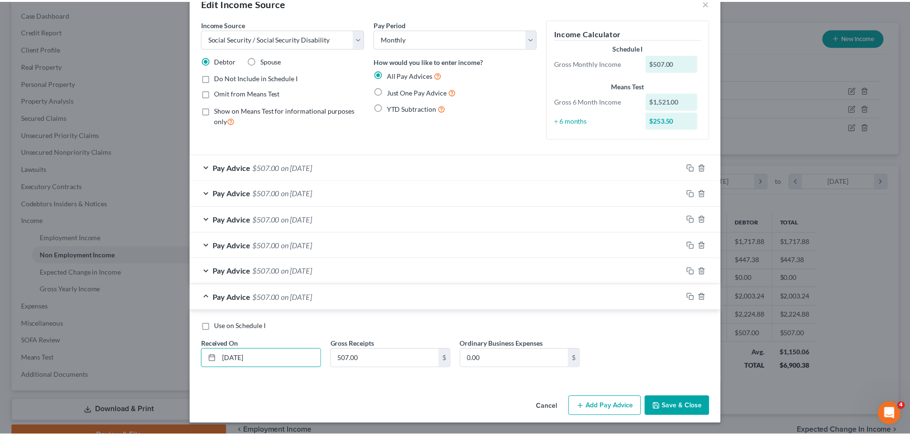
scroll to position [25, 0]
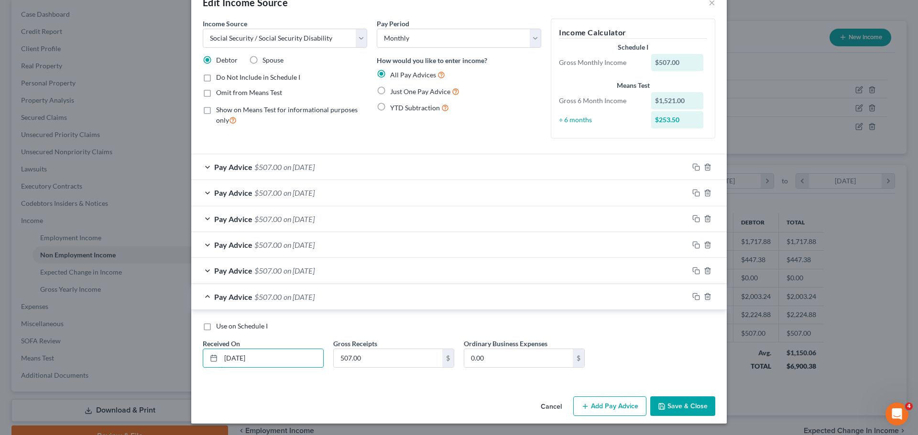
type input "04/01/2025"
click at [670, 403] on button "Save & Close" at bounding box center [682, 407] width 65 height 20
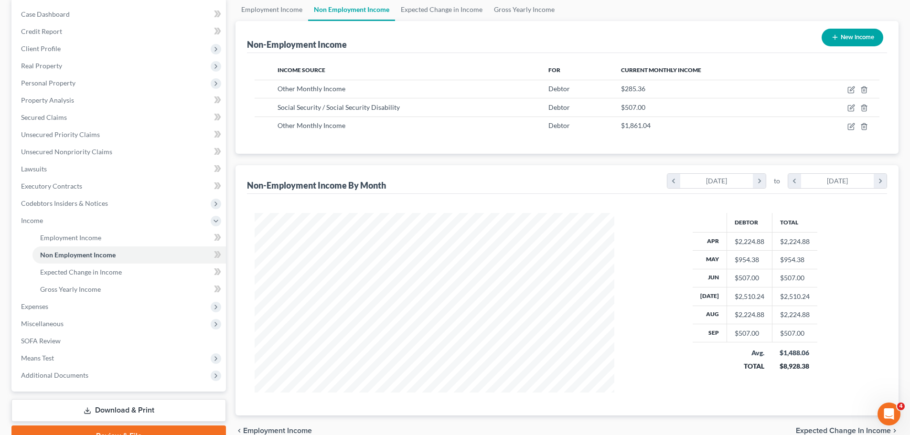
scroll to position [477700, 477502]
click at [500, 10] on link "Gross Yearly Income" at bounding box center [524, 9] width 72 height 23
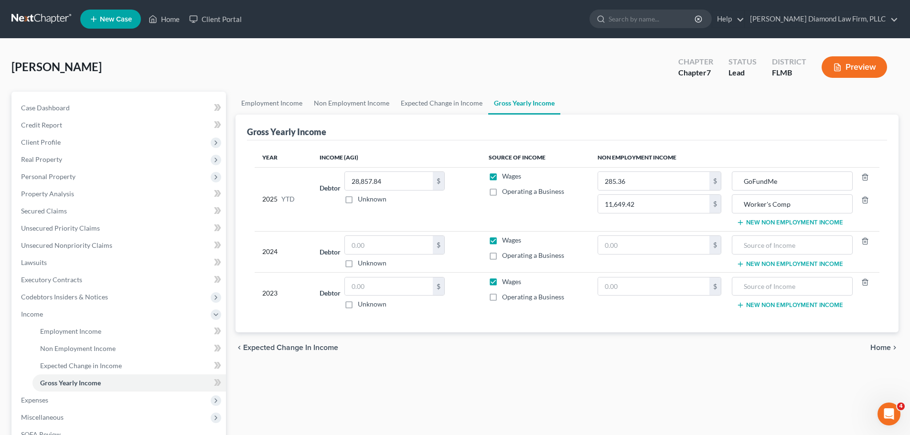
click at [759, 224] on button "New Non Employment Income" at bounding box center [790, 223] width 107 height 8
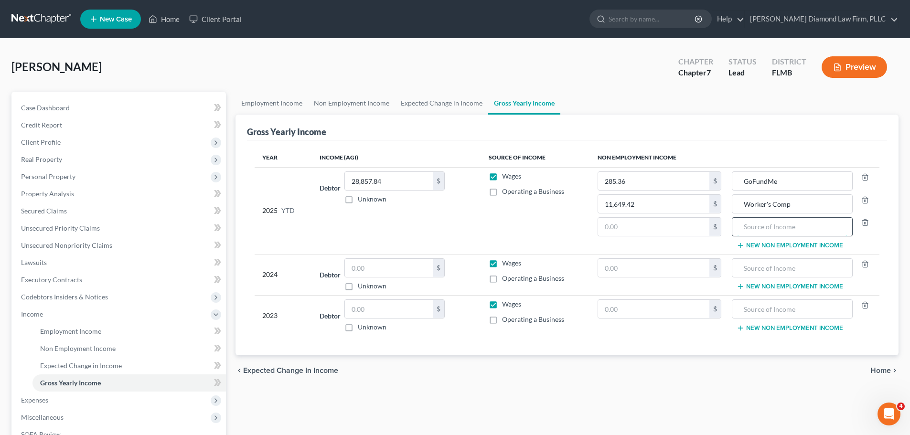
click at [760, 226] on input "text" at bounding box center [792, 227] width 110 height 18
click at [670, 227] on input "text" at bounding box center [653, 227] width 111 height 18
click at [264, 104] on link "Employment Income" at bounding box center [272, 103] width 73 height 23
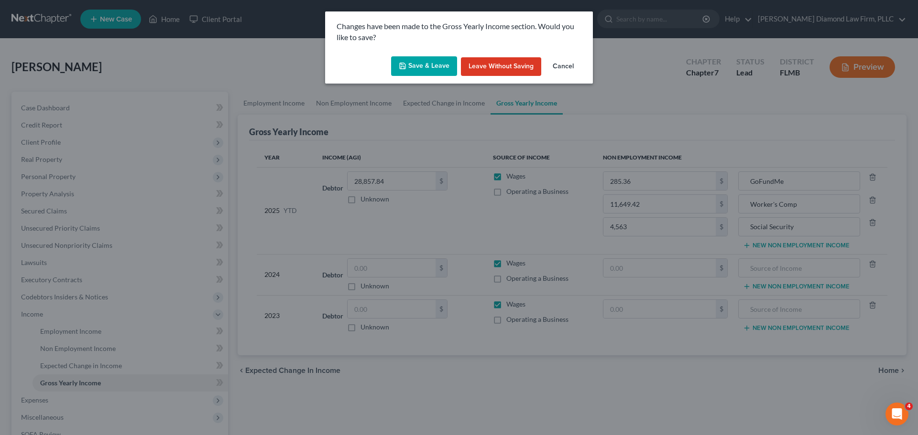
click at [408, 70] on button "Save & Leave" at bounding box center [424, 66] width 66 height 20
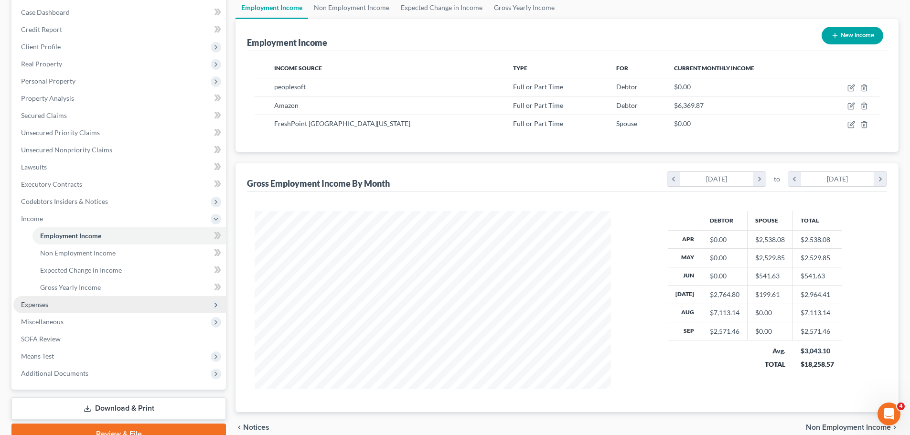
scroll to position [178, 376]
click at [65, 300] on span "Expenses" at bounding box center [119, 304] width 213 height 17
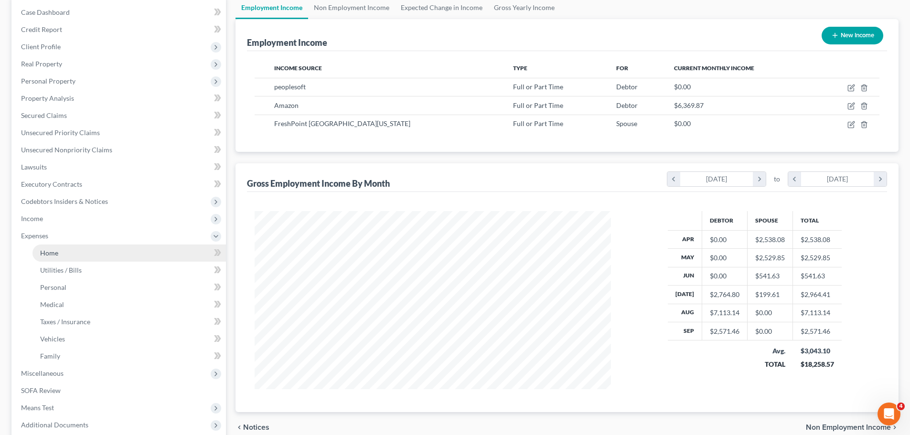
click at [59, 252] on link "Home" at bounding box center [129, 253] width 194 height 17
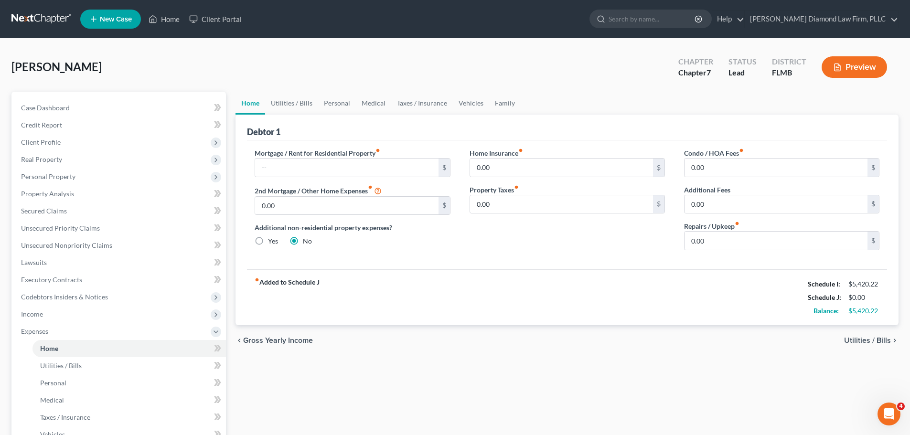
click at [337, 178] on div "Mortgage / Rent for Residential Property fiber_manual_record $ 2nd Mortgage / O…" at bounding box center [352, 203] width 215 height 110
click at [354, 174] on input "text" at bounding box center [346, 168] width 183 height 18
click at [706, 239] on input "0.00" at bounding box center [776, 241] width 183 height 18
click at [539, 169] on input "0.00" at bounding box center [561, 168] width 183 height 18
click at [742, 164] on input "0.00" at bounding box center [776, 168] width 183 height 18
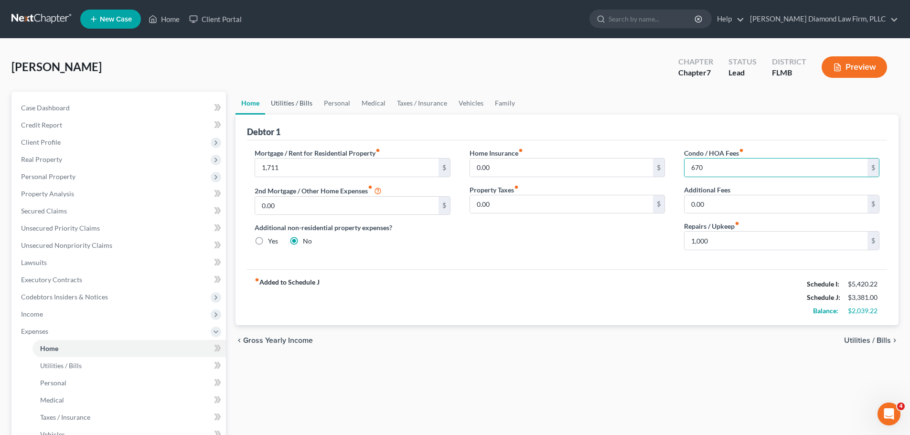
click at [307, 104] on link "Utilities / Bills" at bounding box center [291, 103] width 53 height 23
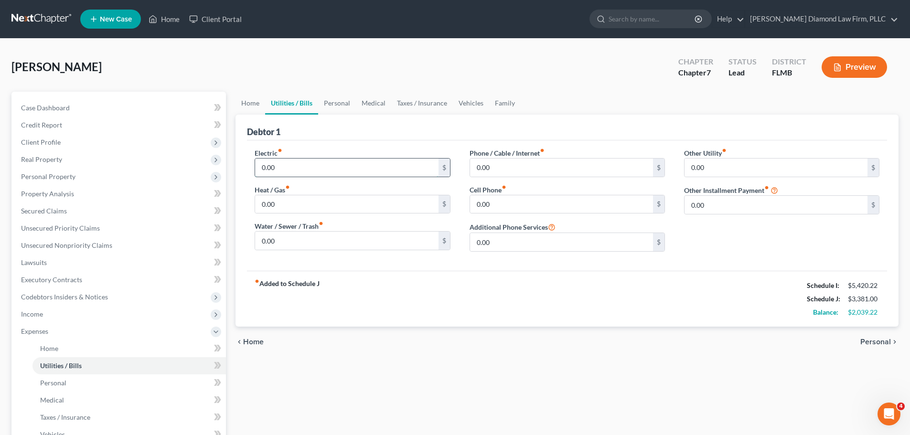
click at [328, 169] on input "0.00" at bounding box center [346, 168] width 183 height 18
click at [347, 235] on input "0.00" at bounding box center [346, 241] width 183 height 18
click at [508, 173] on input "0.00" at bounding box center [561, 168] width 183 height 18
click at [520, 193] on div "Cell Phone fiber_manual_record 0.00 $" at bounding box center [567, 199] width 195 height 29
click at [523, 203] on input "0.00" at bounding box center [561, 204] width 183 height 18
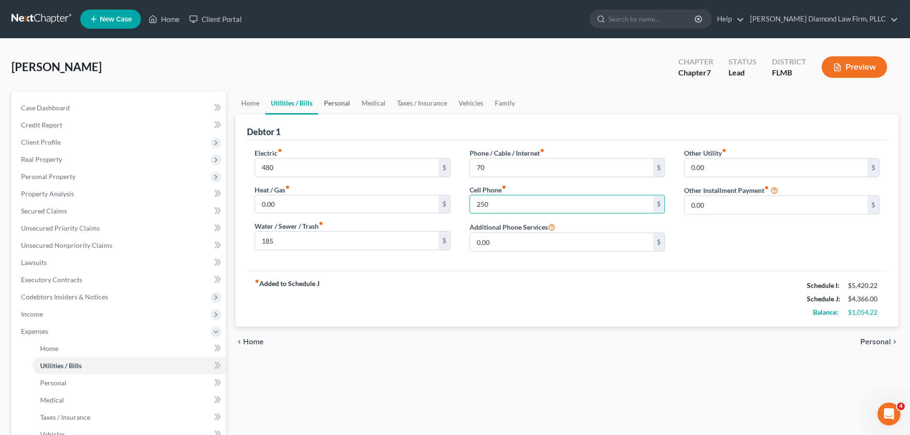
click at [334, 106] on link "Personal" at bounding box center [337, 103] width 38 height 23
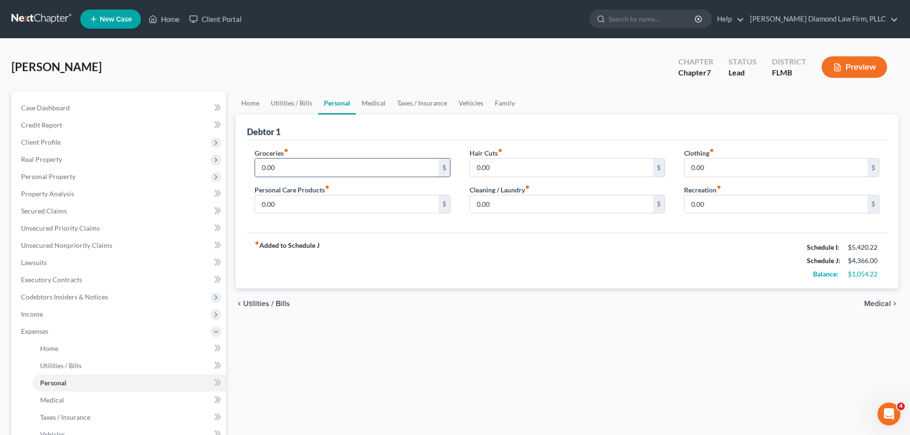
click at [334, 167] on input "0.00" at bounding box center [346, 168] width 183 height 18
click at [511, 101] on link "Family" at bounding box center [505, 103] width 32 height 23
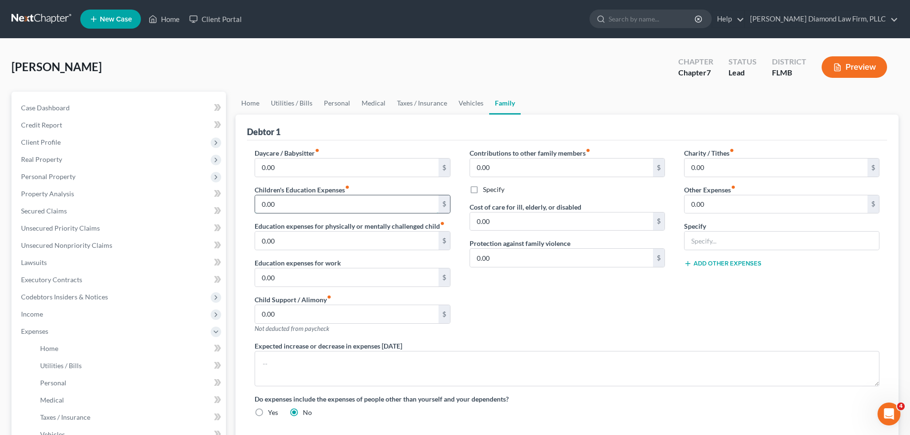
click at [324, 206] on input "0.00" at bounding box center [346, 204] width 183 height 18
click at [346, 101] on link "Personal" at bounding box center [337, 103] width 38 height 23
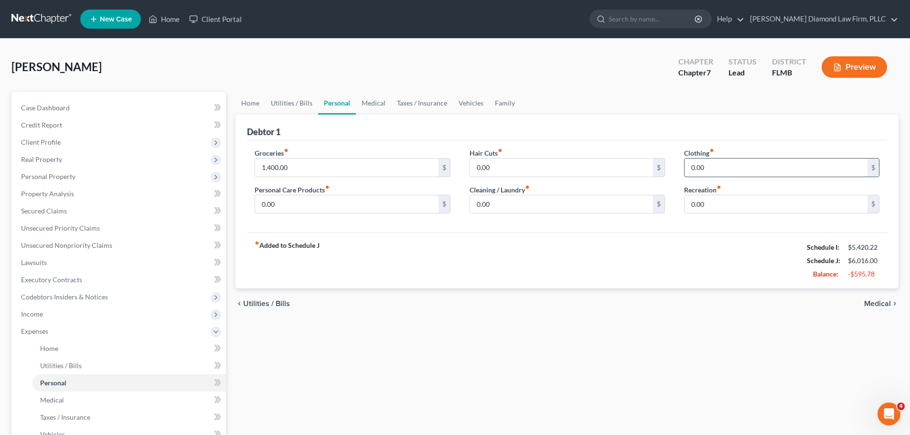
click at [718, 175] on input "0.00" at bounding box center [776, 168] width 183 height 18
click at [387, 199] on input "0.00" at bounding box center [346, 204] width 183 height 18
click at [371, 103] on link "Medical" at bounding box center [373, 103] width 35 height 23
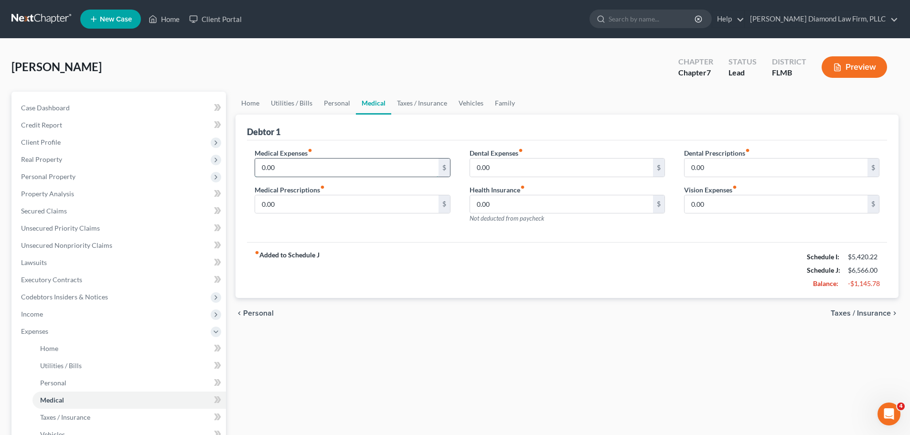
click at [357, 161] on input "0.00" at bounding box center [346, 168] width 183 height 18
click at [428, 94] on link "Taxes / Insurance" at bounding box center [422, 103] width 62 height 23
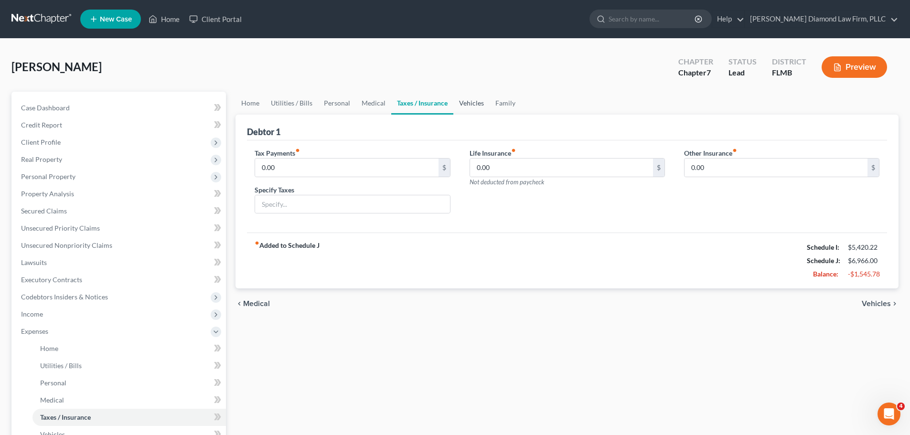
click at [474, 101] on link "Vehicles" at bounding box center [472, 103] width 36 height 23
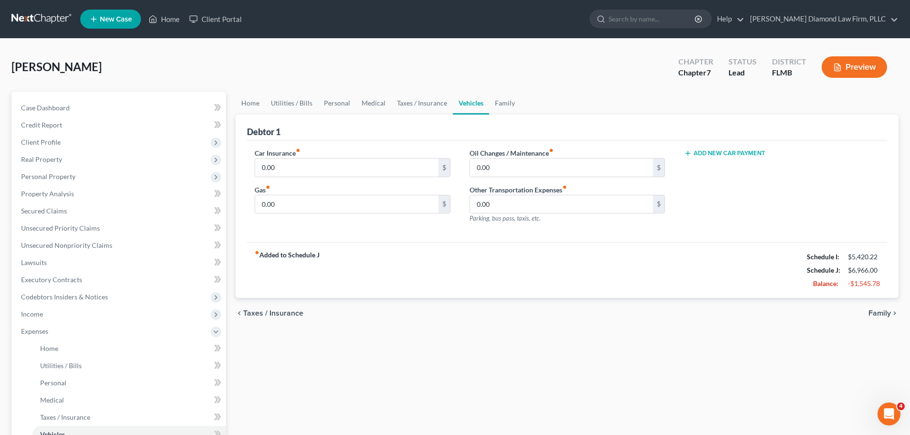
click at [387, 219] on div "Car Insurance fiber_manual_record 0.00 $ Gas fiber_manual_record 0.00 $" at bounding box center [352, 189] width 215 height 83
click at [387, 210] on input "0.00" at bounding box center [346, 204] width 183 height 18
click at [330, 101] on link "Personal" at bounding box center [337, 103] width 38 height 23
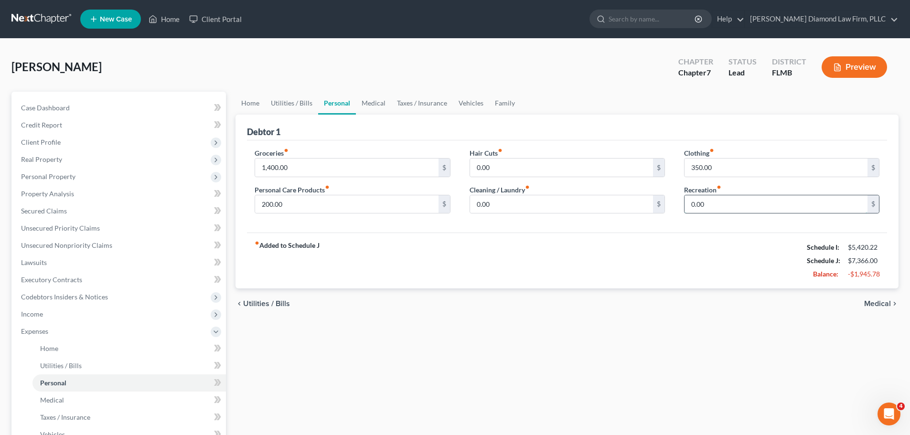
click at [725, 202] on input "0.00" at bounding box center [776, 204] width 183 height 18
click at [421, 96] on link "Taxes / Insurance" at bounding box center [422, 103] width 62 height 23
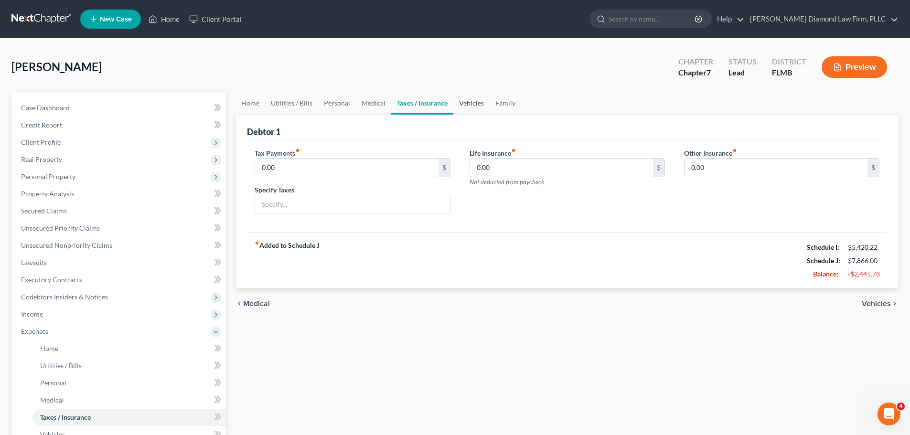
click at [480, 101] on link "Vehicles" at bounding box center [472, 103] width 36 height 23
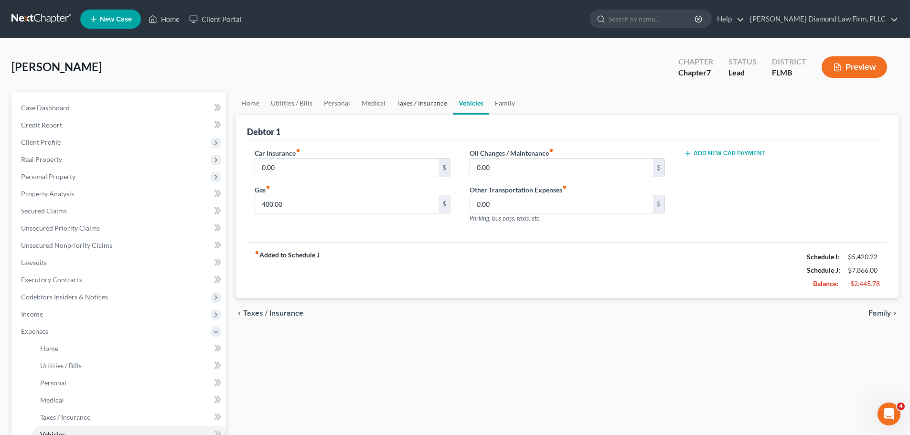
click at [410, 102] on link "Taxes / Insurance" at bounding box center [422, 103] width 62 height 23
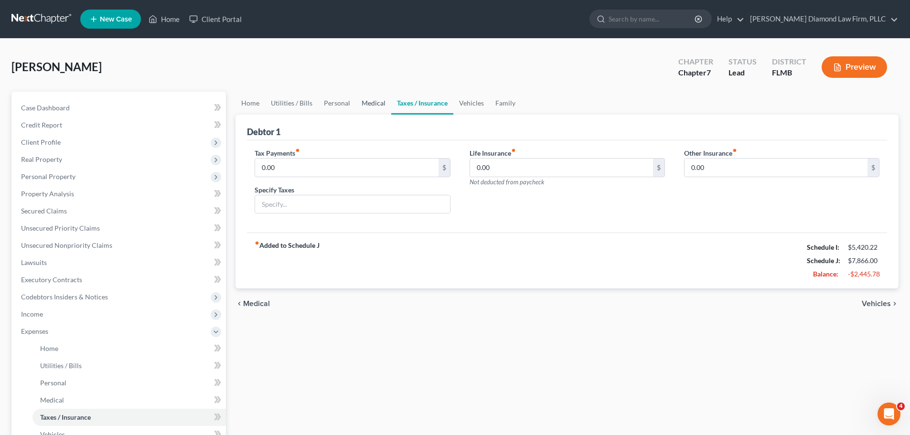
click at [370, 102] on link "Medical" at bounding box center [373, 103] width 35 height 23
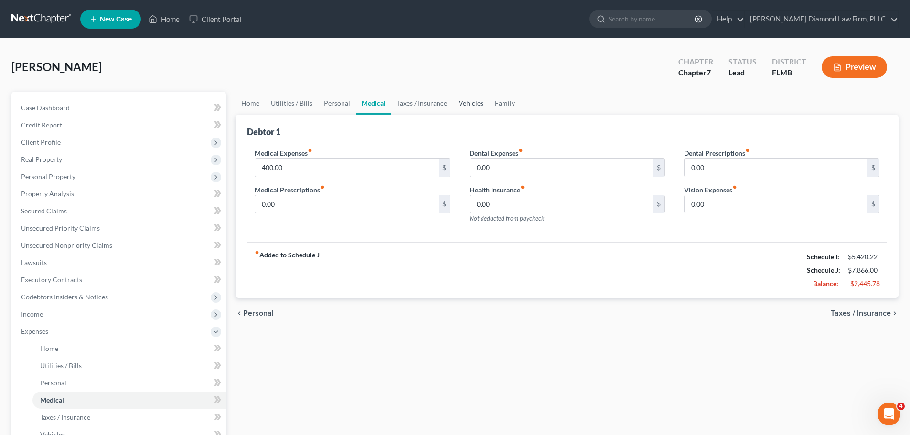
click at [468, 102] on link "Vehicles" at bounding box center [471, 103] width 36 height 23
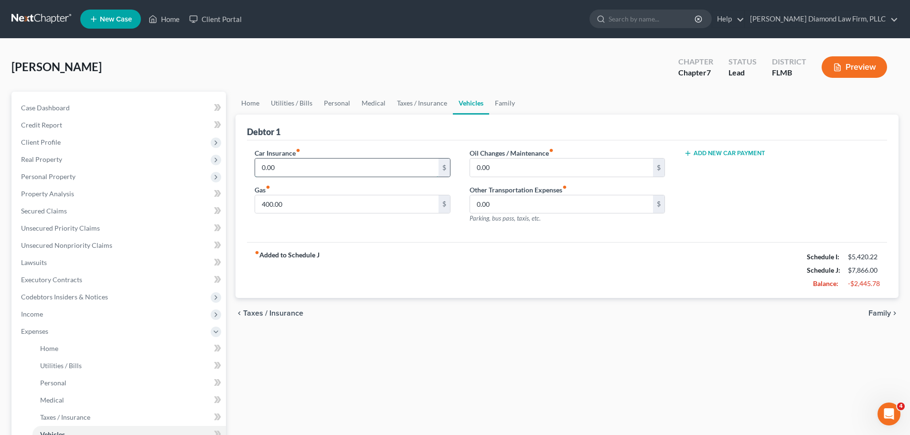
click at [396, 162] on input "0.00" at bounding box center [346, 168] width 183 height 18
click at [497, 99] on link "Family" at bounding box center [505, 103] width 32 height 23
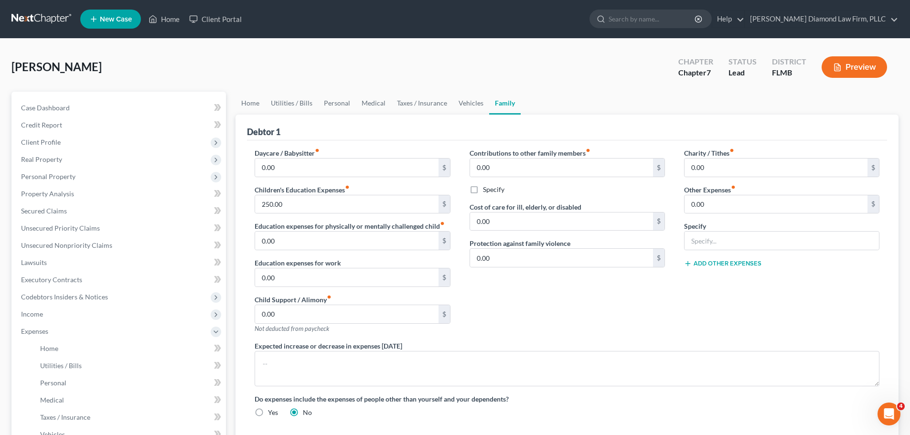
click at [718, 194] on label "Other Expenses fiber_manual_record" at bounding box center [710, 190] width 52 height 10
click at [724, 200] on input "0.00" at bounding box center [776, 204] width 183 height 18
click at [716, 252] on div "Charity / Tithes fiber_manual_record 0.00 $ Other Expenses fiber_manual_record …" at bounding box center [782, 244] width 215 height 193
click at [718, 245] on input "text" at bounding box center [782, 241] width 194 height 18
click at [340, 106] on link "Personal" at bounding box center [337, 103] width 38 height 23
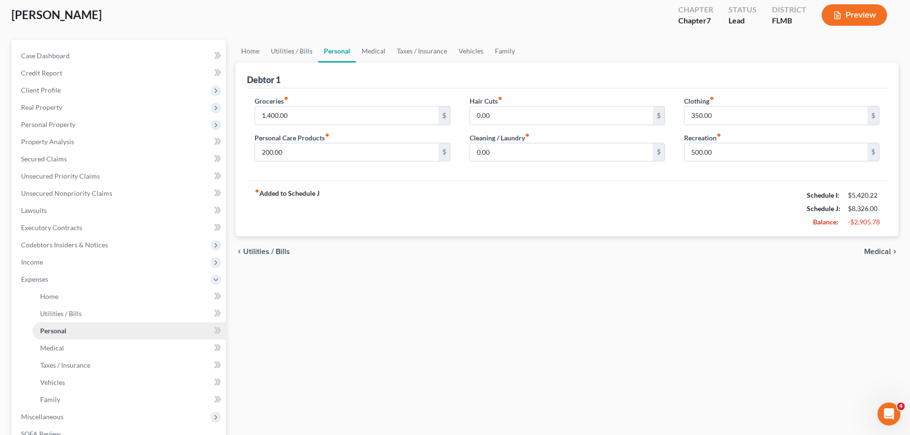
scroll to position [96, 0]
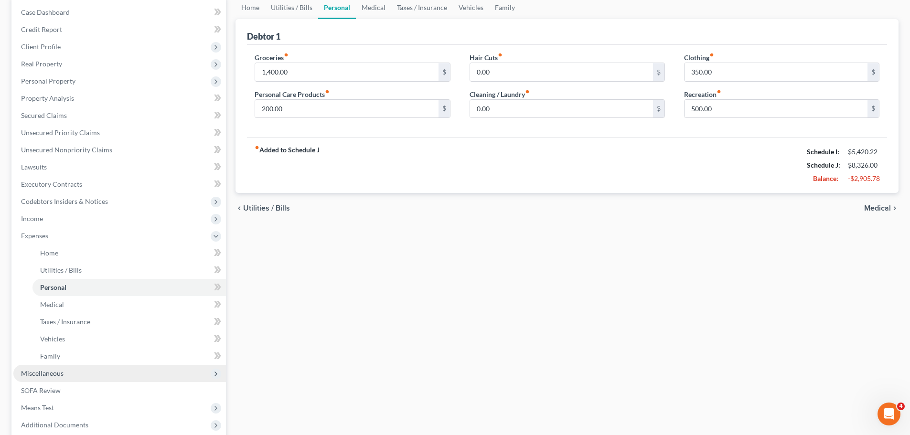
click at [72, 371] on span "Miscellaneous" at bounding box center [119, 373] width 213 height 17
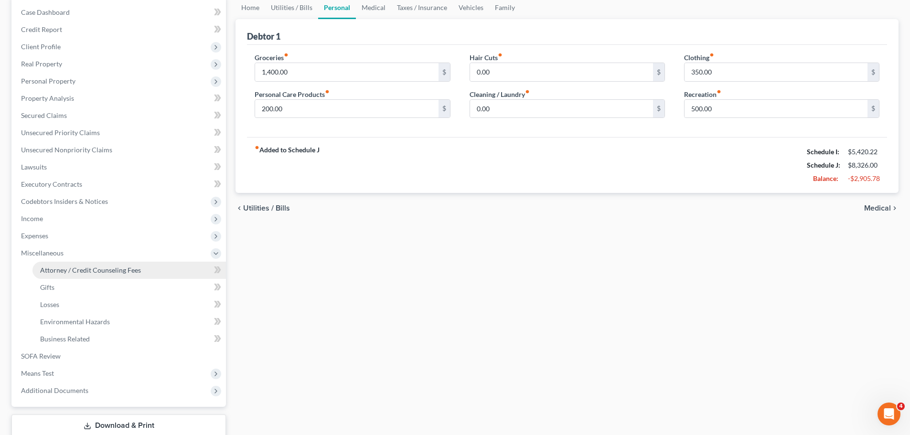
click at [63, 270] on span "Attorney / Credit Counseling Fees" at bounding box center [90, 270] width 101 height 8
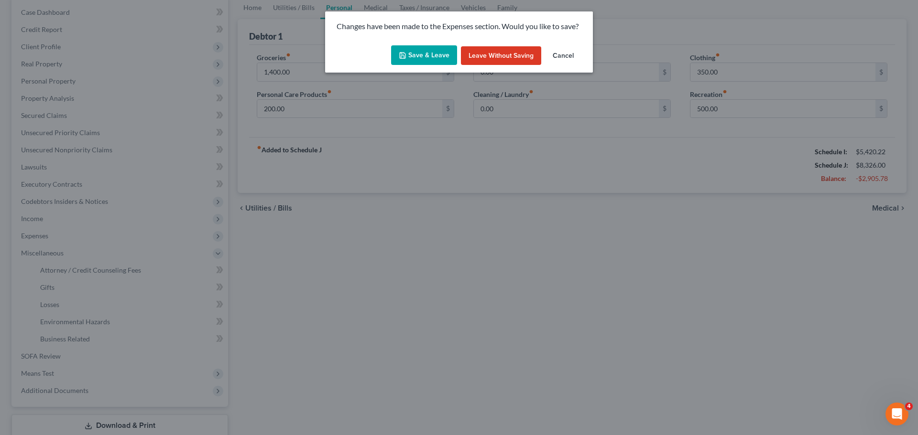
click at [407, 61] on button "Save & Leave" at bounding box center [424, 55] width 66 height 20
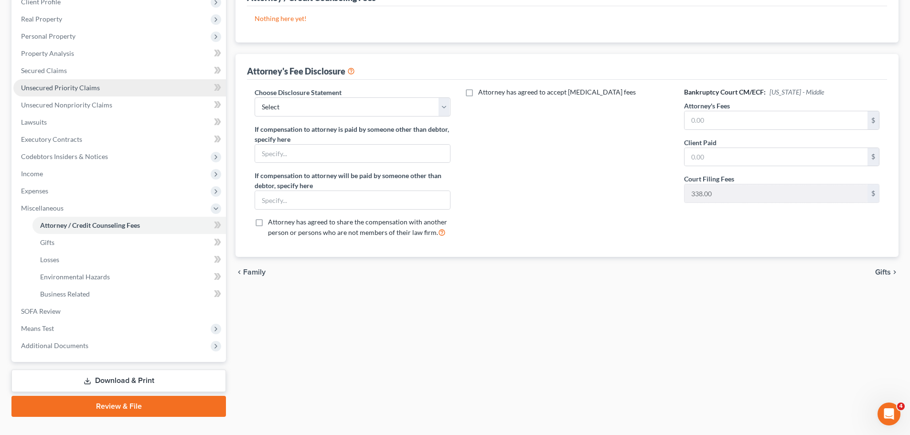
scroll to position [143, 0]
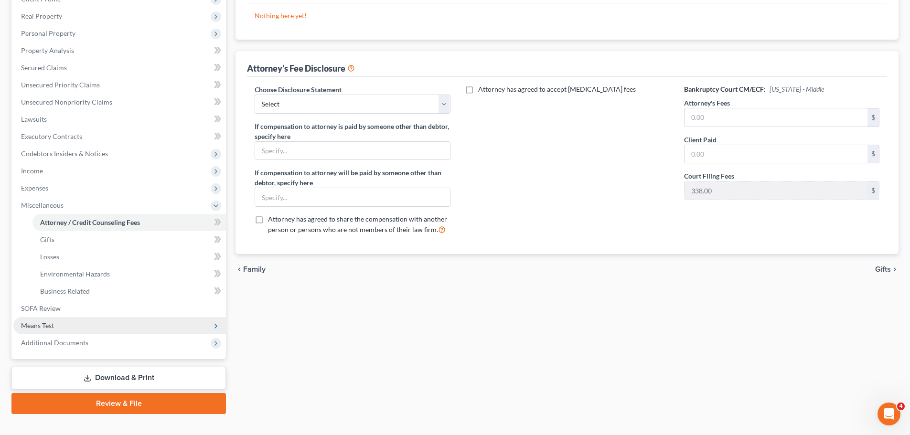
click at [89, 328] on span "Means Test" at bounding box center [119, 325] width 213 height 17
click at [80, 328] on span "Calculation and Presumption" at bounding box center [83, 326] width 87 height 8
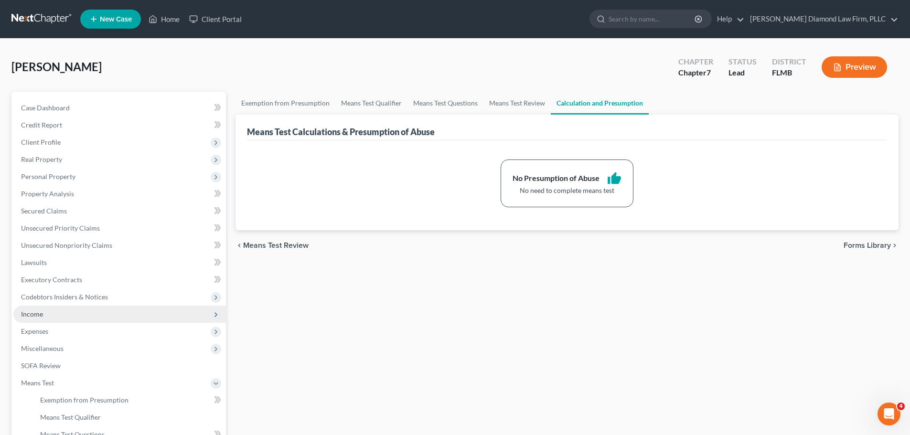
click at [95, 314] on span "Income" at bounding box center [119, 314] width 213 height 17
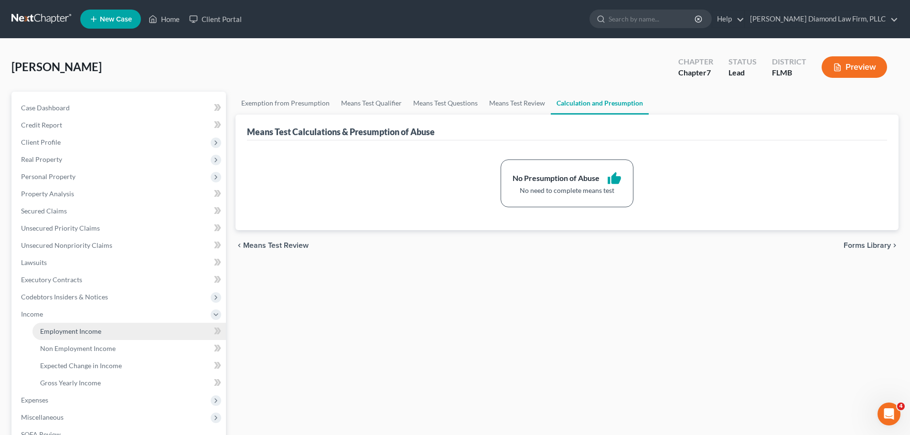
click at [87, 327] on span "Employment Income" at bounding box center [70, 331] width 61 height 8
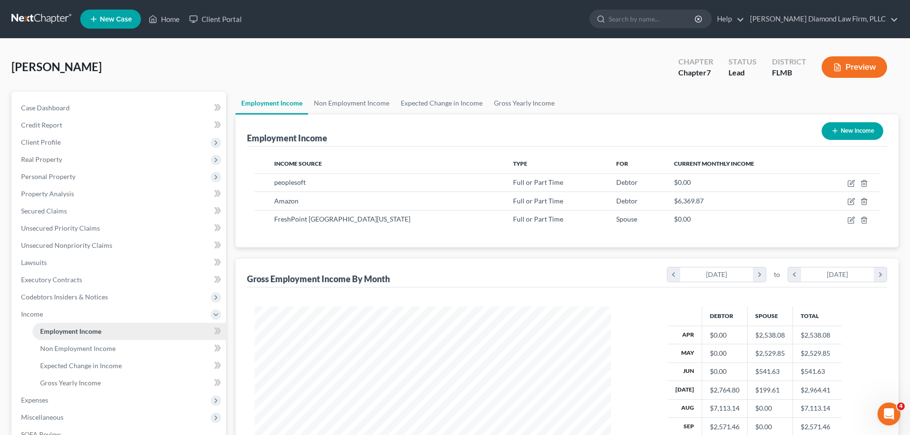
scroll to position [178, 376]
click at [53, 16] on link at bounding box center [41, 19] width 61 height 17
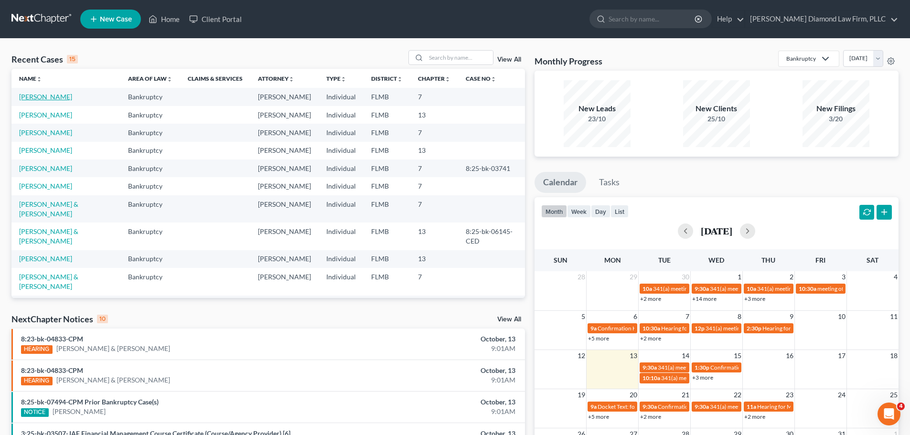
click at [32, 95] on link "[PERSON_NAME]" at bounding box center [45, 97] width 53 height 8
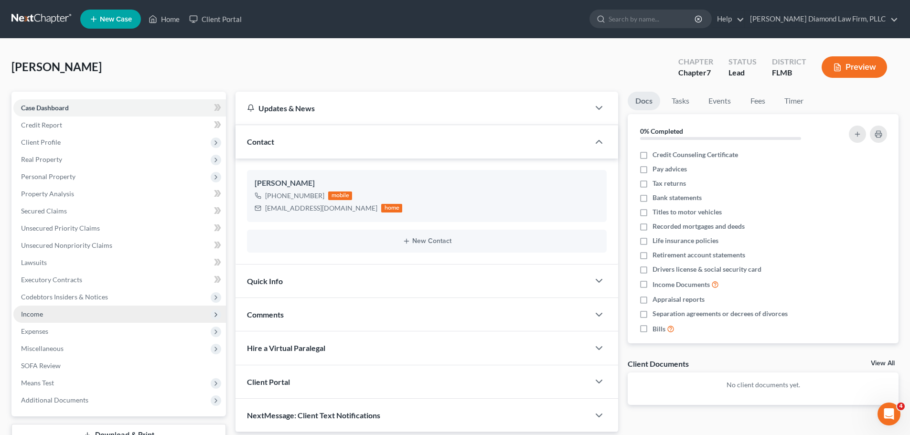
click at [51, 313] on span "Income" at bounding box center [119, 314] width 213 height 17
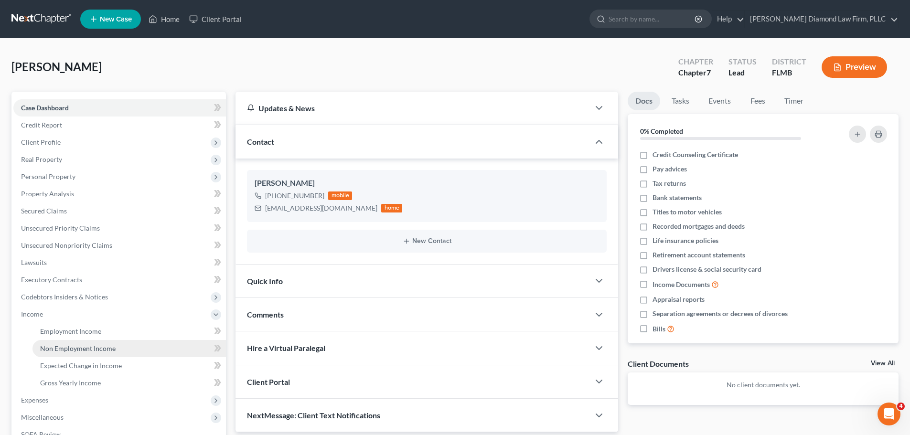
click at [67, 350] on span "Non Employment Income" at bounding box center [78, 349] width 76 height 8
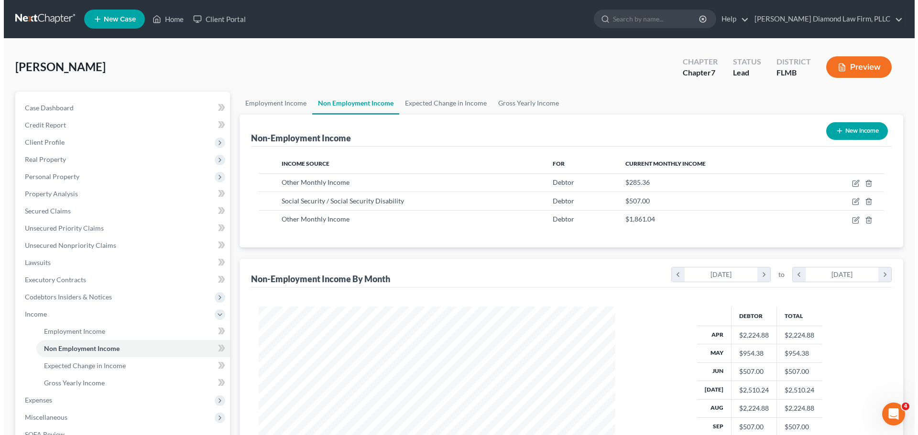
scroll to position [178, 376]
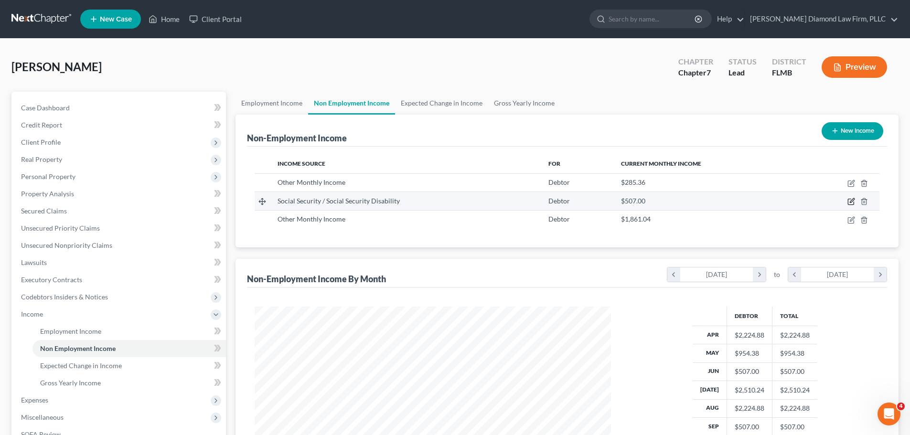
click at [848, 201] on icon "button" at bounding box center [851, 202] width 6 height 6
select select "4"
select select "0"
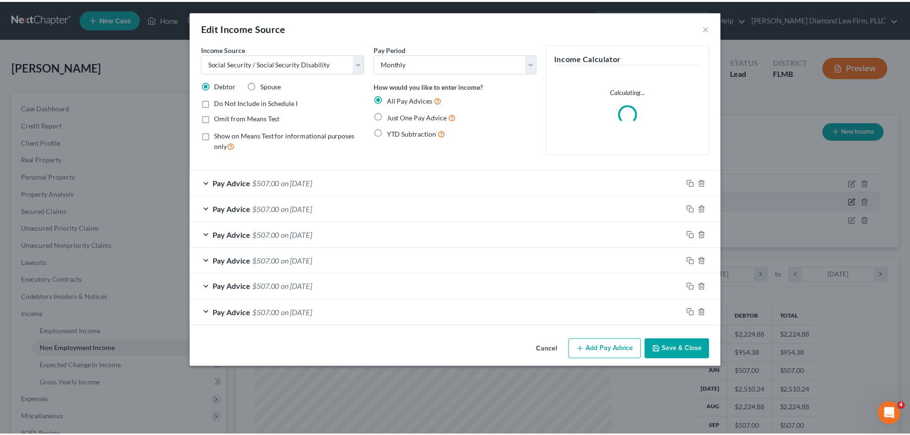
scroll to position [180, 379]
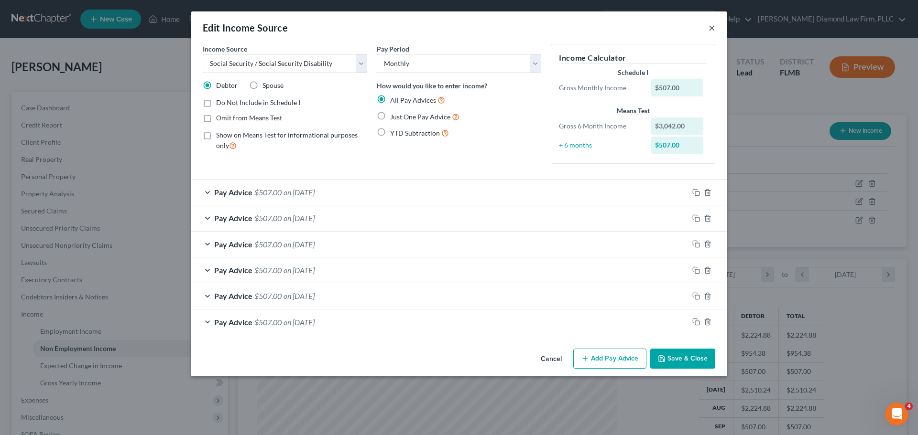
click at [713, 30] on button "×" at bounding box center [711, 27] width 7 height 11
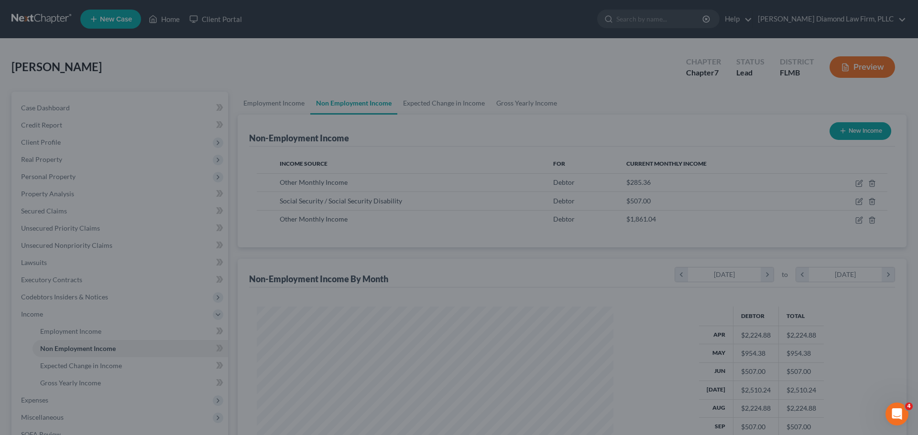
scroll to position [477700, 477502]
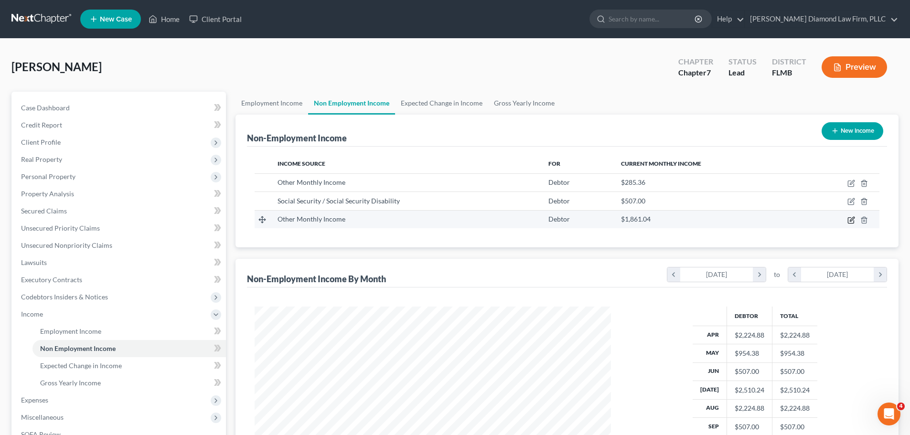
click at [851, 218] on icon "button" at bounding box center [851, 220] width 6 height 6
select select "13"
select select "2"
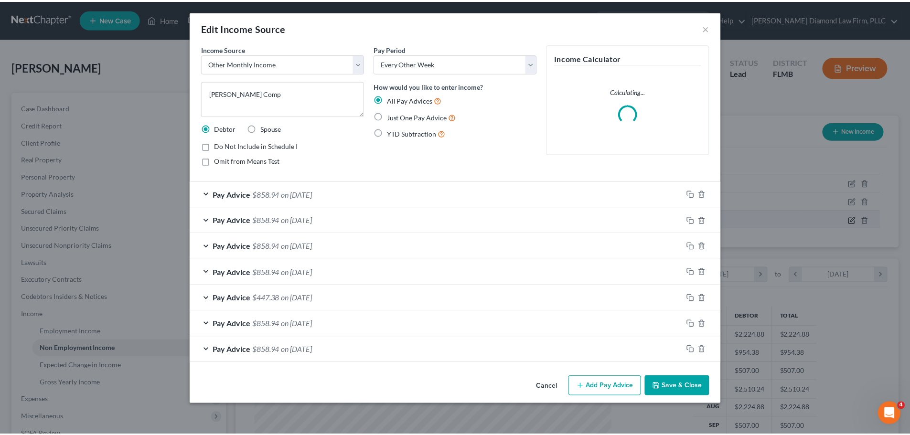
scroll to position [180, 379]
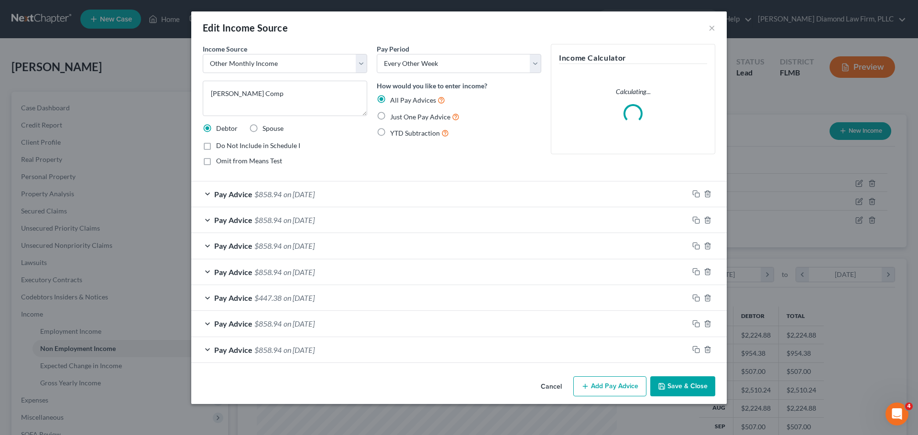
click at [552, 388] on button "Cancel" at bounding box center [551, 387] width 36 height 19
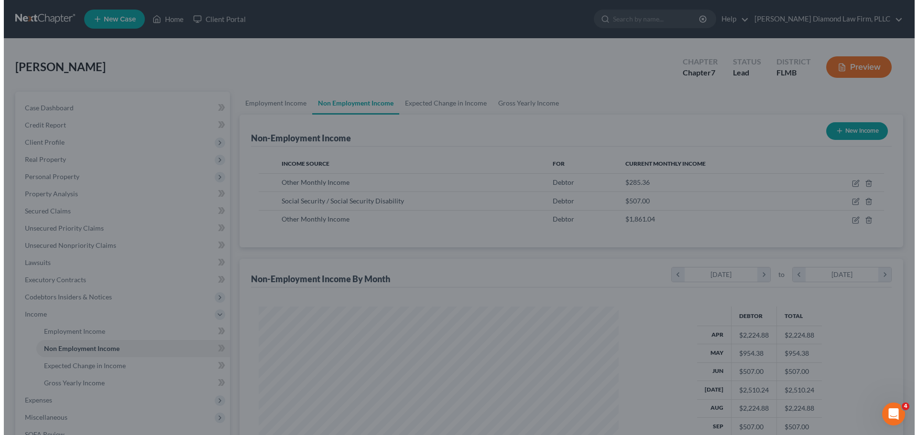
scroll to position [477700, 477502]
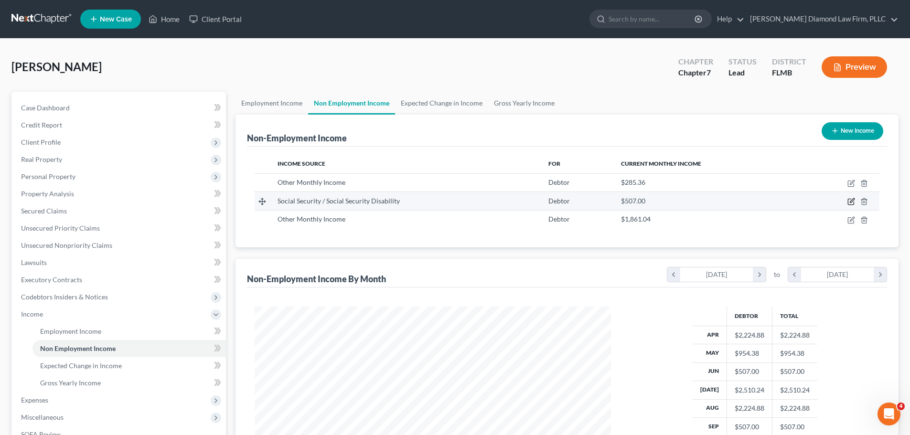
click at [848, 204] on icon "button" at bounding box center [851, 202] width 6 height 6
select select "4"
select select "0"
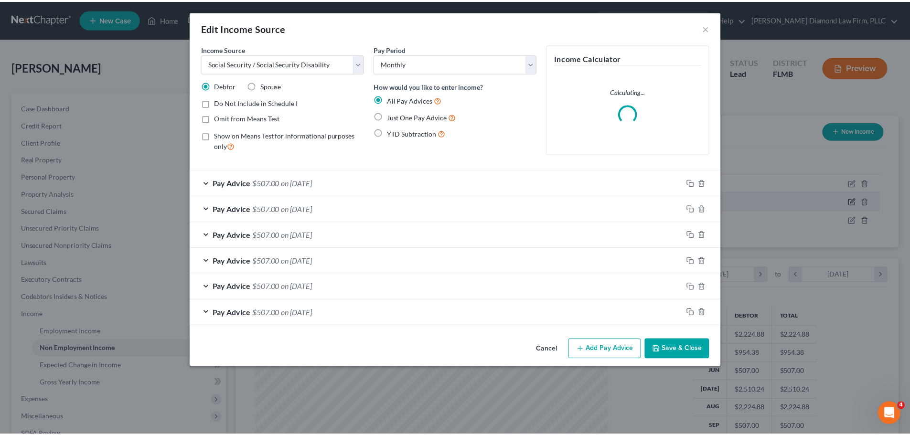
scroll to position [180, 379]
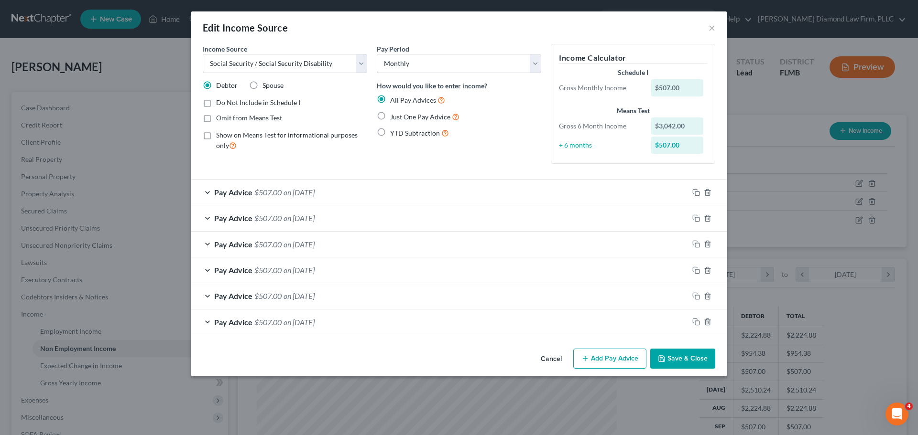
click at [550, 360] on button "Cancel" at bounding box center [551, 359] width 36 height 19
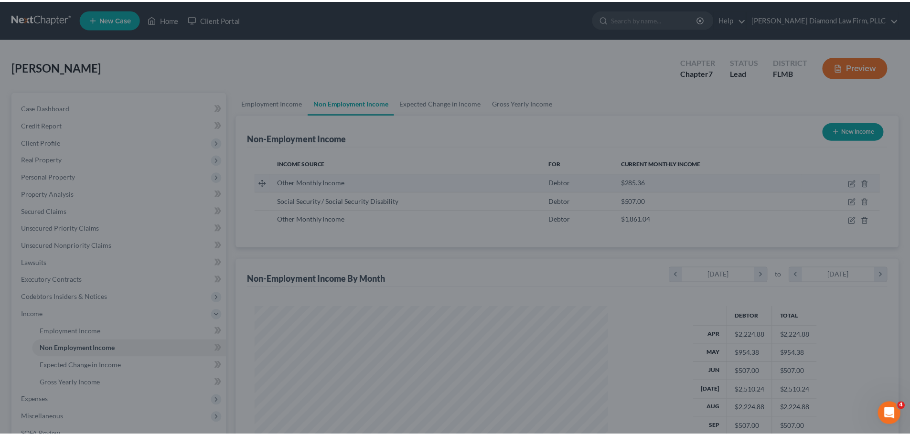
scroll to position [477700, 477502]
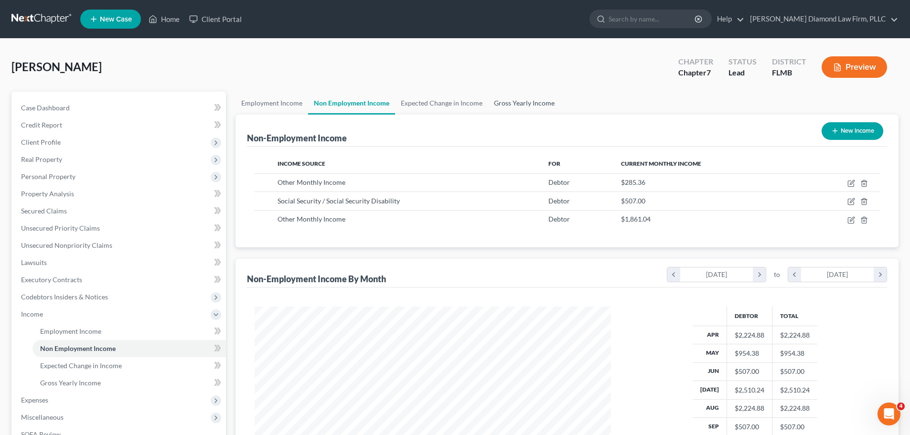
click at [510, 99] on link "Gross Yearly Income" at bounding box center [524, 103] width 72 height 23
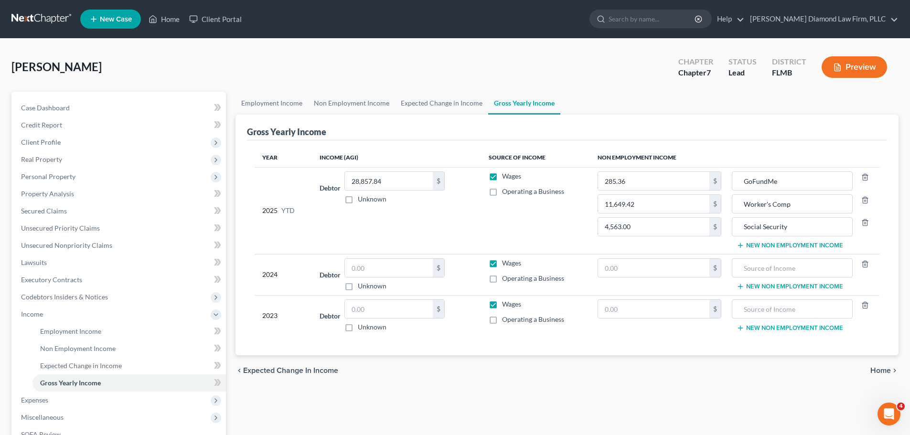
click at [20, 17] on link at bounding box center [41, 19] width 61 height 17
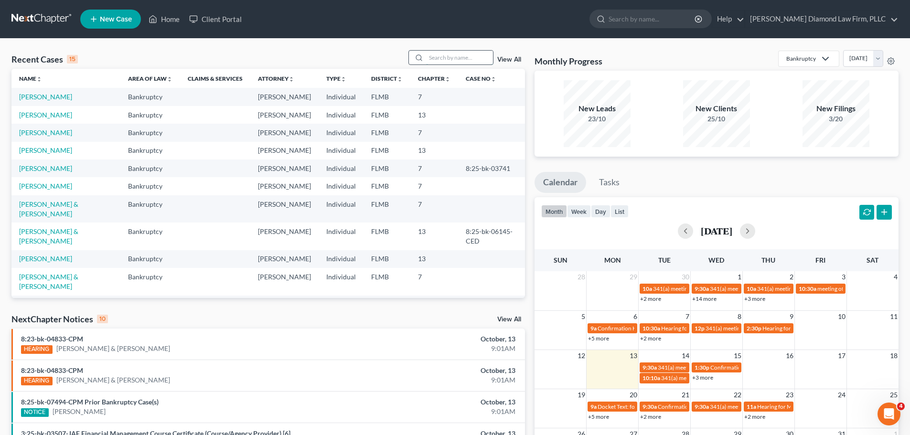
click at [466, 57] on input "search" at bounding box center [459, 58] width 67 height 14
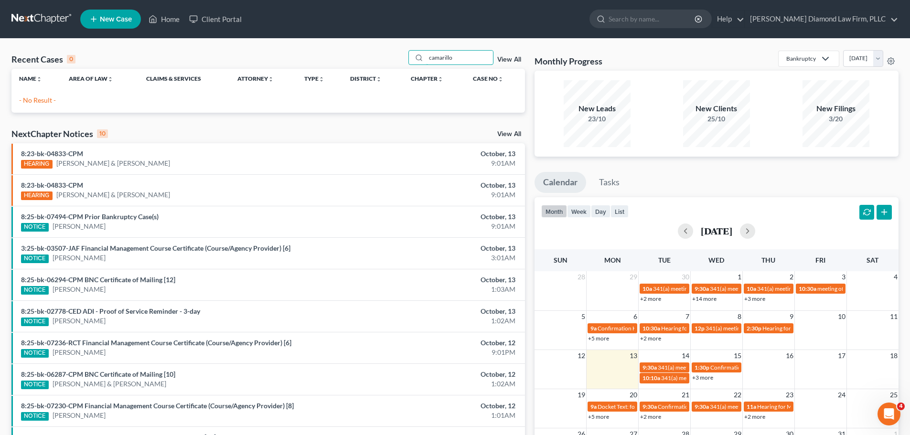
type input "camarillo"
